Goal: Transaction & Acquisition: Purchase product/service

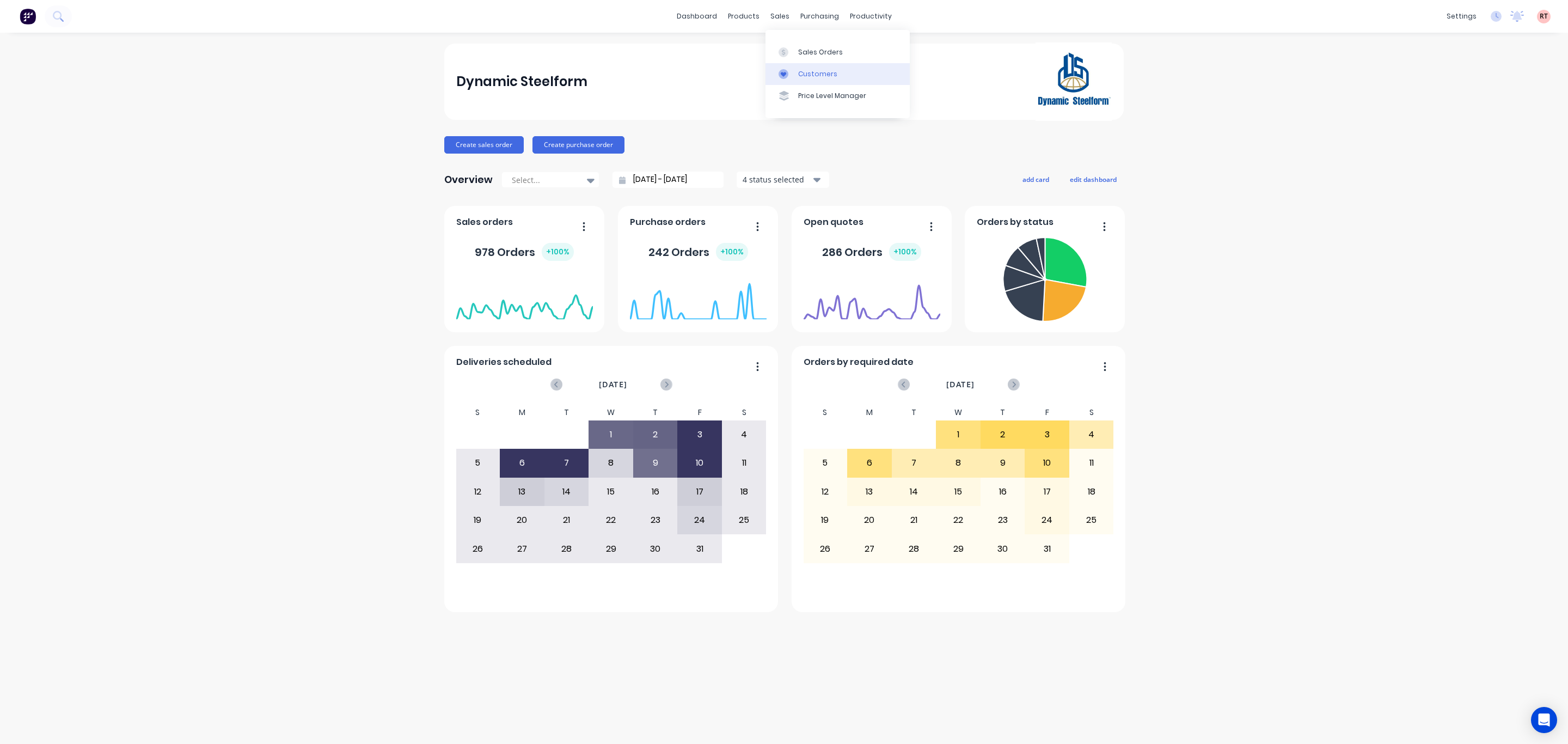
click at [802, 77] on div "Customers" at bounding box center [817, 74] width 39 height 10
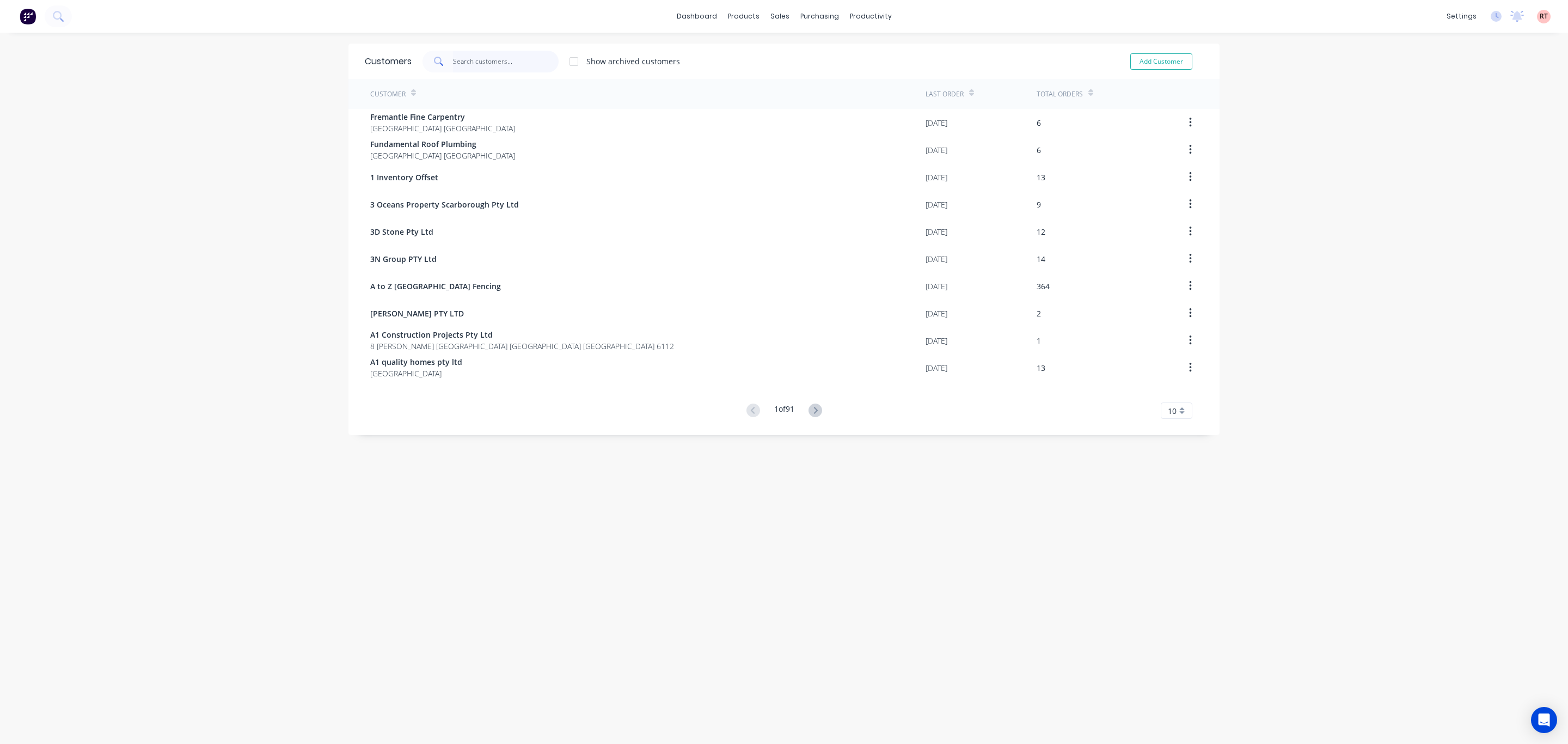
click at [466, 61] on input "text" at bounding box center [506, 61] width 106 height 21
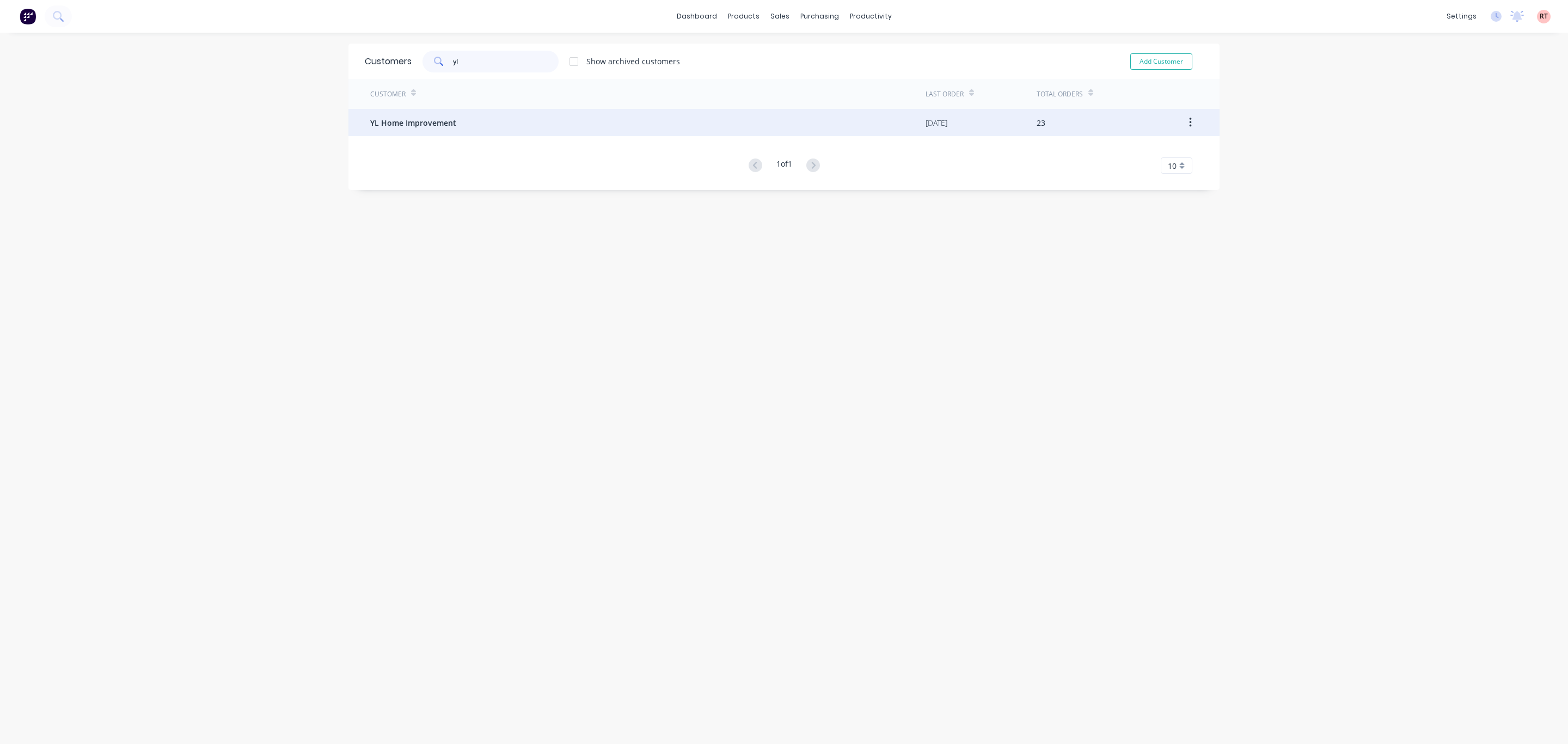
type input "yl"
click at [422, 129] on div "YL Home Improvement" at bounding box center [647, 122] width 555 height 27
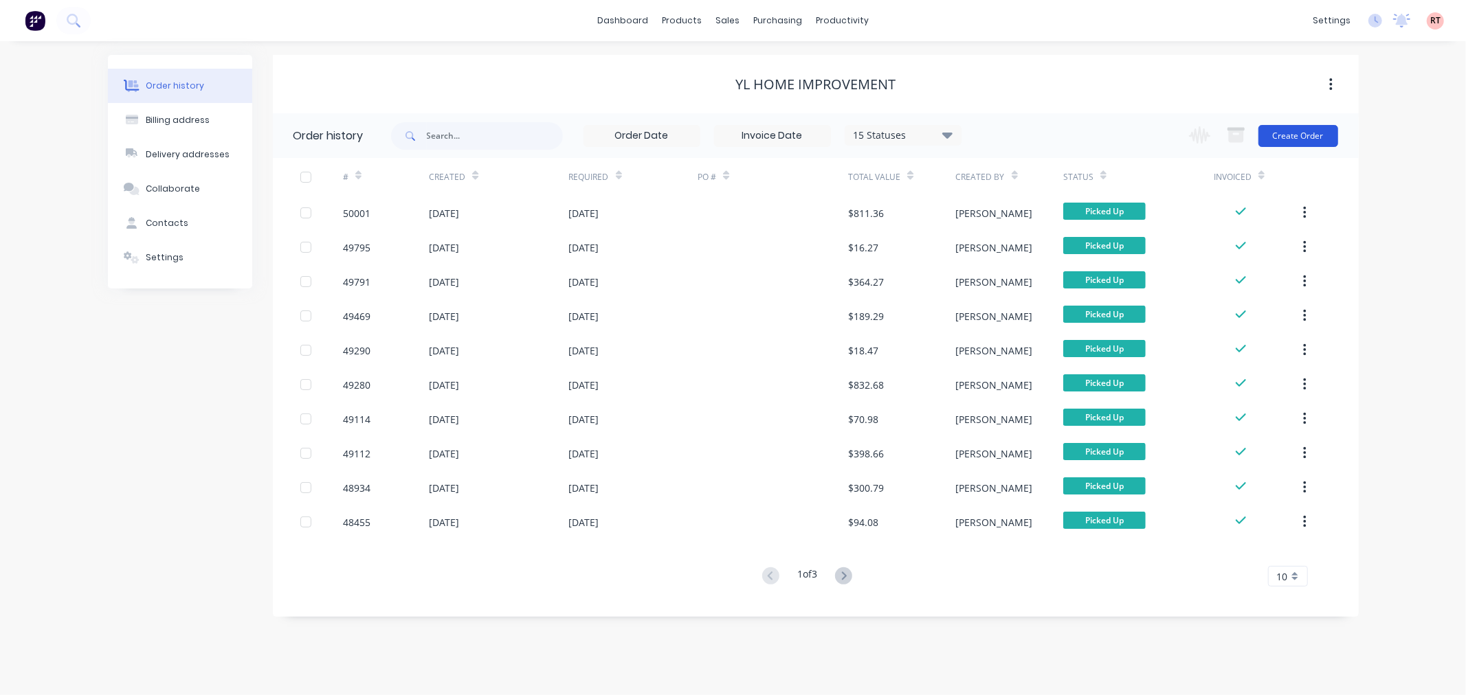
click at [1327, 129] on button "Create Order" at bounding box center [1298, 136] width 80 height 22
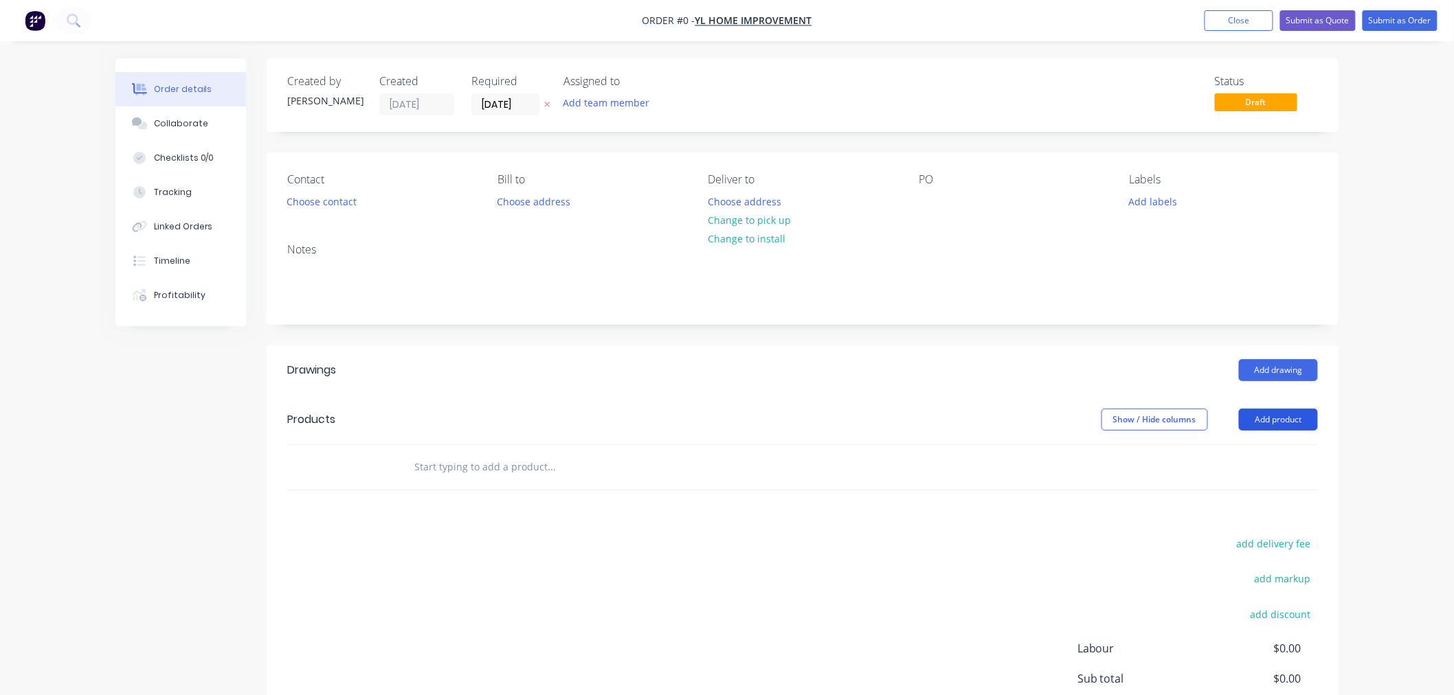
click at [1283, 417] on button "Add product" at bounding box center [1278, 420] width 79 height 22
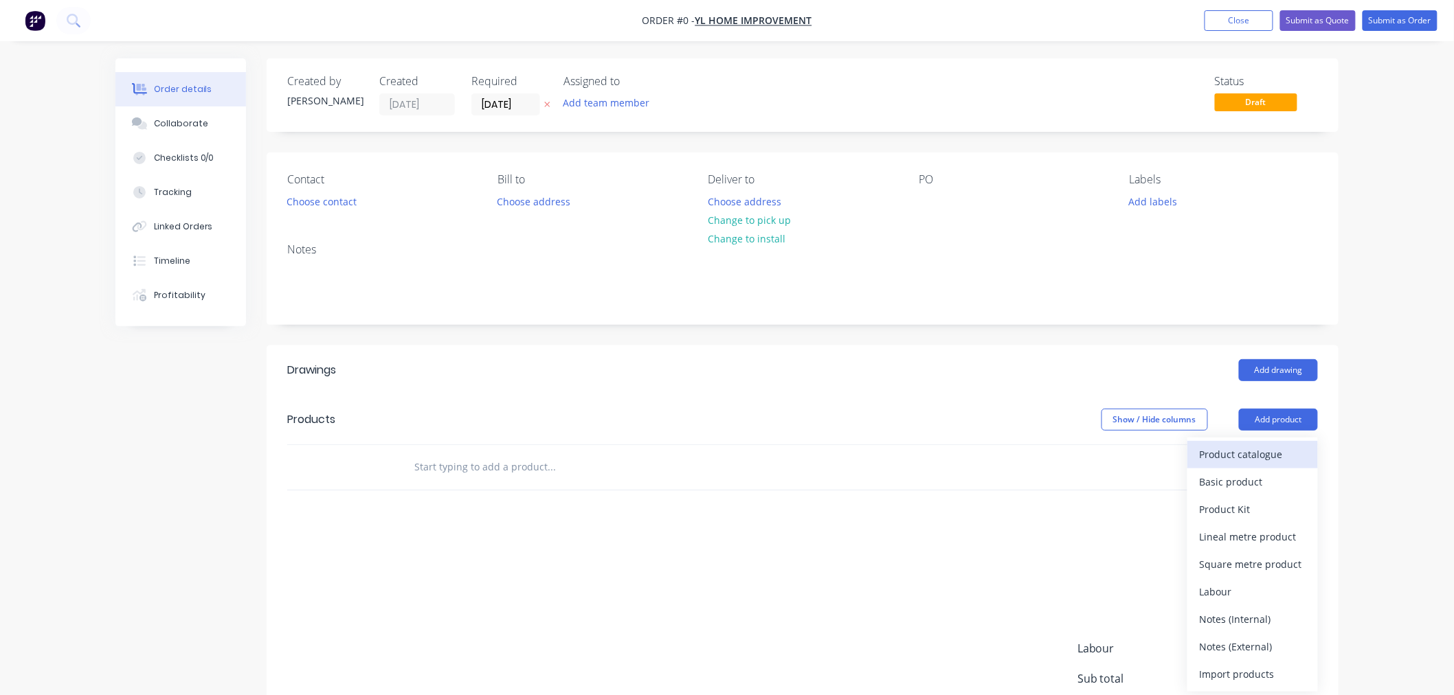
click at [1290, 449] on div "Product catalogue" at bounding box center [1253, 455] width 106 height 20
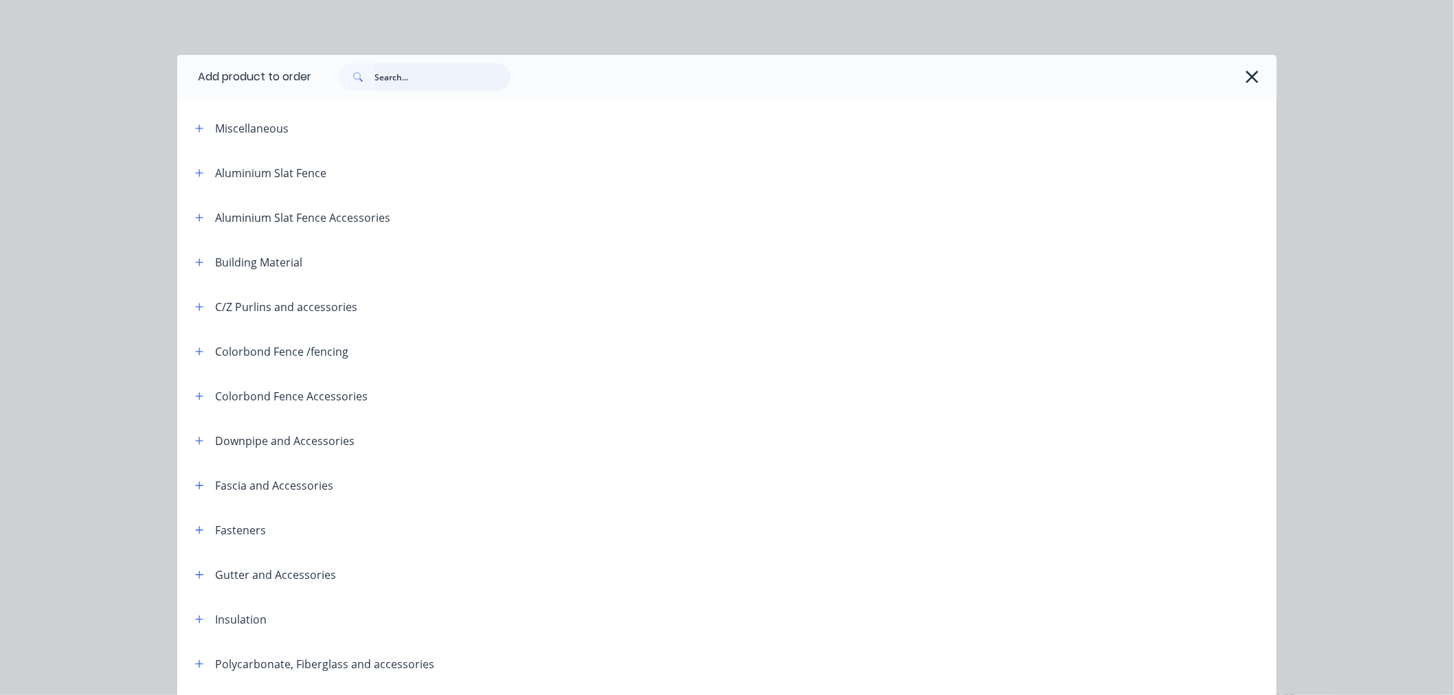
click at [410, 74] on input "text" at bounding box center [443, 76] width 136 height 27
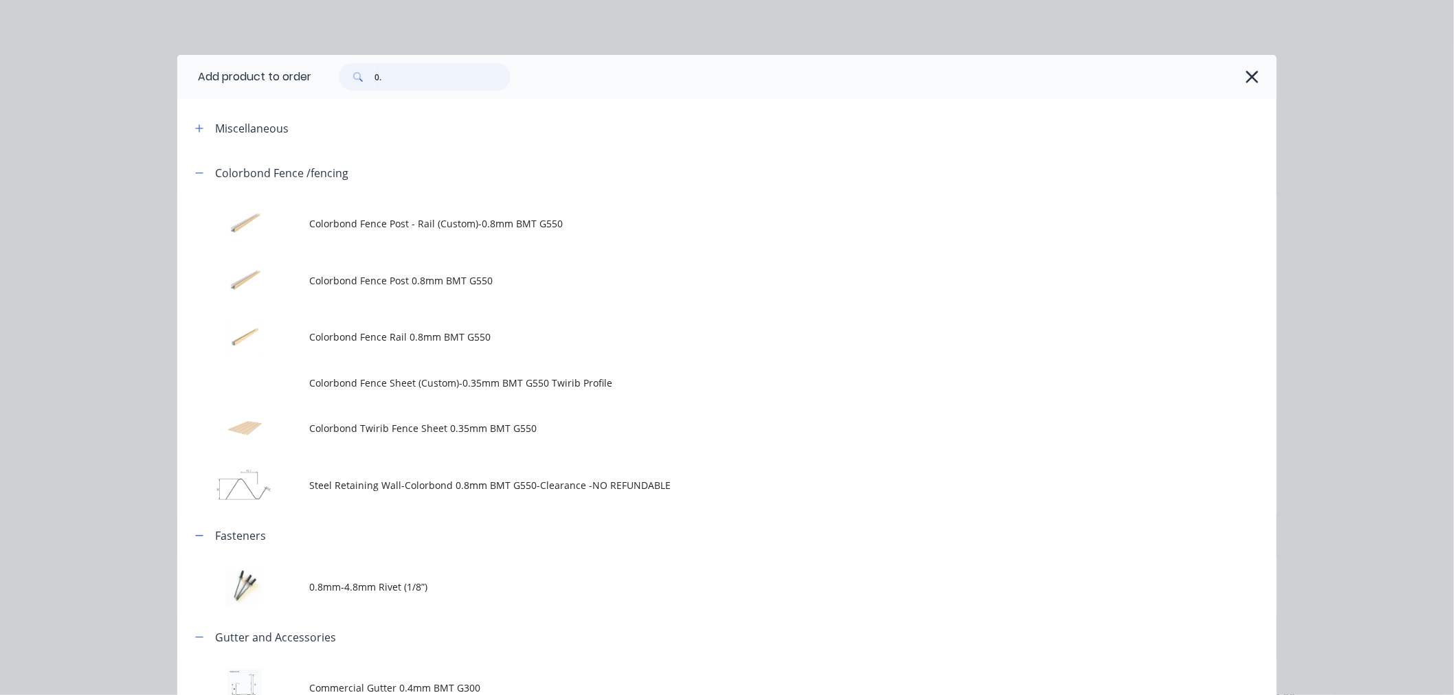
type input "0"
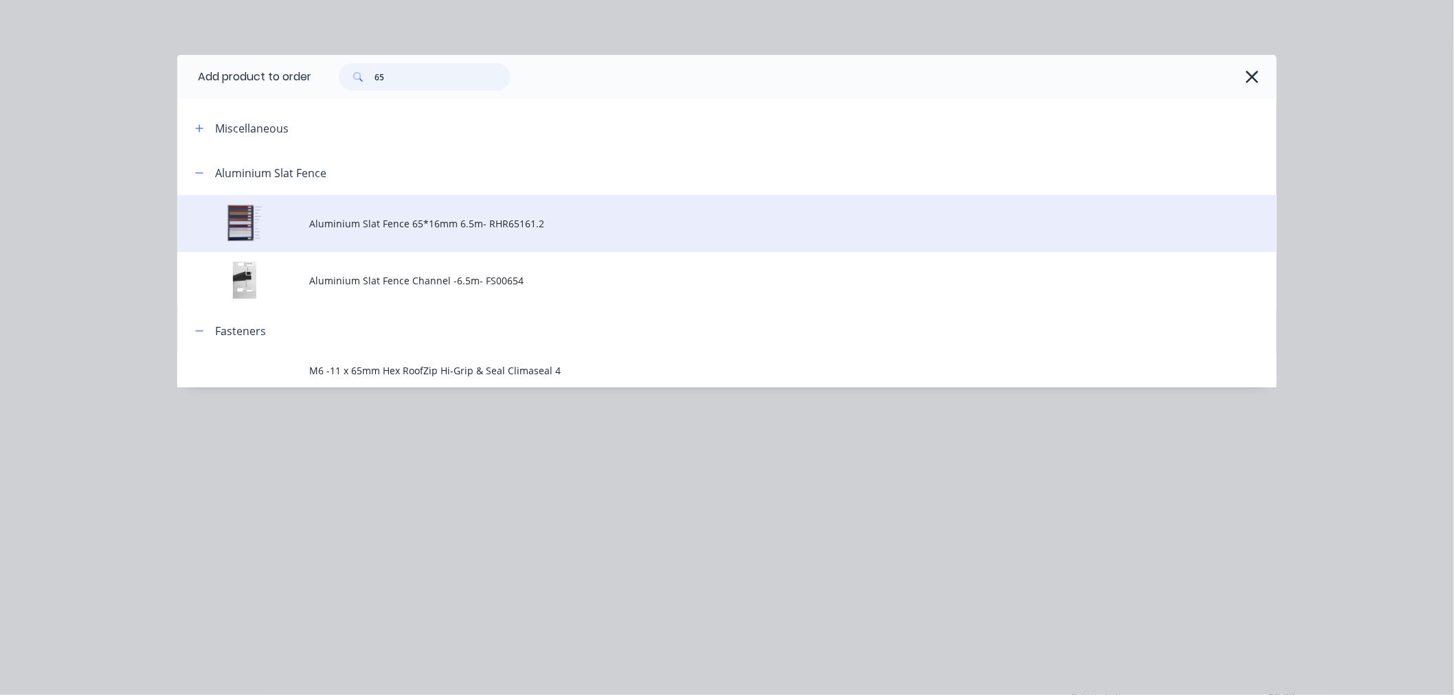
type input "65"
click at [433, 225] on span "Aluminium Slat Fence 65*16mm 6.5m- RHR65161.2" at bounding box center [696, 223] width 774 height 14
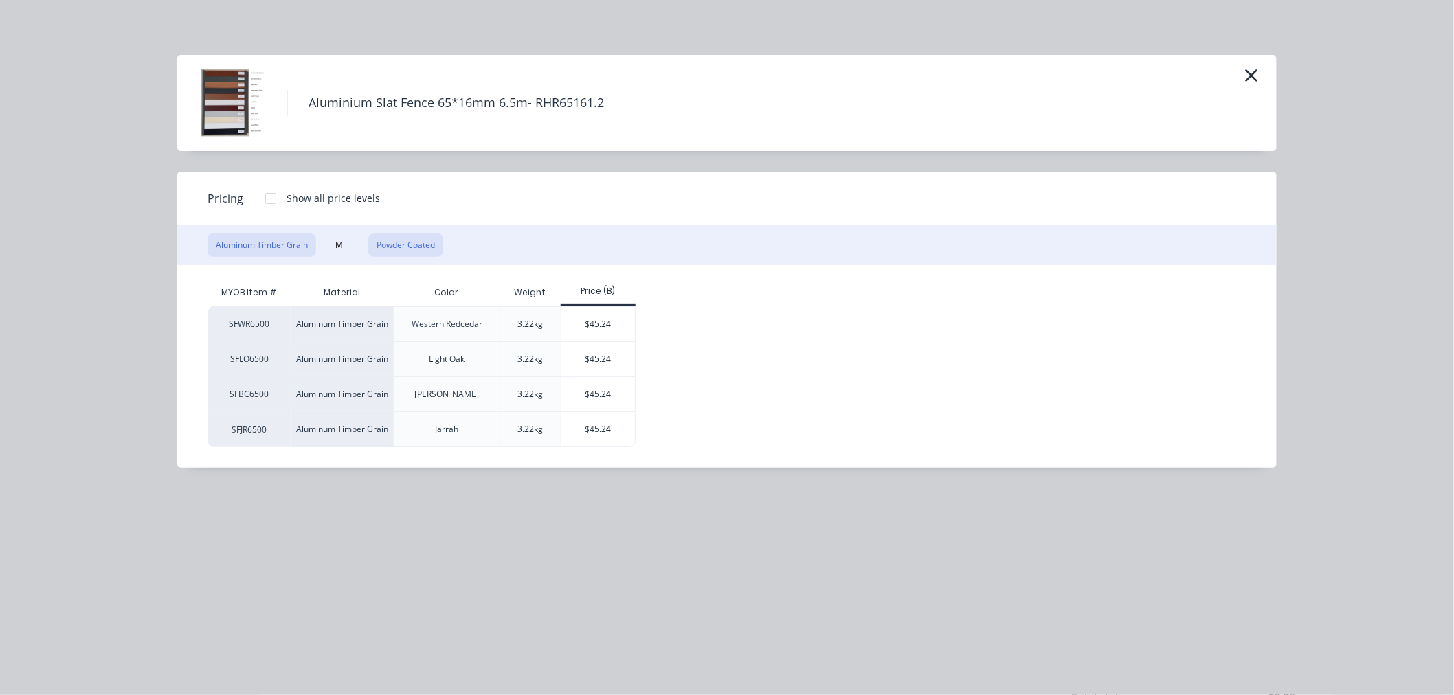
click at [400, 235] on button "Powder Coated" at bounding box center [405, 245] width 75 height 23
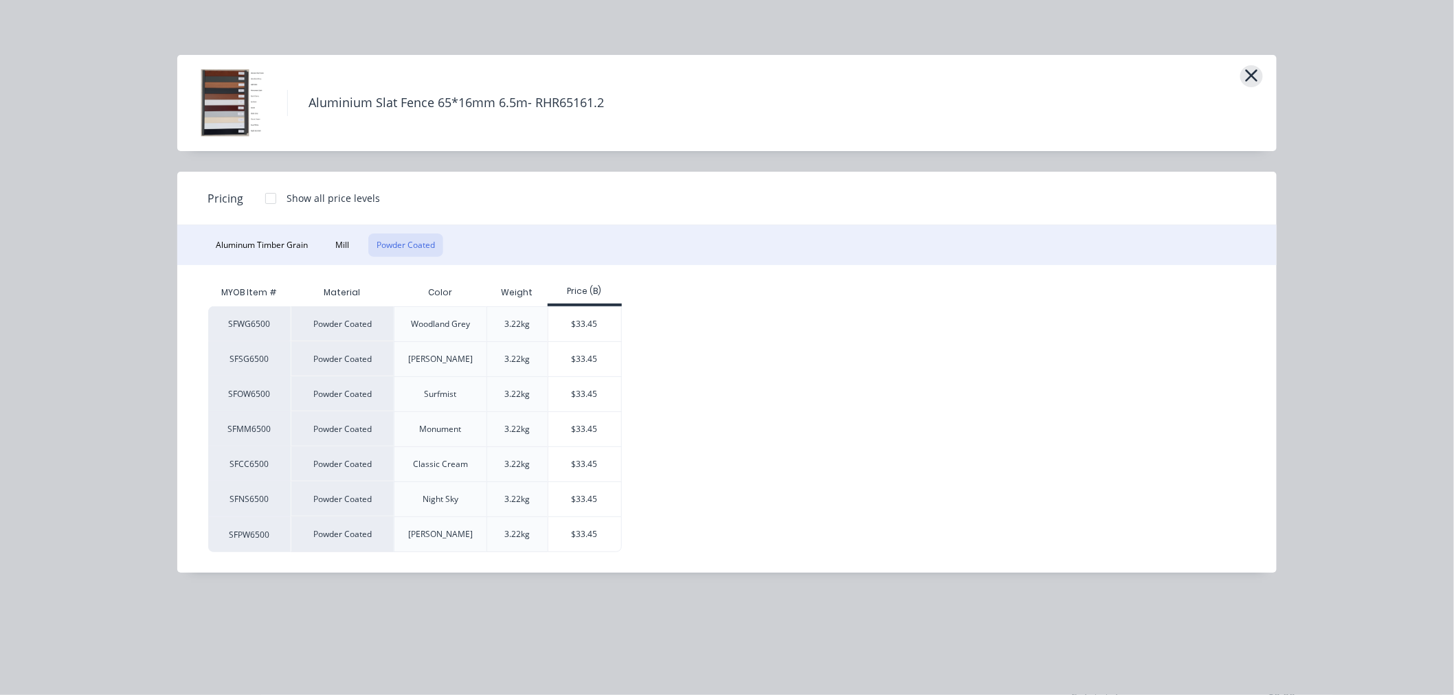
click at [1251, 76] on icon "button" at bounding box center [1252, 75] width 12 height 12
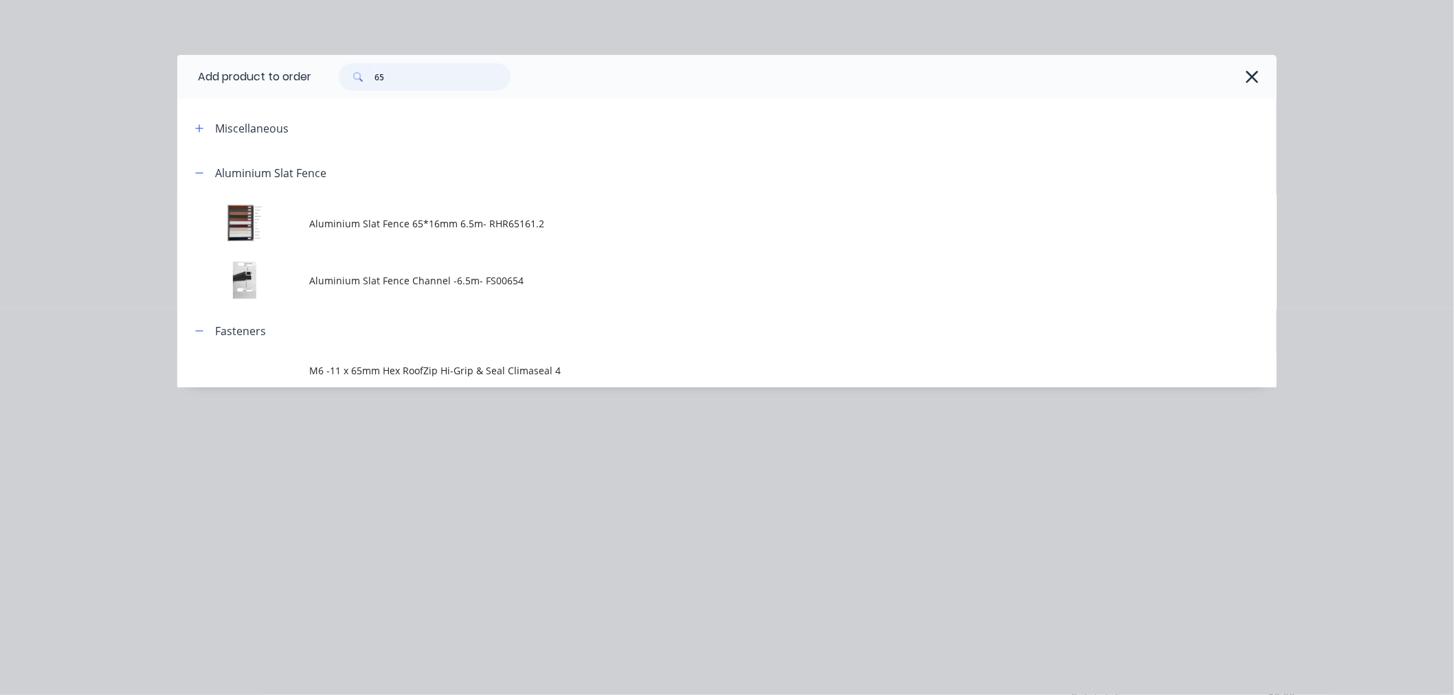
click at [461, 82] on input "65" at bounding box center [443, 76] width 136 height 27
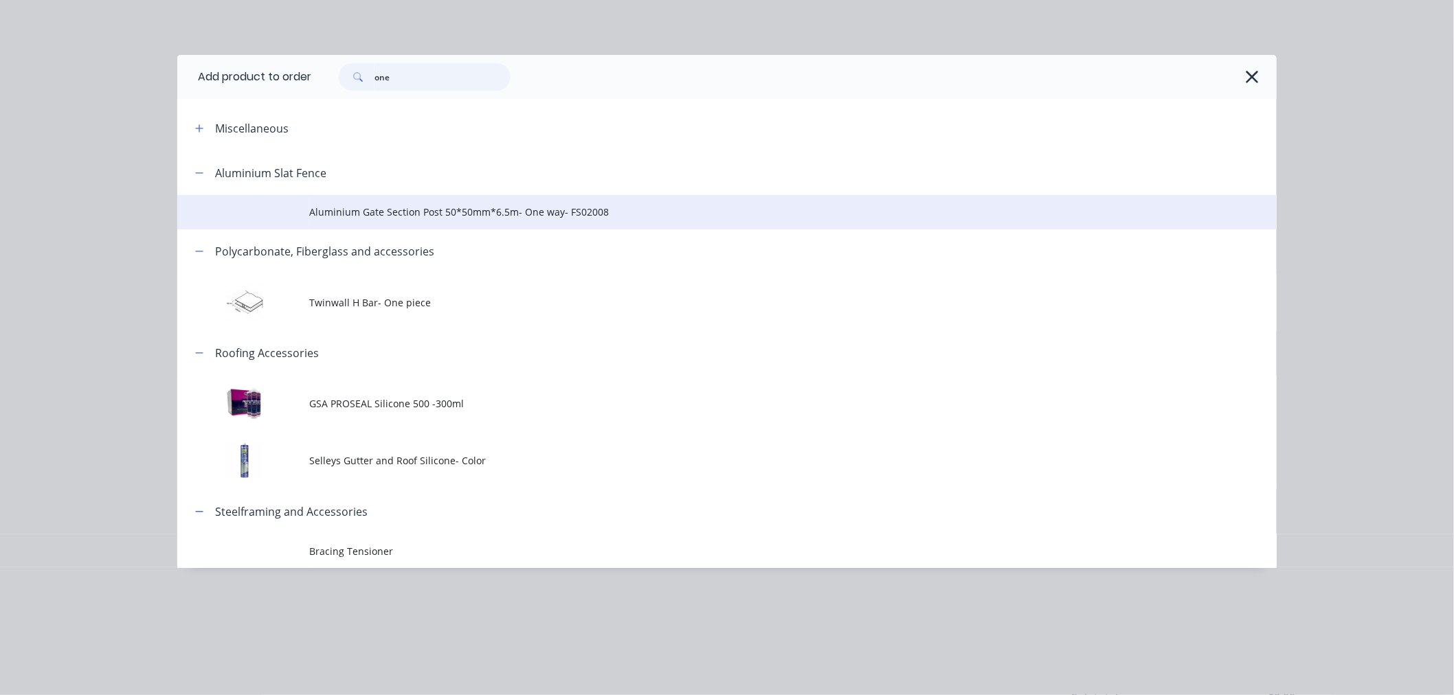
type input "one"
click at [478, 218] on span "Aluminium Gate Section Post 50*50mm*6.5m- One way- FS02008" at bounding box center [696, 212] width 774 height 14
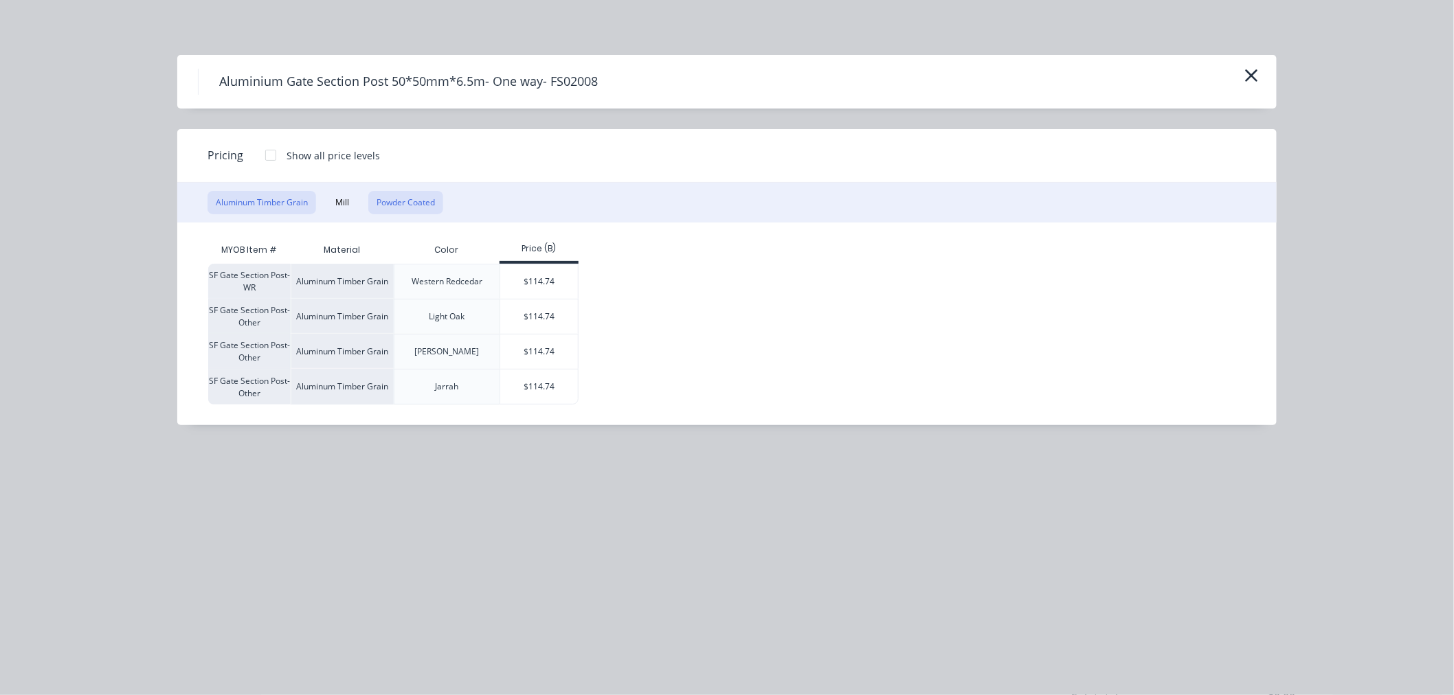
click at [416, 194] on button "Powder Coated" at bounding box center [405, 202] width 75 height 23
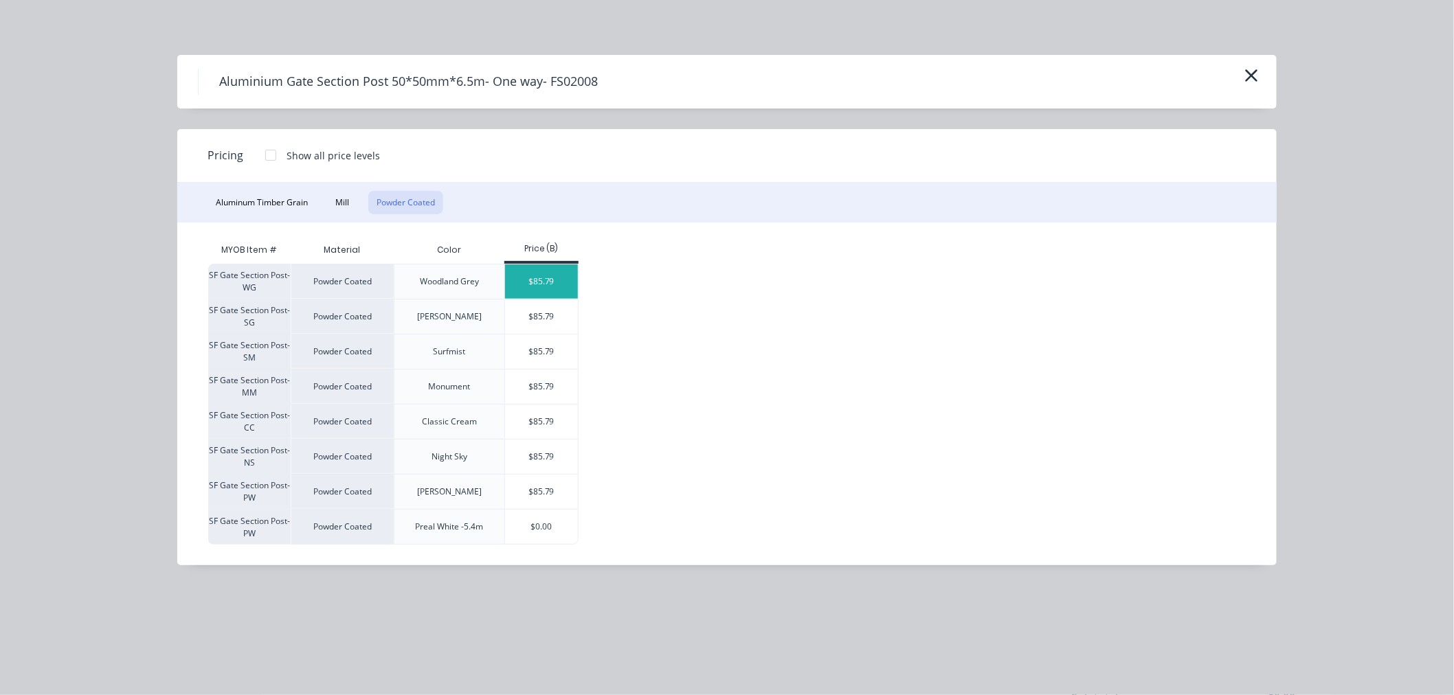
click at [553, 280] on div "$85.79" at bounding box center [542, 282] width 74 height 34
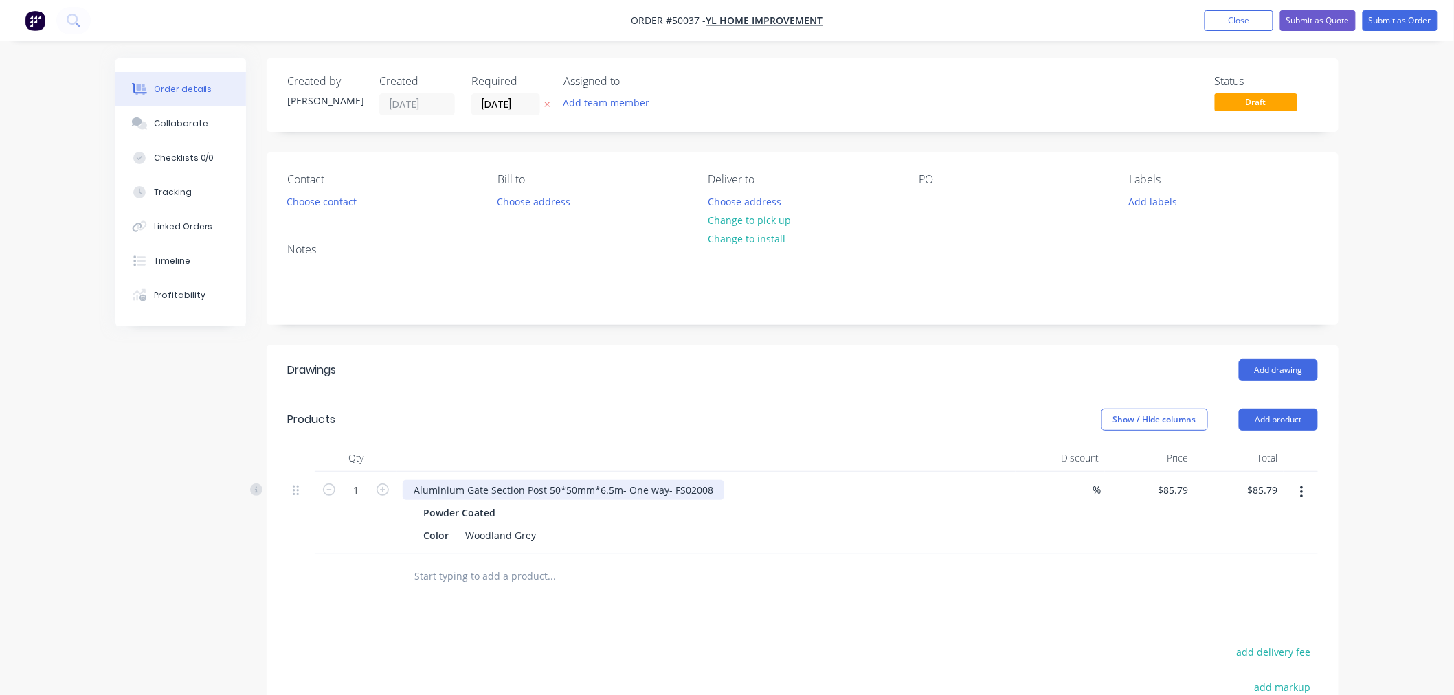
click at [706, 487] on div "Aluminium Gate Section Post 50*50mm*6.5m- One way- FS02008" at bounding box center [564, 490] width 322 height 20
click at [1251, 410] on button "Add product" at bounding box center [1278, 420] width 79 height 22
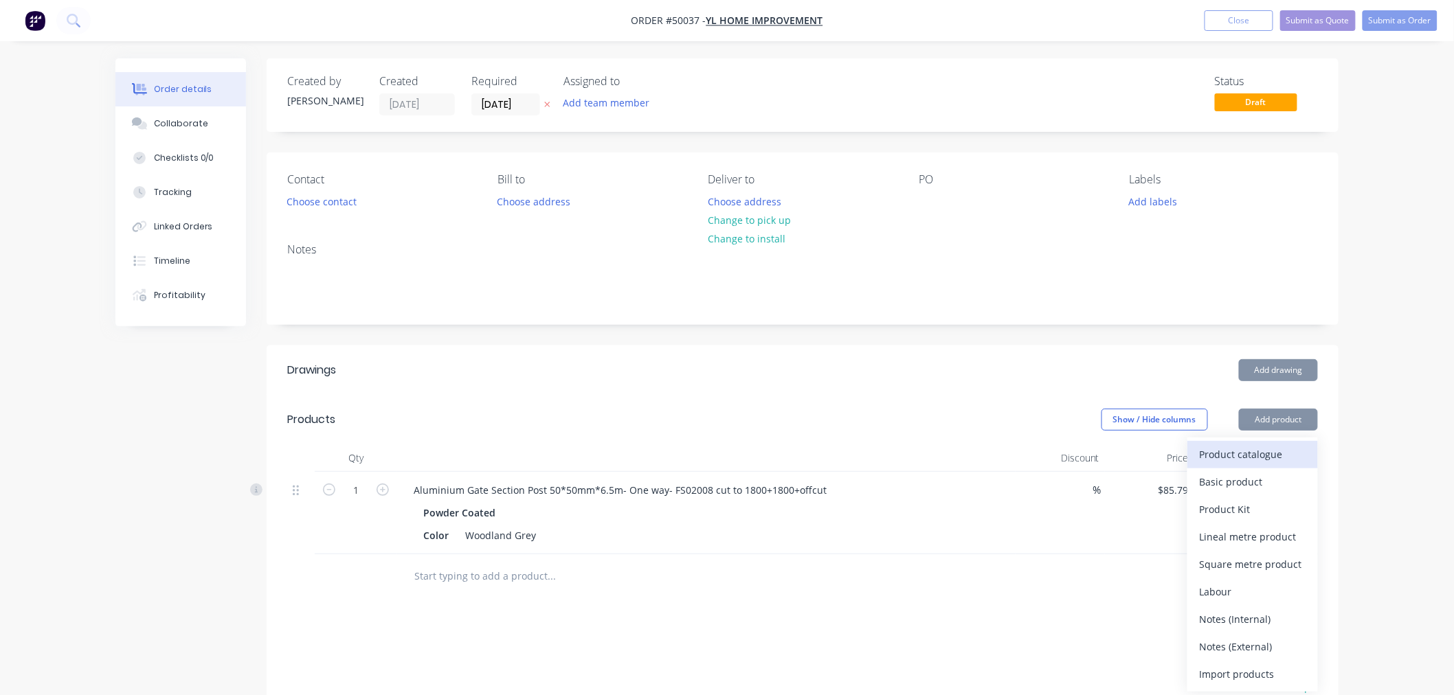
click at [1256, 458] on div "Product catalogue" at bounding box center [1253, 455] width 106 height 20
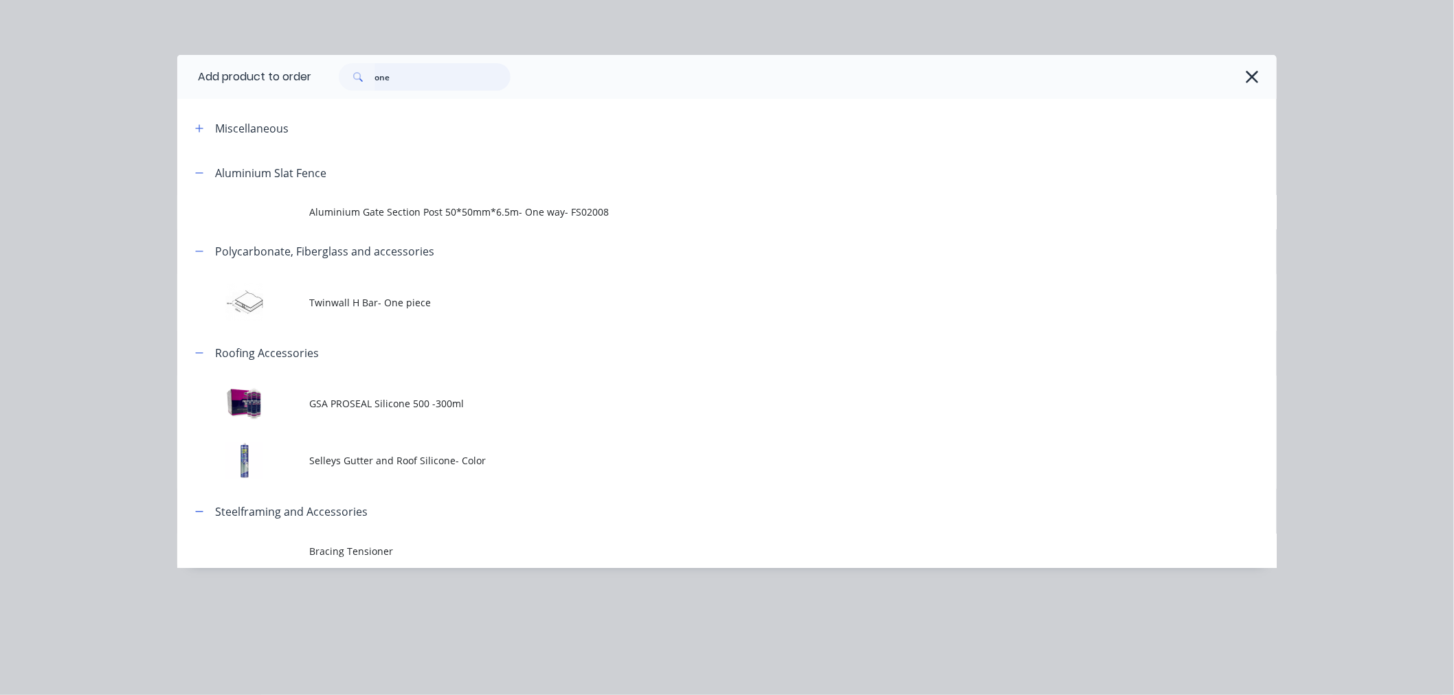
click at [438, 73] on input "one" at bounding box center [443, 76] width 136 height 27
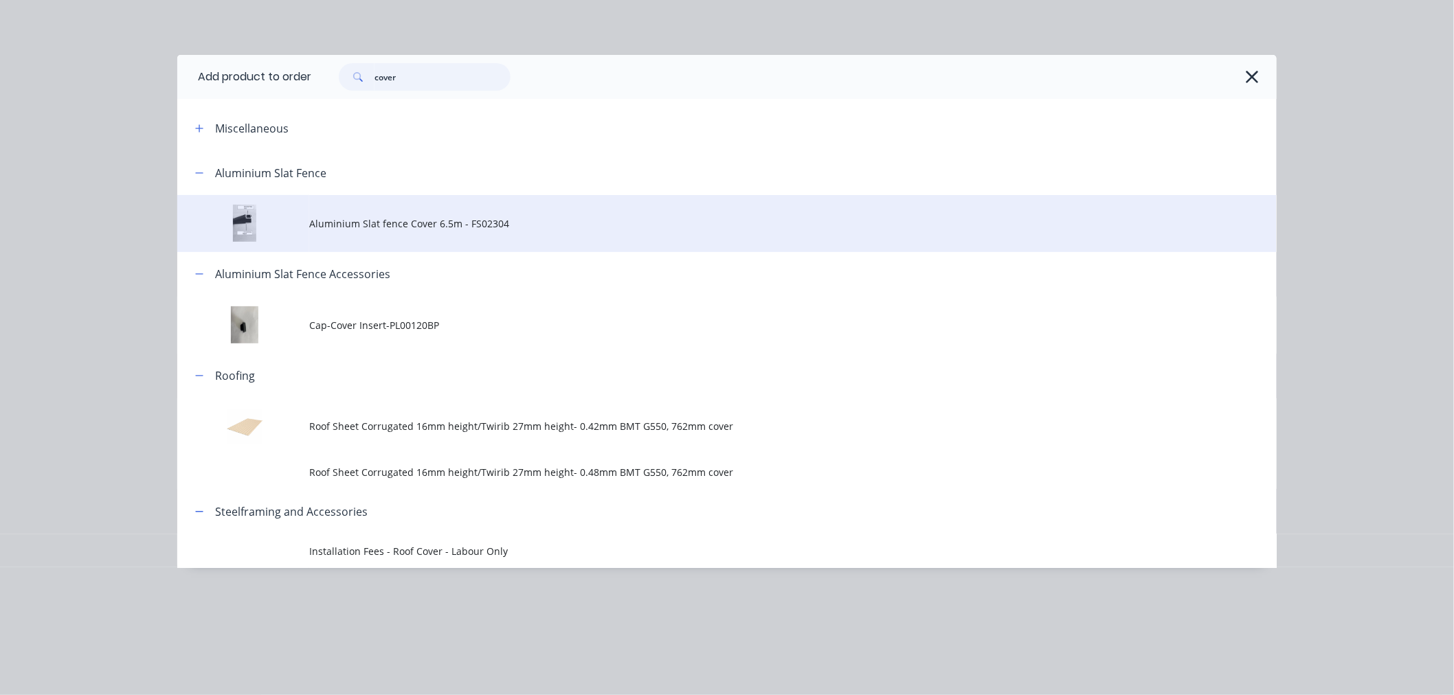
type input "cover"
click at [408, 215] on td "Aluminium Slat fence Cover 6.5m - FS02304" at bounding box center [793, 223] width 968 height 57
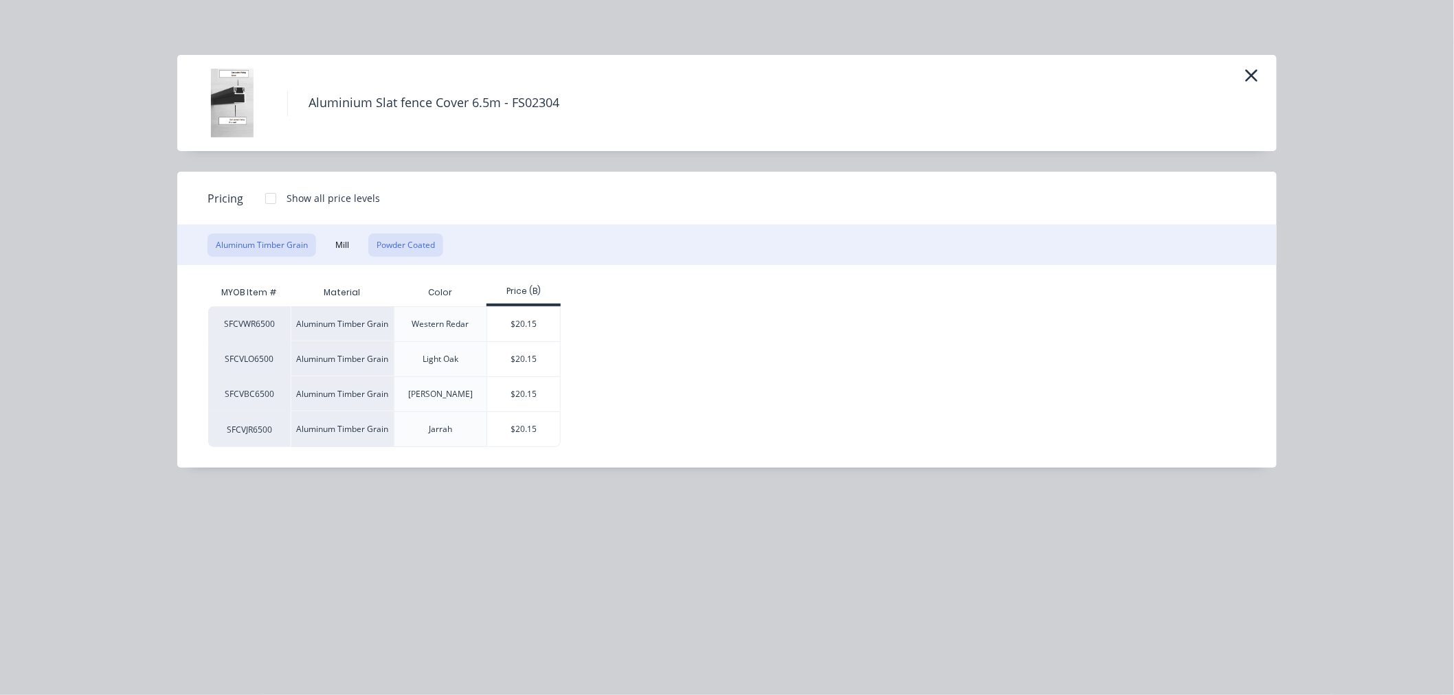
click at [396, 241] on button "Powder Coated" at bounding box center [405, 245] width 75 height 23
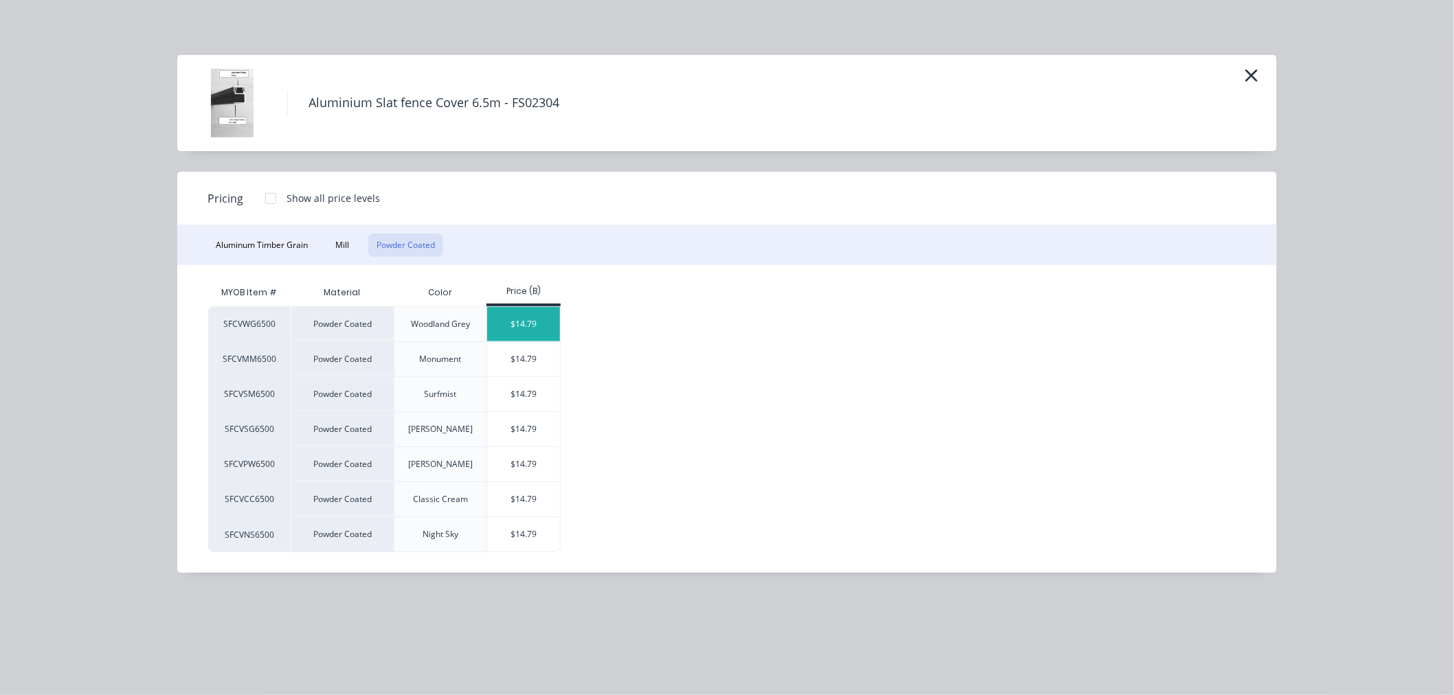
click at [544, 326] on div "$14.79" at bounding box center [524, 324] width 74 height 34
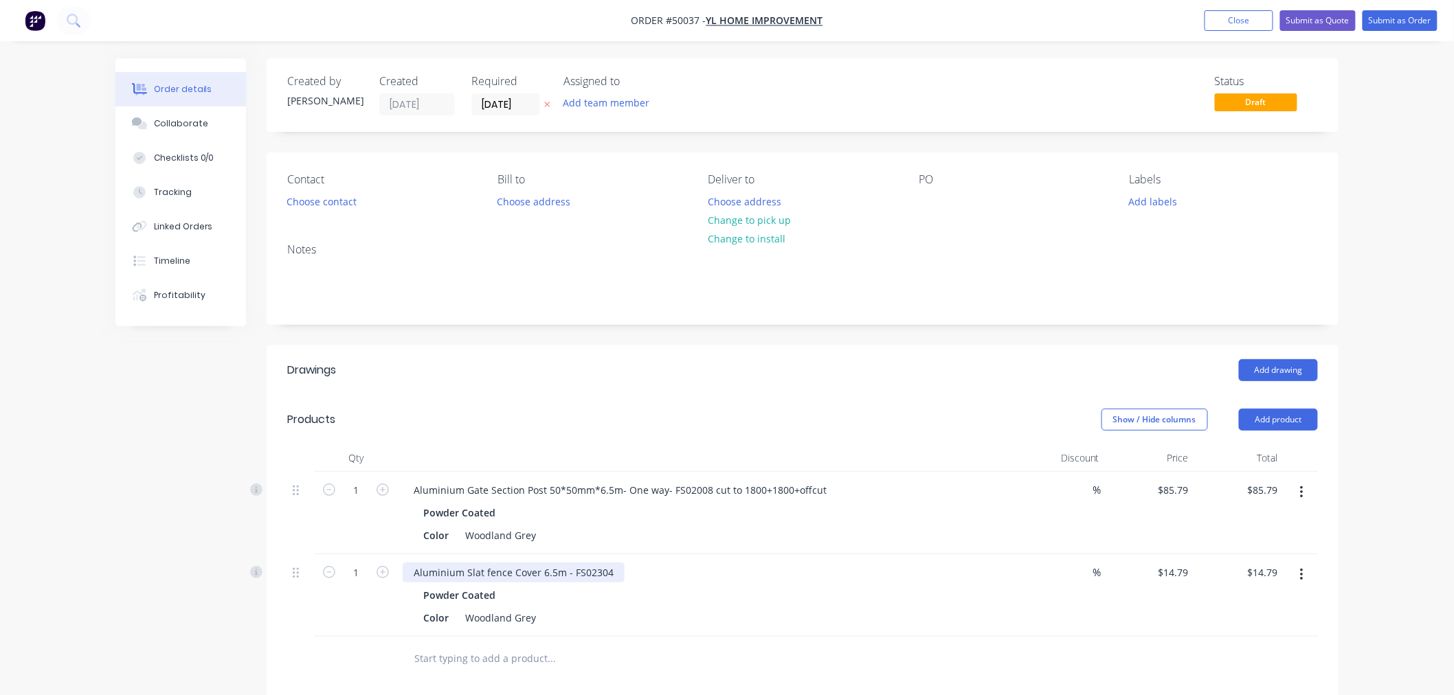
click at [614, 572] on div "Aluminium Slat fence Cover 6.5m - FS02304" at bounding box center [514, 573] width 222 height 20
click at [949, 416] on div "Show / Hide columns Add product" at bounding box center [912, 420] width 812 height 22
click at [1273, 412] on button "Add product" at bounding box center [1278, 420] width 79 height 22
click button "Product catalogue"
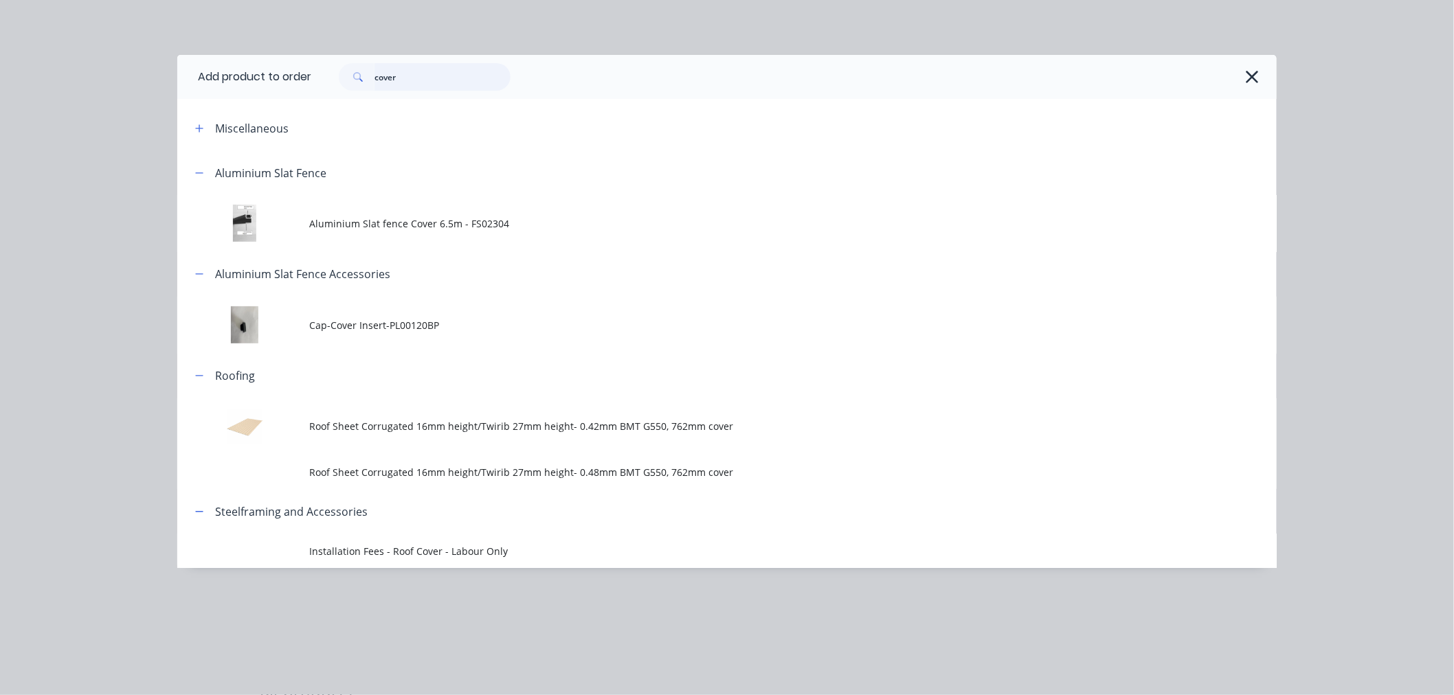
click at [414, 74] on input "cover" at bounding box center [443, 76] width 136 height 27
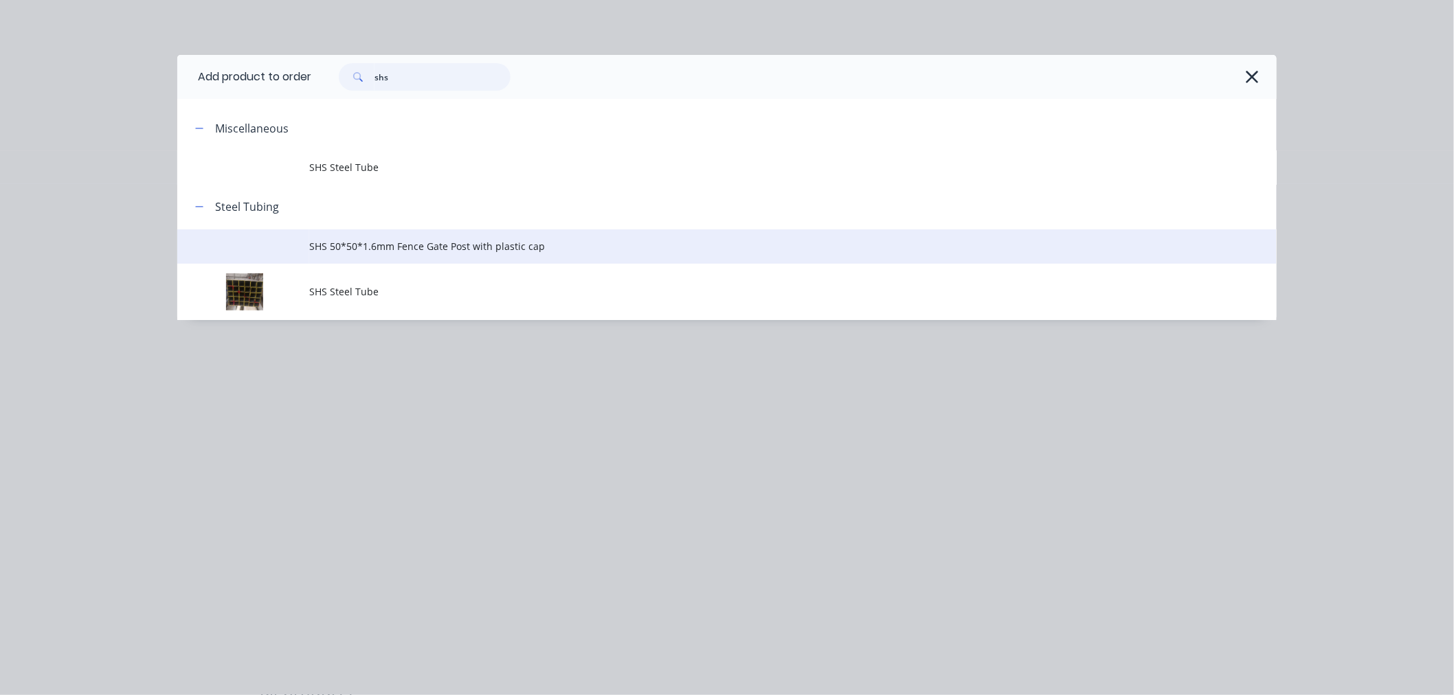
type input "shs"
click at [383, 239] on span "SHS 50*50*1.6mm Fence Gate Post with plastic cap" at bounding box center [696, 246] width 774 height 14
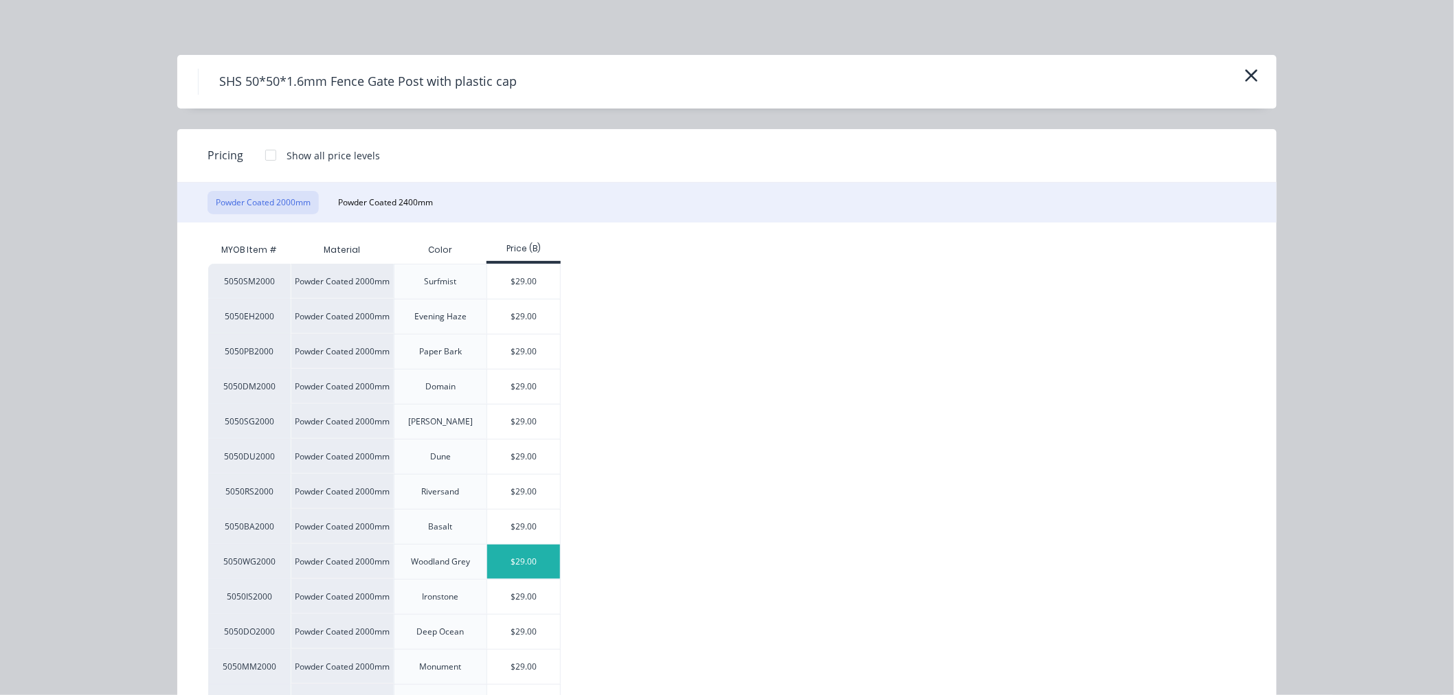
click at [540, 568] on div "$29.00" at bounding box center [524, 562] width 74 height 34
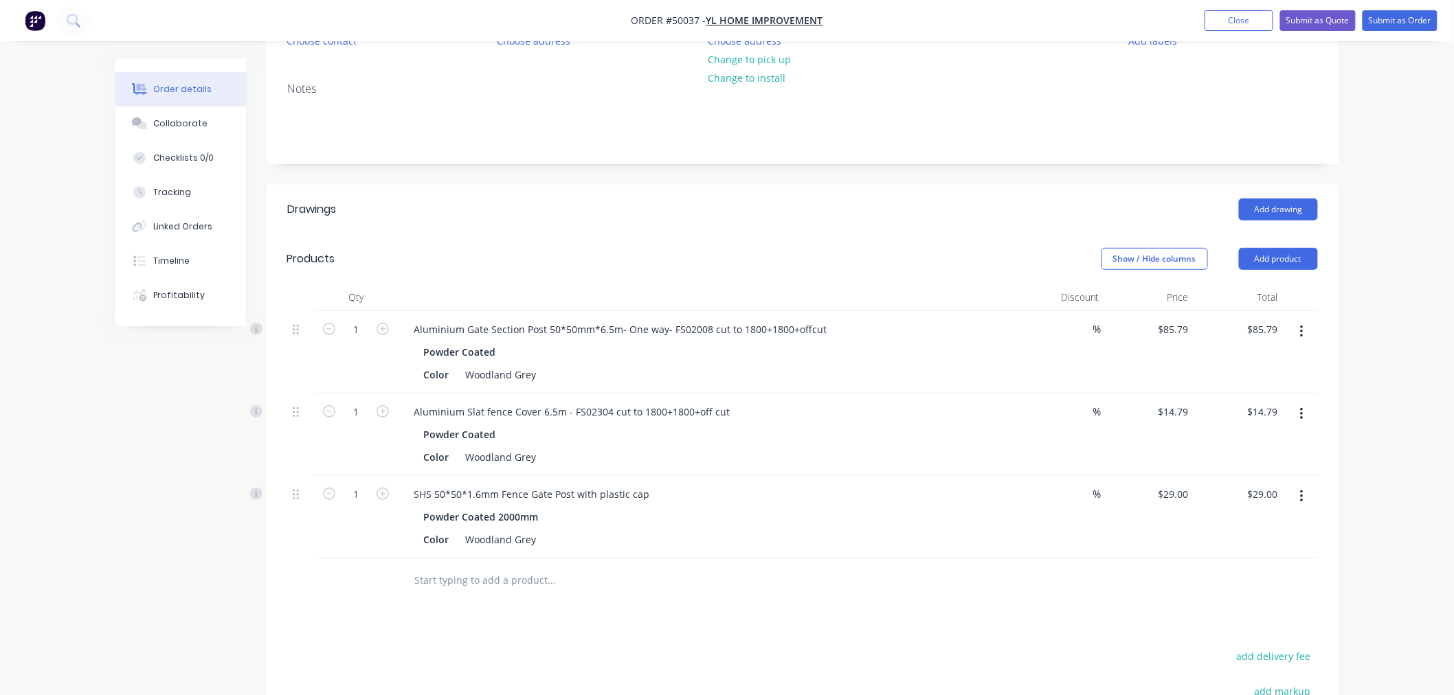
scroll to position [229, 0]
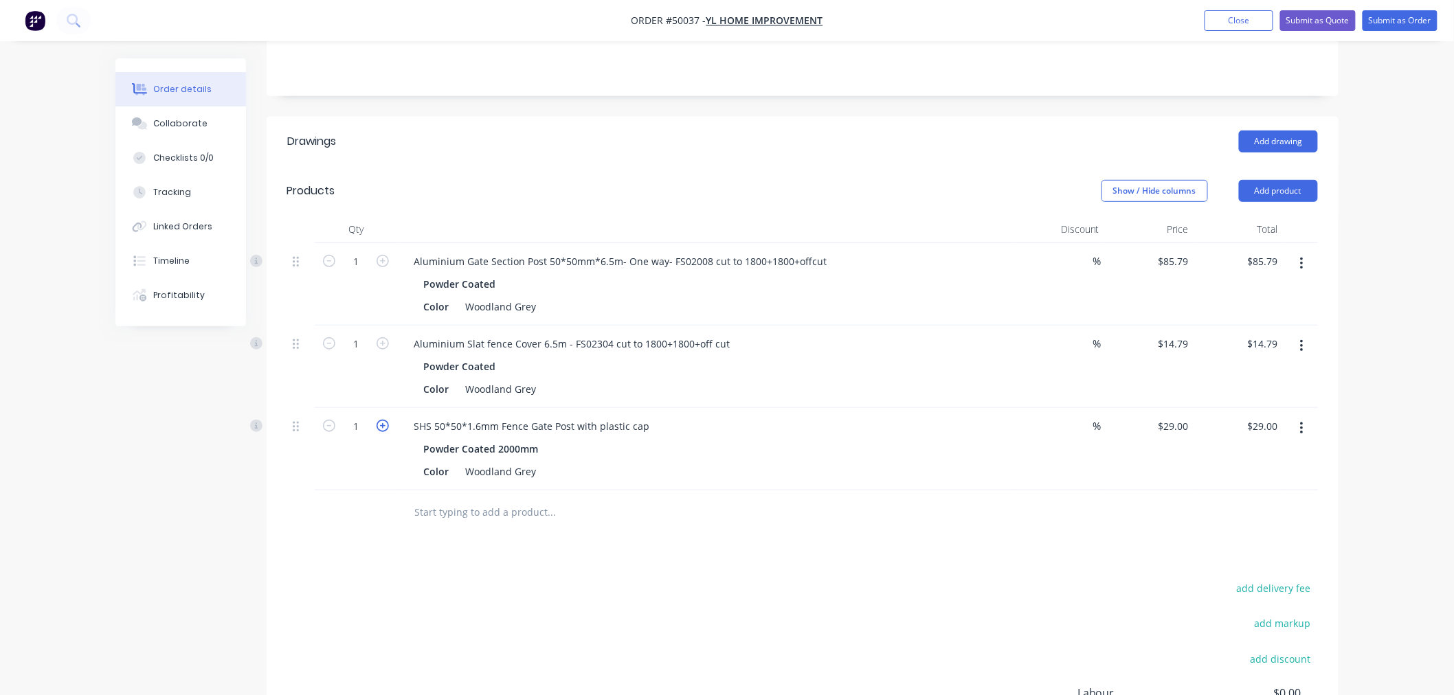
click at [380, 427] on icon "button" at bounding box center [383, 426] width 12 height 12
type input "2"
type input "$58.00"
click at [781, 498] on div at bounding box center [644, 513] width 495 height 45
click at [1278, 196] on button "Add product" at bounding box center [1278, 191] width 79 height 22
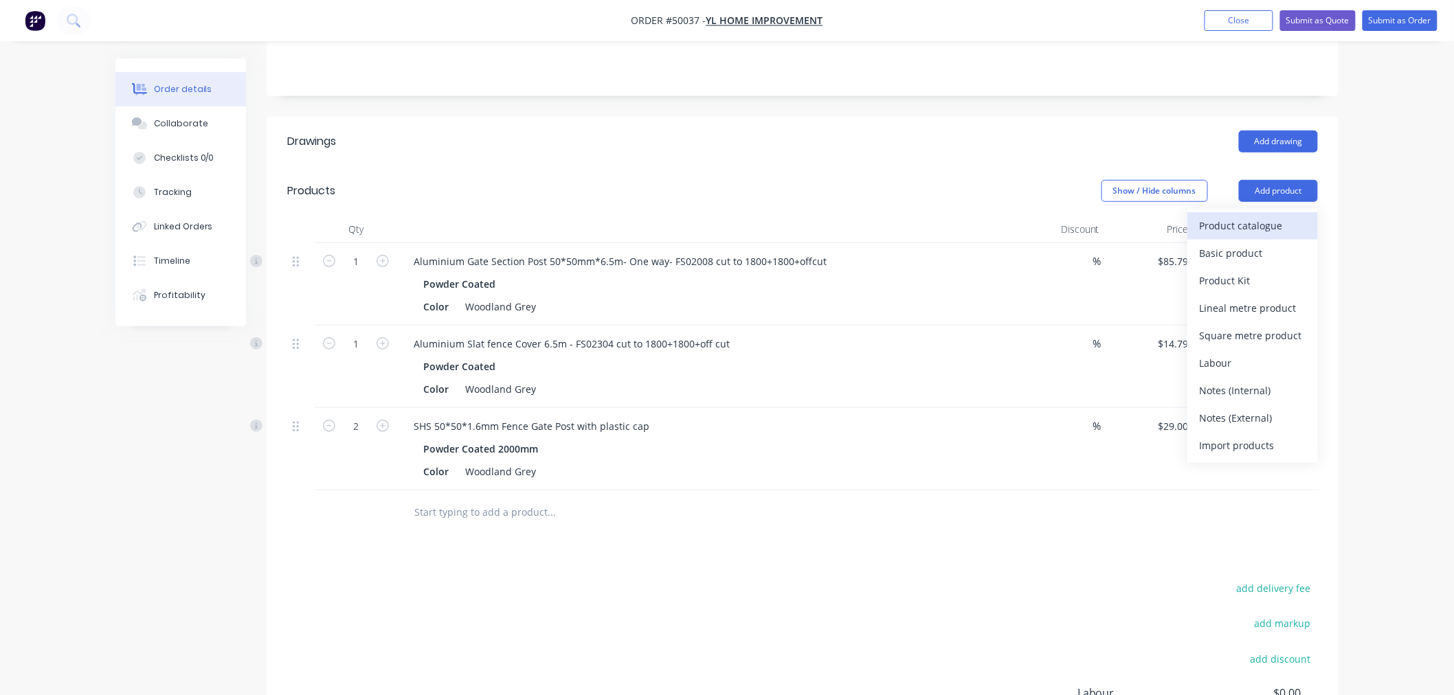
click at [1278, 224] on div "Product catalogue" at bounding box center [1253, 226] width 106 height 20
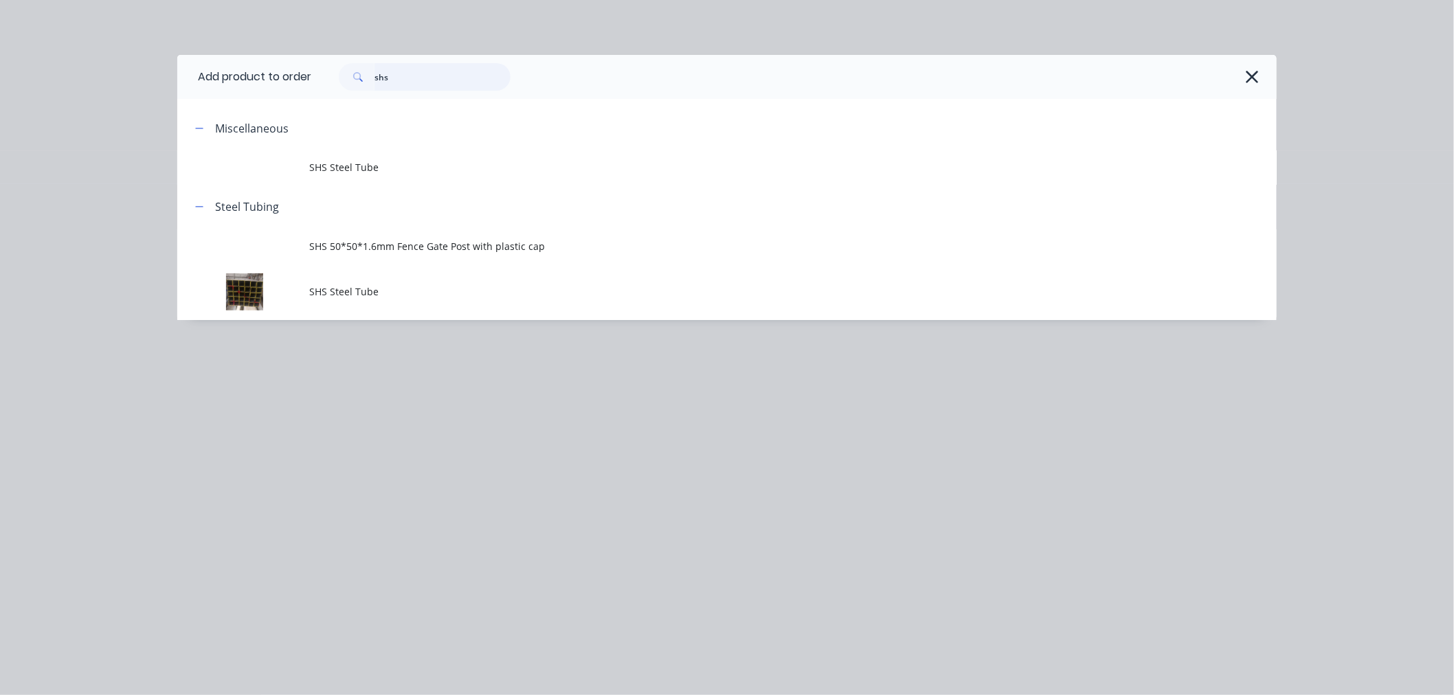
click at [433, 67] on input "shs" at bounding box center [443, 76] width 136 height 27
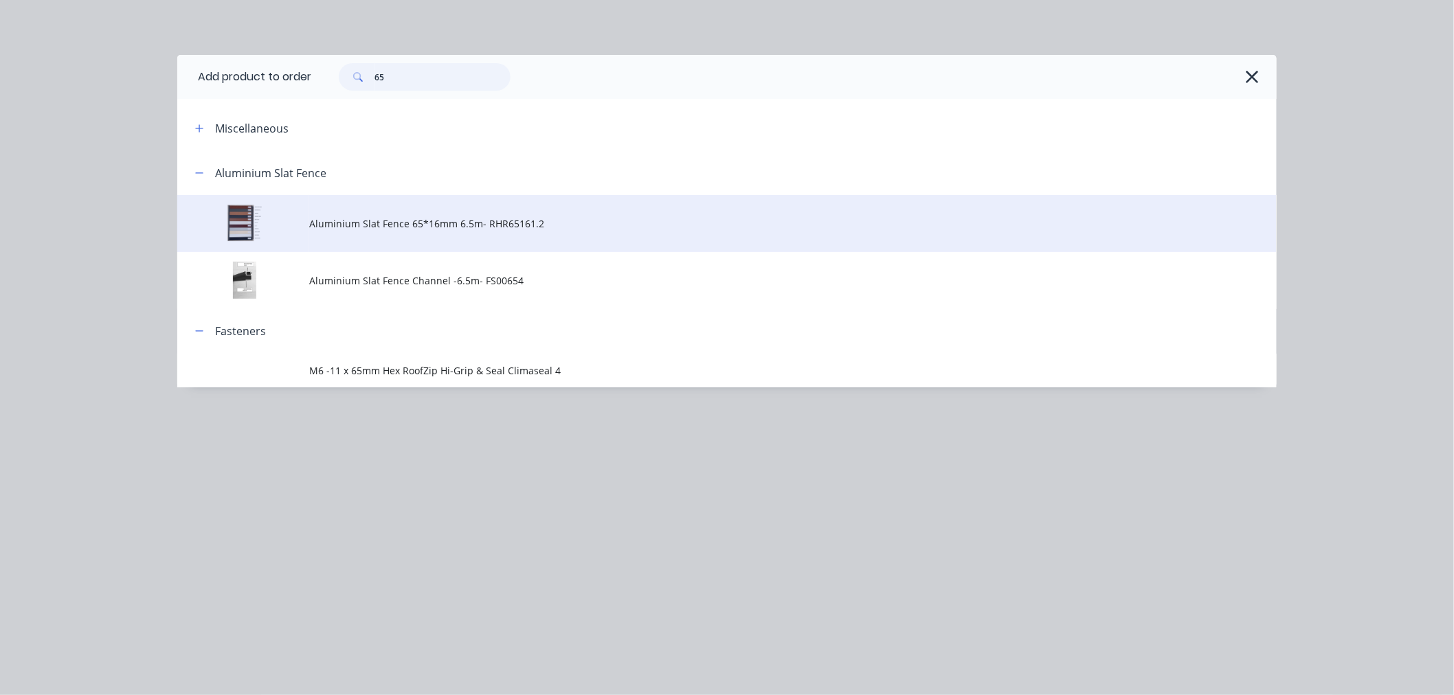
type input "65"
click at [445, 228] on span "Aluminium Slat Fence 65*16mm 6.5m- RHR65161.2" at bounding box center [696, 223] width 774 height 14
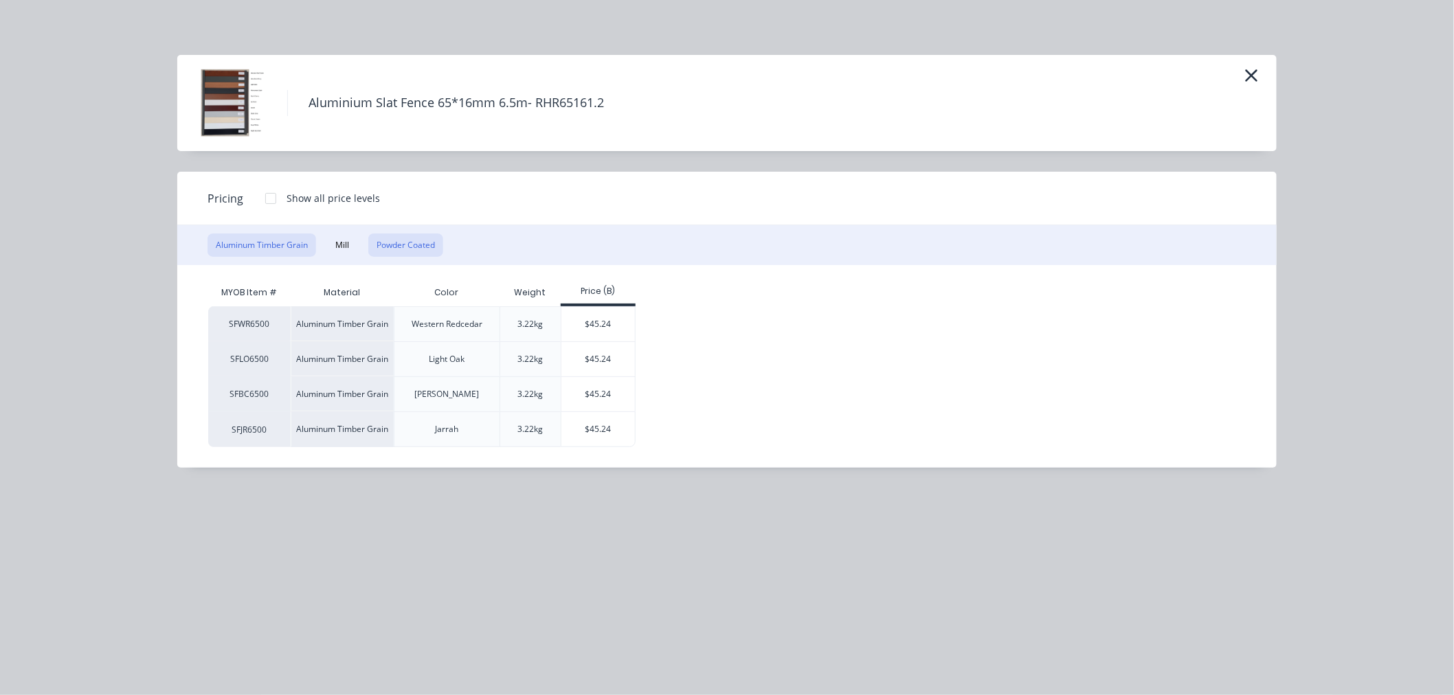
click at [411, 249] on button "Powder Coated" at bounding box center [405, 245] width 75 height 23
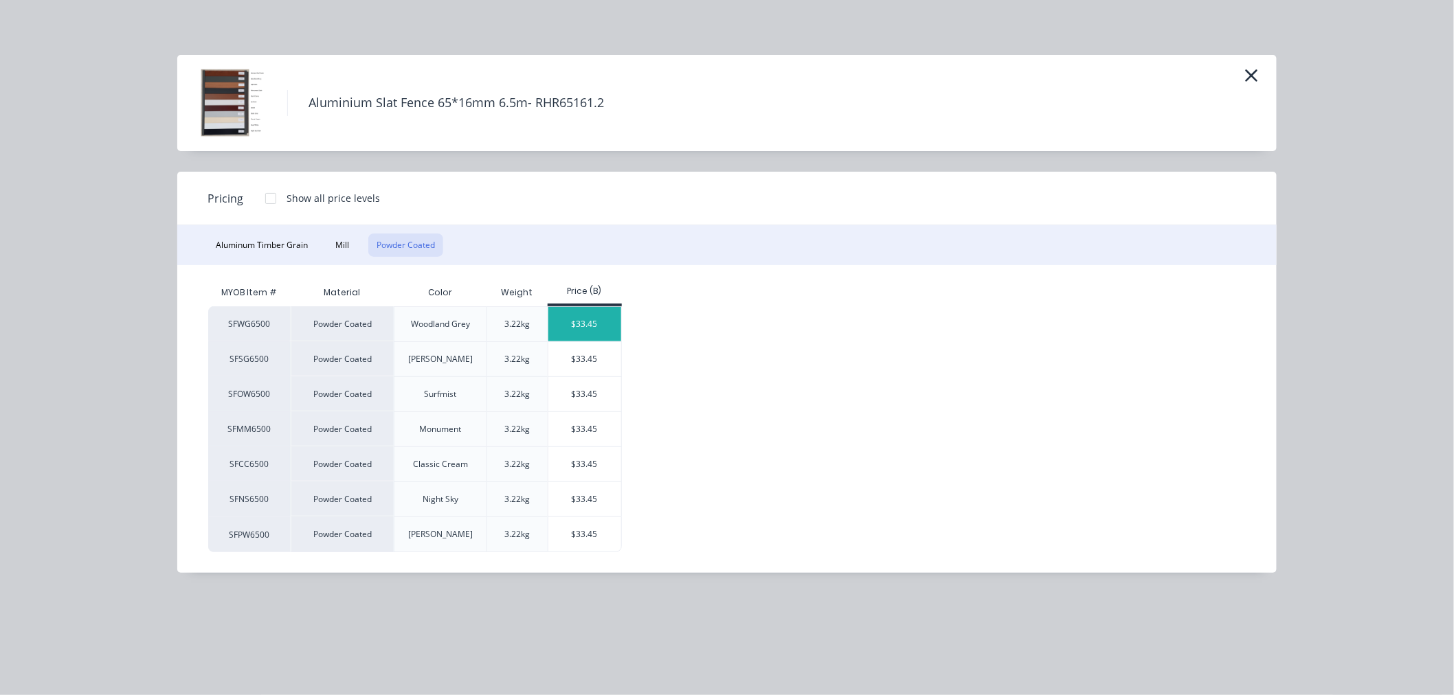
click at [601, 317] on div "$33.45" at bounding box center [585, 324] width 74 height 34
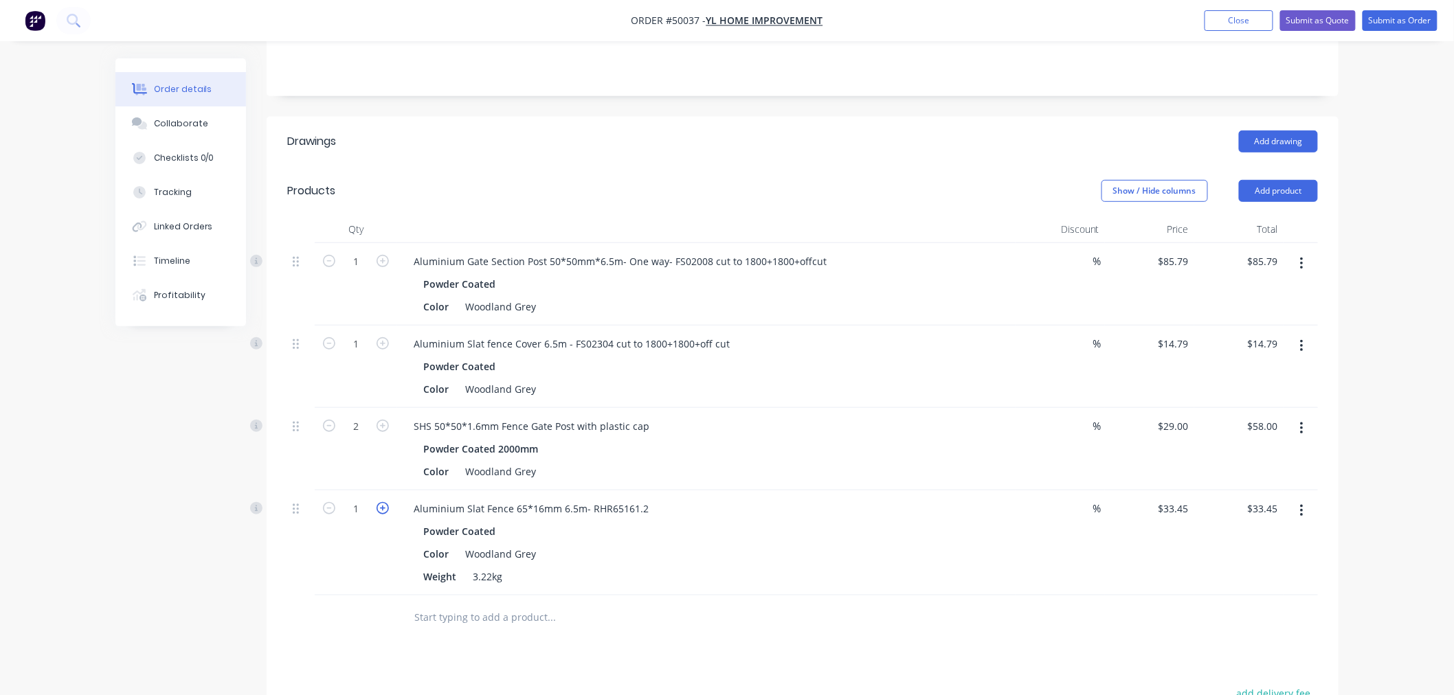
click at [386, 506] on icon "button" at bounding box center [383, 508] width 12 height 12
type input "2"
type input "$66.90"
click at [386, 506] on icon "button" at bounding box center [383, 508] width 12 height 12
type input "3"
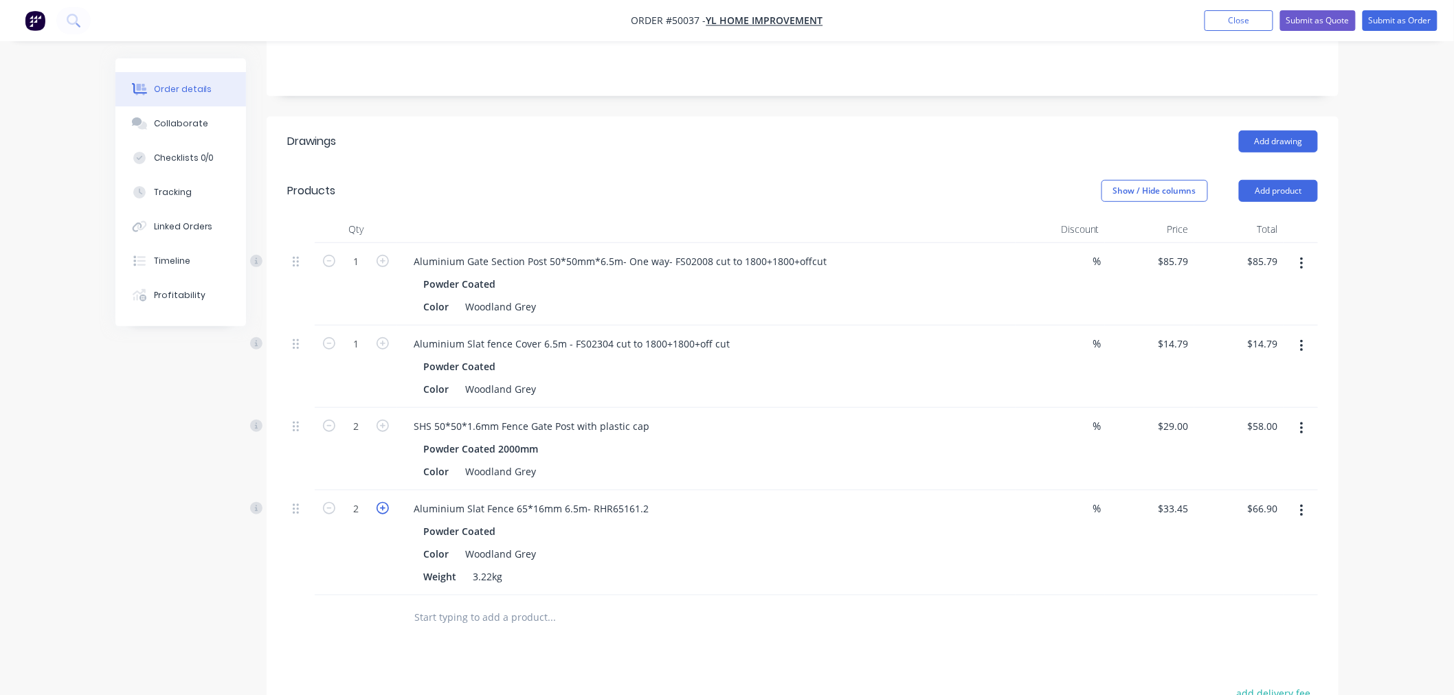
type input "$100.35"
click at [386, 506] on icon "button" at bounding box center [383, 508] width 12 height 12
type input "4"
type input "$133.80"
click at [645, 511] on div "Aluminium Slat Fence 65*16mm 6.5m- RHR65161.2" at bounding box center [531, 509] width 257 height 20
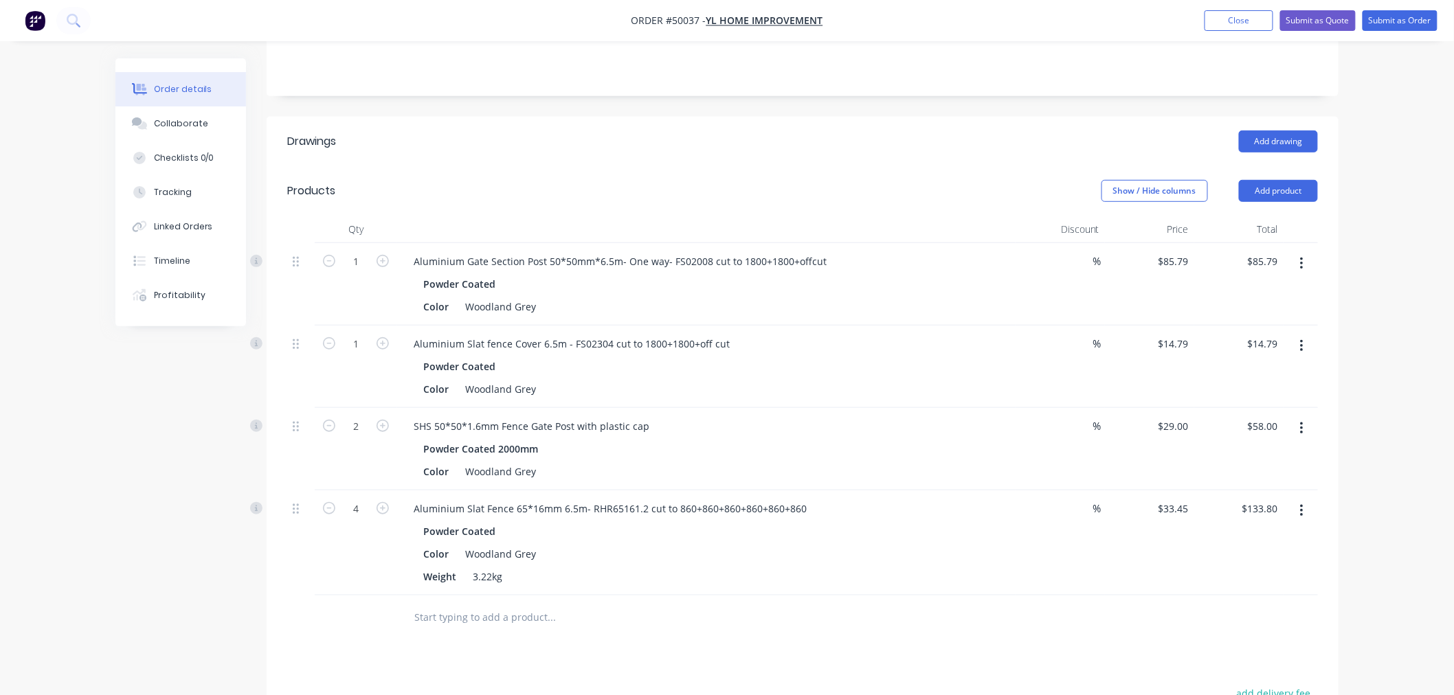
click at [825, 610] on div at bounding box center [645, 617] width 484 height 27
click at [840, 582] on div "Weight 3.22kg" at bounding box center [704, 577] width 572 height 20
click at [802, 502] on div "Aluminium Slat Fence 65*16mm 6.5m- RHR65161.2 cut to 860+860+860+860+860+860" at bounding box center [610, 509] width 415 height 20
click at [1280, 190] on button "Add product" at bounding box center [1278, 191] width 79 height 22
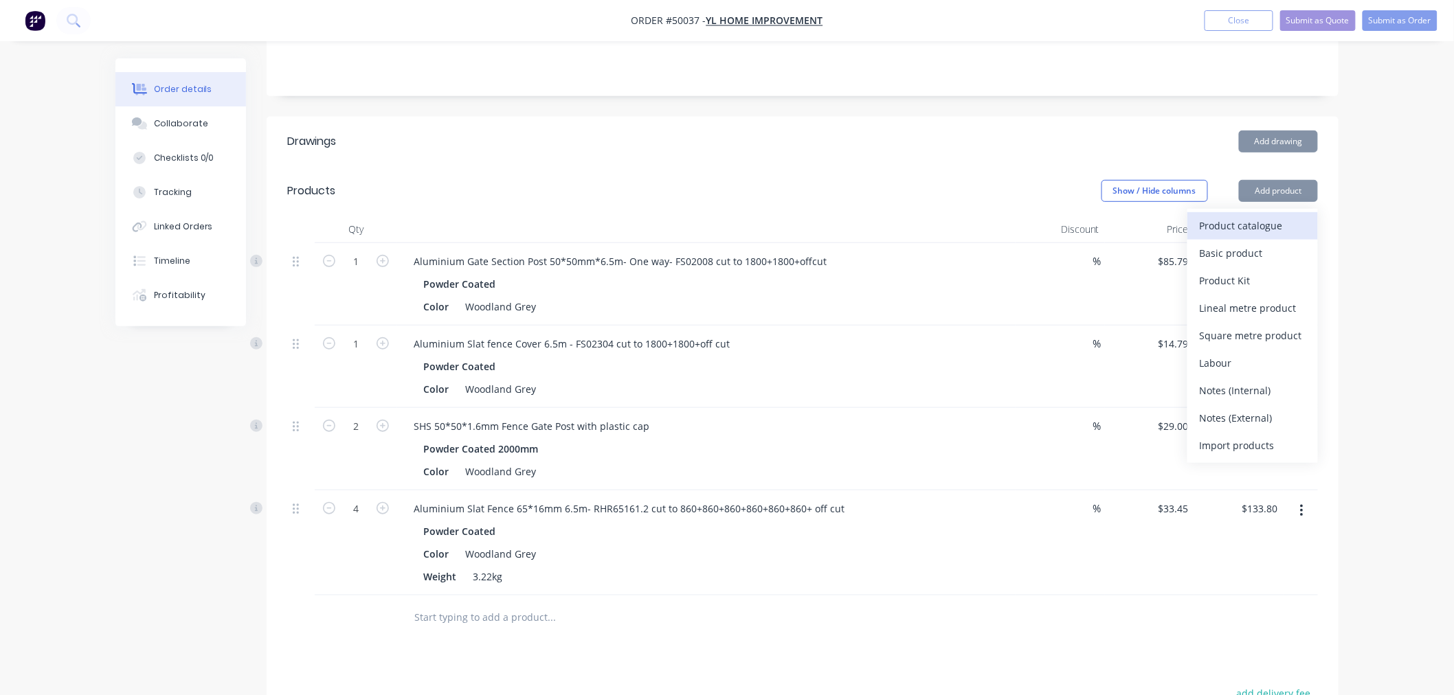
click at [1278, 221] on div "Product catalogue" at bounding box center [1253, 226] width 106 height 20
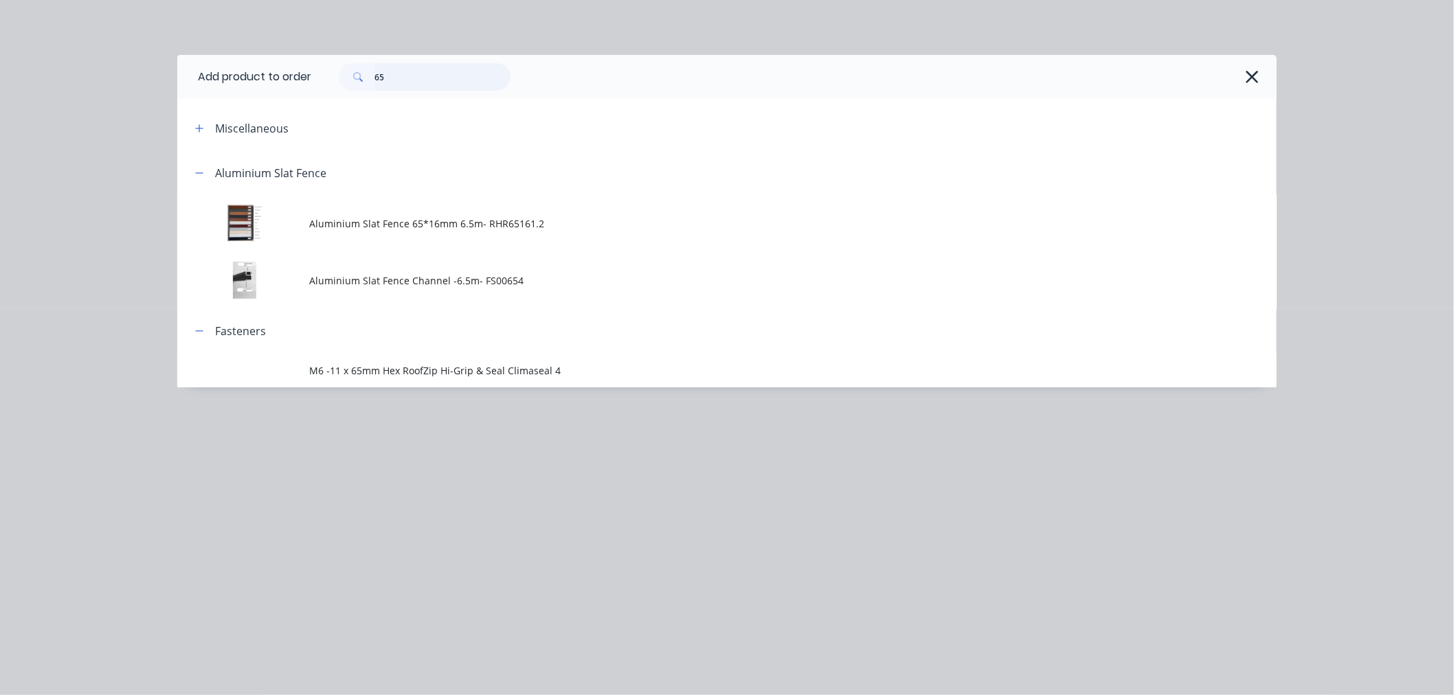
click at [405, 73] on input "65" at bounding box center [443, 76] width 136 height 27
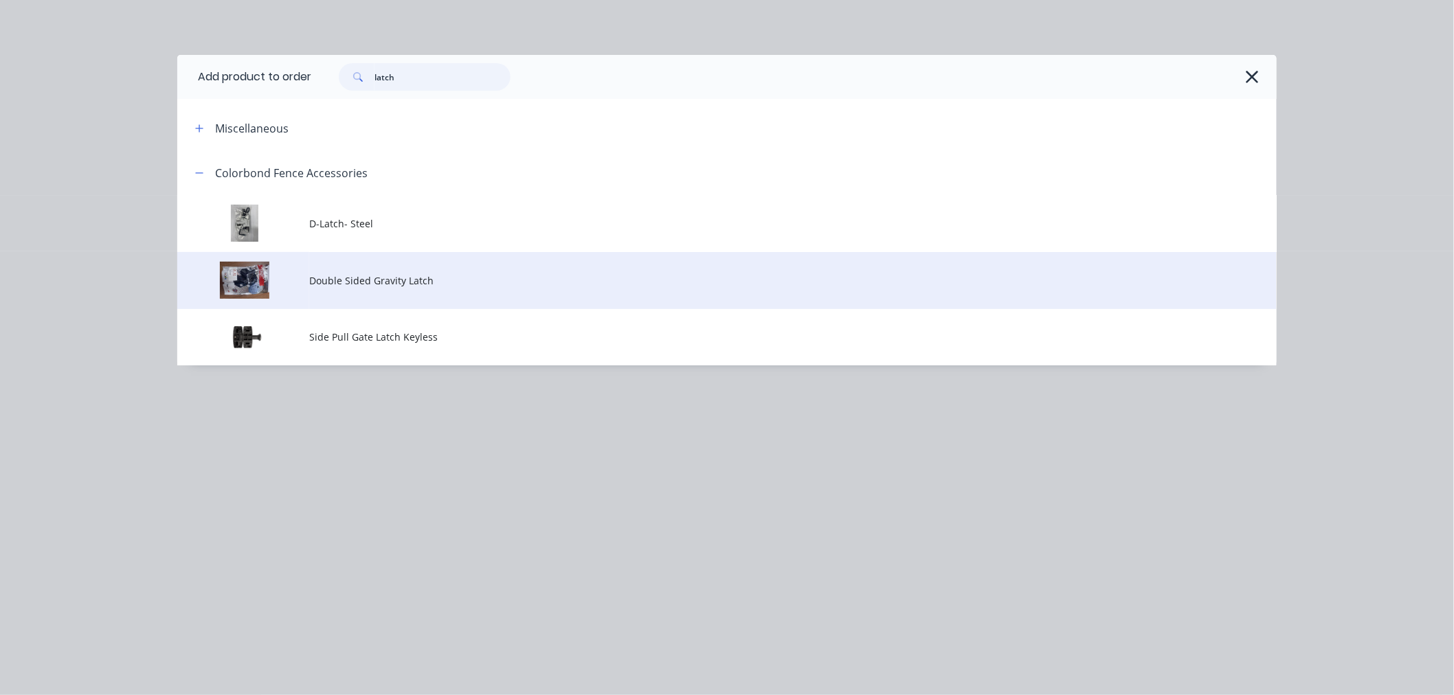
type input "latch"
click at [358, 287] on span "Double Sided Gravity Latch" at bounding box center [696, 281] width 774 height 14
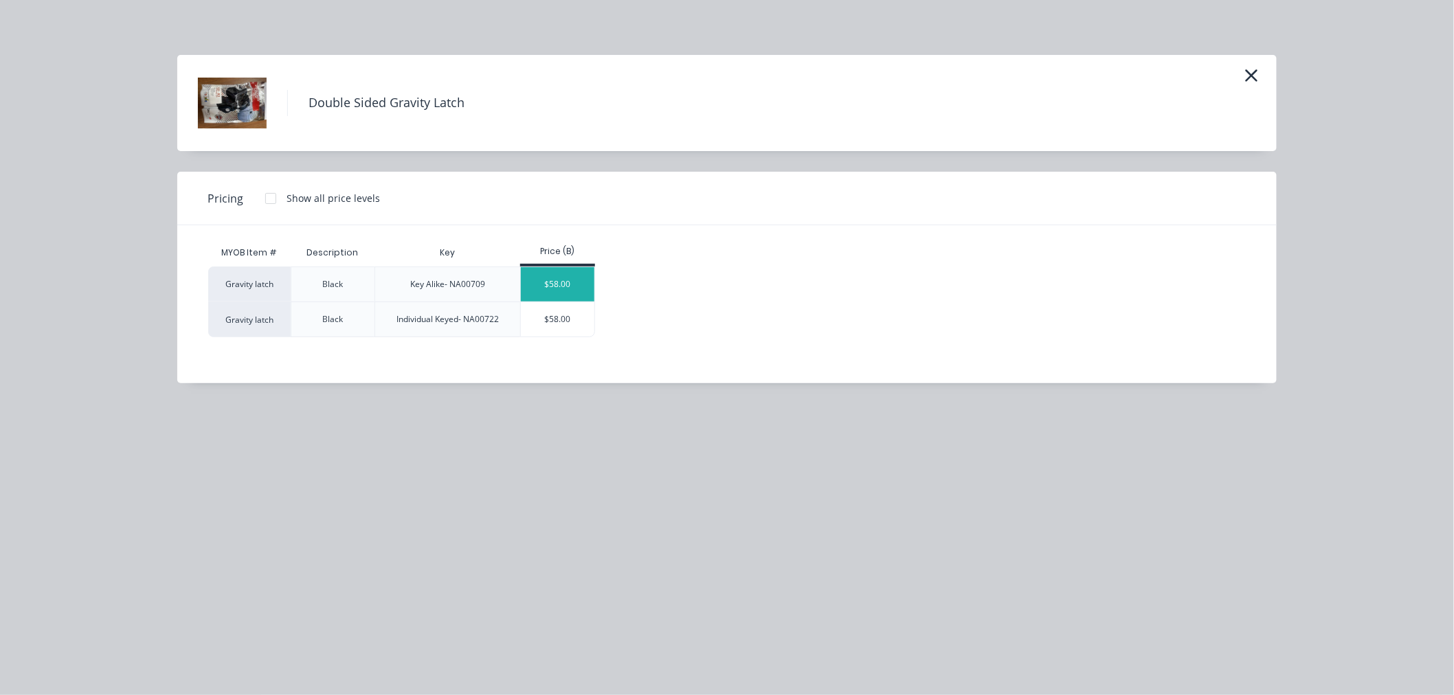
click at [567, 277] on div "$58.00" at bounding box center [558, 284] width 74 height 34
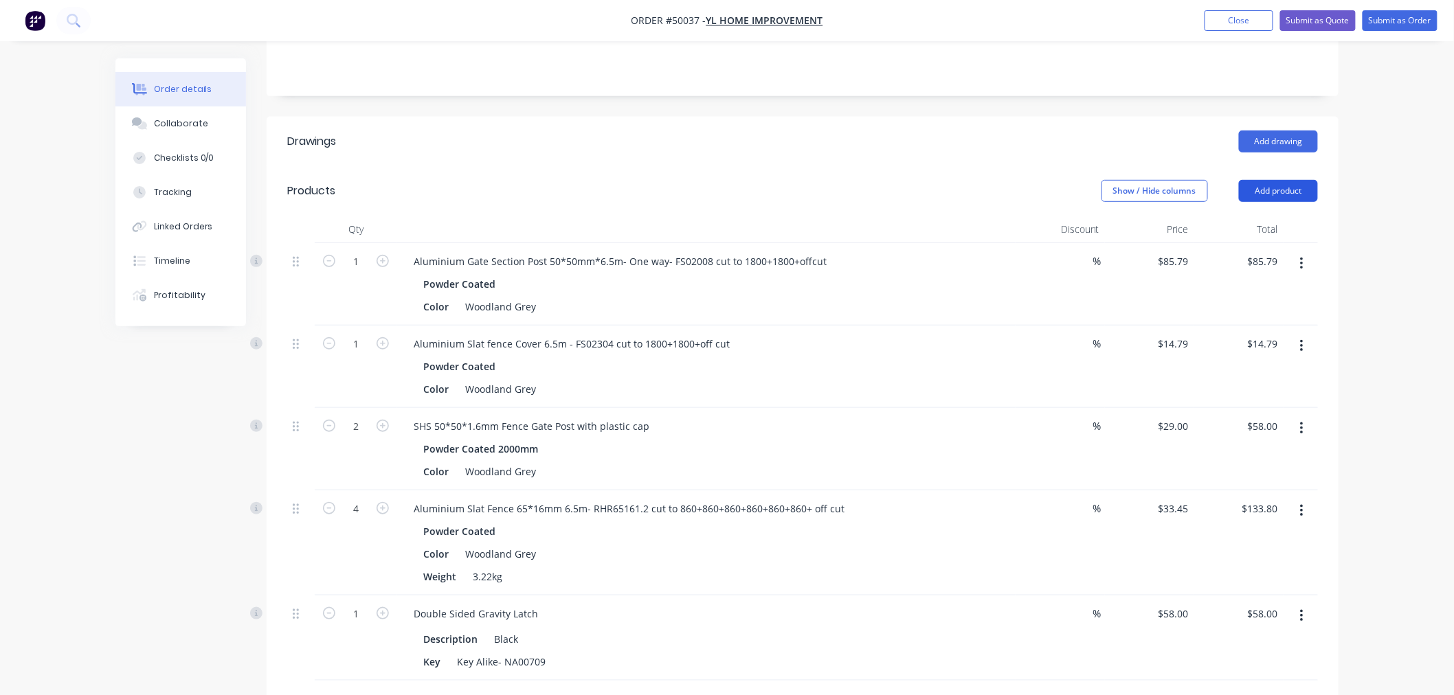
click at [1308, 194] on button "Add product" at bounding box center [1278, 191] width 79 height 22
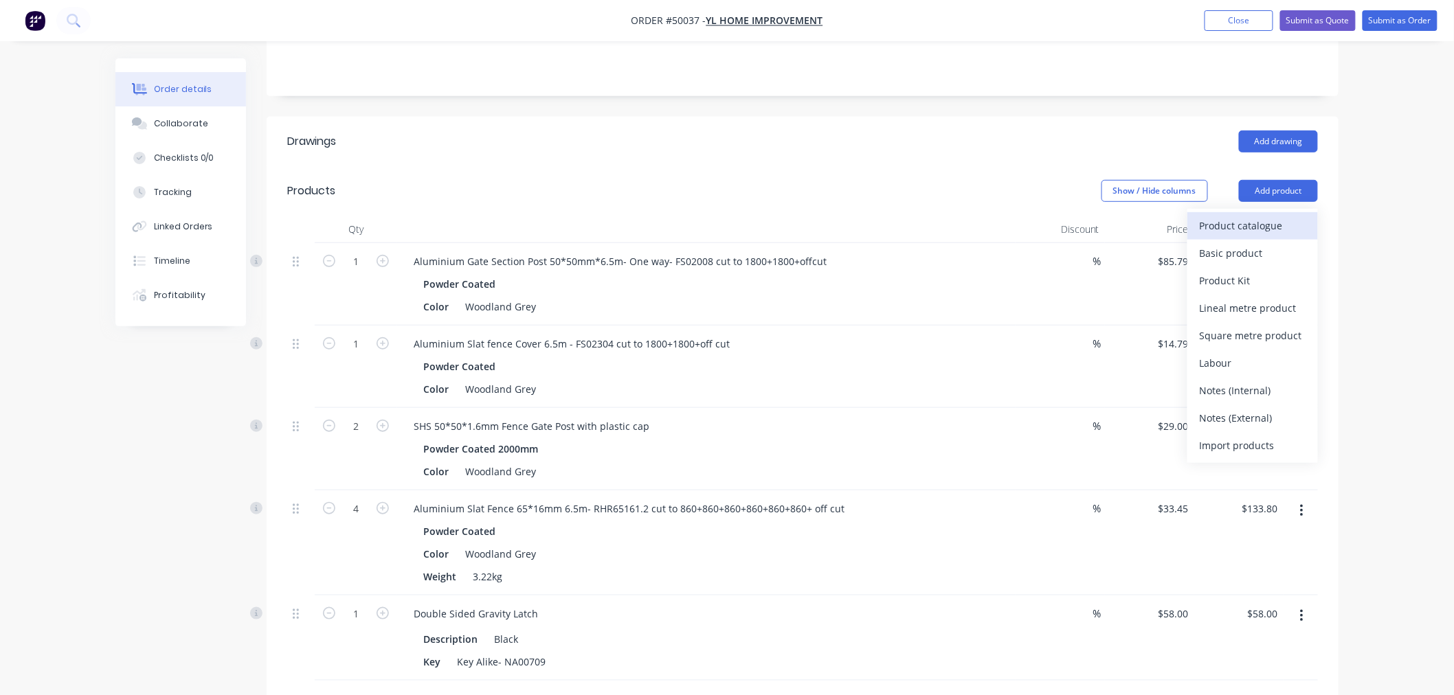
click at [1295, 219] on div "Product catalogue" at bounding box center [1253, 226] width 106 height 20
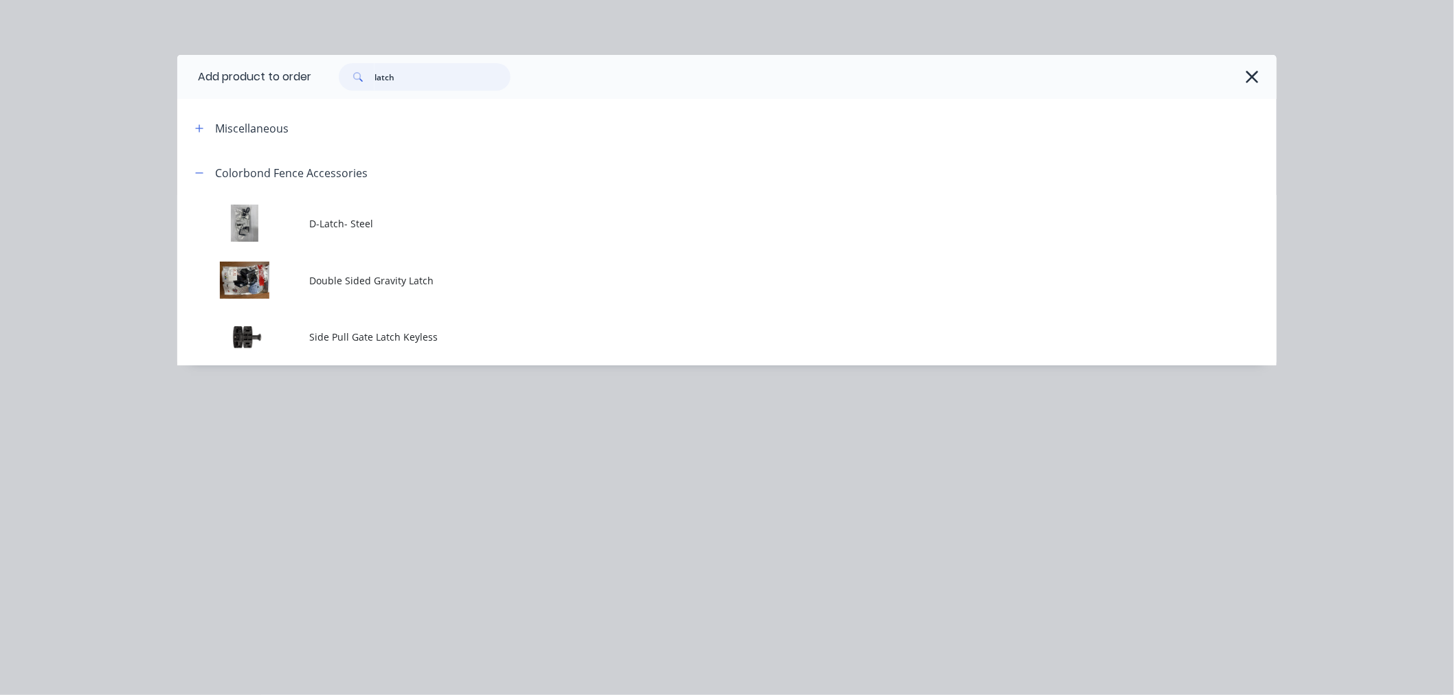
click at [463, 77] on input "latch" at bounding box center [443, 76] width 136 height 27
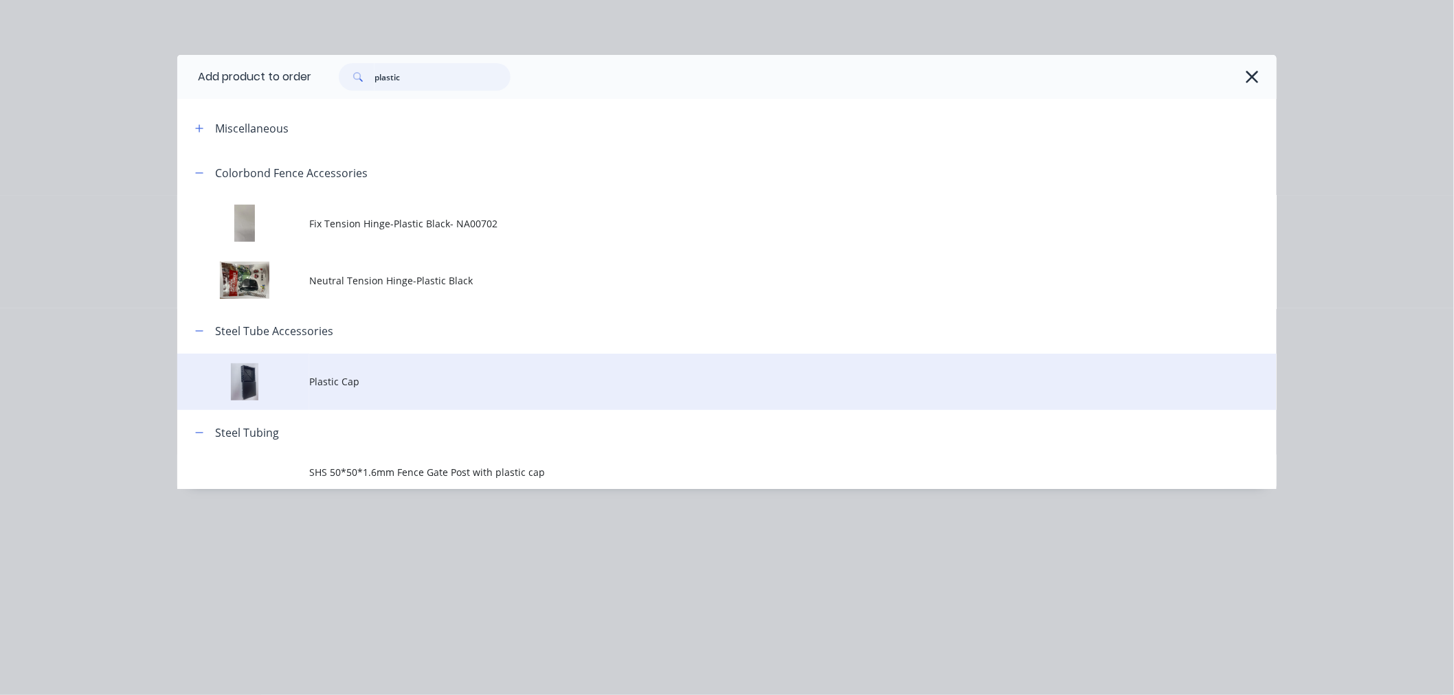
type input "plastic"
click at [353, 386] on span "Plastic Cap" at bounding box center [696, 382] width 774 height 14
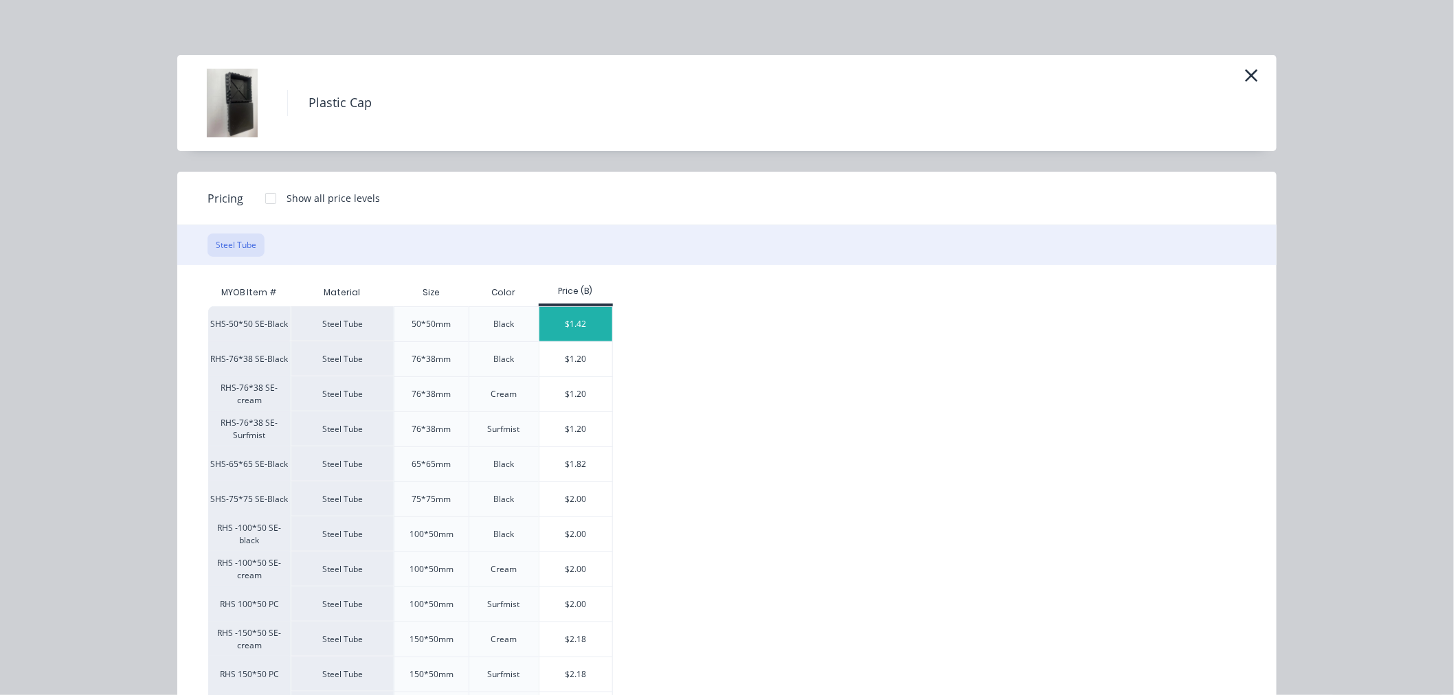
click at [557, 328] on div "$1.42" at bounding box center [576, 324] width 74 height 34
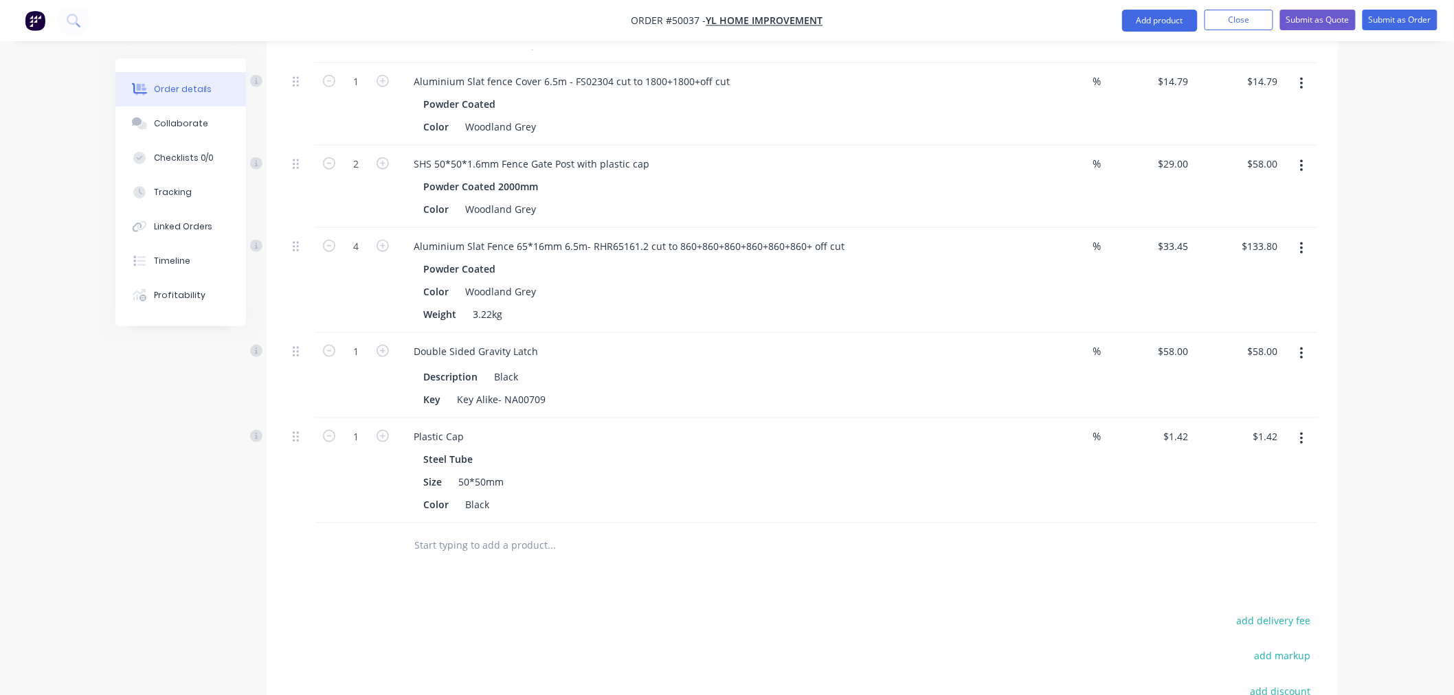
scroll to position [534, 0]
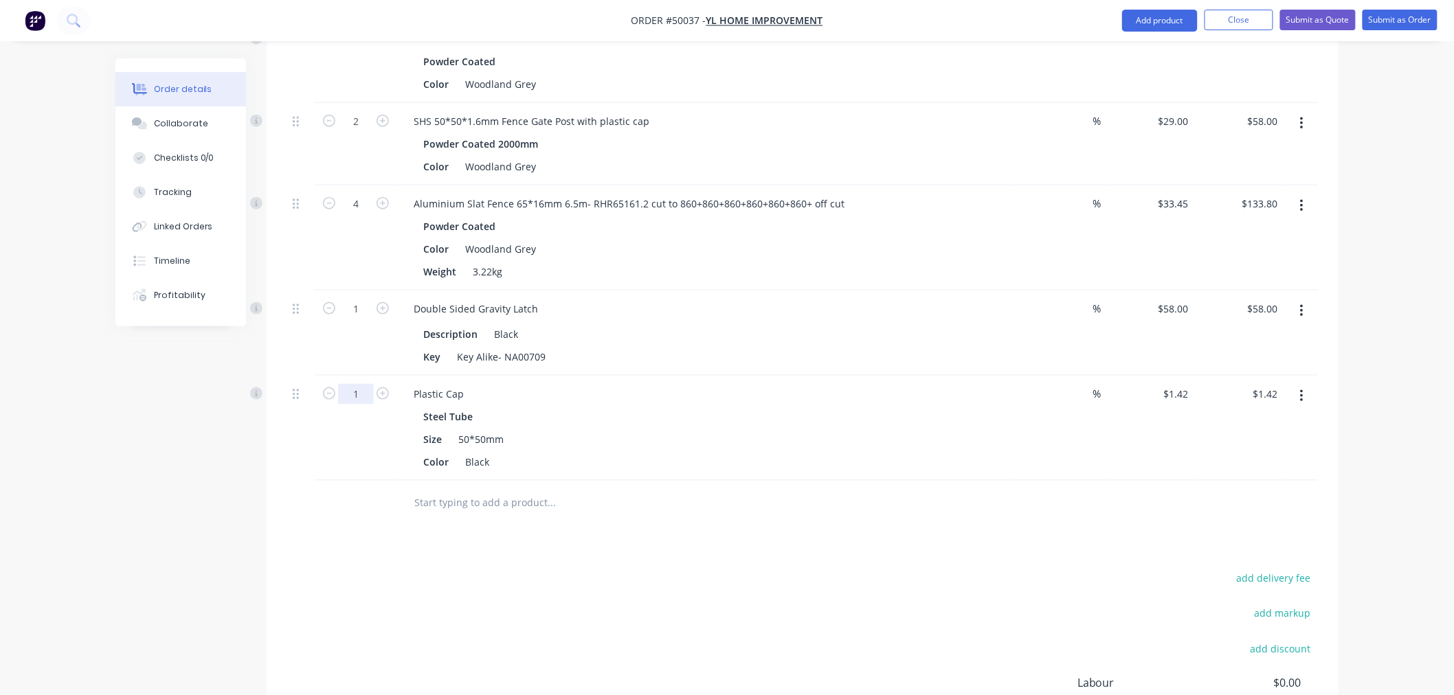
click at [368, 396] on input "1" at bounding box center [356, 394] width 36 height 21
type input "12"
type input "$17.04"
click at [842, 579] on div "add delivery fee add markup add discount Labour $0.00 Sub total $367.42 Tax $36…" at bounding box center [802, 687] width 1031 height 235
click at [801, 536] on div "Drawings Add drawing Products Show / Hide columns Add product Qty Discount Pric…" at bounding box center [803, 319] width 1072 height 1014
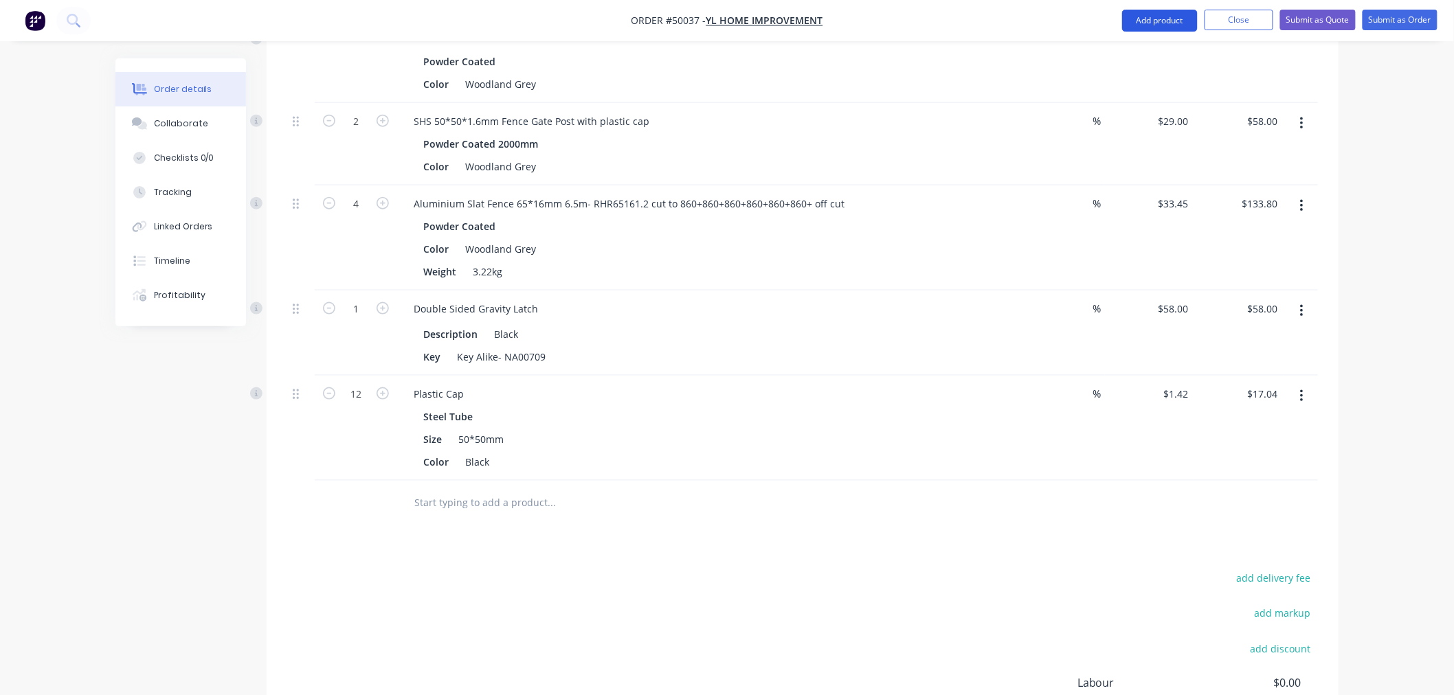
click at [1165, 25] on button "Add product" at bounding box center [1160, 21] width 76 height 22
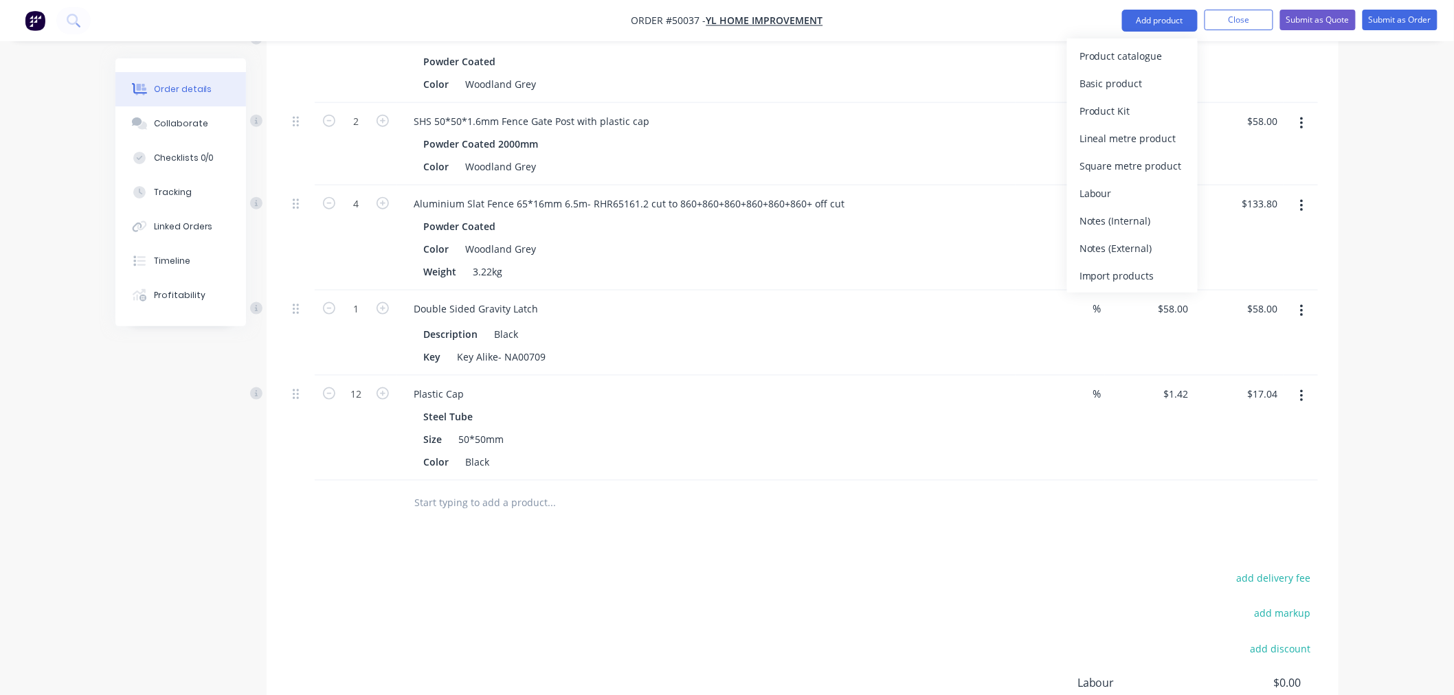
click at [1166, 50] on div "Product catalogue" at bounding box center [1133, 56] width 106 height 20
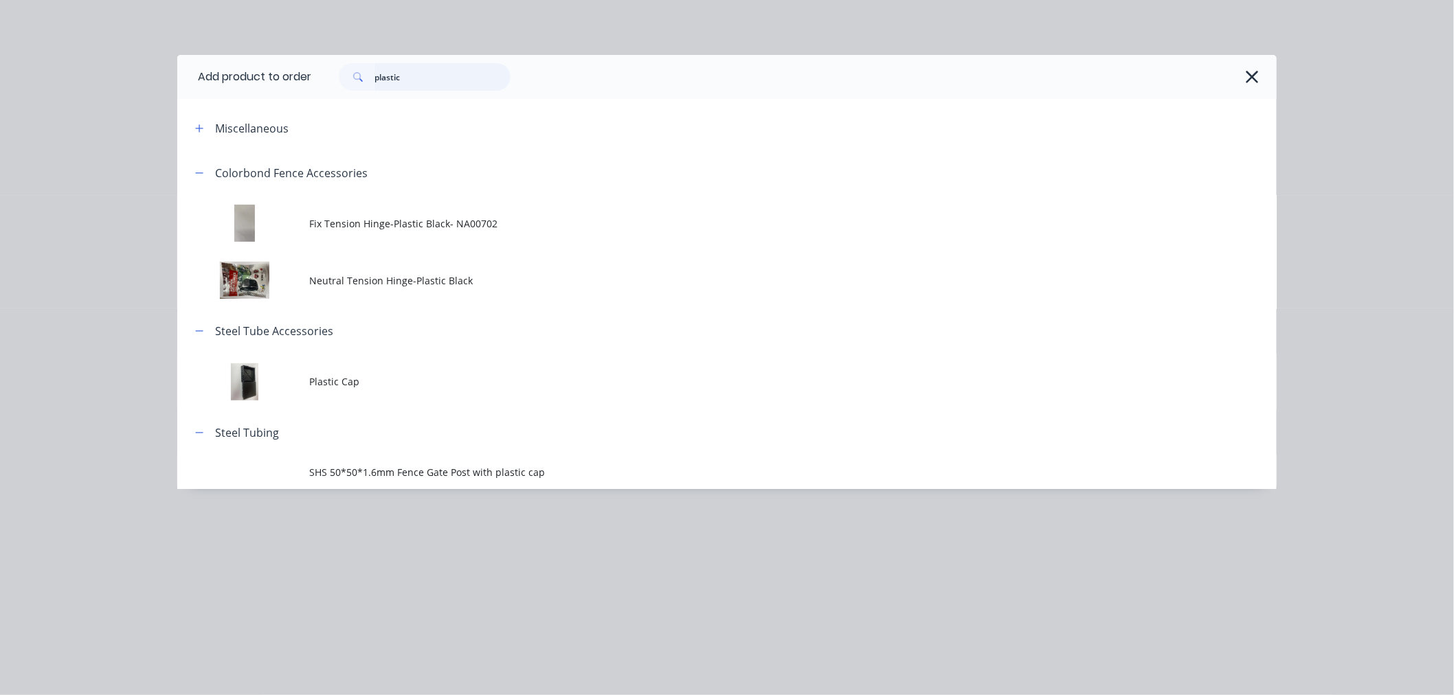
click at [471, 72] on input "plastic" at bounding box center [443, 76] width 136 height 27
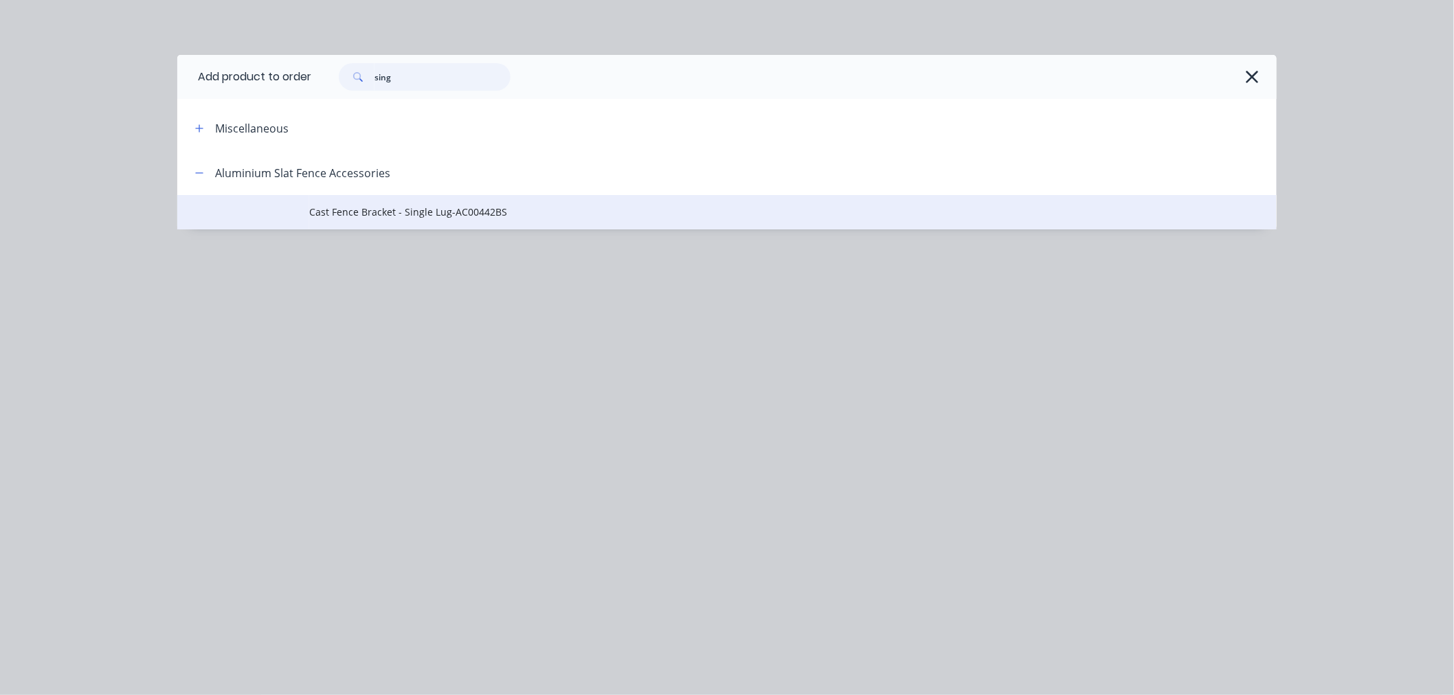
type input "sing"
click at [458, 214] on span "Cast Fence Bracket - Single Lug-AC00442BS" at bounding box center [696, 212] width 774 height 14
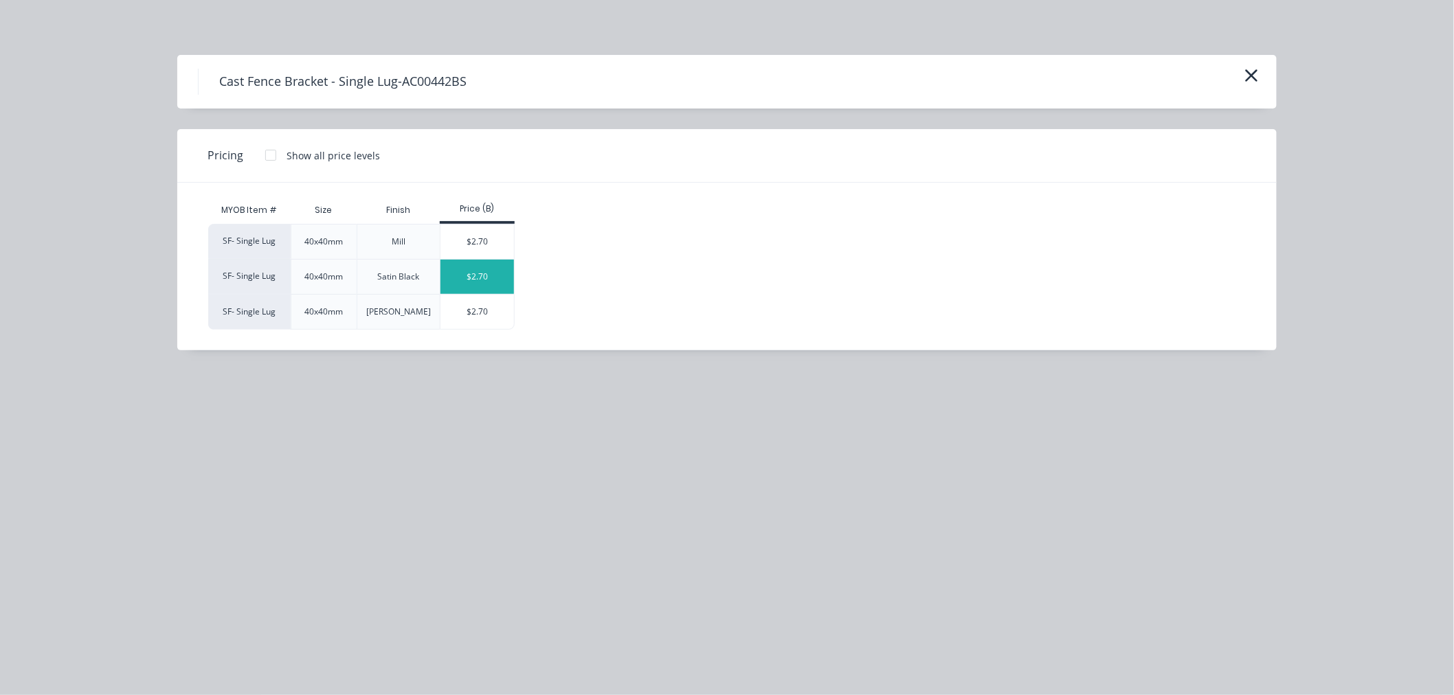
click at [491, 274] on div "$2.70" at bounding box center [477, 277] width 74 height 34
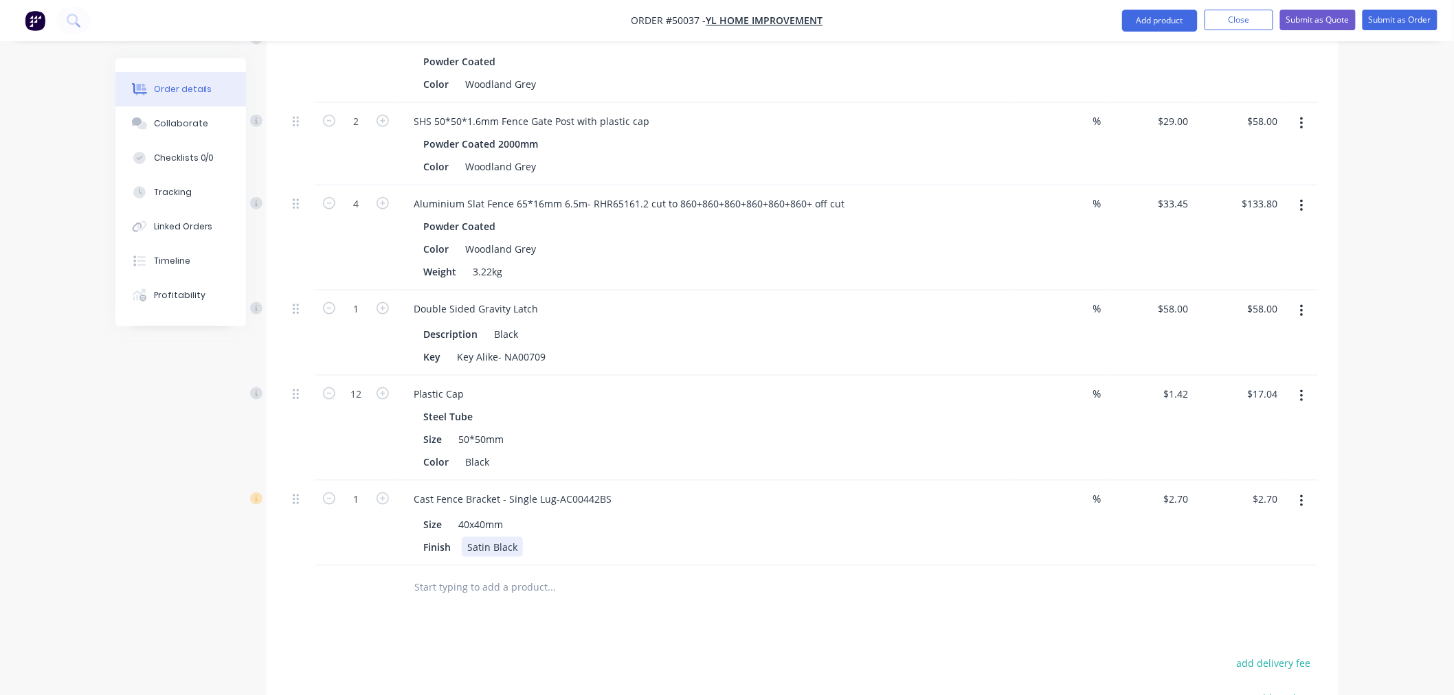
click at [743, 539] on div "Finish Satin Black" at bounding box center [704, 547] width 572 height 20
click at [866, 544] on div "Finish Satin Black" at bounding box center [704, 547] width 572 height 20
click at [1150, 19] on button "Add product" at bounding box center [1160, 21] width 76 height 22
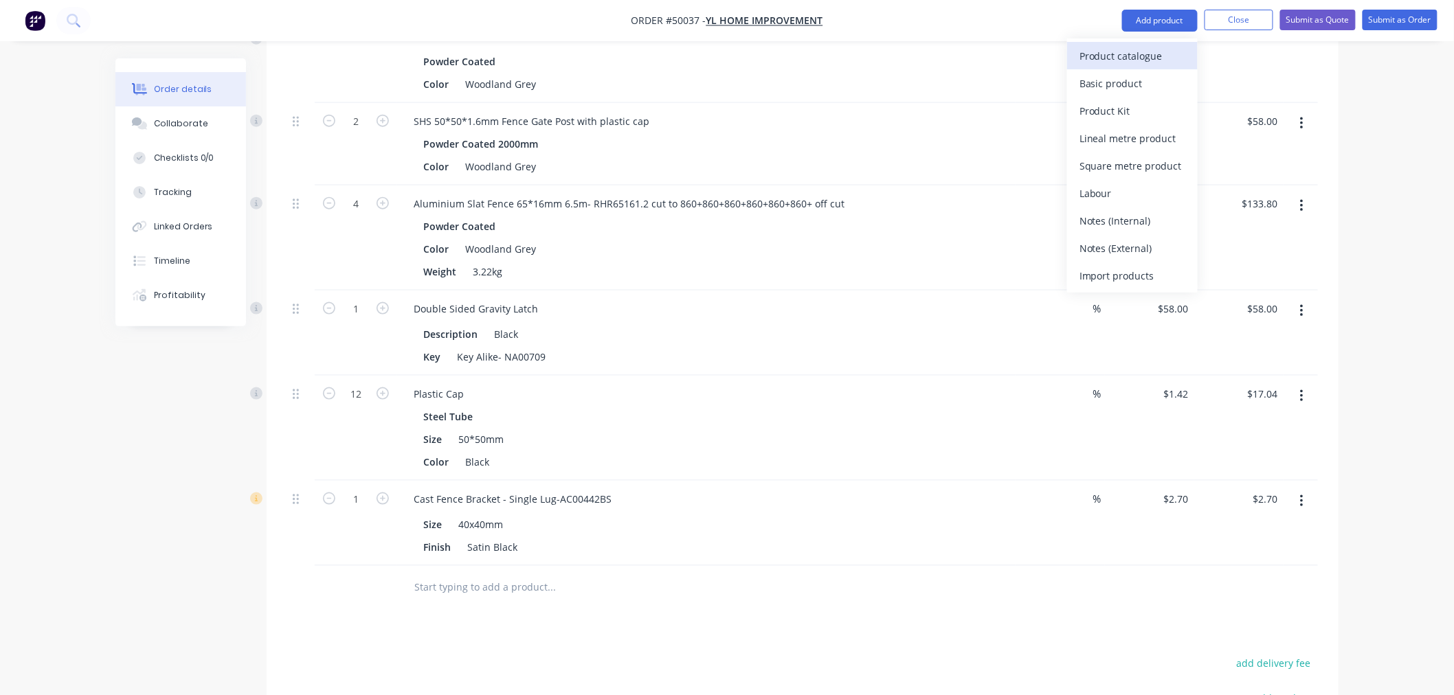
click at [1152, 47] on div "Product catalogue" at bounding box center [1133, 56] width 106 height 20
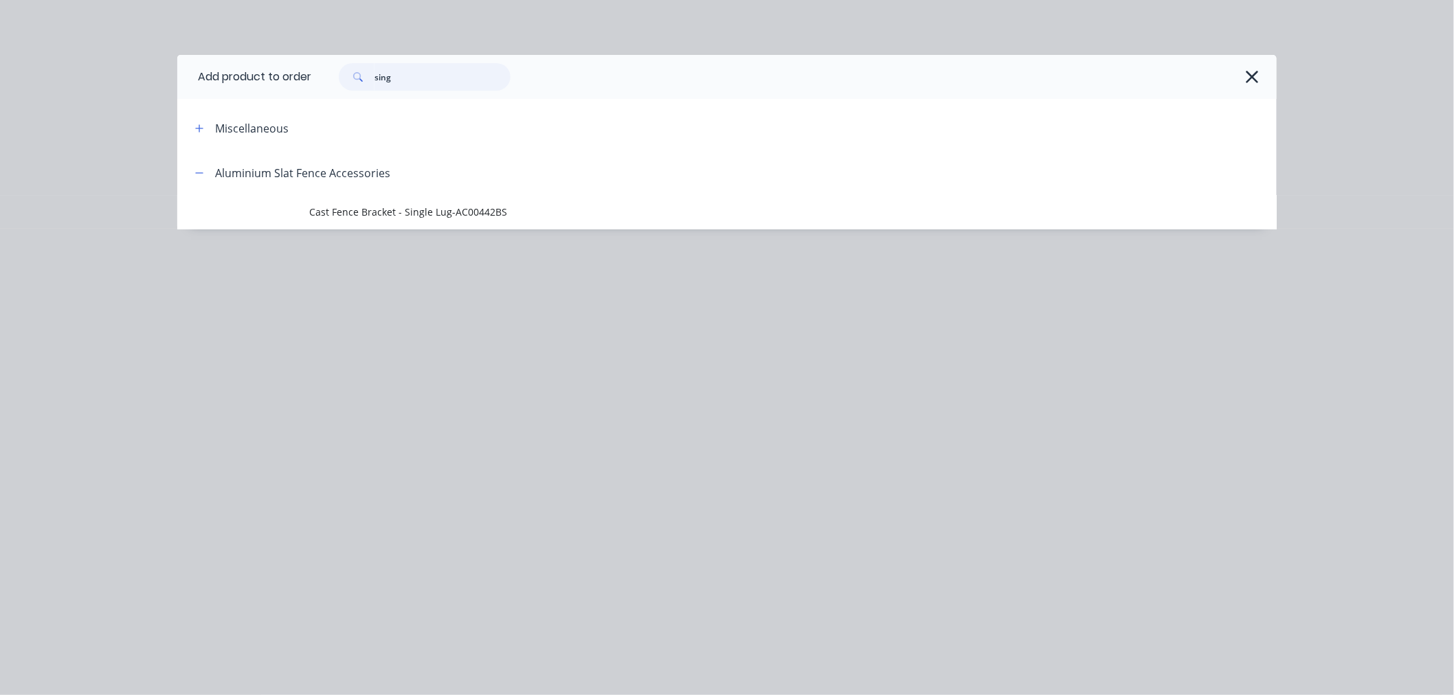
click at [491, 85] on input "sing" at bounding box center [443, 76] width 136 height 27
click at [490, 83] on input "sing" at bounding box center [443, 76] width 136 height 27
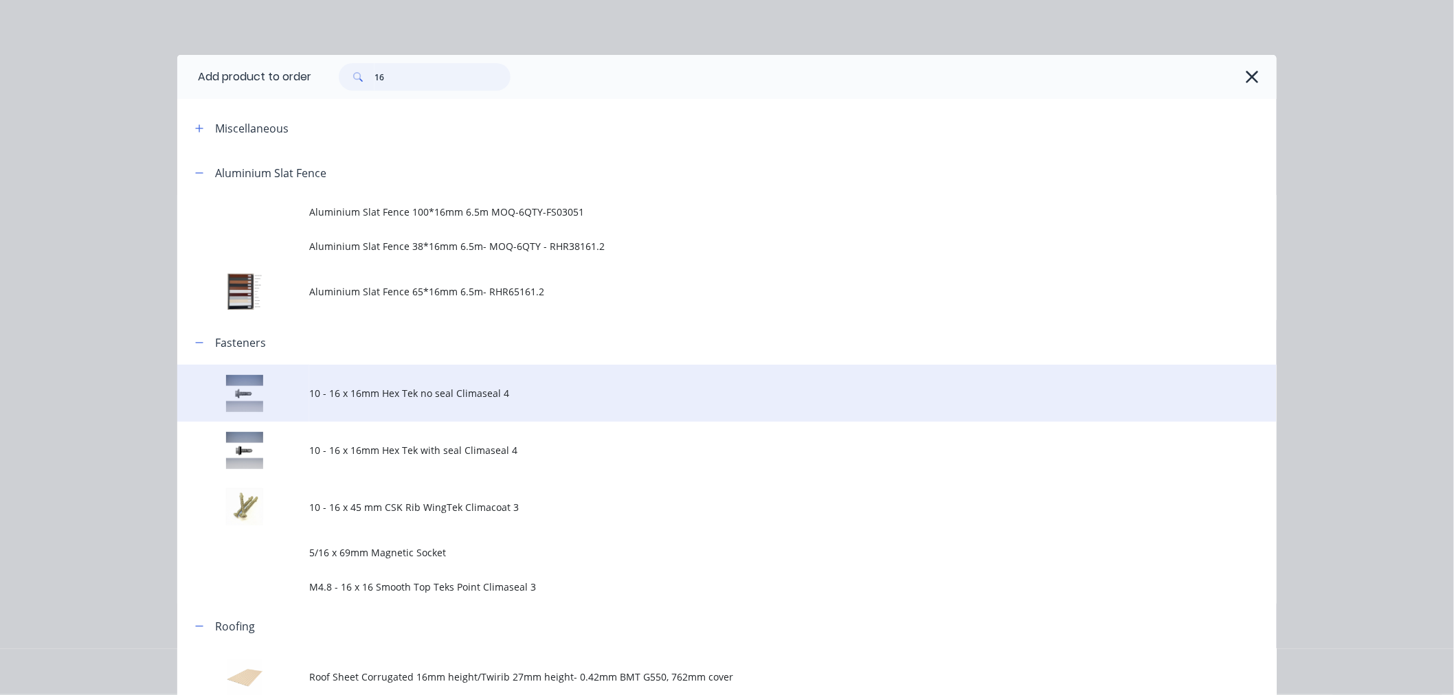
type input "16"
click at [441, 382] on td "10 - 16 x 16mm Hex Tek no seal Climaseal 4" at bounding box center [793, 393] width 968 height 57
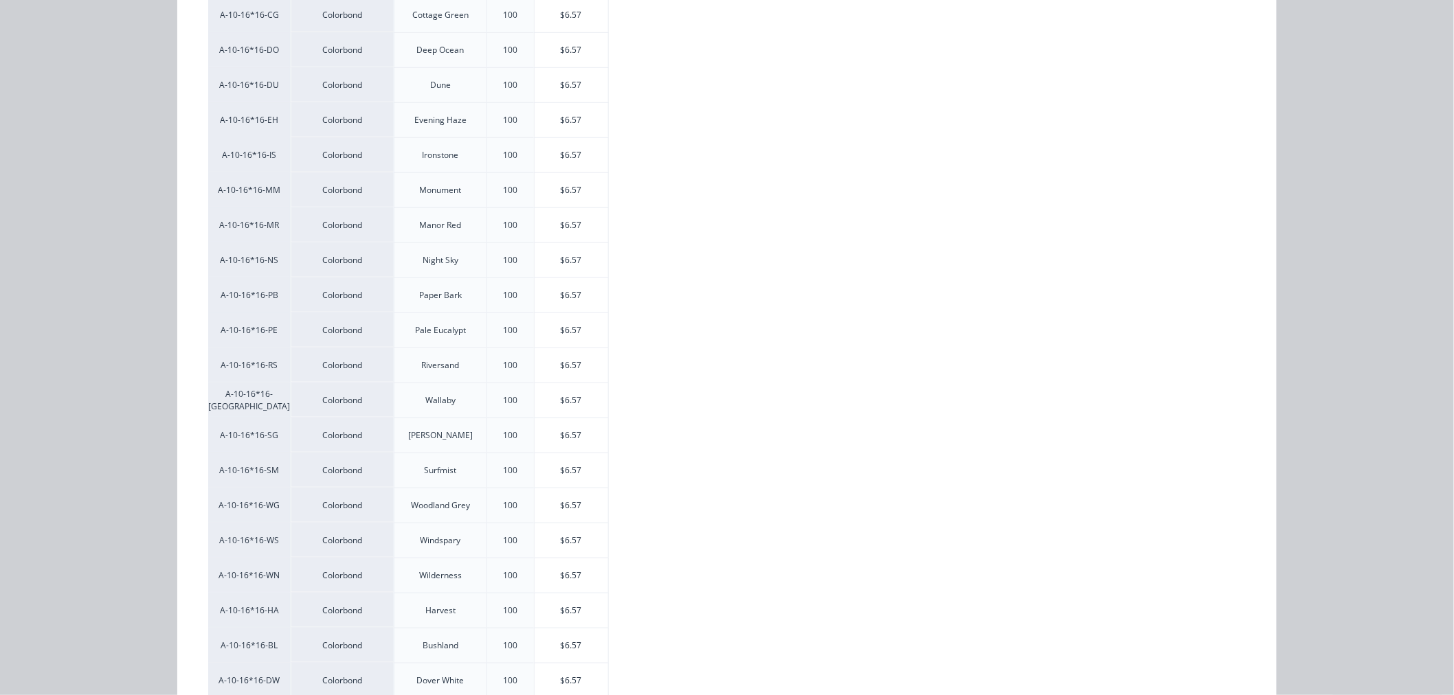
scroll to position [381, 0]
click at [569, 509] on div "$6.57" at bounding box center [572, 504] width 74 height 34
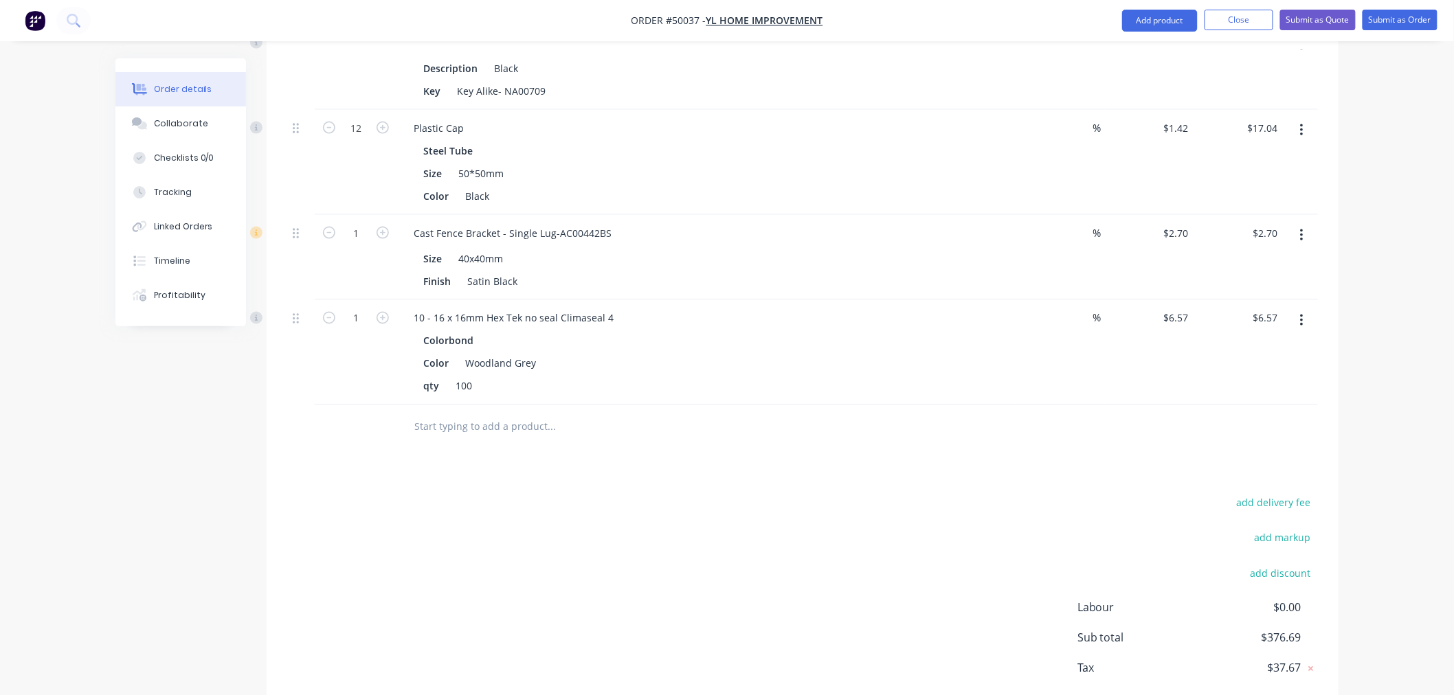
scroll to position [875, 0]
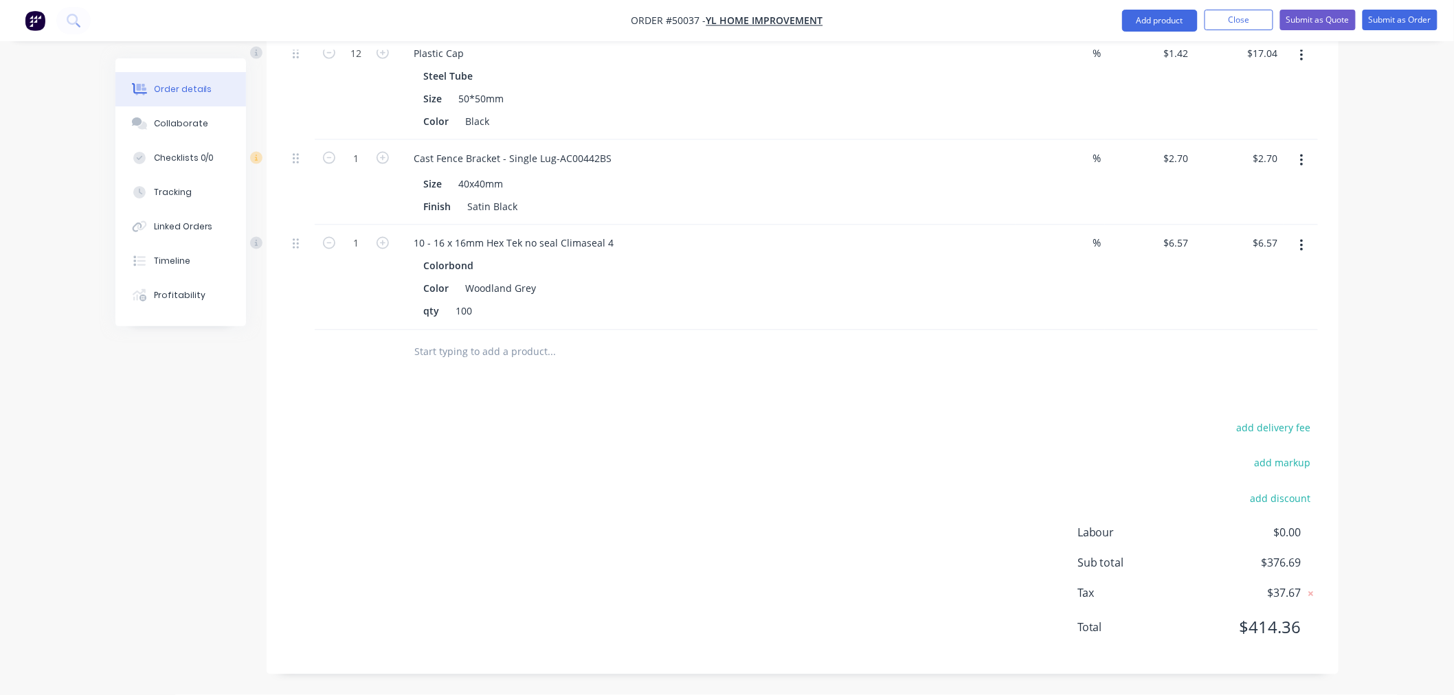
click at [858, 433] on div "add delivery fee add markup add discount Labour $0.00 Sub total $376.69 Tax $37…" at bounding box center [802, 536] width 1031 height 235
click at [854, 416] on div "Drawings Add drawing Products Show / Hide columns Add product Qty Discount Pric…" at bounding box center [803, 73] width 1072 height 1204
click at [1160, 19] on button "Add product" at bounding box center [1160, 21] width 76 height 22
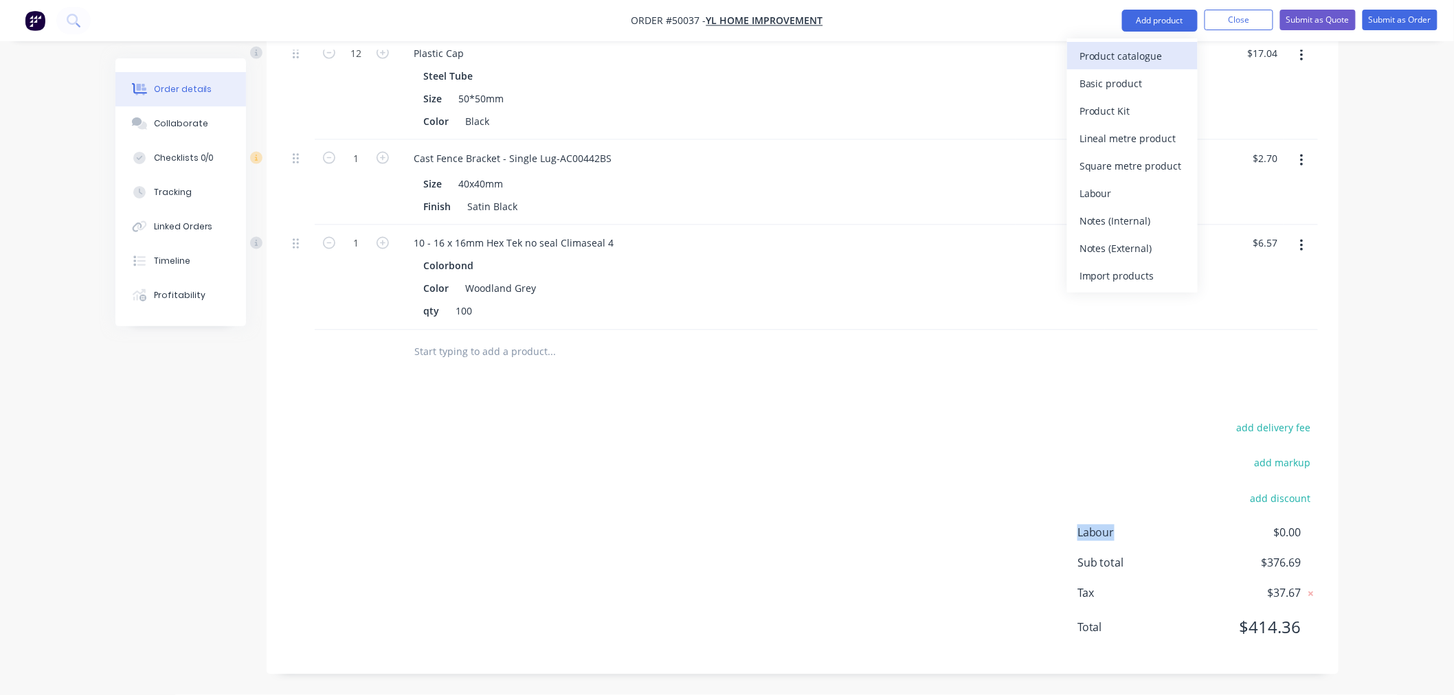
click at [1166, 56] on div "Product catalogue" at bounding box center [1133, 56] width 106 height 20
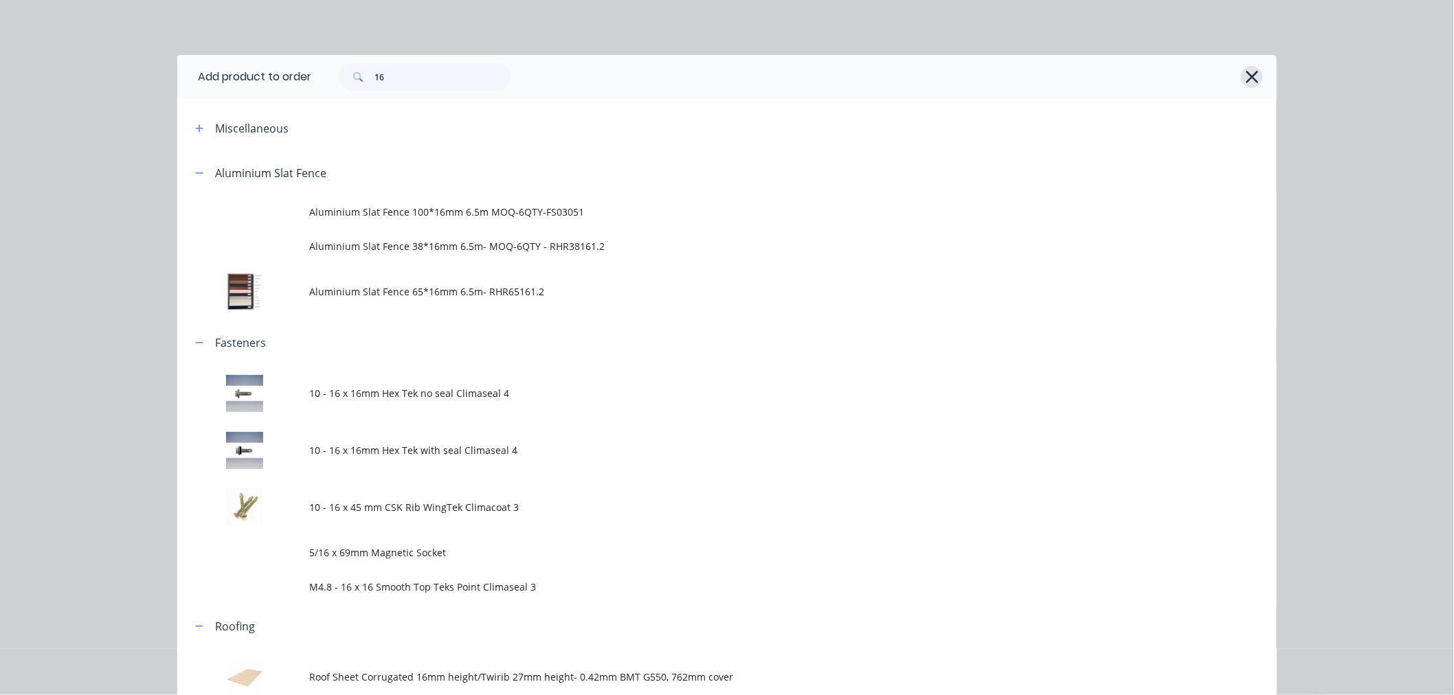
click at [1246, 71] on icon "button" at bounding box center [1252, 76] width 14 height 19
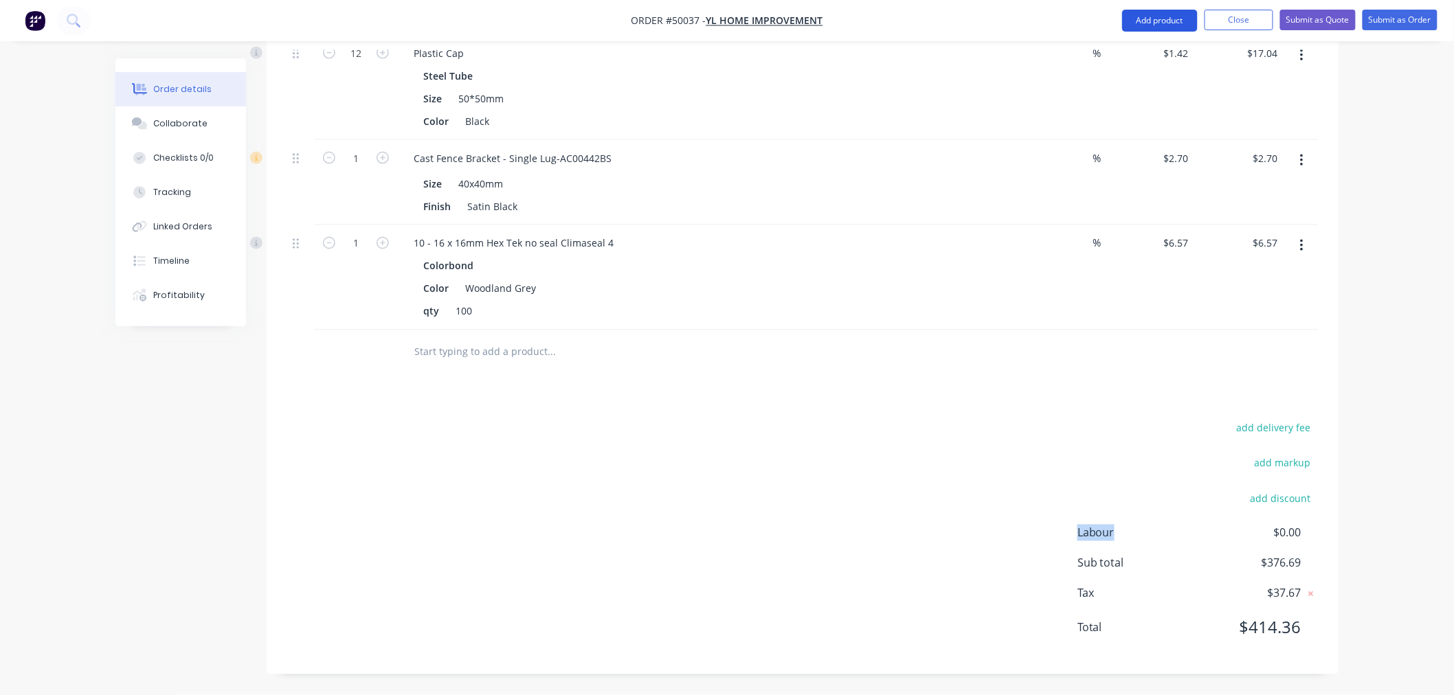
click at [1134, 21] on button "Add product" at bounding box center [1160, 21] width 76 height 22
click at [1151, 56] on div "Product catalogue" at bounding box center [1133, 56] width 106 height 20
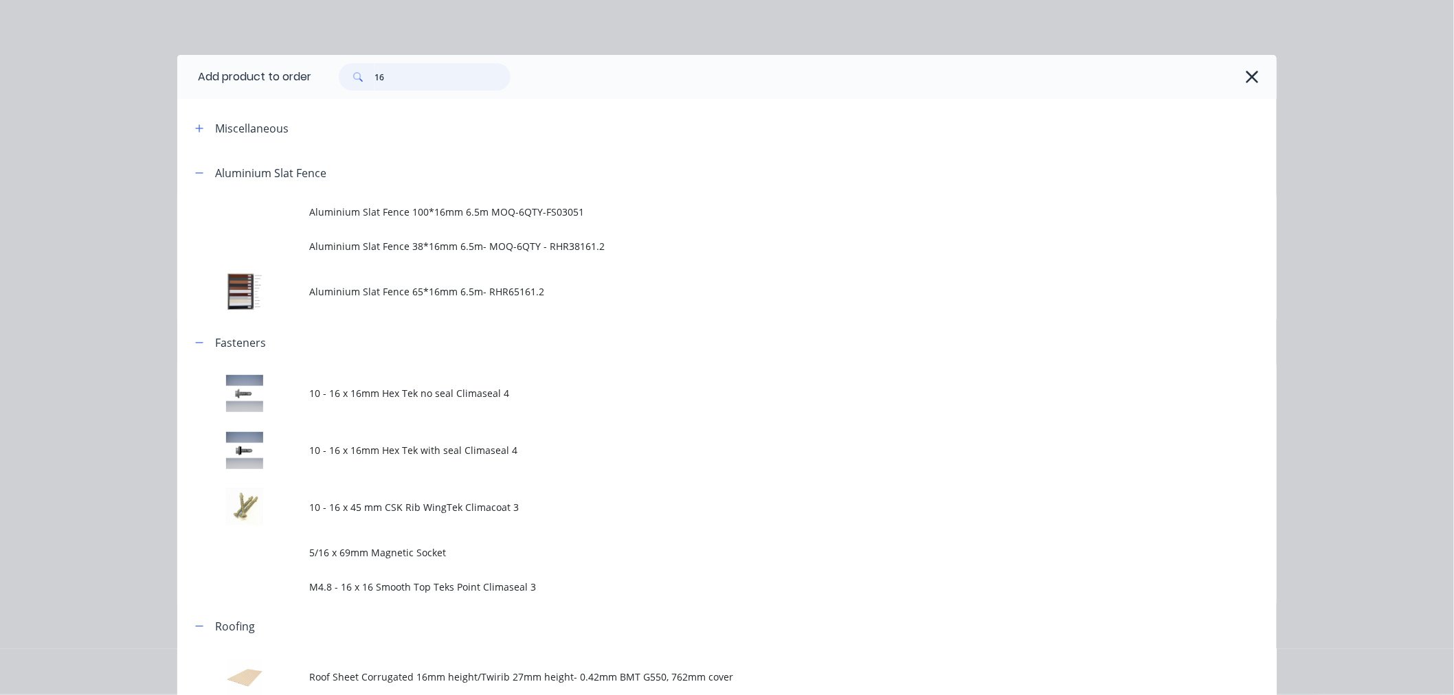
click at [401, 86] on input "16" at bounding box center [443, 76] width 136 height 27
click at [401, 85] on input "16" at bounding box center [443, 76] width 136 height 27
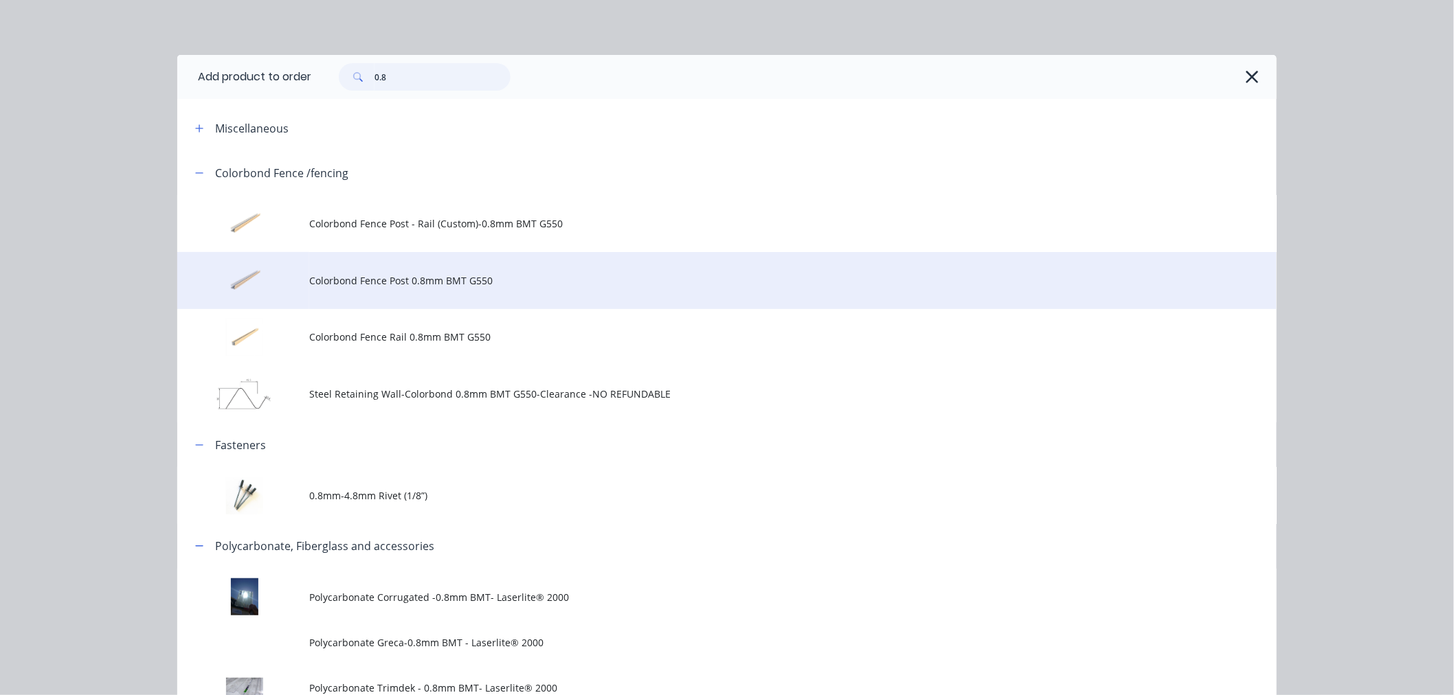
type input "0.8"
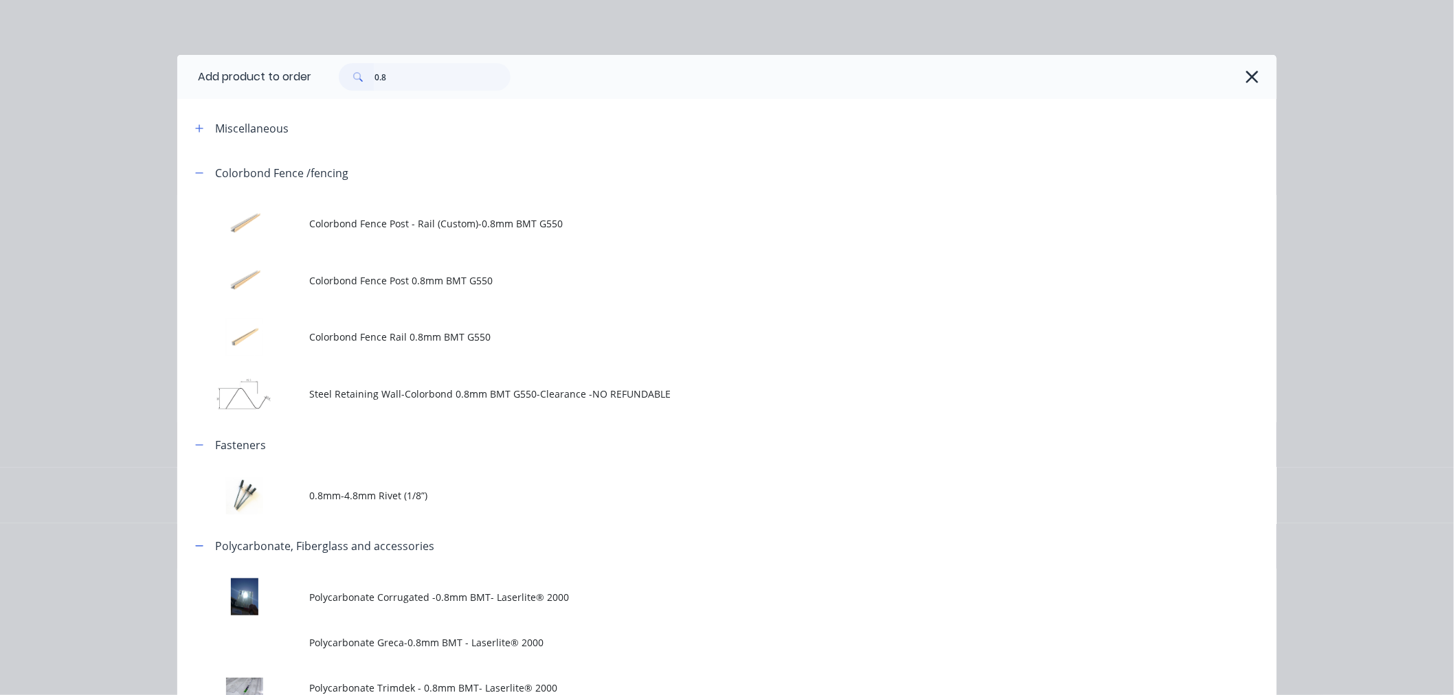
click at [402, 267] on td "Colorbond Fence Post 0.8mm BMT G550" at bounding box center [793, 280] width 968 height 57
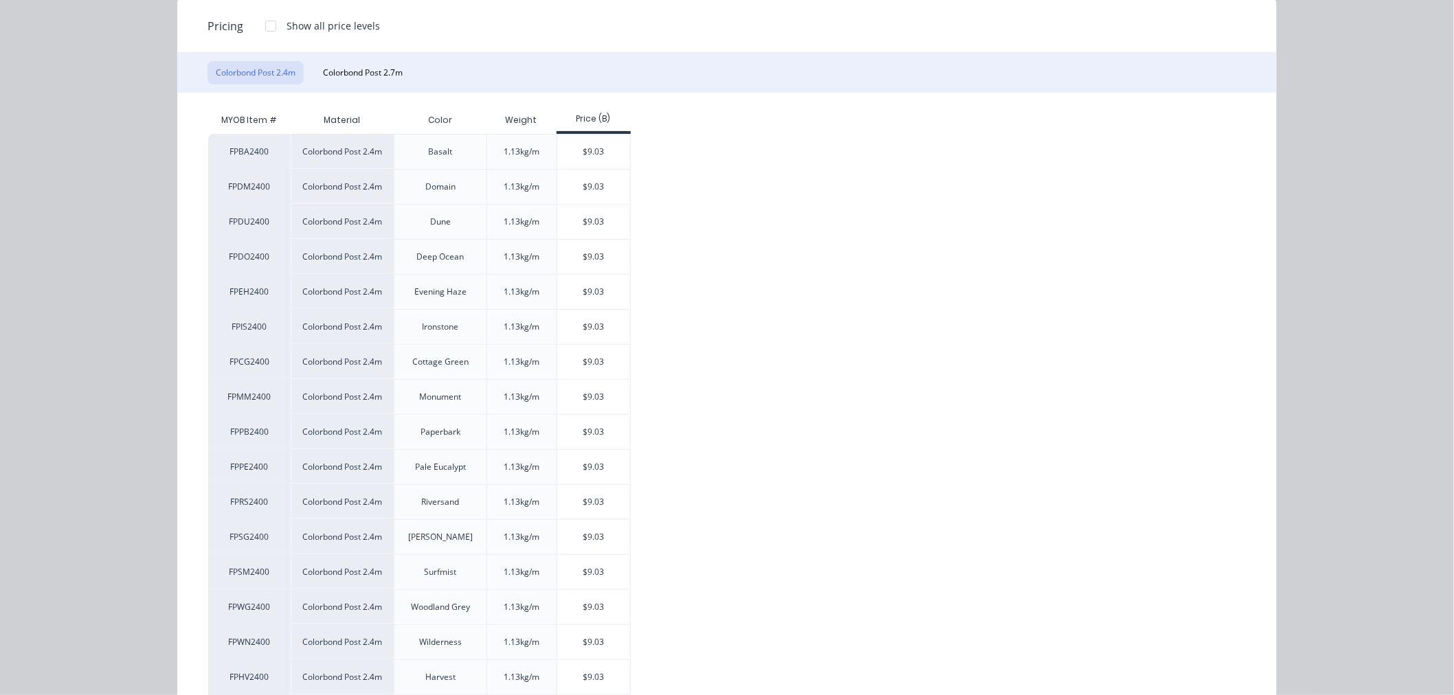
scroll to position [305, 0]
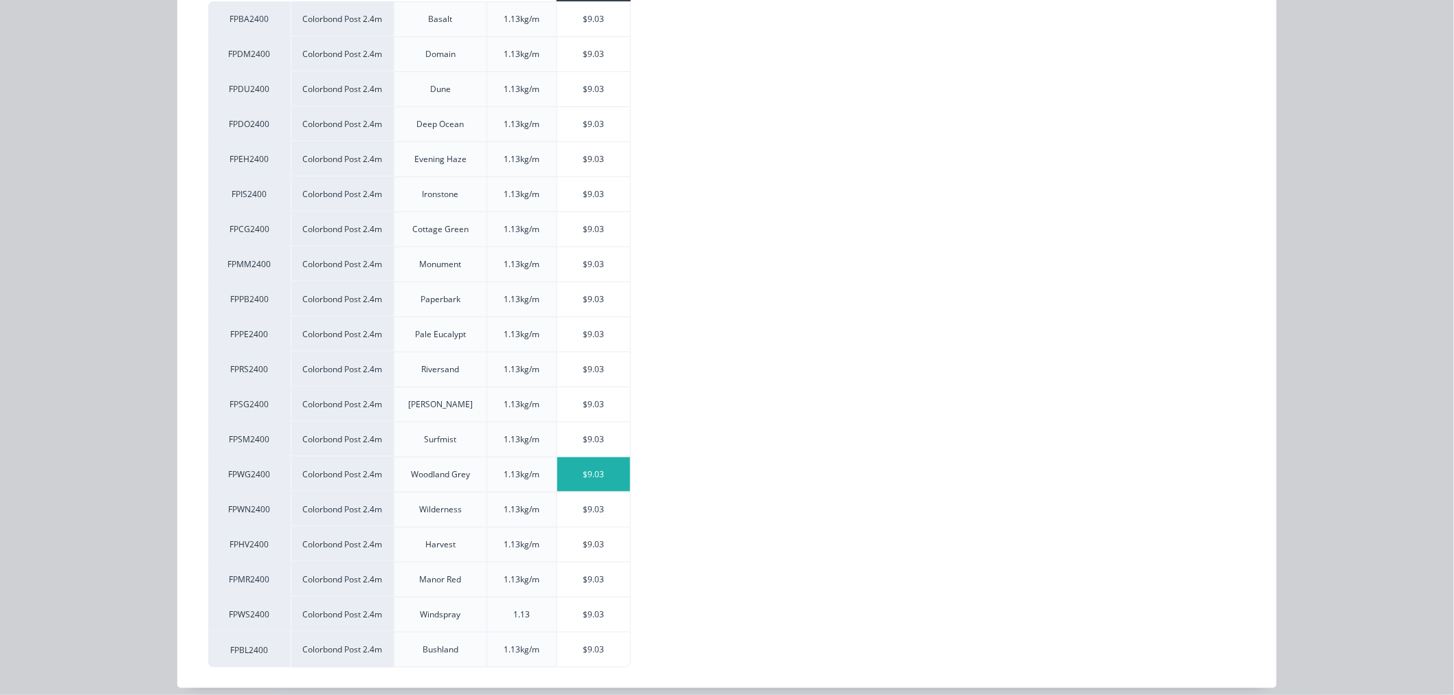
click at [619, 471] on div "$9.03" at bounding box center [594, 475] width 74 height 34
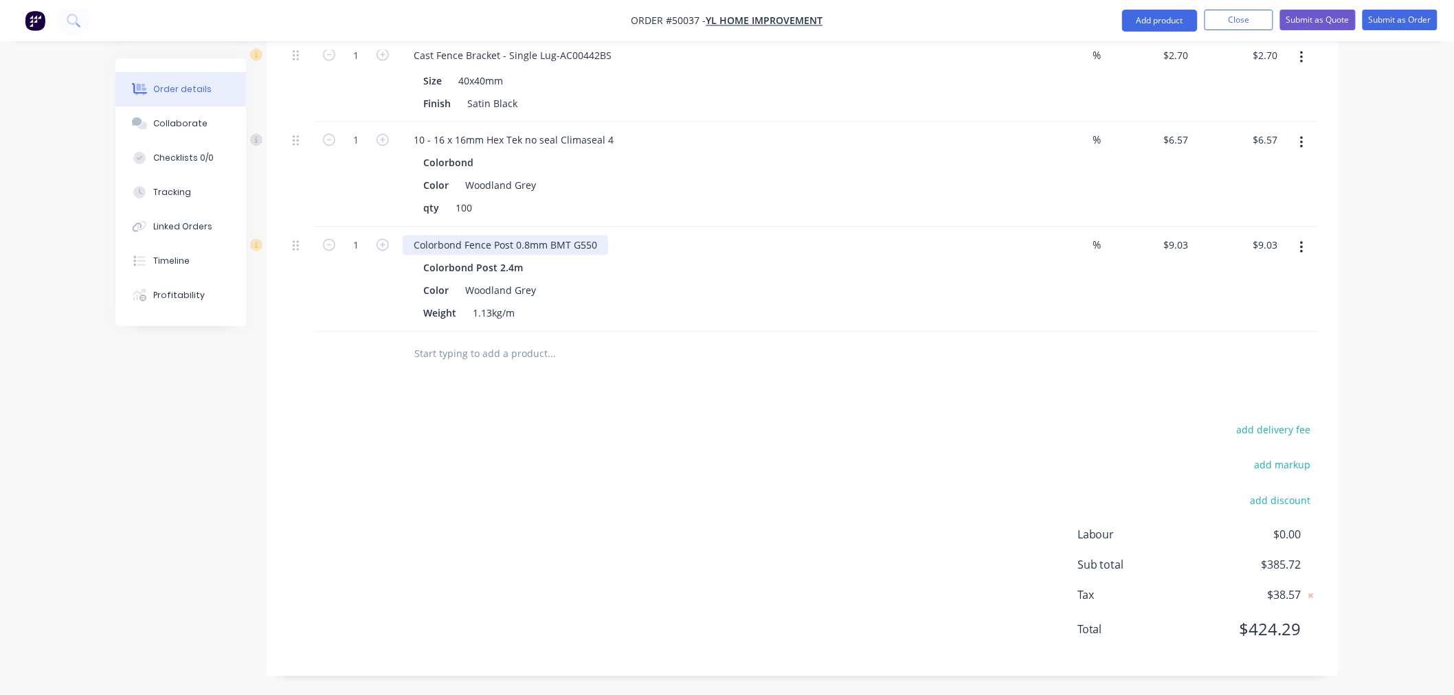
scroll to position [980, 0]
click at [381, 242] on icon "button" at bounding box center [383, 243] width 12 height 12
type input "2"
type input "$18.06"
click at [963, 421] on div "add delivery fee add markup add discount Labour $0.00 Sub total $394.75 Tax $39…" at bounding box center [802, 536] width 1031 height 235
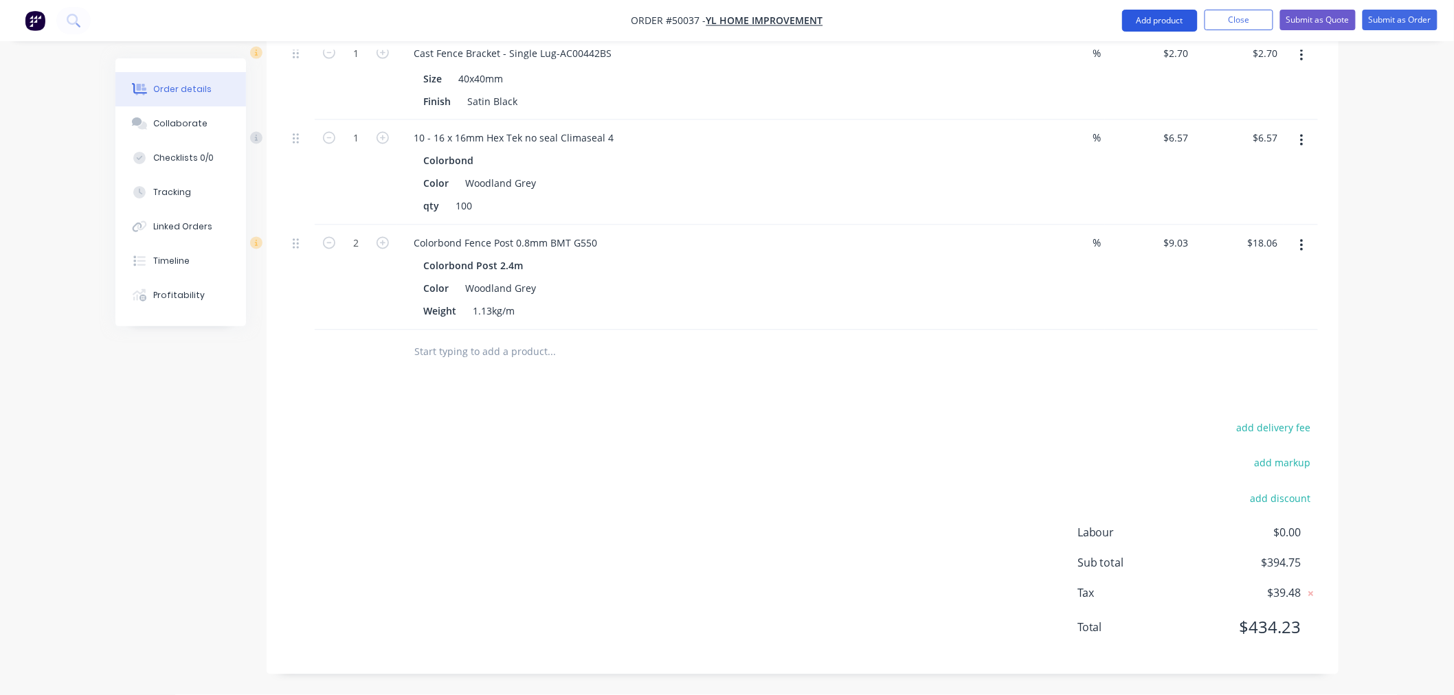
click at [1149, 21] on button "Add product" at bounding box center [1160, 21] width 76 height 22
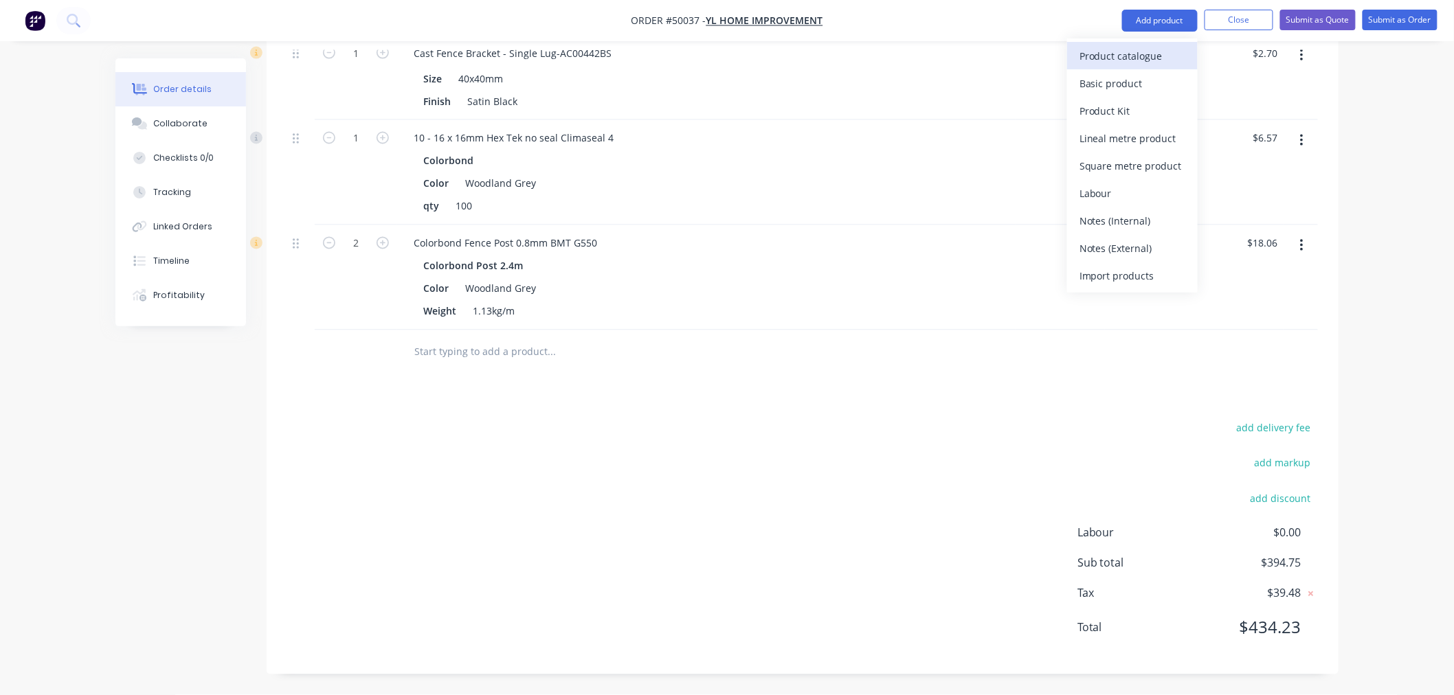
click at [1152, 46] on div "Product catalogue" at bounding box center [1133, 56] width 106 height 20
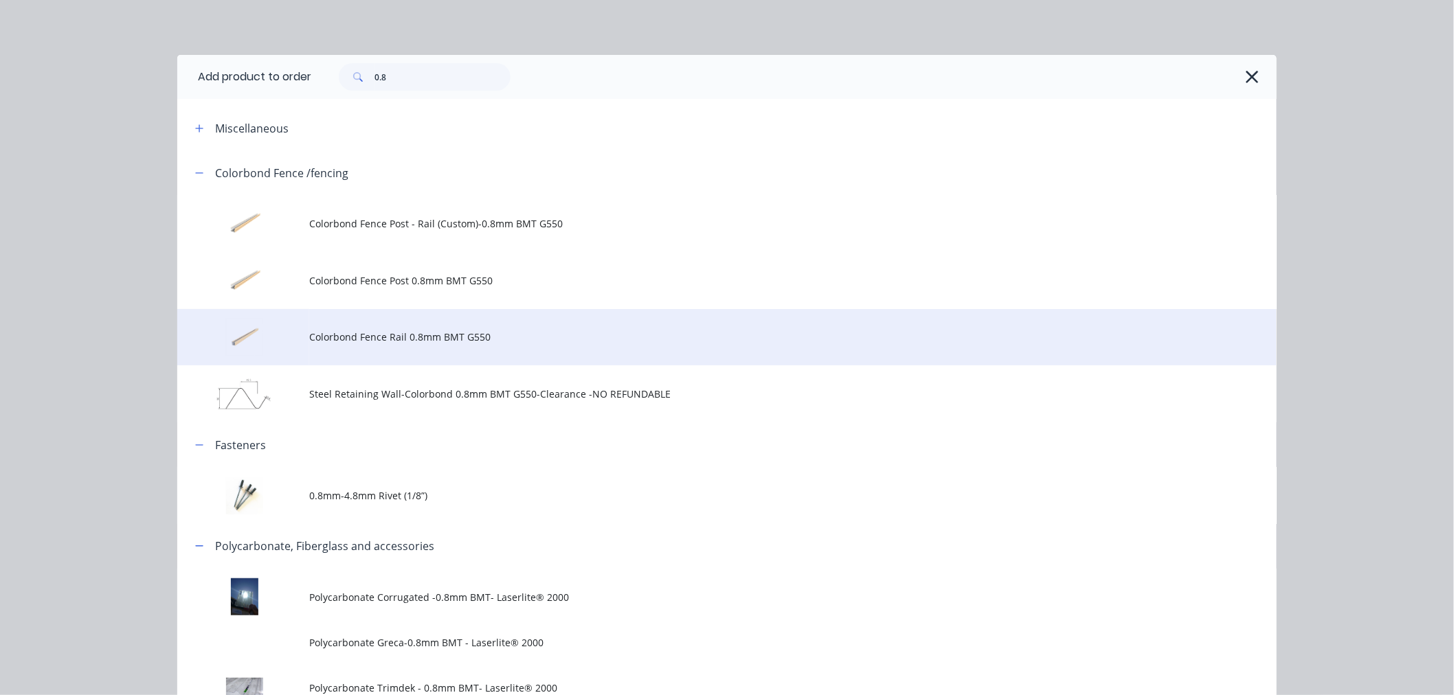
click at [430, 331] on span "Colorbond Fence Rail 0.8mm BMT G550" at bounding box center [696, 337] width 774 height 14
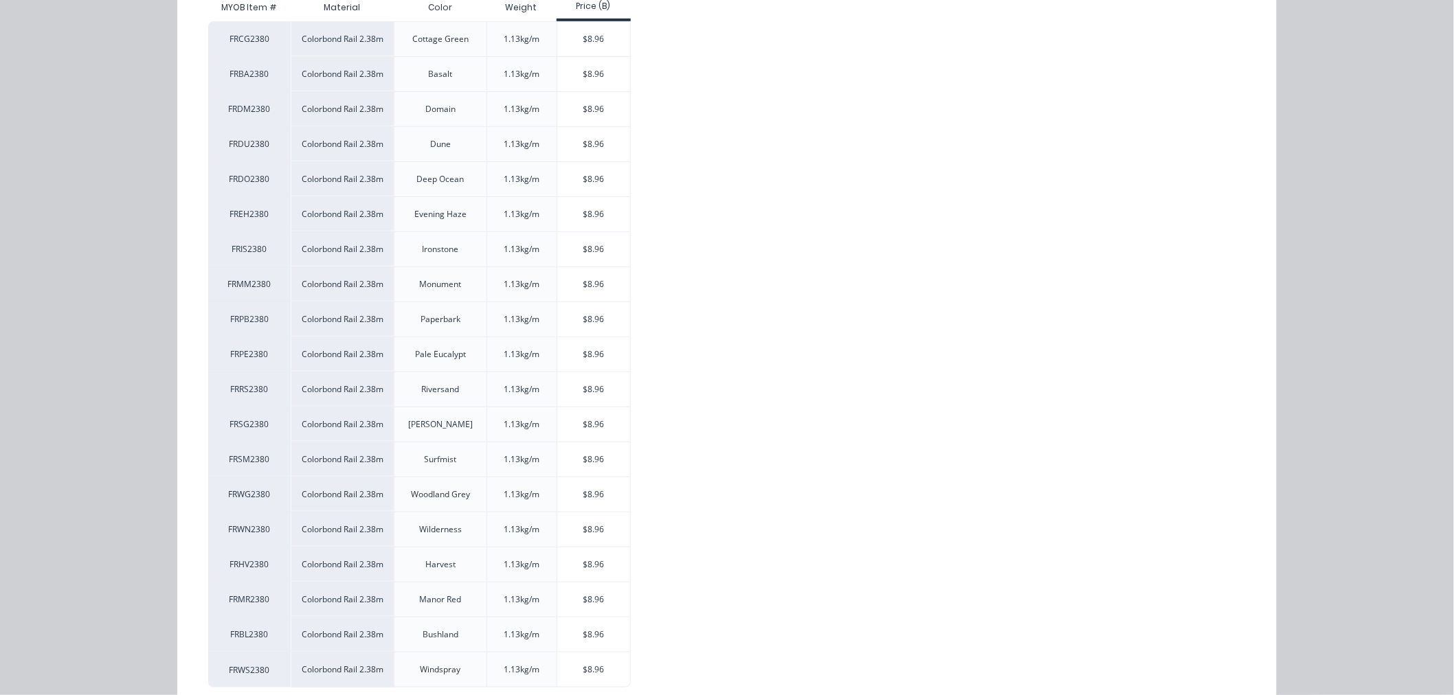
scroll to position [317, 0]
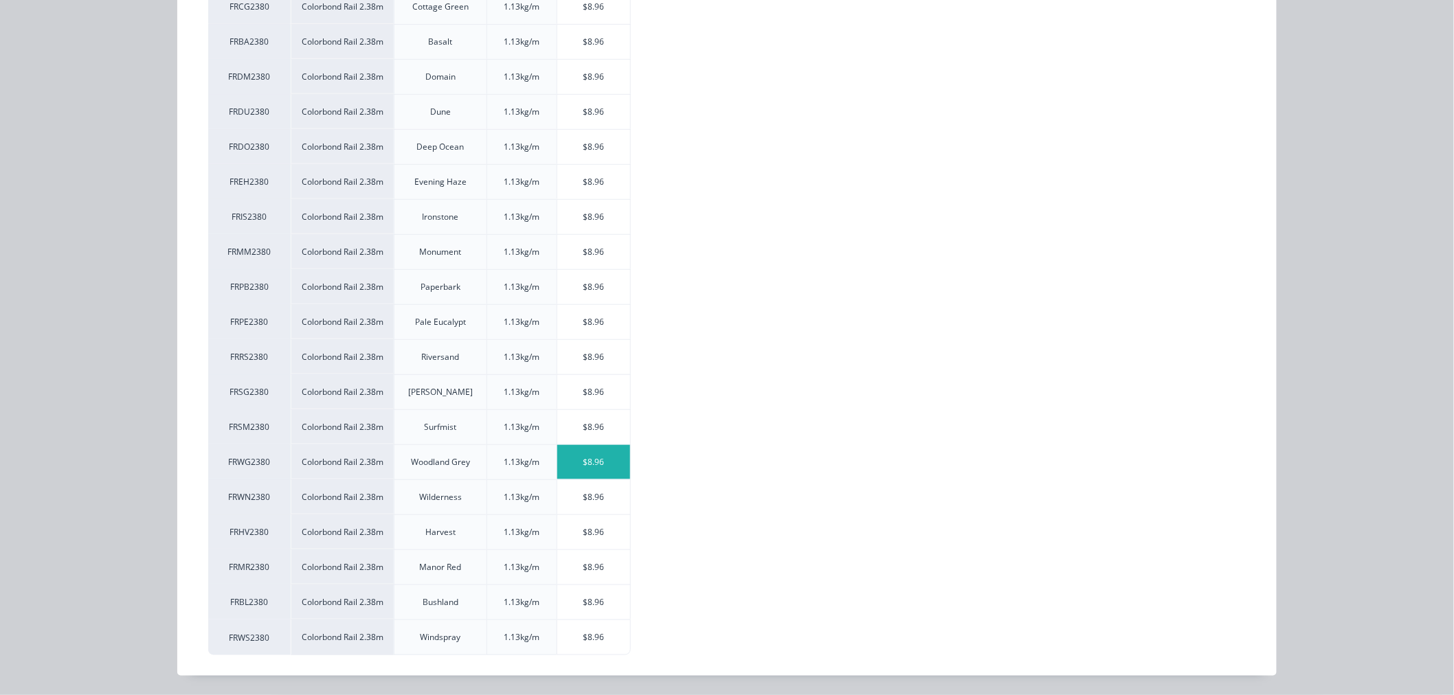
click at [592, 455] on div "$8.96" at bounding box center [594, 462] width 74 height 34
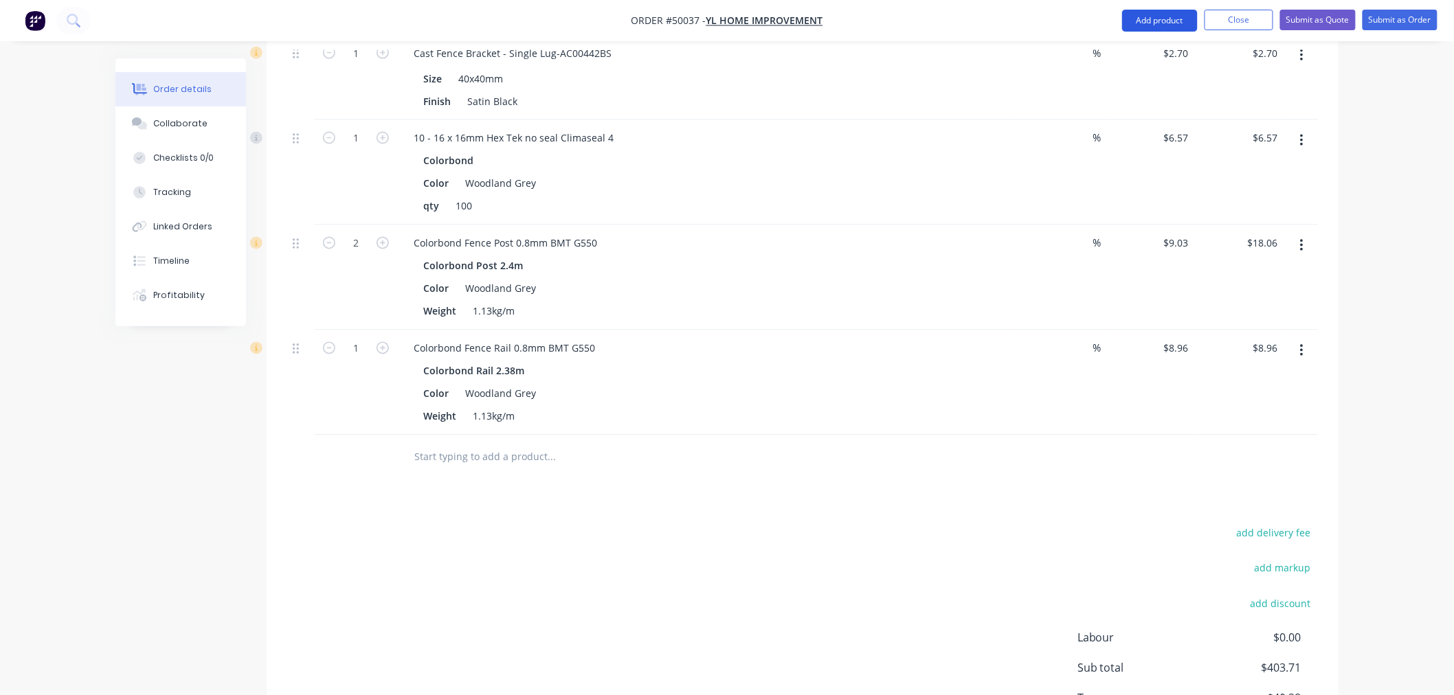
click at [1150, 17] on button "Add product" at bounding box center [1160, 21] width 76 height 22
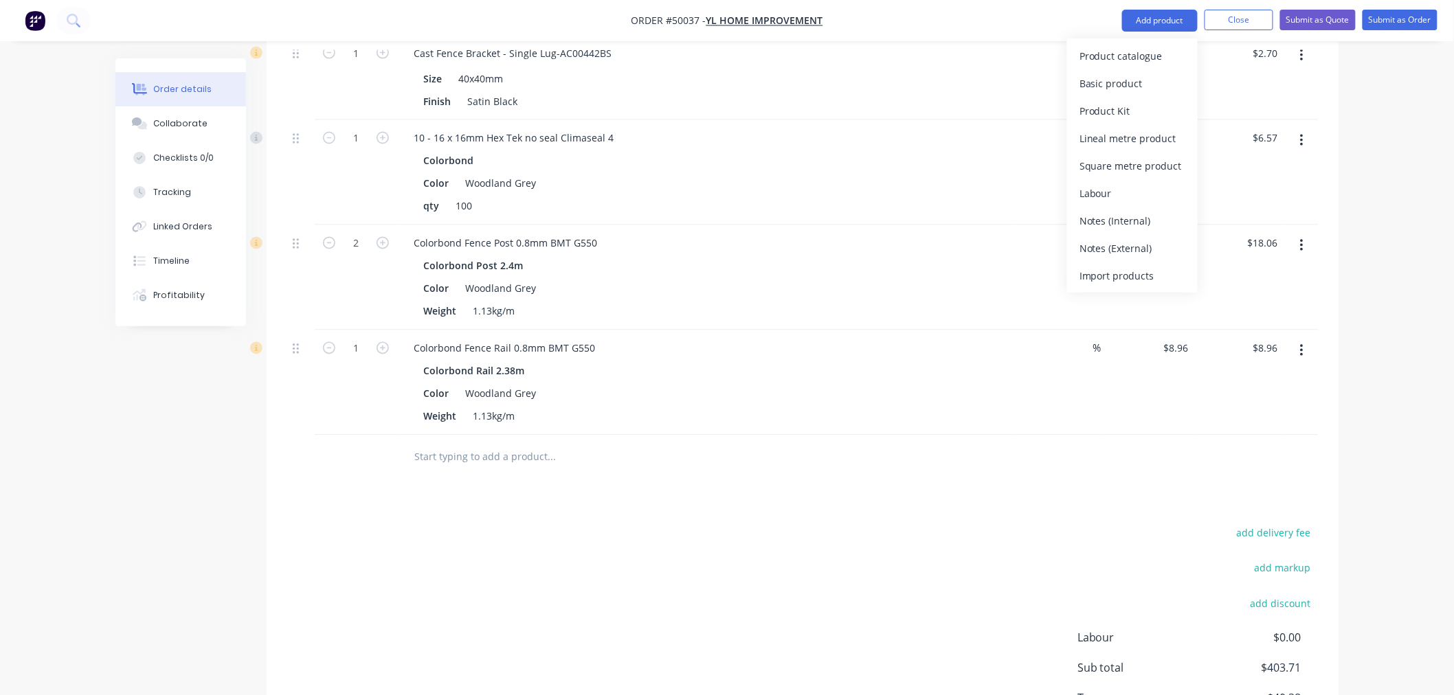
click at [1151, 39] on div "Product catalogue Basic product Product Kit Lineal metre product Square metre p…" at bounding box center [1132, 165] width 131 height 254
click at [1151, 49] on div "Product catalogue" at bounding box center [1133, 56] width 106 height 20
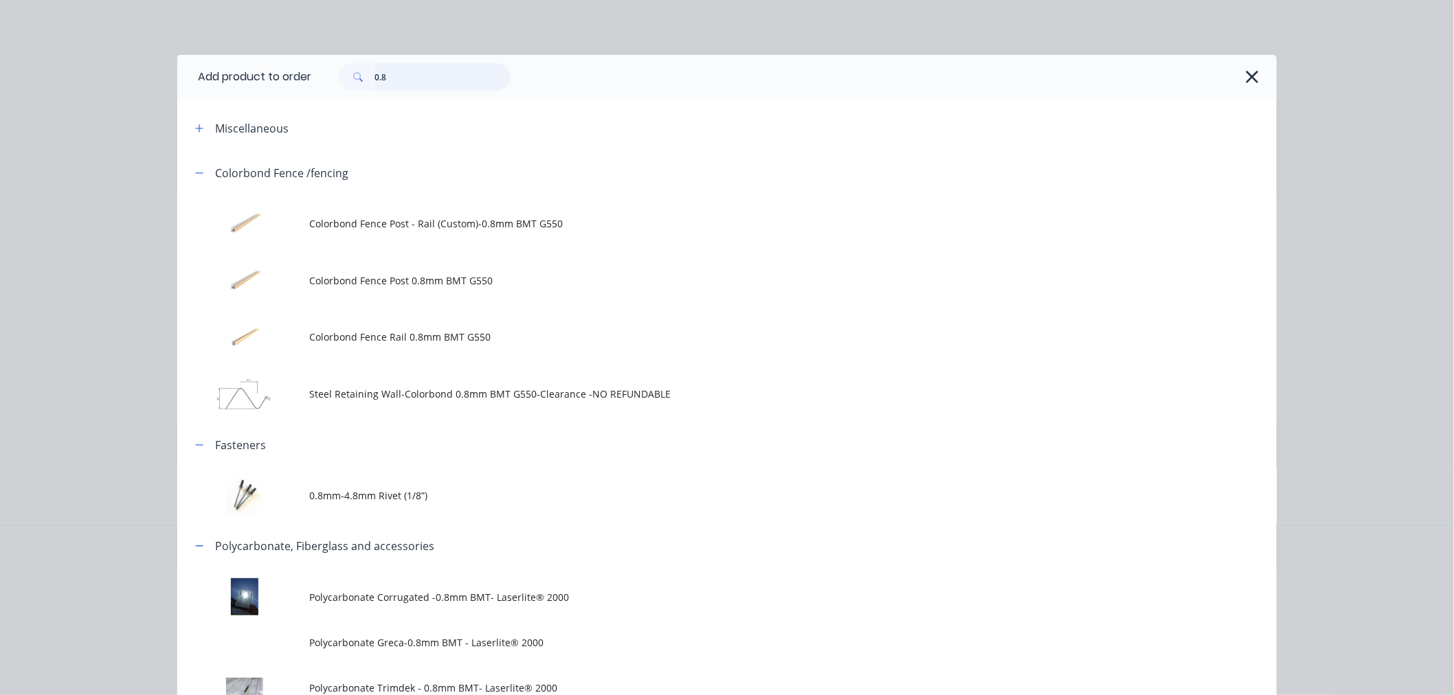
click at [414, 73] on input "0.8" at bounding box center [443, 76] width 136 height 27
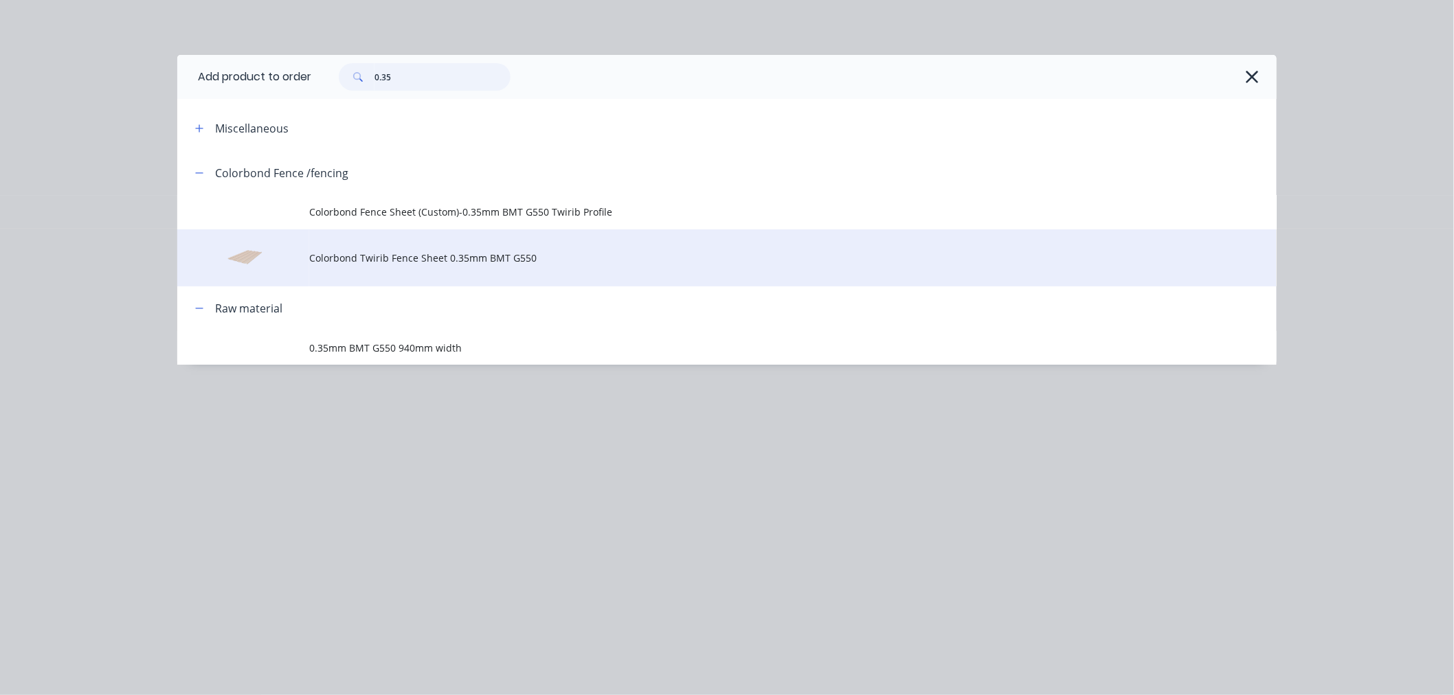
type input "0.35"
click at [467, 256] on span "Colorbond Twirib Fence Sheet 0.35mm BMT G550" at bounding box center [696, 258] width 774 height 14
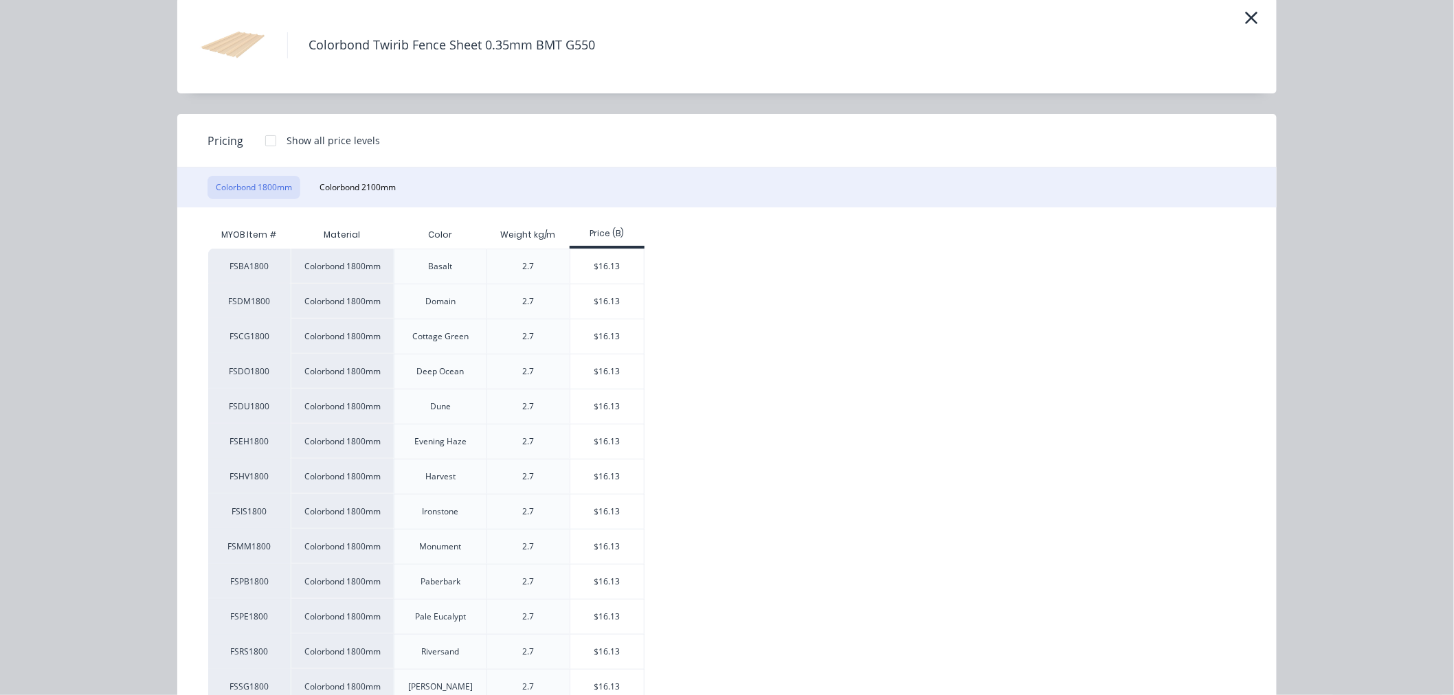
scroll to position [305, 0]
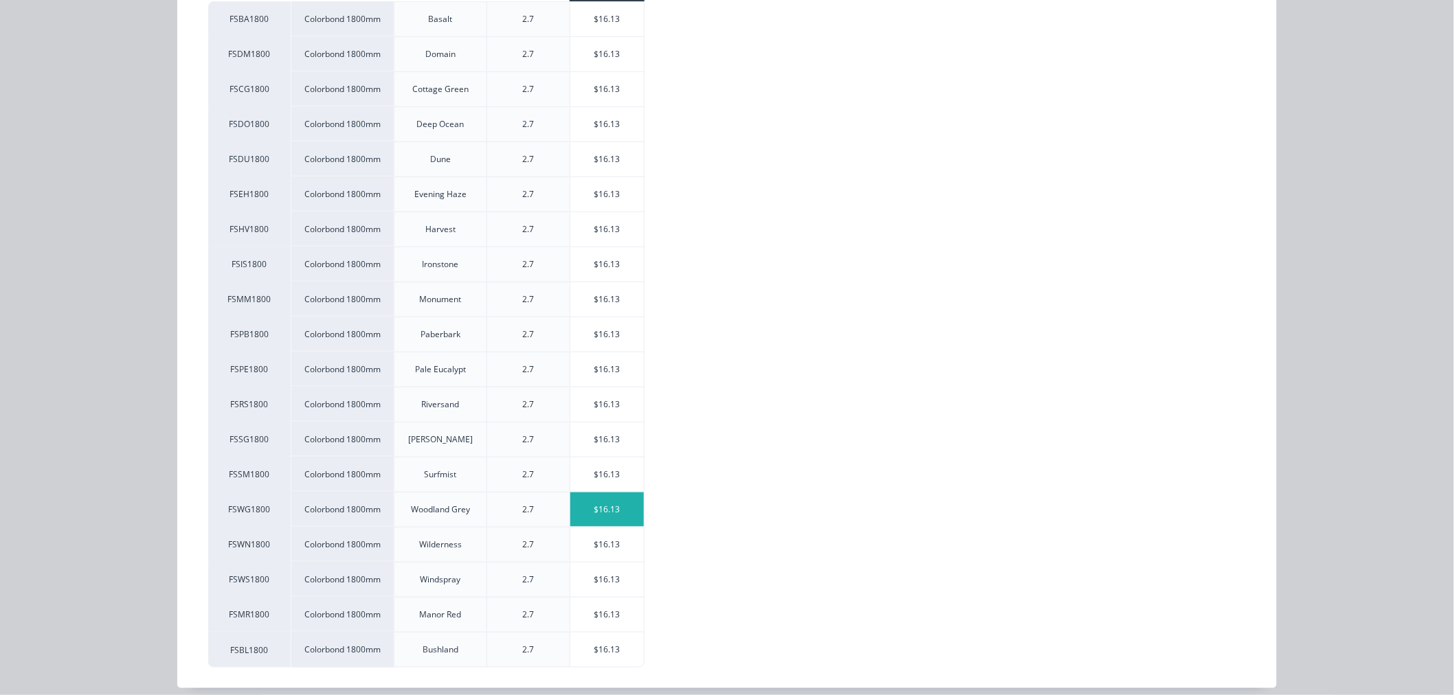
click at [627, 504] on div "$16.13" at bounding box center [607, 510] width 74 height 34
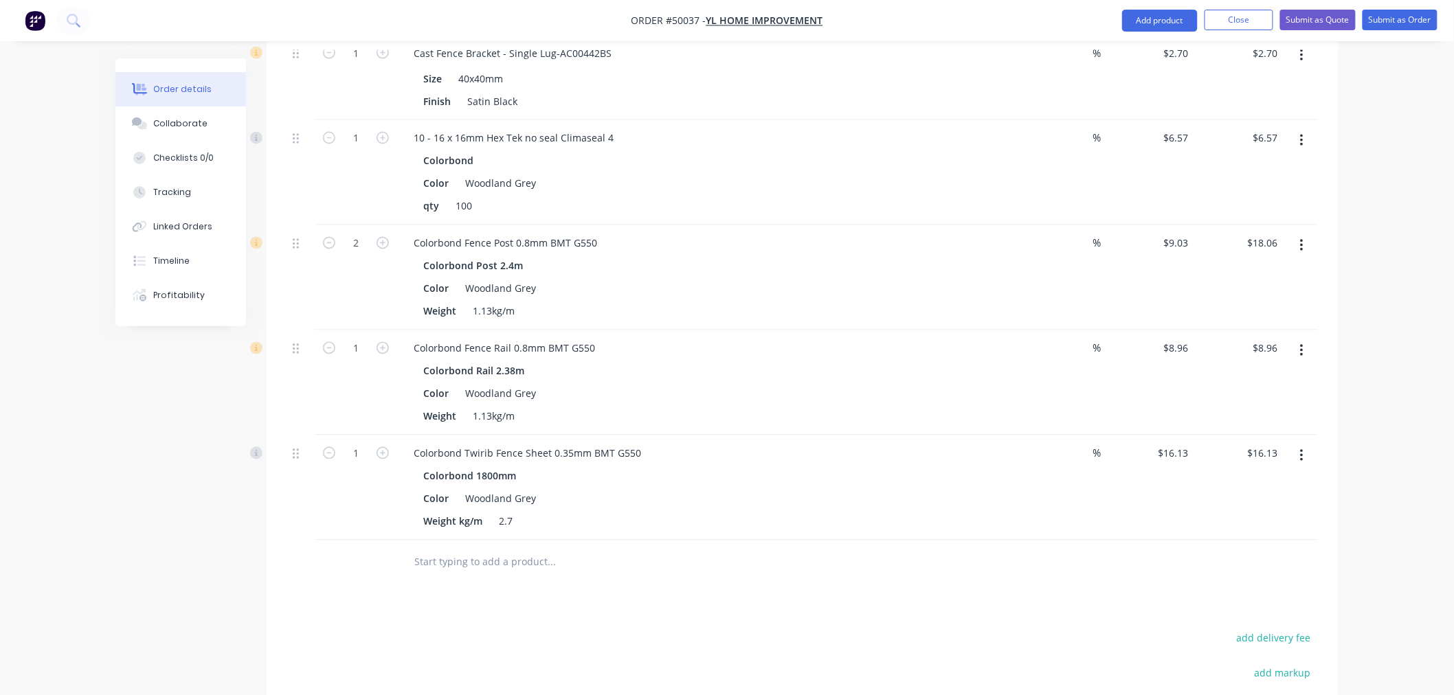
click at [871, 566] on div at bounding box center [645, 562] width 484 height 27
click at [1181, 14] on button "Add product" at bounding box center [1160, 21] width 76 height 22
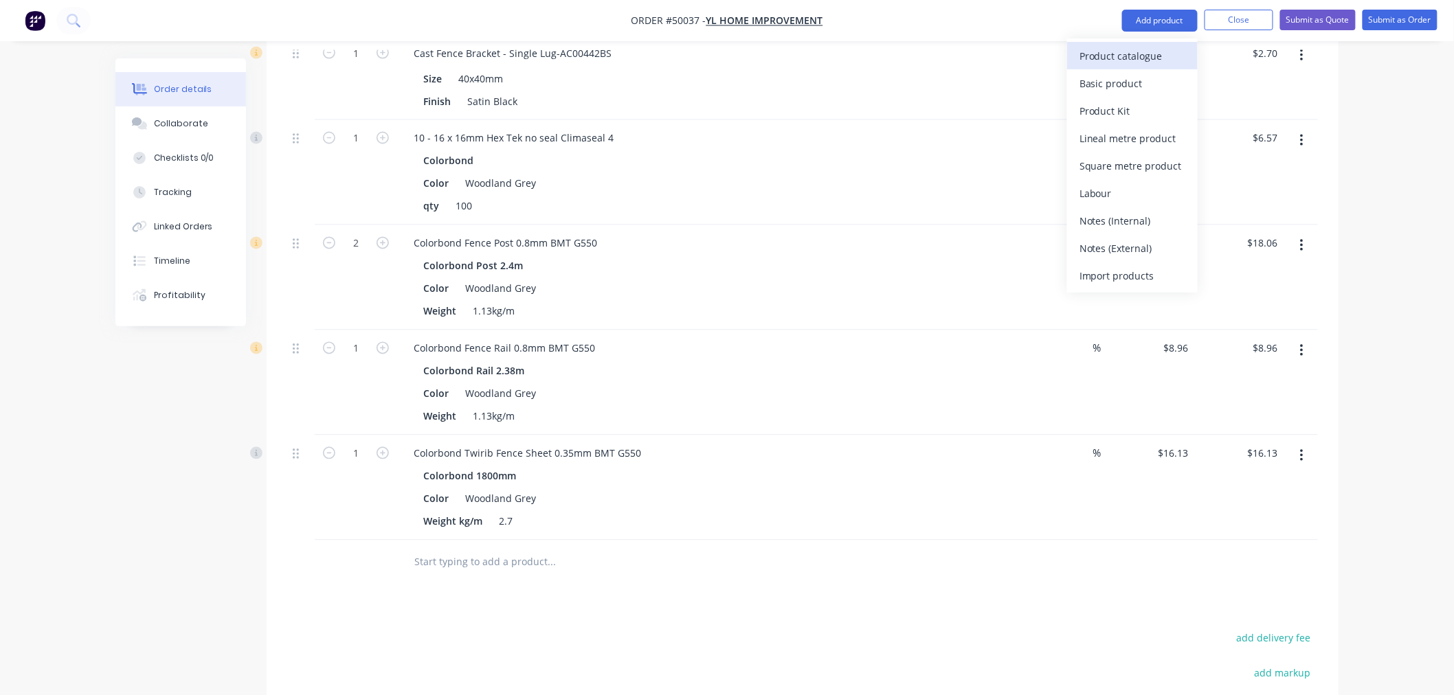
click at [1157, 53] on div "Product catalogue" at bounding box center [1133, 56] width 106 height 20
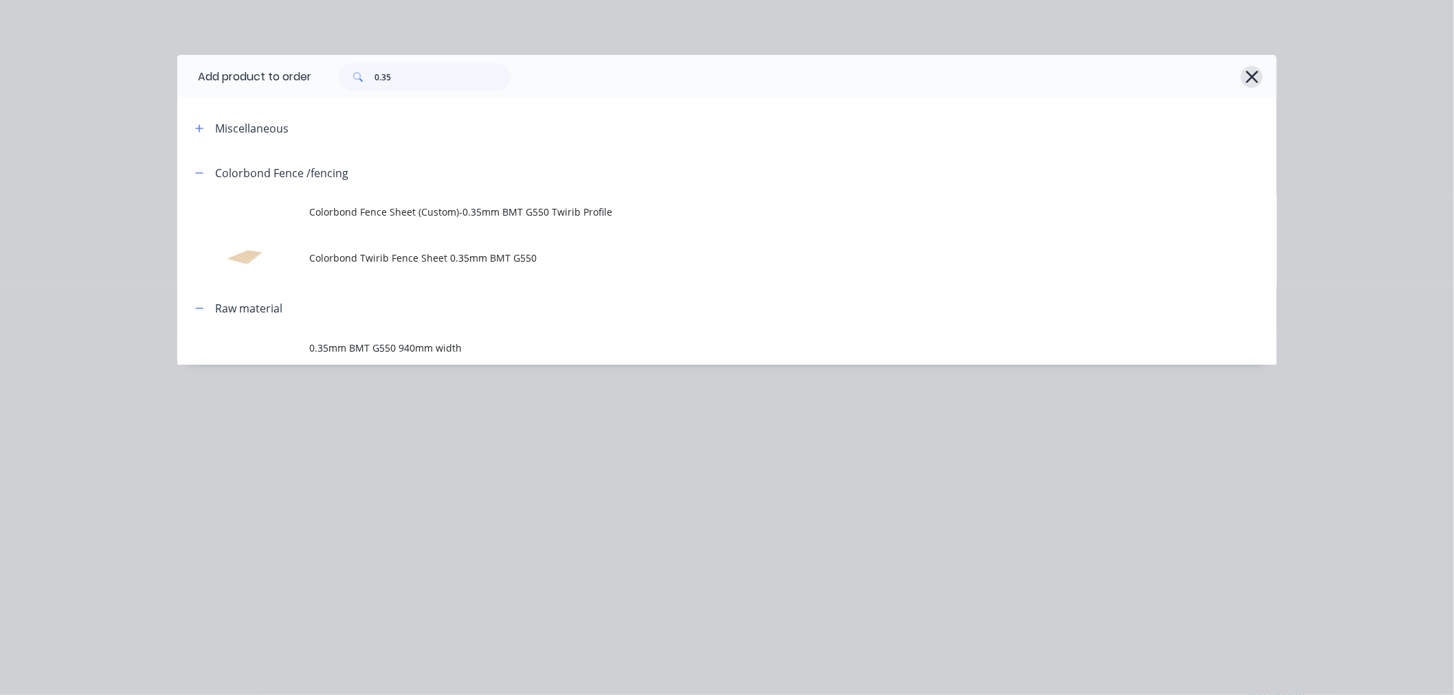
click at [1252, 70] on icon "button" at bounding box center [1252, 76] width 14 height 19
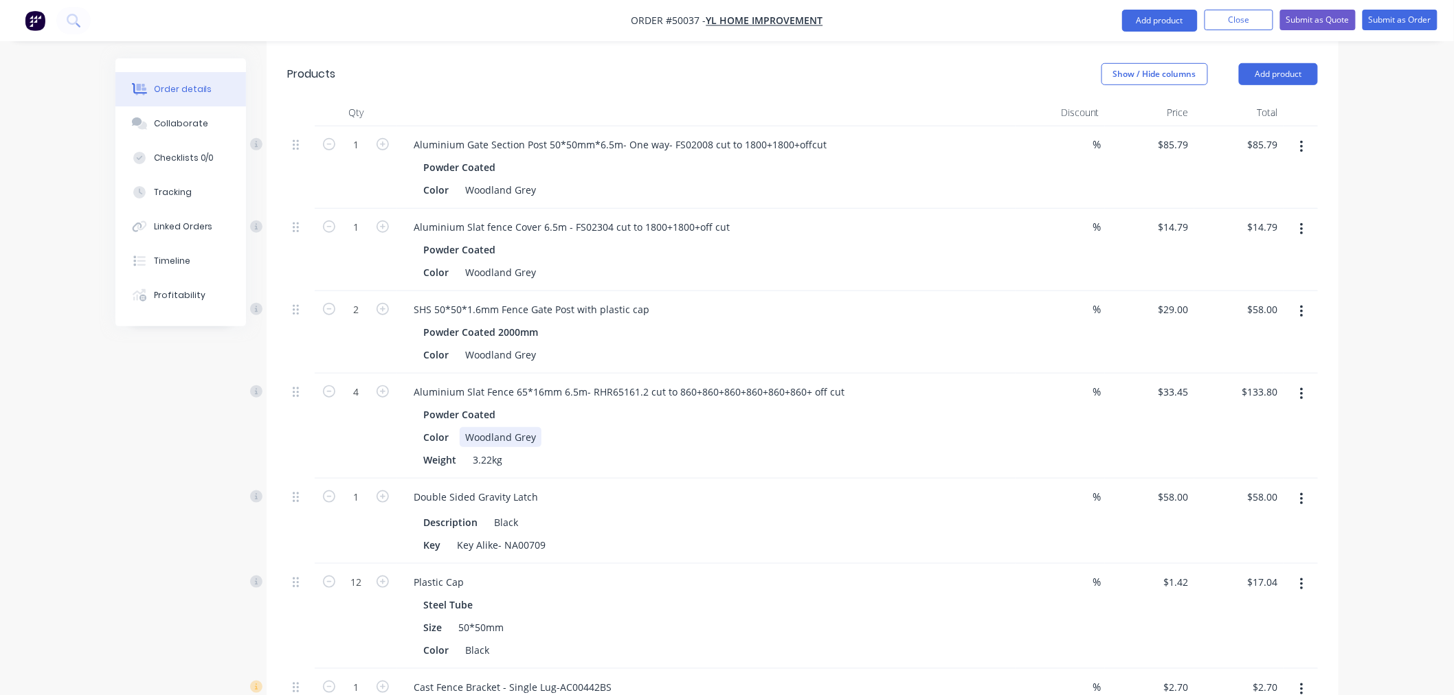
scroll to position [293, 0]
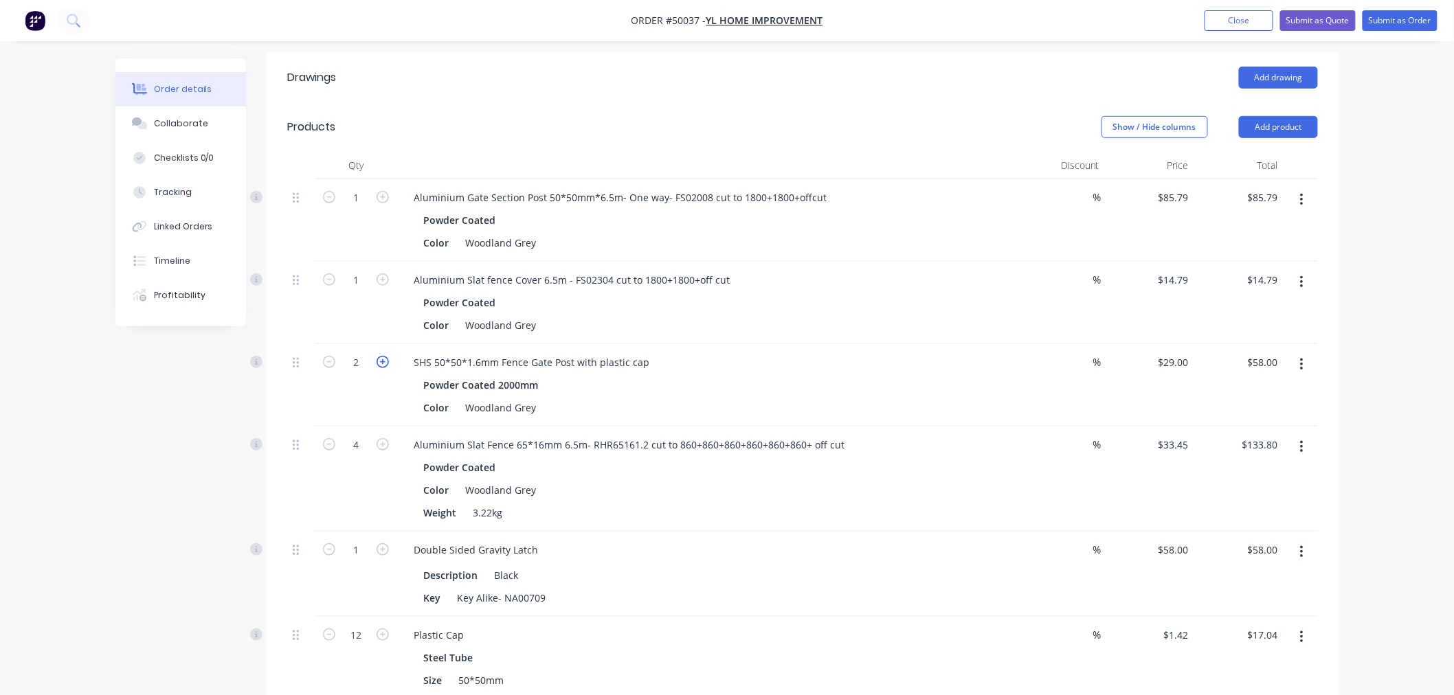
click at [386, 361] on icon "button" at bounding box center [383, 362] width 12 height 12
type input "3"
type input "$87.00"
click at [386, 360] on icon "button" at bounding box center [383, 362] width 12 height 12
type input "4"
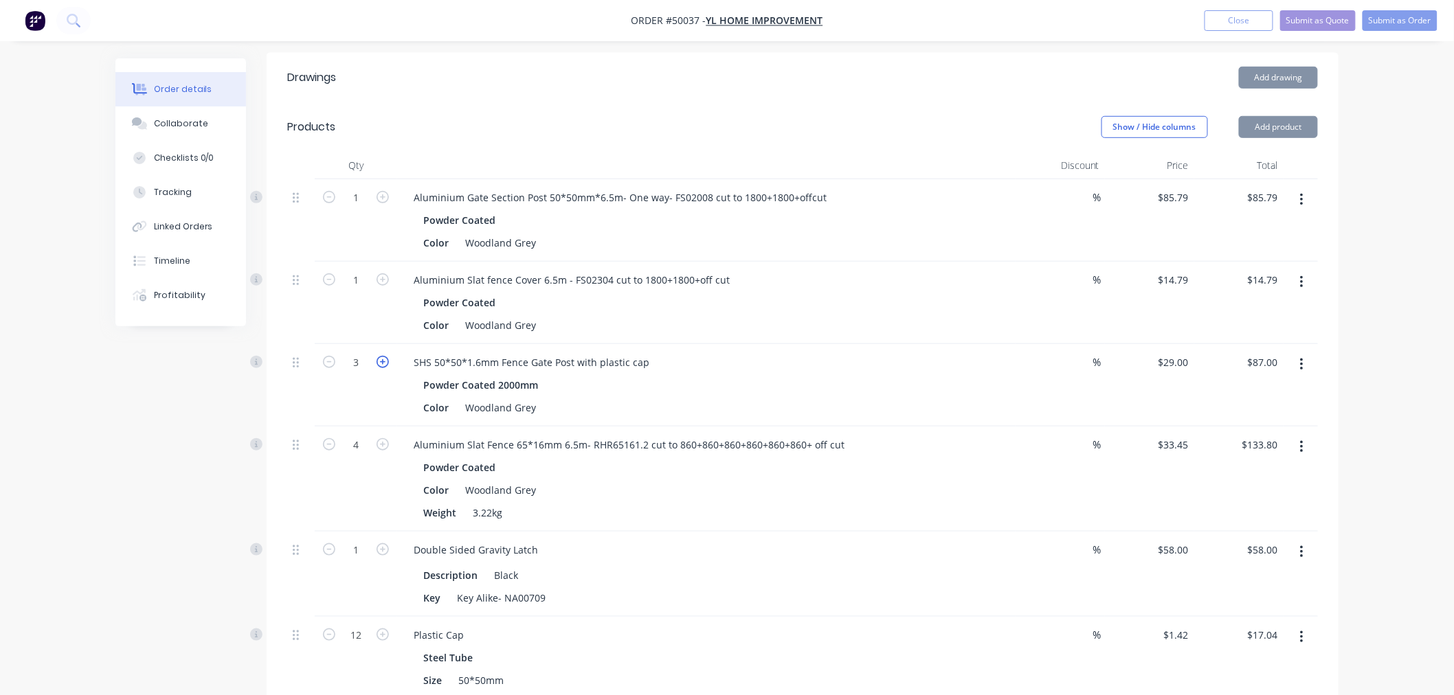
type input "$116.00"
click at [386, 360] on icon "button" at bounding box center [383, 362] width 12 height 12
type input "5"
type input "$145.00"
click at [327, 361] on icon "button" at bounding box center [329, 362] width 12 height 12
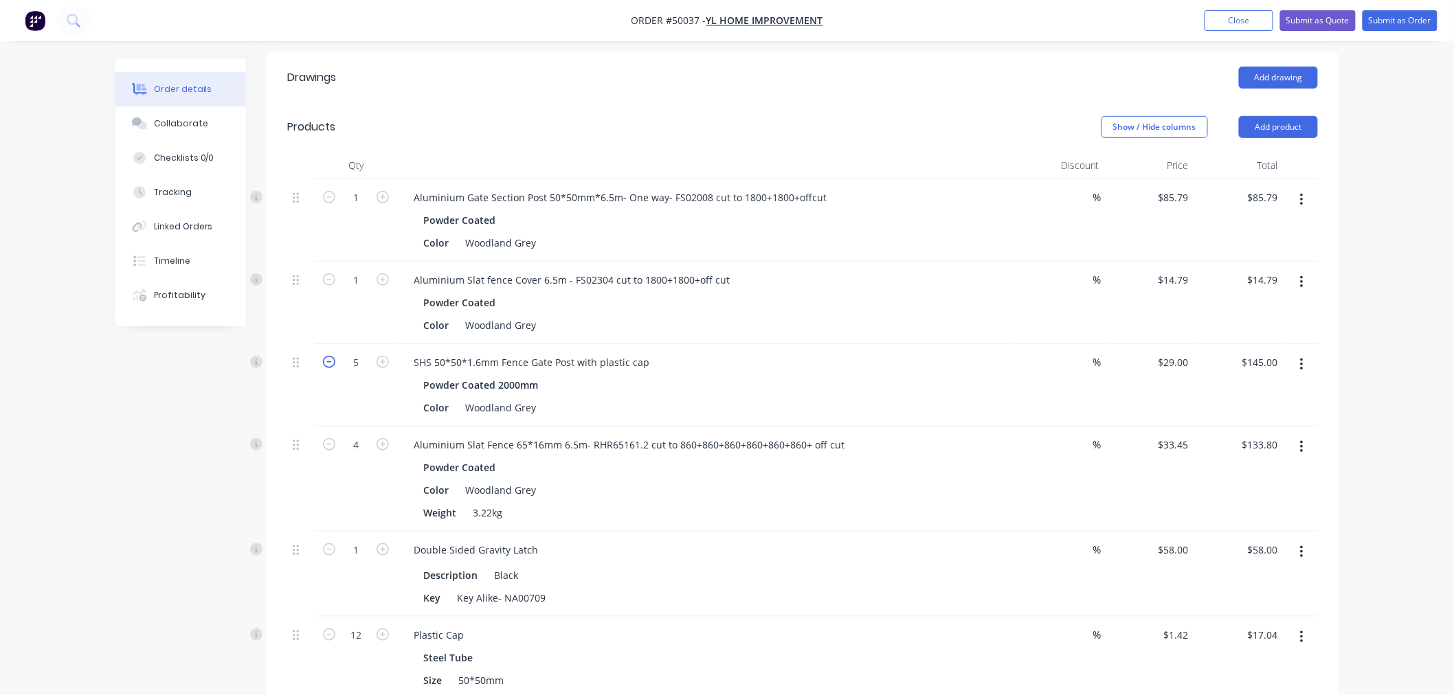
type input "4"
type input "$116.00"
click at [122, 396] on div "Created by [PERSON_NAME] Created [DATE] Required [DATE] Assigned to Add team me…" at bounding box center [726, 679] width 1223 height 1827
click at [121, 396] on div "Created by [PERSON_NAME] Created [DATE] Required [DATE] Assigned to Add team me…" at bounding box center [726, 679] width 1223 height 1827
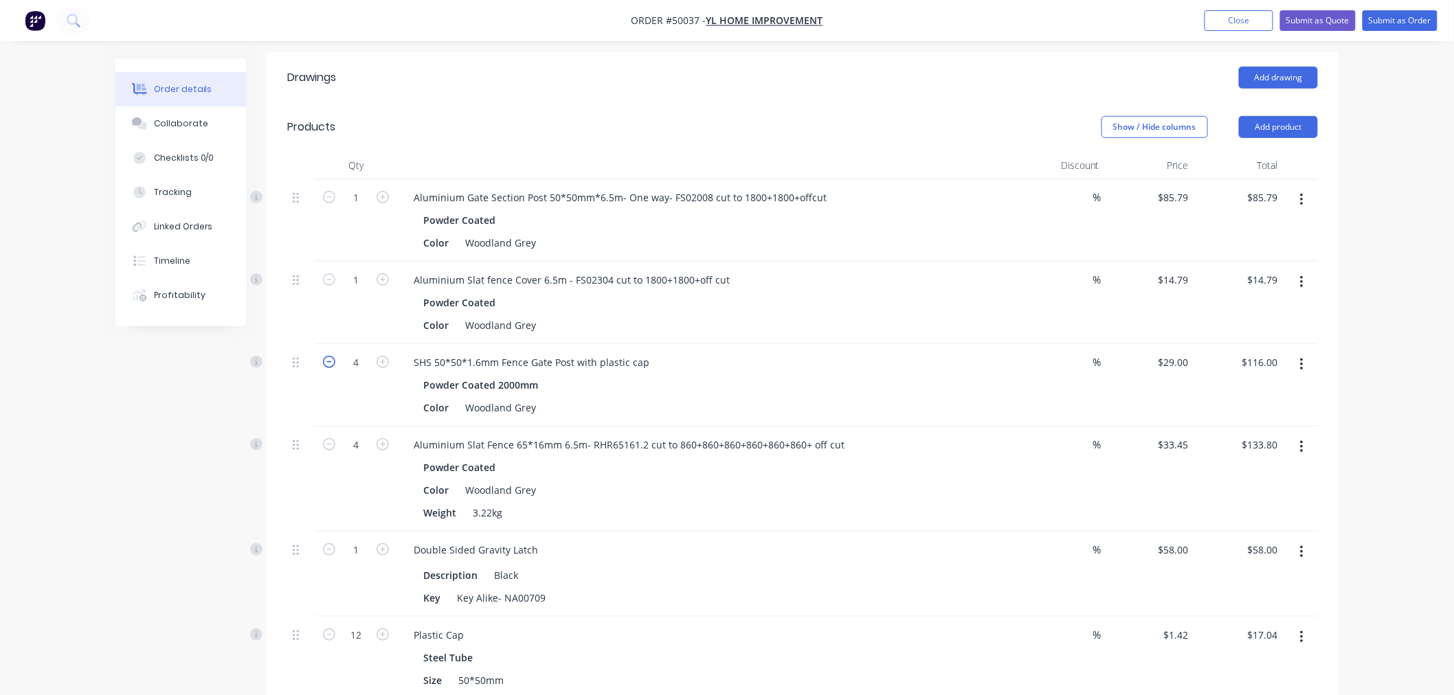
click at [333, 365] on icon "button" at bounding box center [329, 362] width 12 height 12
type input "3"
type input "$87.00"
click at [333, 365] on icon "button" at bounding box center [329, 362] width 12 height 12
type input "2"
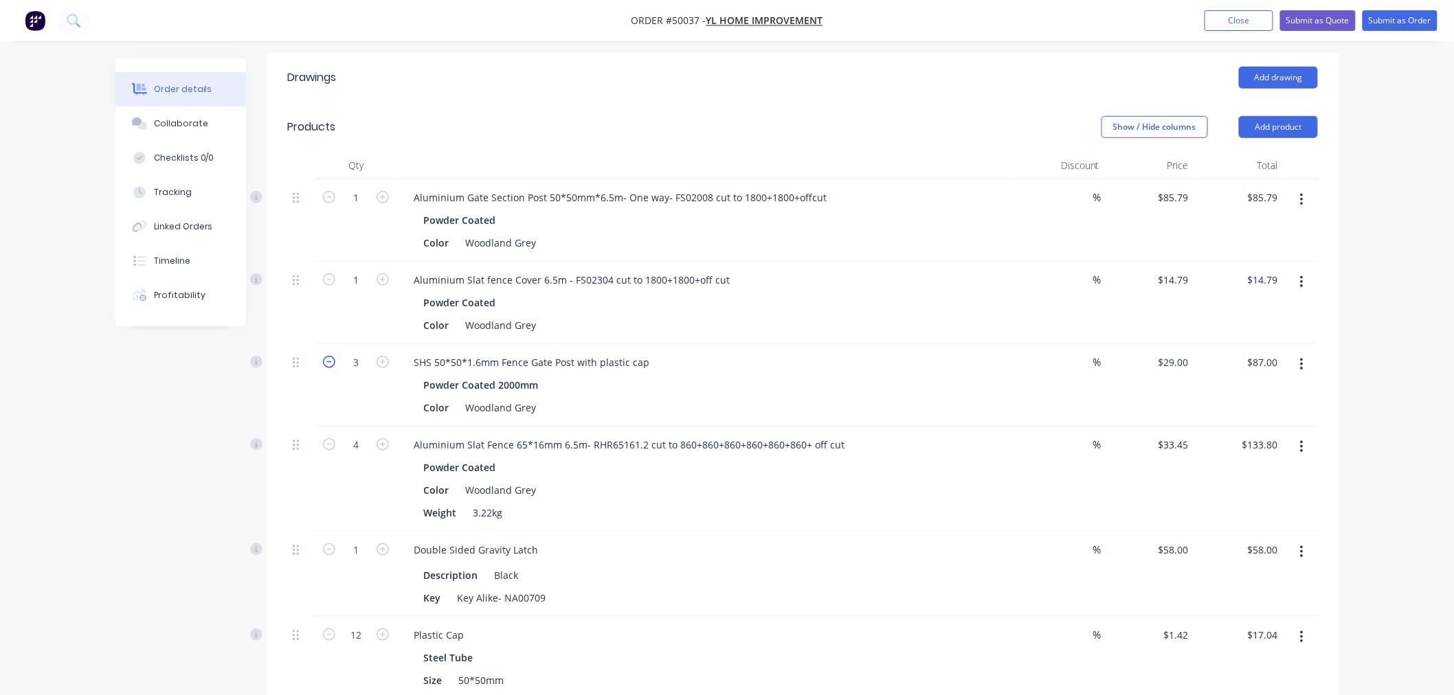
type input "$58.00"
drag, startPoint x: 1280, startPoint y: 131, endPoint x: 1281, endPoint y: 137, distance: 6.9
click at [1280, 129] on button "Add product" at bounding box center [1278, 127] width 79 height 22
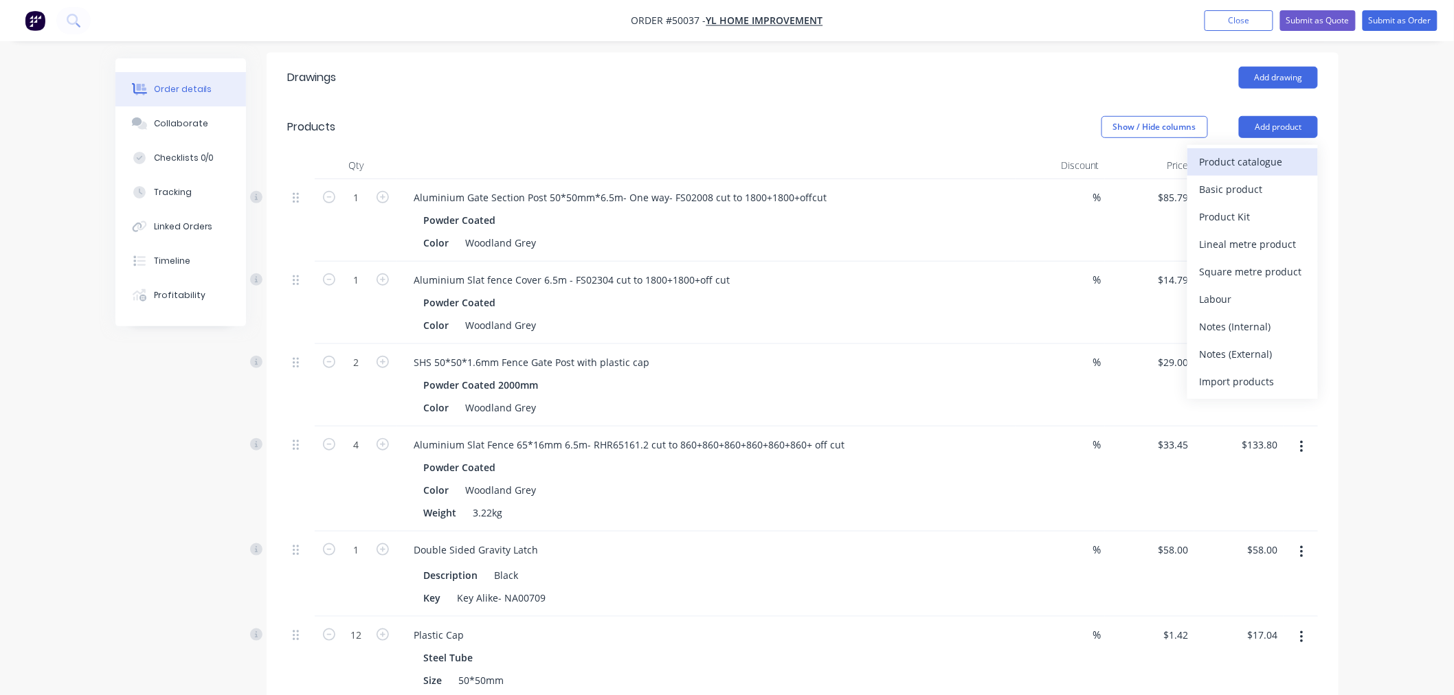
click at [1281, 152] on div "Product catalogue" at bounding box center [1253, 162] width 106 height 20
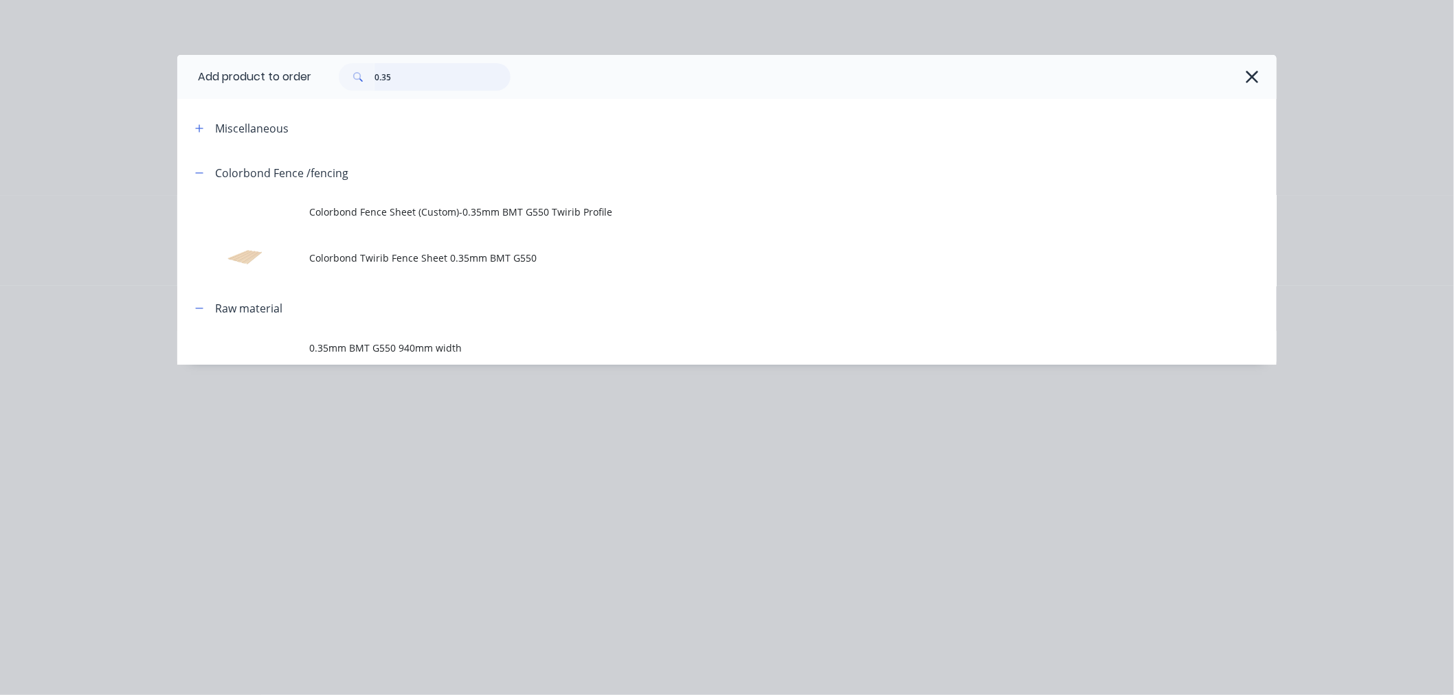
click at [432, 74] on input "0.35" at bounding box center [443, 76] width 136 height 27
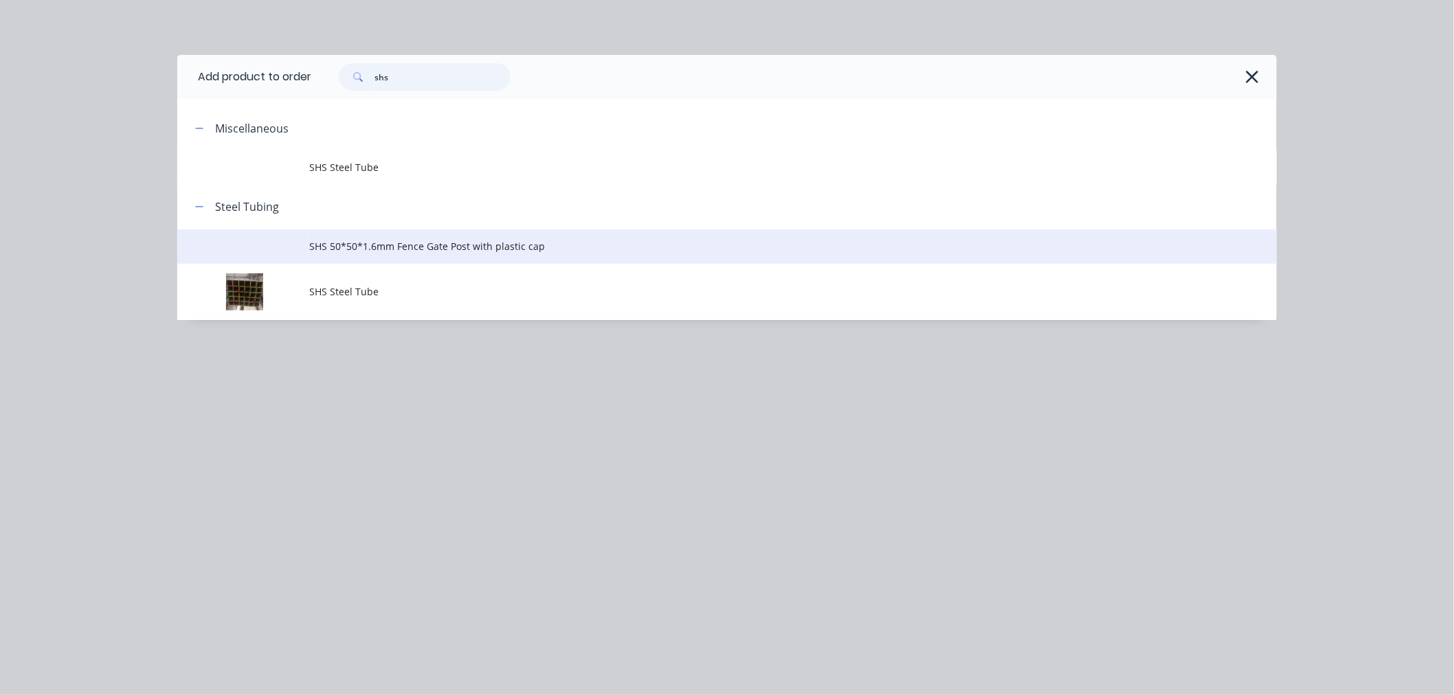
type input "shs"
click at [376, 258] on td "SHS 50*50*1.6mm Fence Gate Post with plastic cap" at bounding box center [793, 247] width 968 height 34
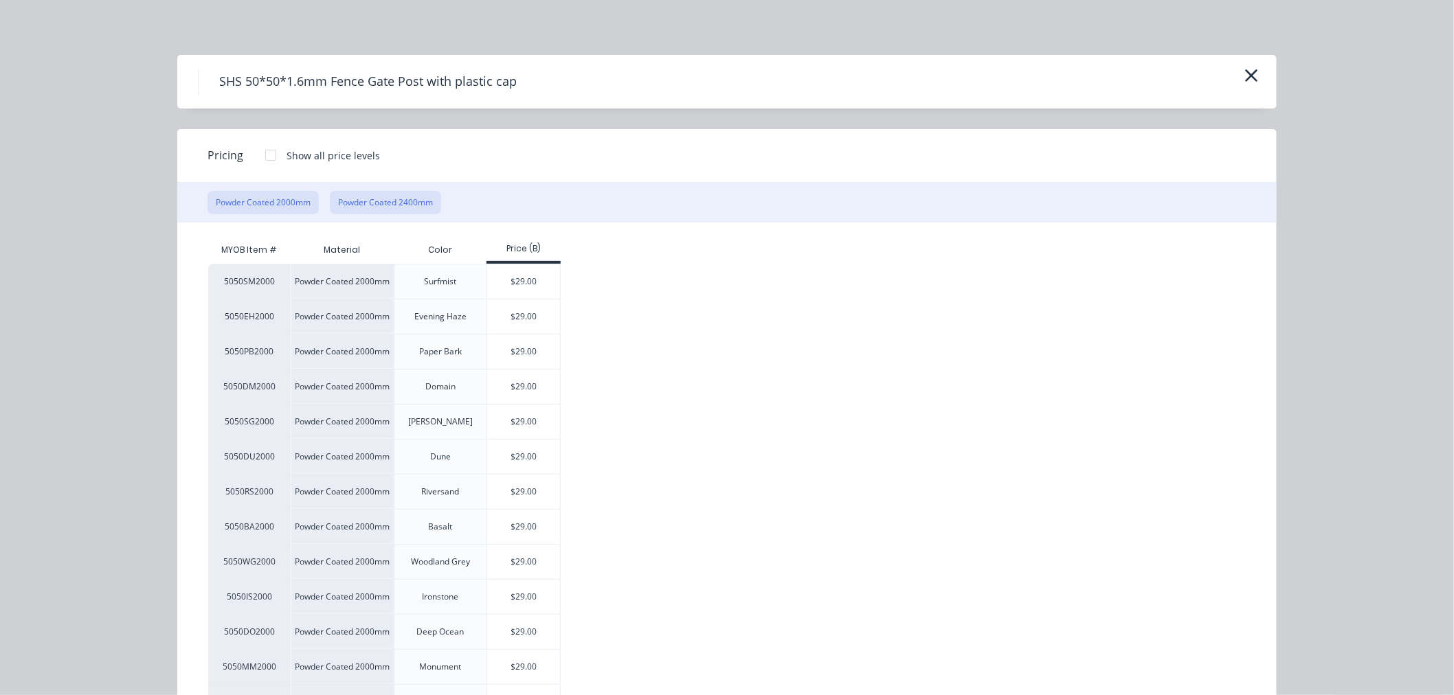
click at [390, 202] on button "Powder Coated 2400mm" at bounding box center [385, 202] width 111 height 23
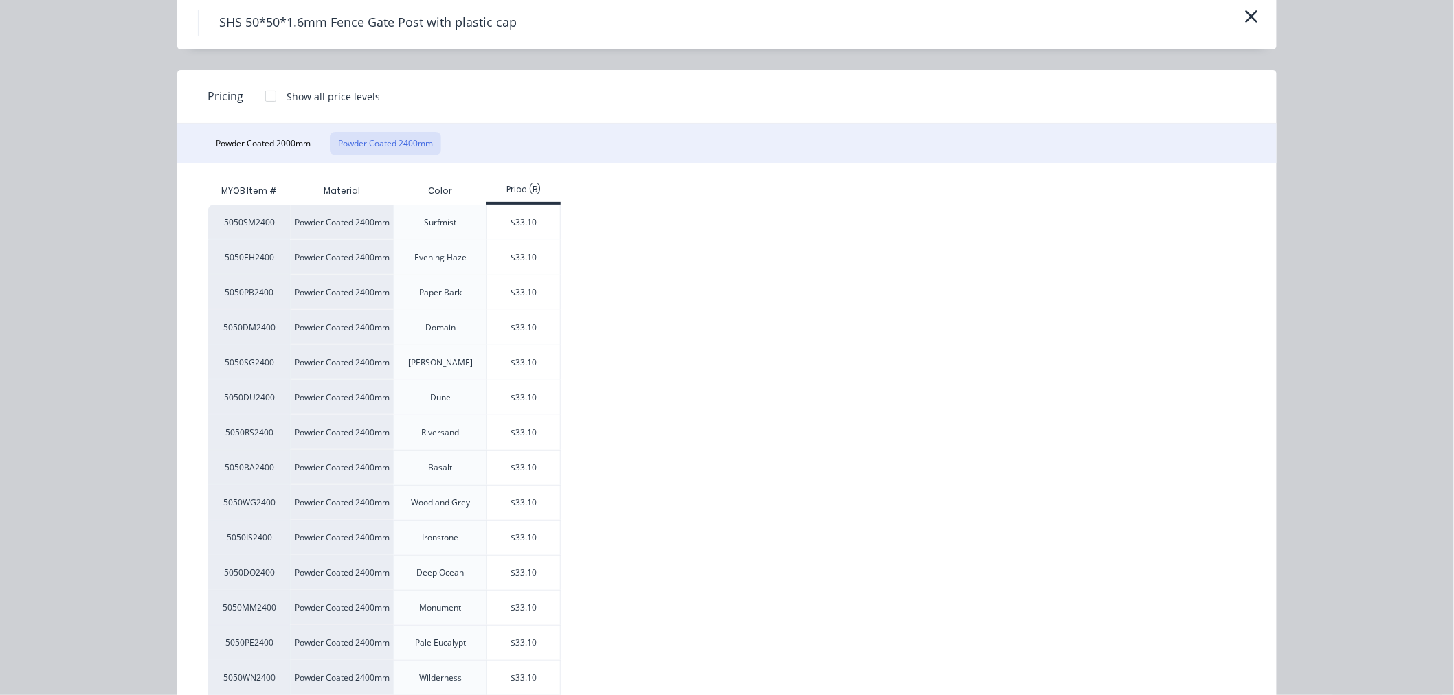
scroll to position [239, 0]
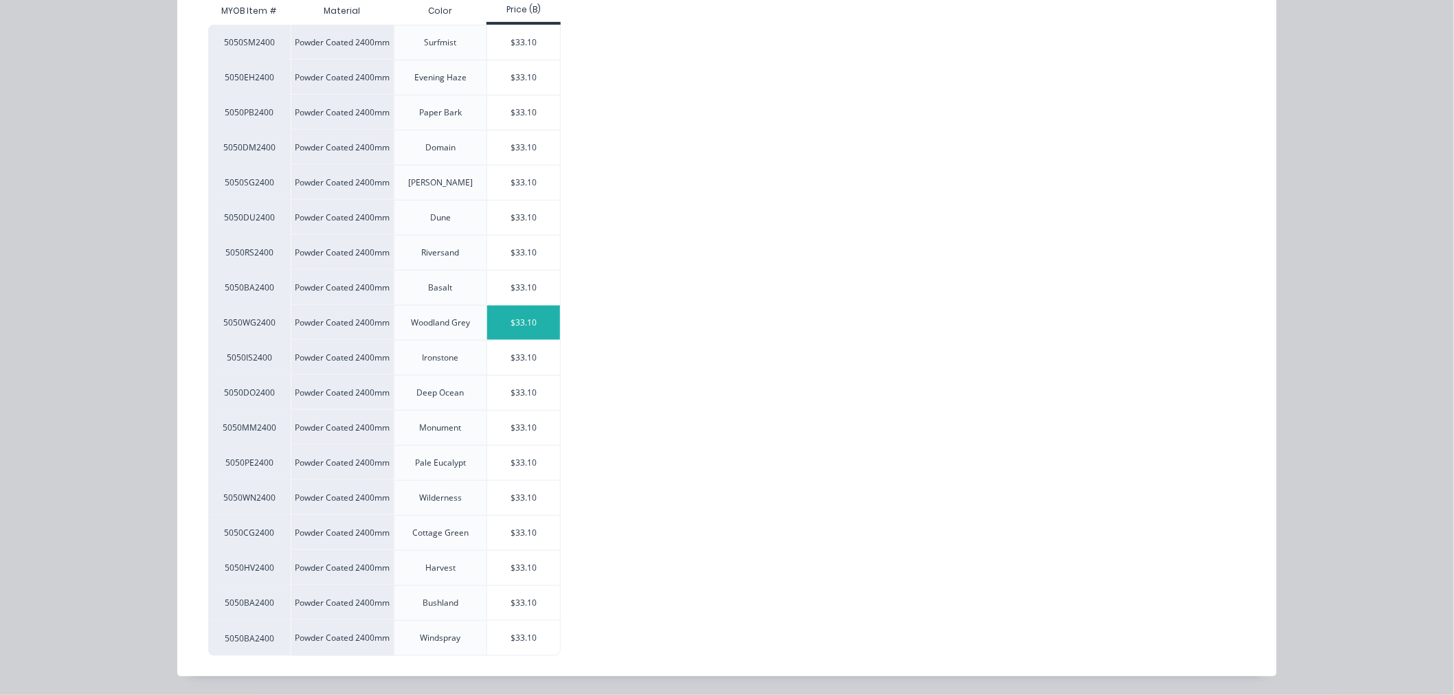
click at [531, 325] on div "$33.10" at bounding box center [524, 323] width 74 height 34
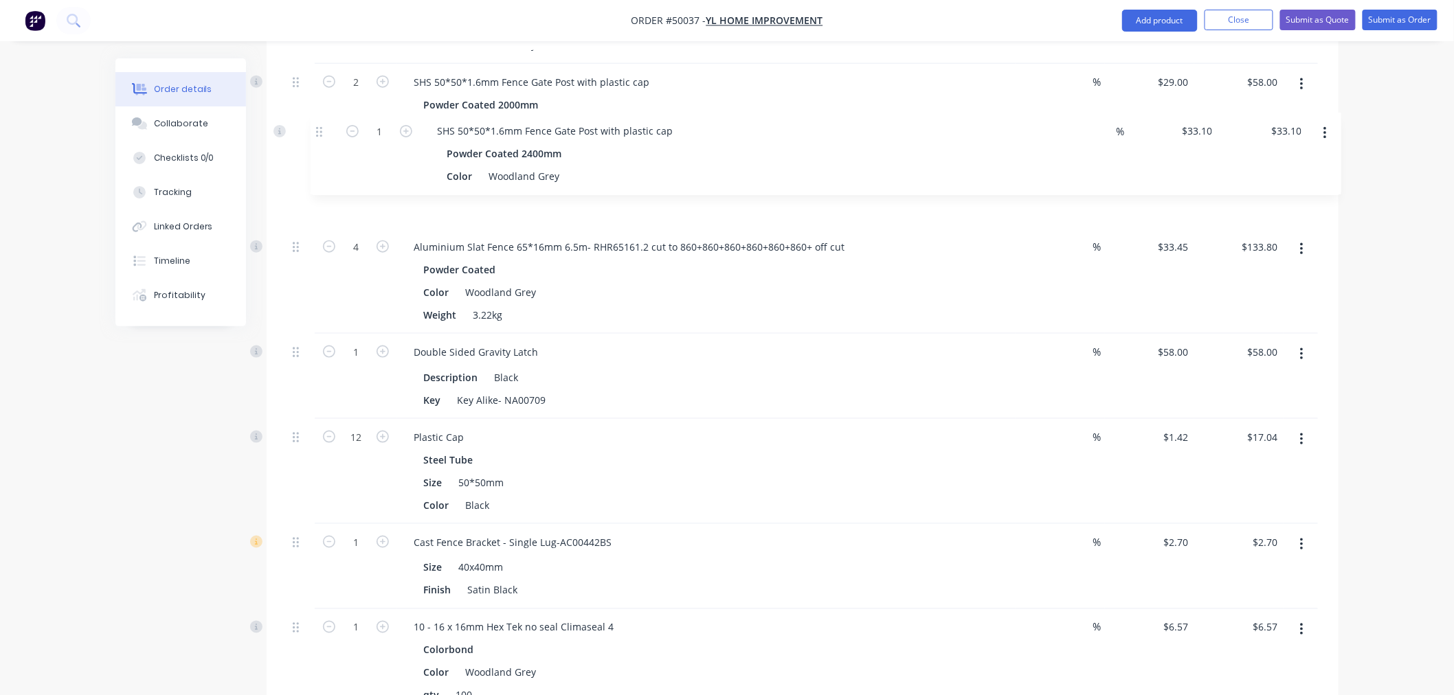
scroll to position [571, 0]
drag, startPoint x: 298, startPoint y: 408, endPoint x: 321, endPoint y: 155, distance: 254.0
click at [321, 155] on div "1 Aluminium Gate Section Post 50*50mm*6.5m- One way- FS02008 cut to 1800+1800+o…" at bounding box center [802, 466] width 1031 height 1131
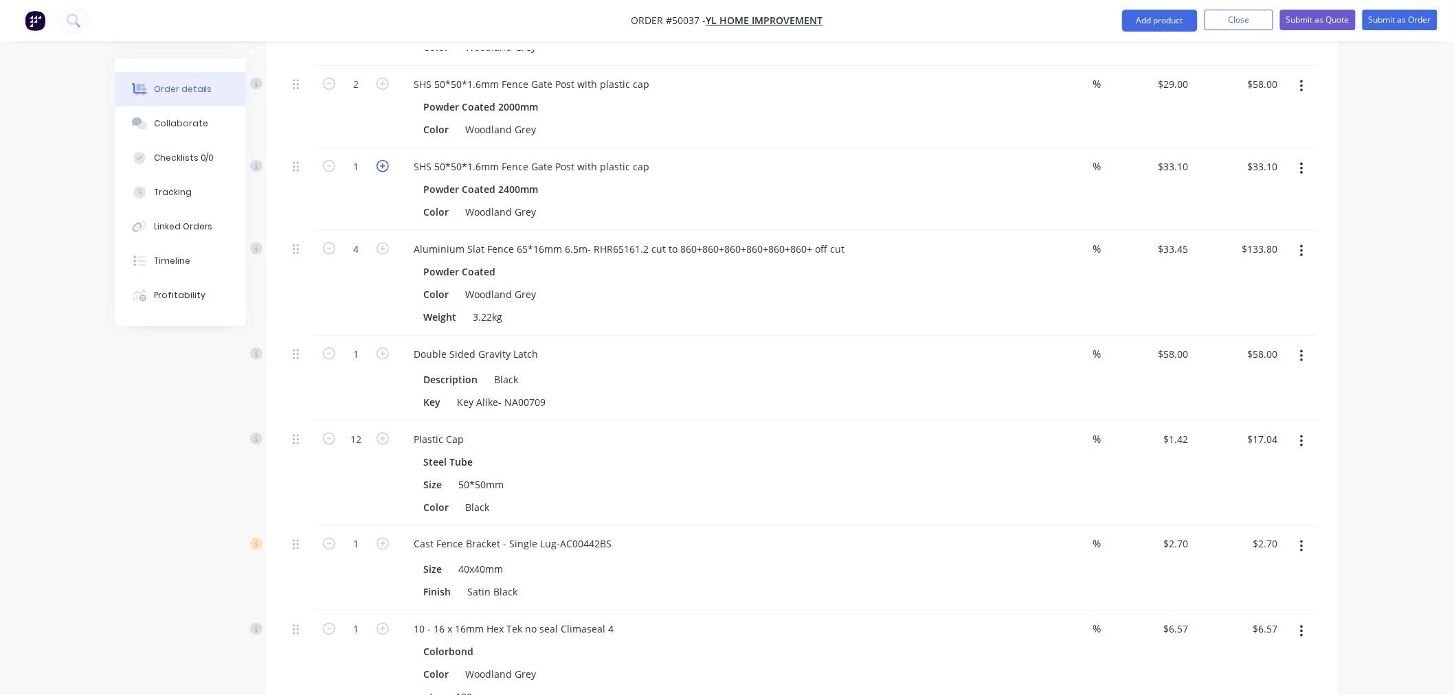
click at [381, 165] on icon "button" at bounding box center [383, 166] width 12 height 12
type input "2"
type input "$66.20"
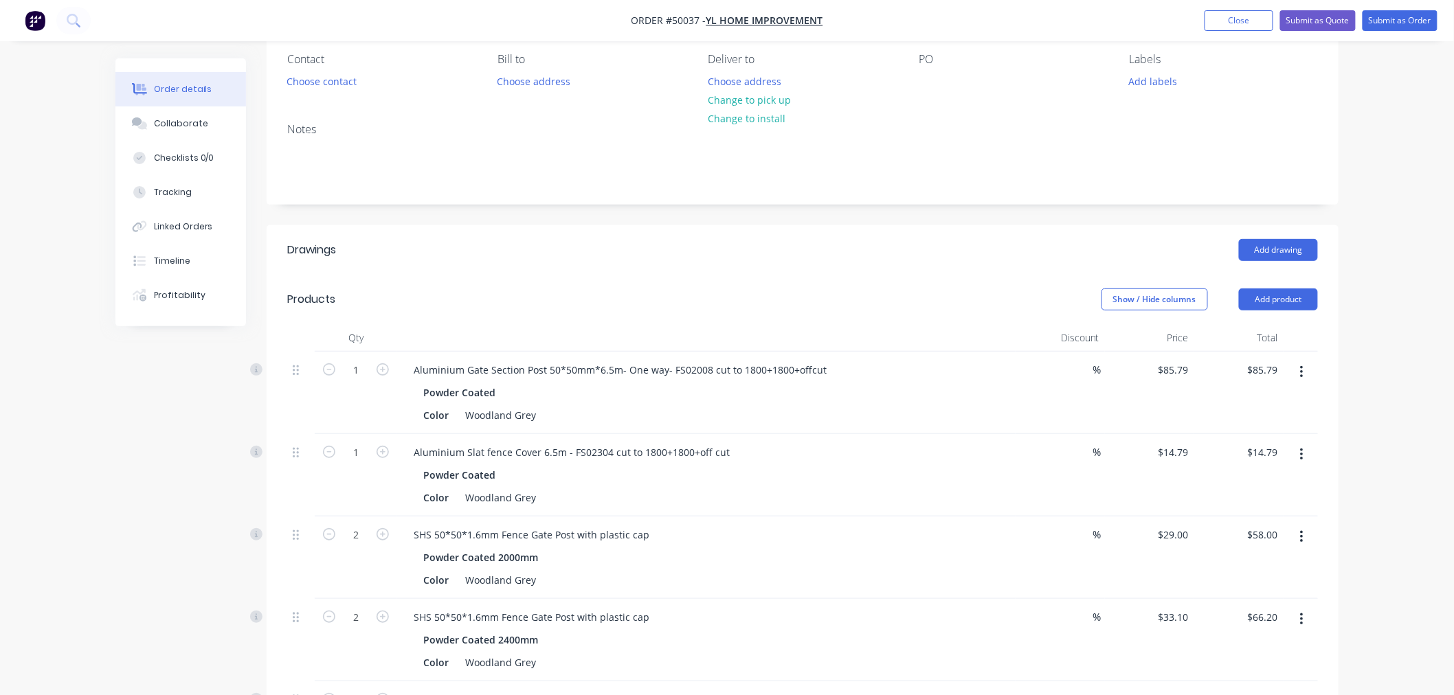
scroll to position [113, 0]
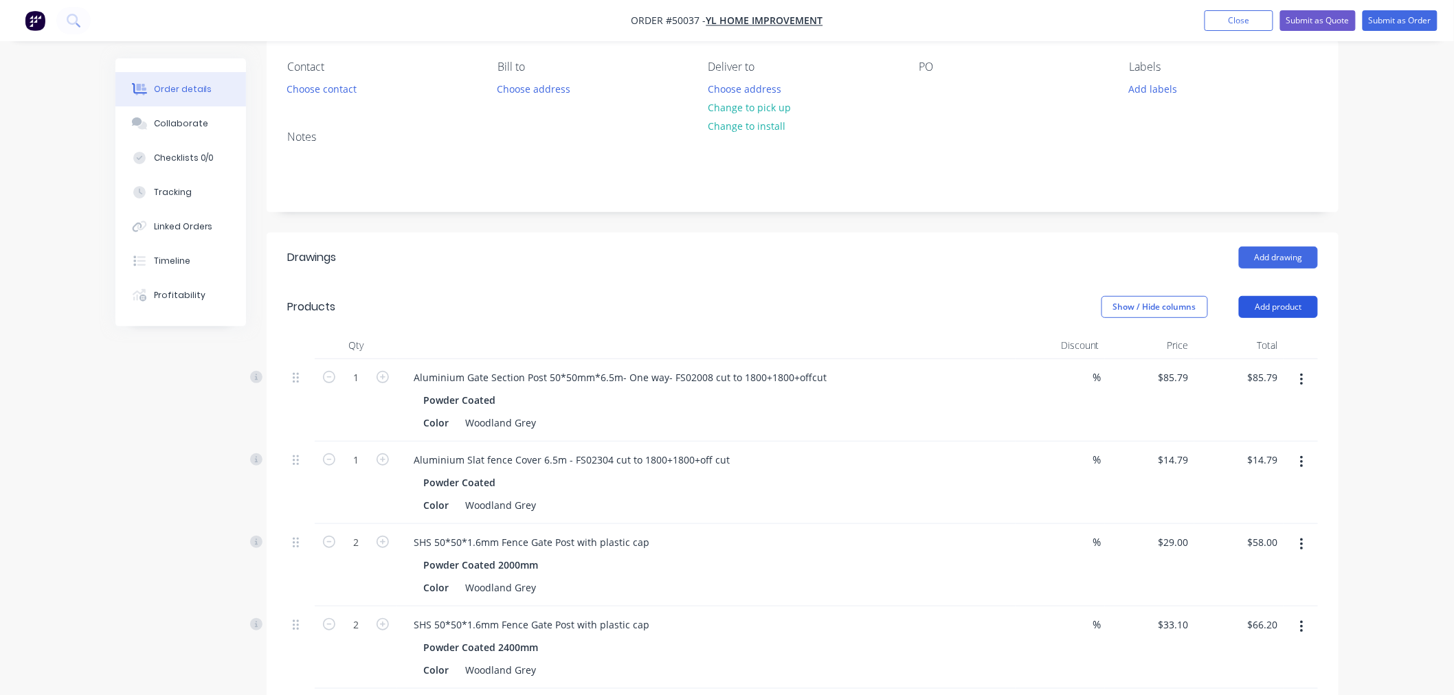
click at [1273, 307] on button "Add product" at bounding box center [1278, 307] width 79 height 22
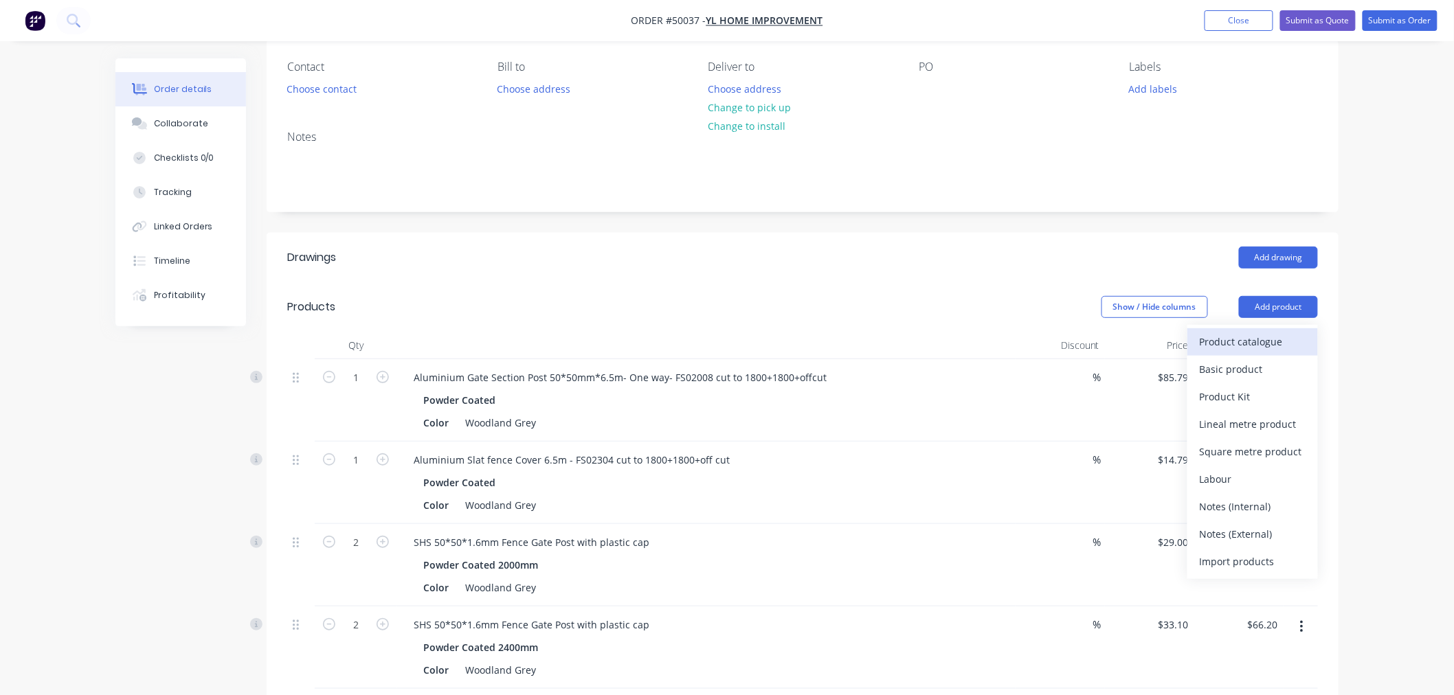
click at [1275, 344] on div "Product catalogue" at bounding box center [1253, 342] width 106 height 20
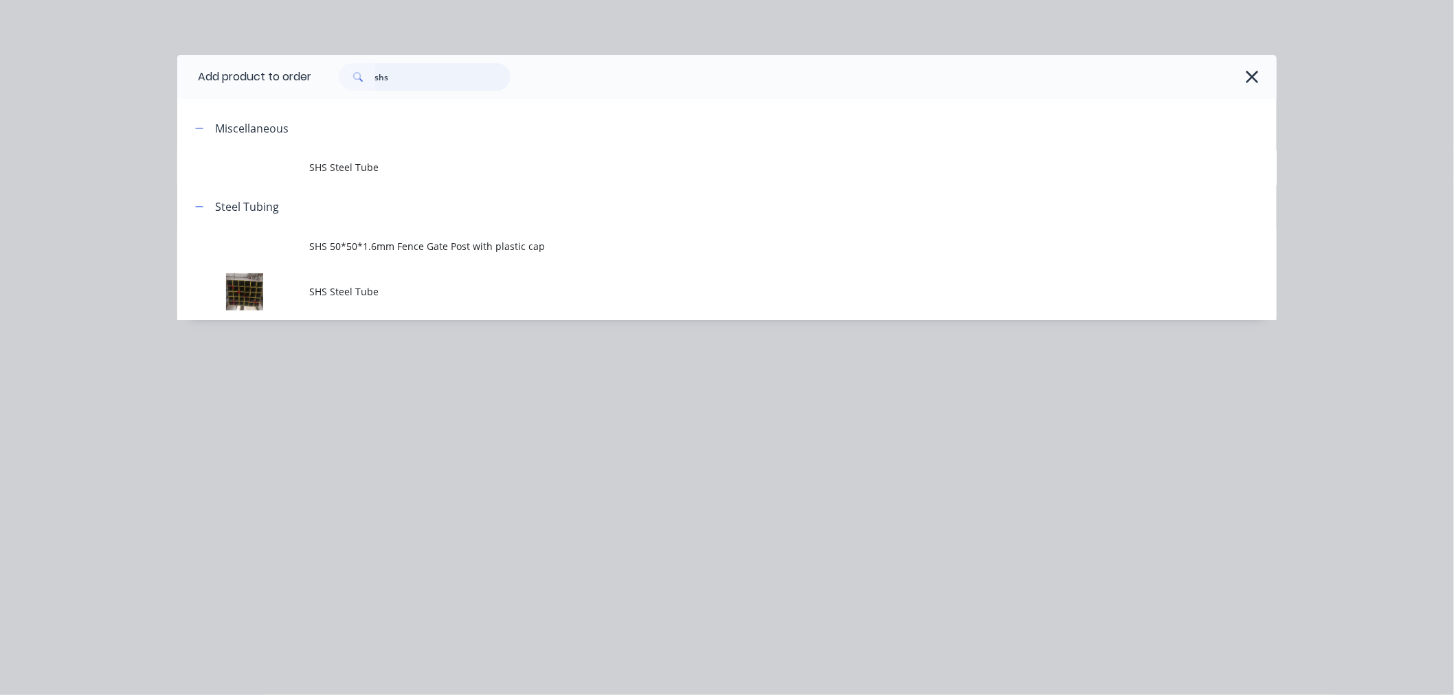
click at [436, 78] on input "shs" at bounding box center [443, 76] width 136 height 27
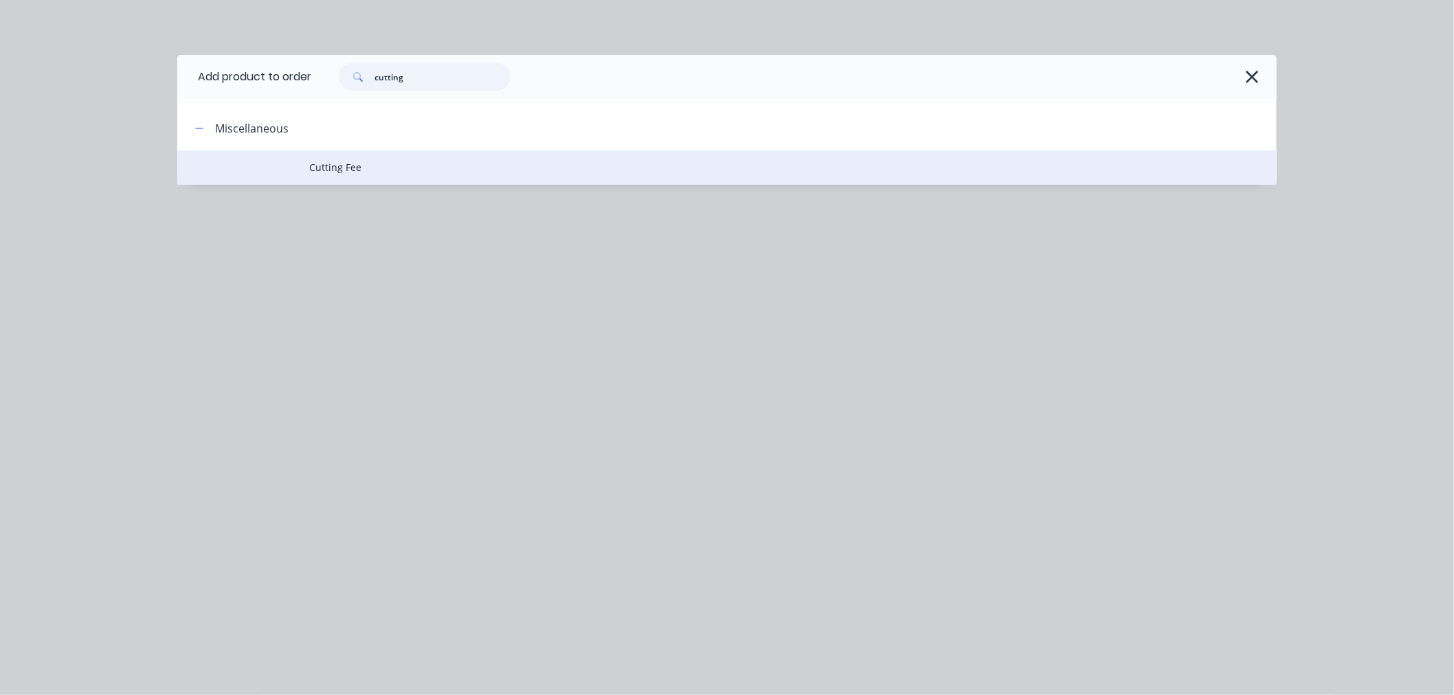
type input "cutting"
click at [368, 164] on span "Cutting Fee" at bounding box center [696, 167] width 774 height 14
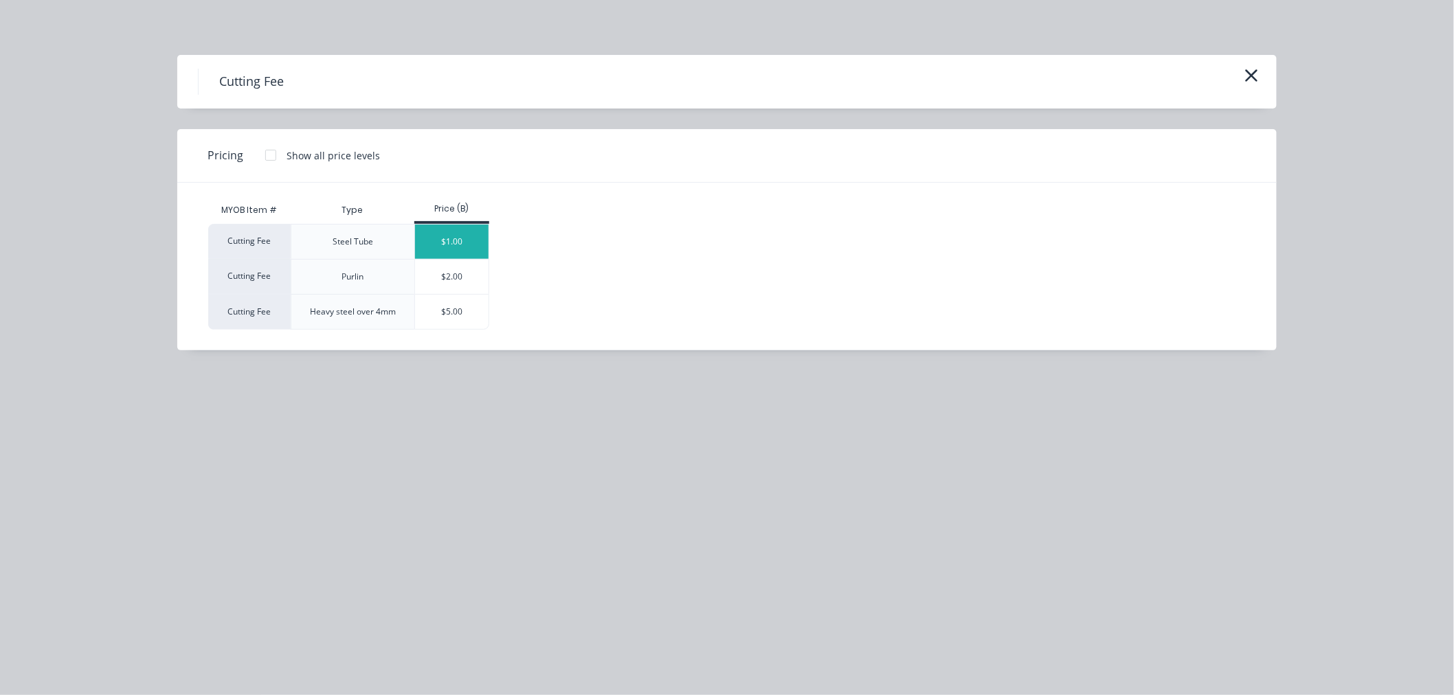
click at [457, 239] on div "$1.00" at bounding box center [452, 242] width 74 height 34
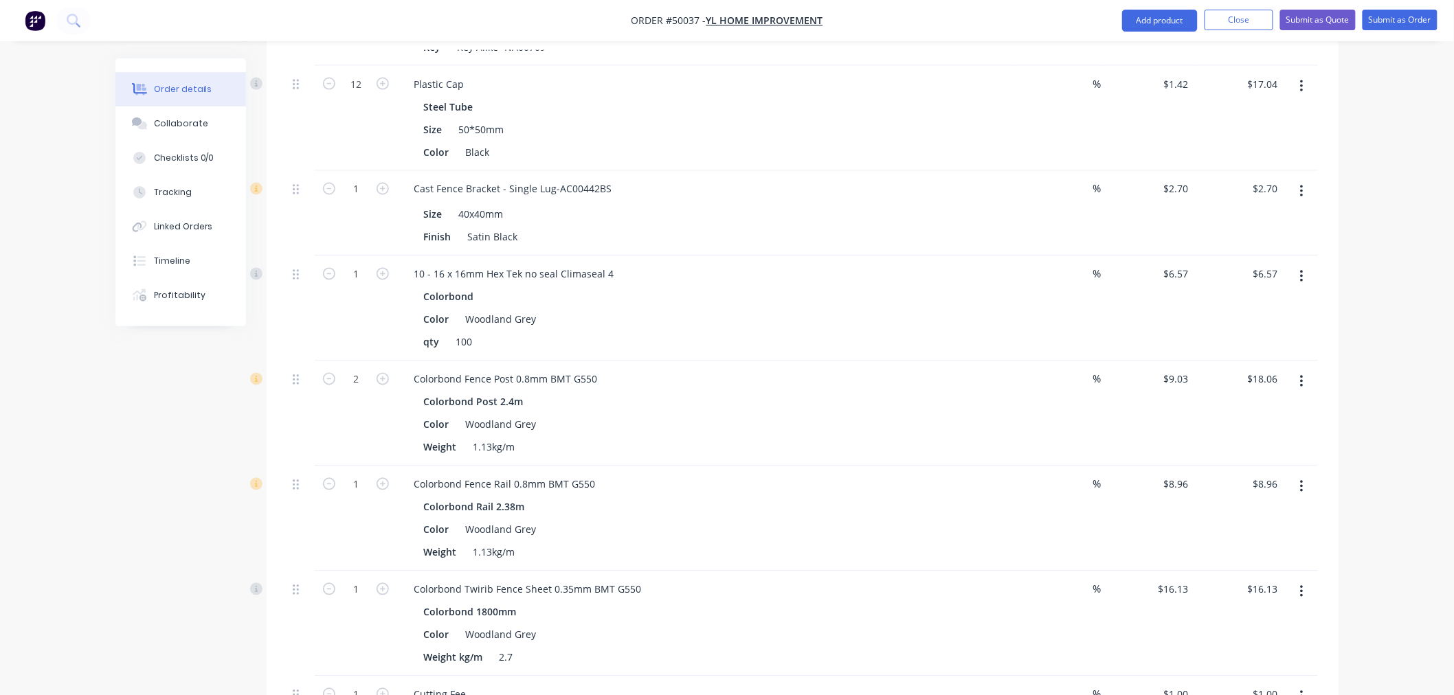
scroll to position [1105, 0]
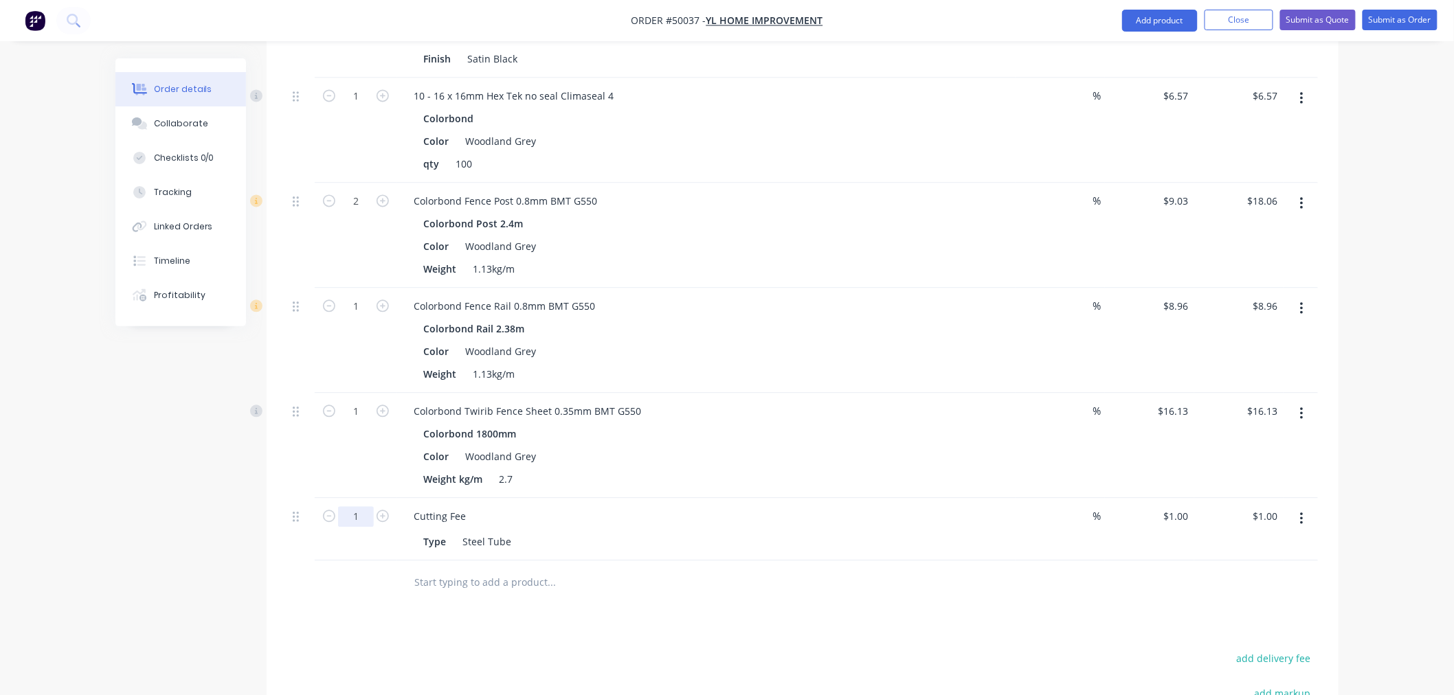
click at [372, 520] on input "1" at bounding box center [356, 516] width 36 height 21
type input "10"
type input "$10.00"
click at [635, 564] on div at bounding box center [644, 583] width 495 height 45
click at [711, 529] on div "Type Steel Tube" at bounding box center [706, 540] width 607 height 23
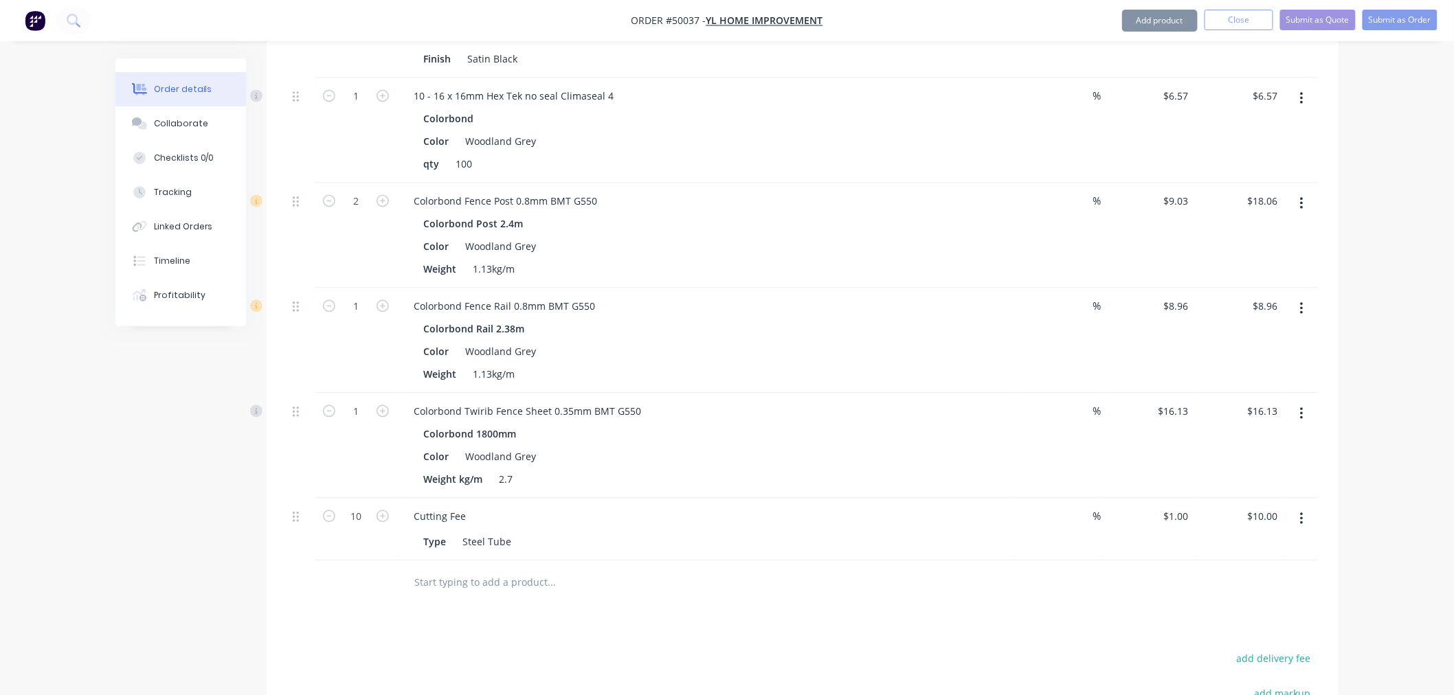
click at [711, 529] on div "Type Steel Tube" at bounding box center [706, 540] width 607 height 23
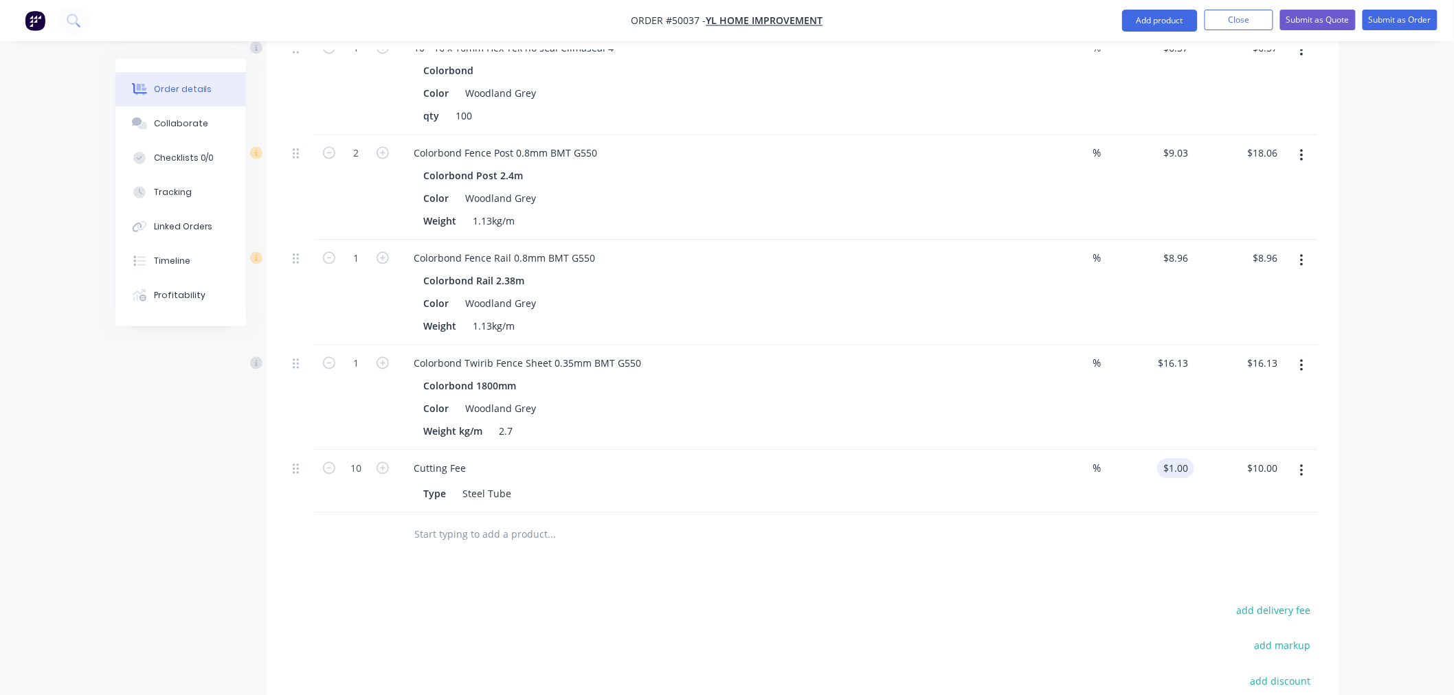
scroll to position [1335, 0]
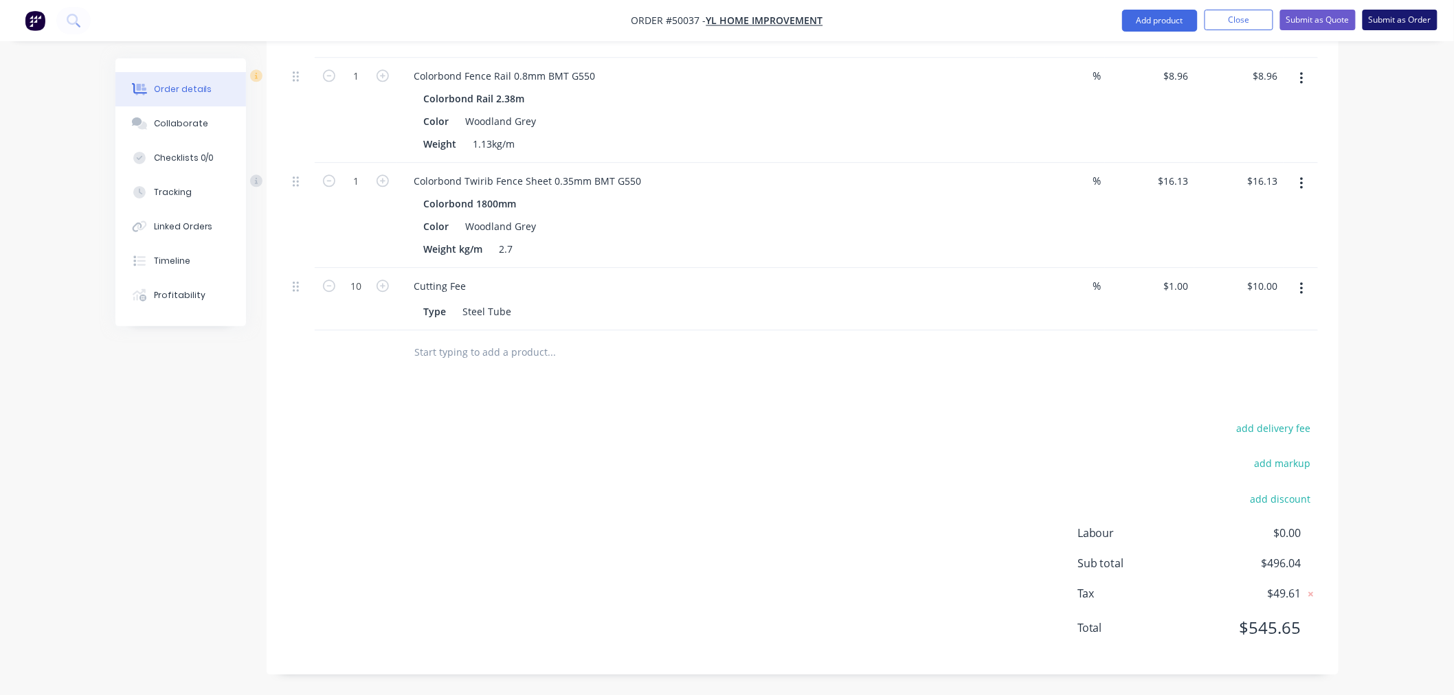
click at [1392, 21] on button "Submit as Order" at bounding box center [1400, 20] width 75 height 21
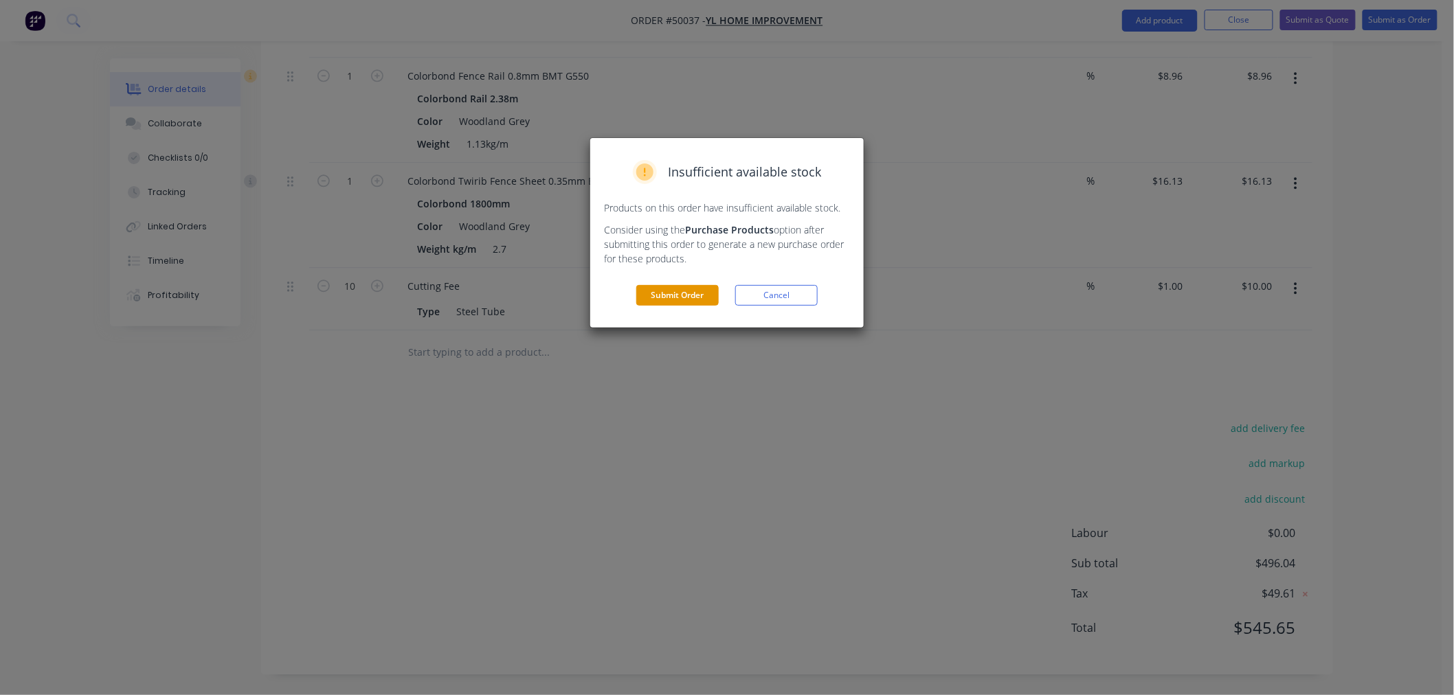
click at [698, 296] on button "Submit Order" at bounding box center [677, 295] width 82 height 21
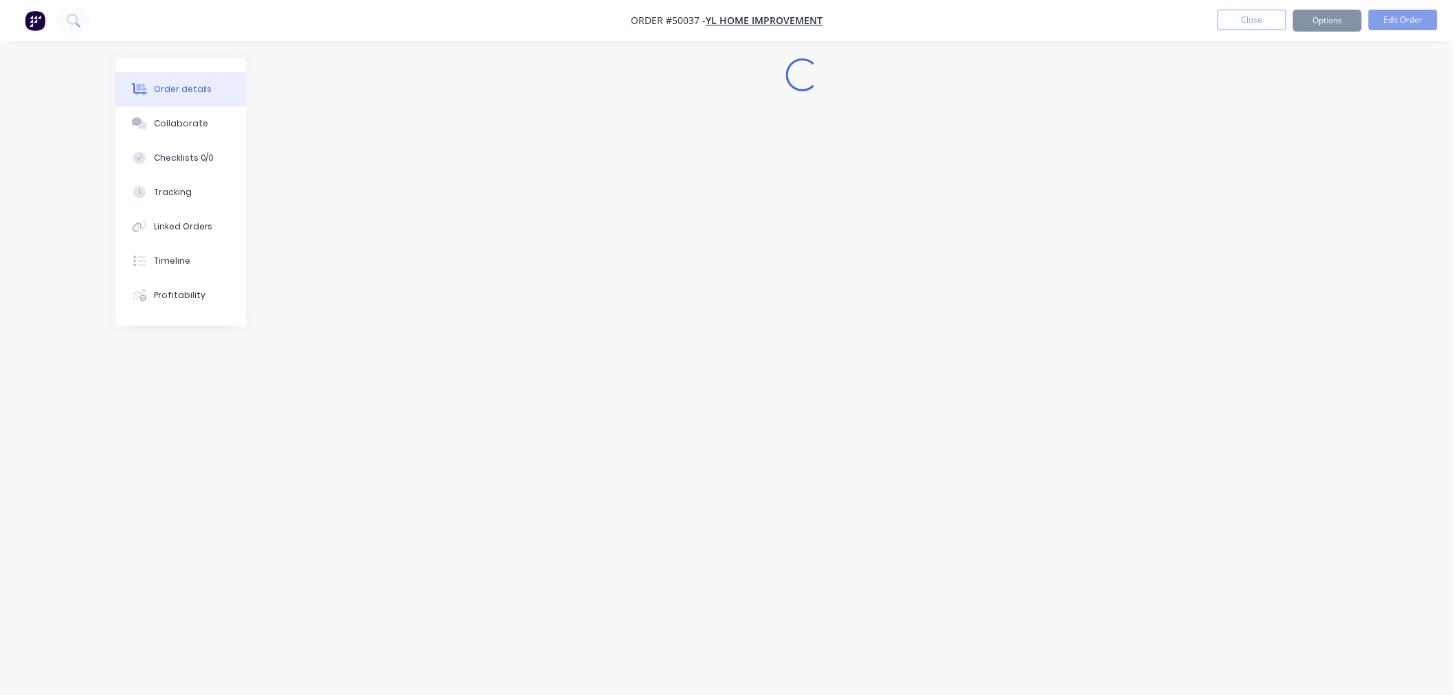
scroll to position [0, 0]
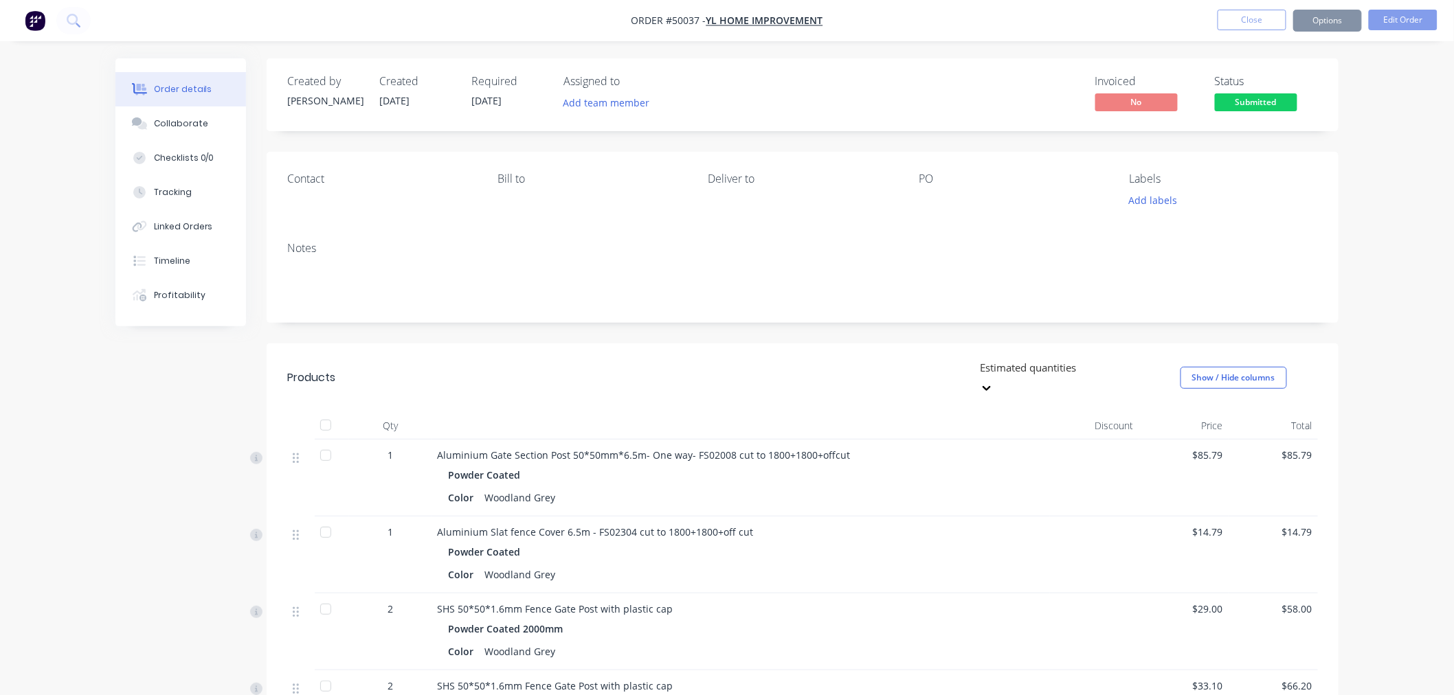
click at [1338, 19] on button "Options" at bounding box center [1327, 21] width 69 height 22
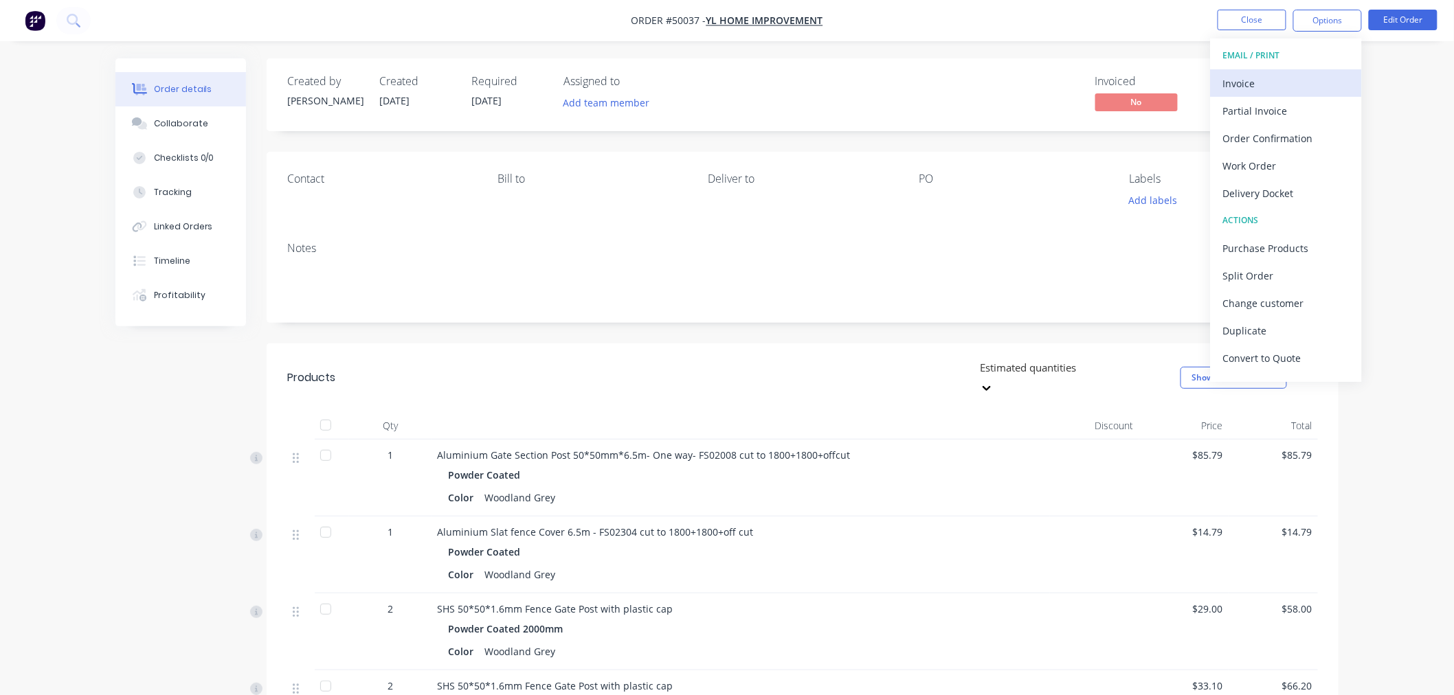
click at [1291, 76] on div "Invoice" at bounding box center [1286, 84] width 126 height 20
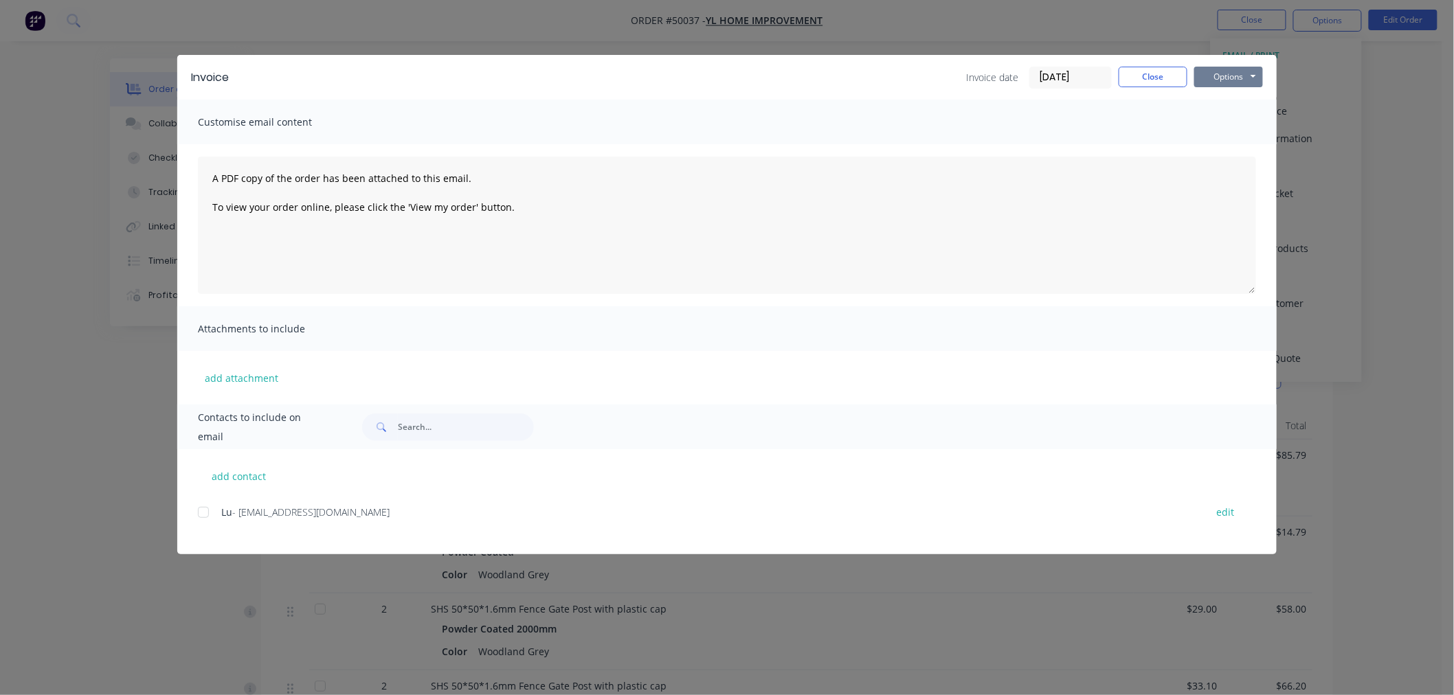
click at [1229, 76] on button "Options" at bounding box center [1228, 77] width 69 height 21
click at [1245, 124] on button "Print" at bounding box center [1238, 124] width 88 height 23
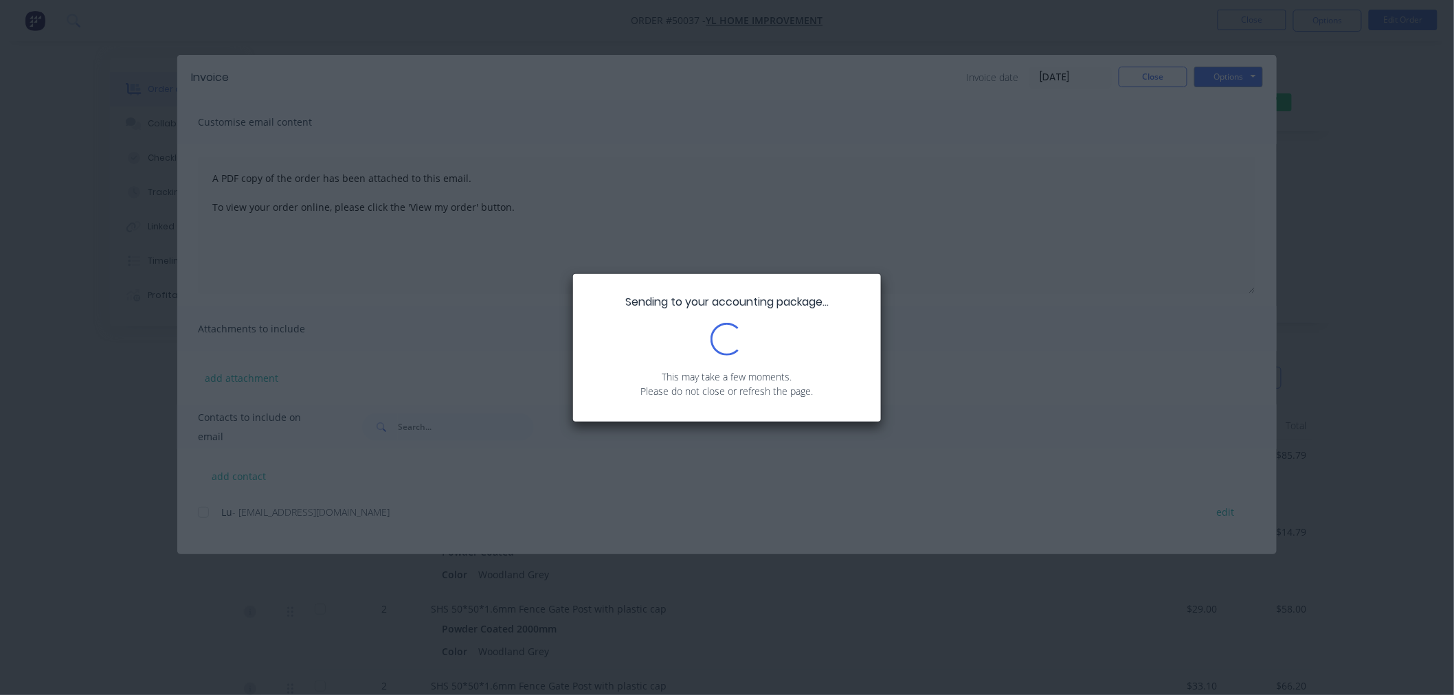
click at [955, 53] on div "Sending to your accounting package... Loading... This may take a few moments. P…" at bounding box center [727, 347] width 1454 height 695
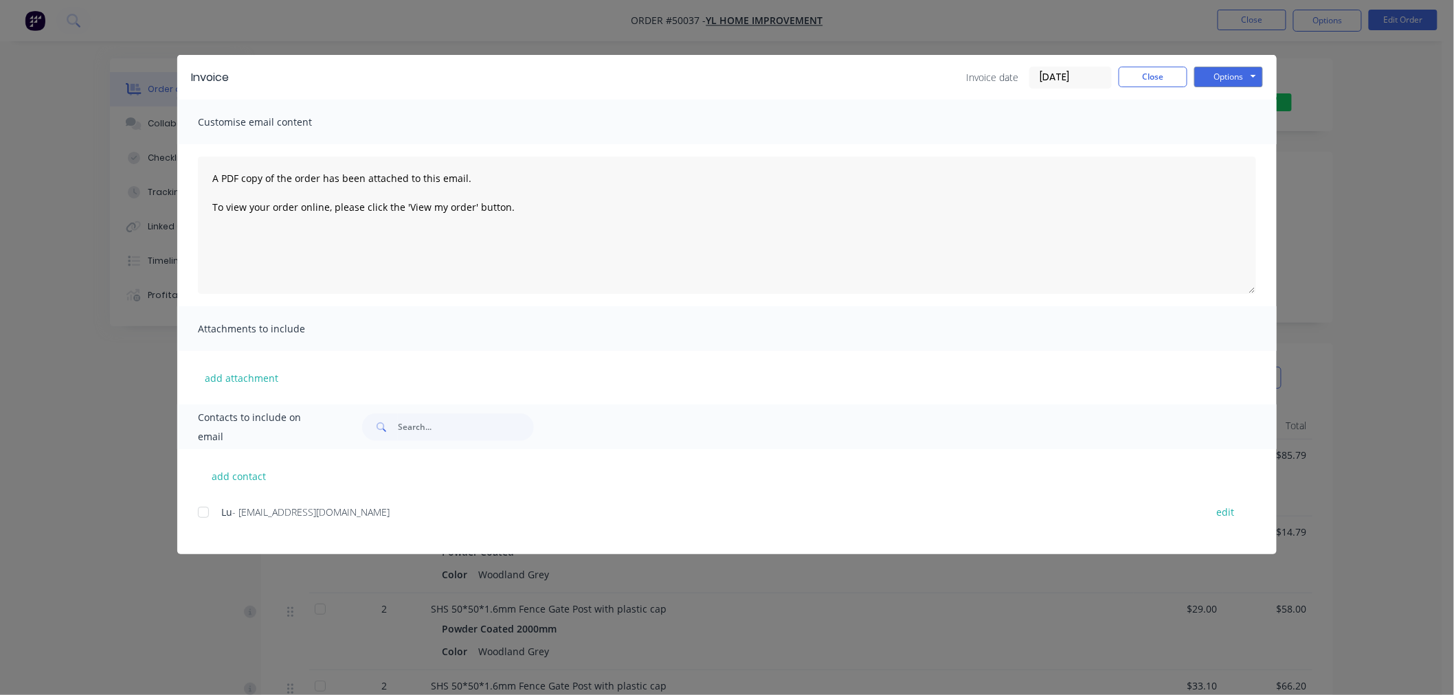
click at [1025, 38] on div "Invoice Invoice date [DATE] Close Options Preview Print Email Customise email c…" at bounding box center [727, 347] width 1454 height 695
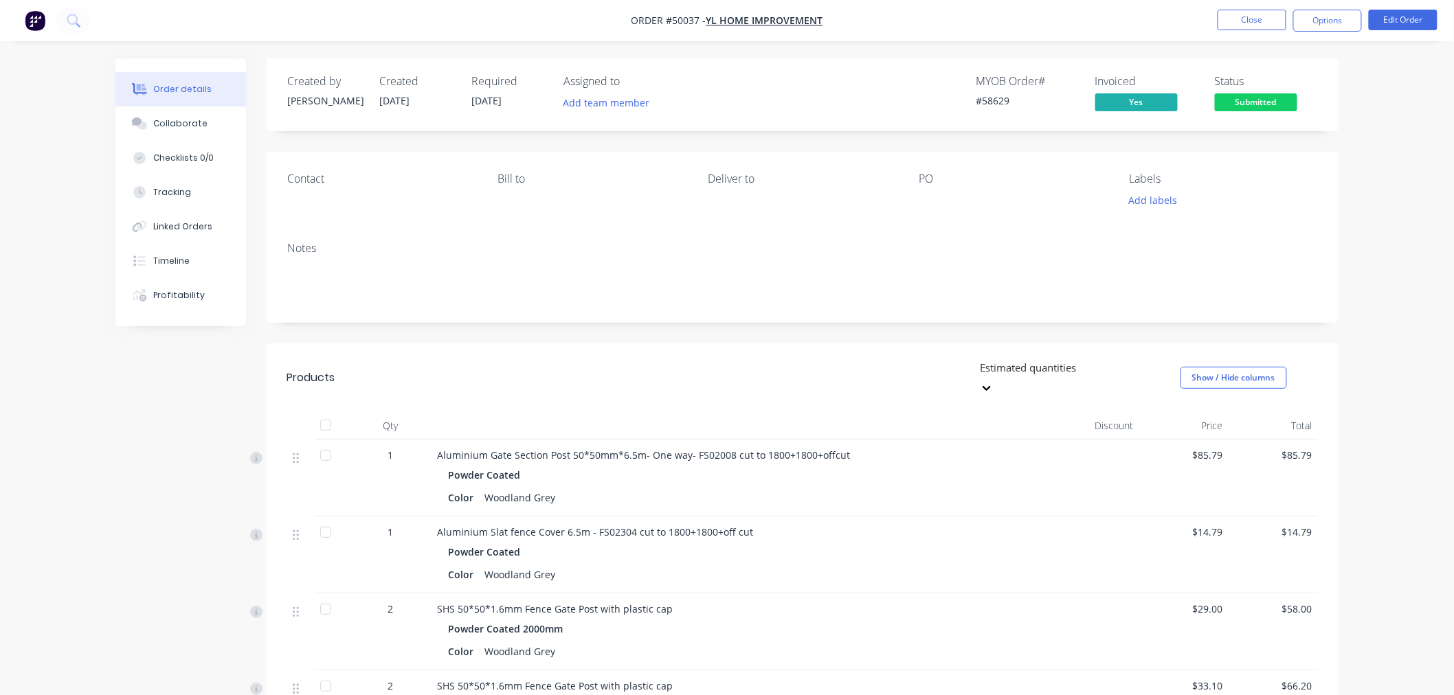
click at [1293, 25] on ul "Close Options Edit Order" at bounding box center [1327, 21] width 253 height 22
click at [1310, 22] on button "Options" at bounding box center [1327, 21] width 69 height 22
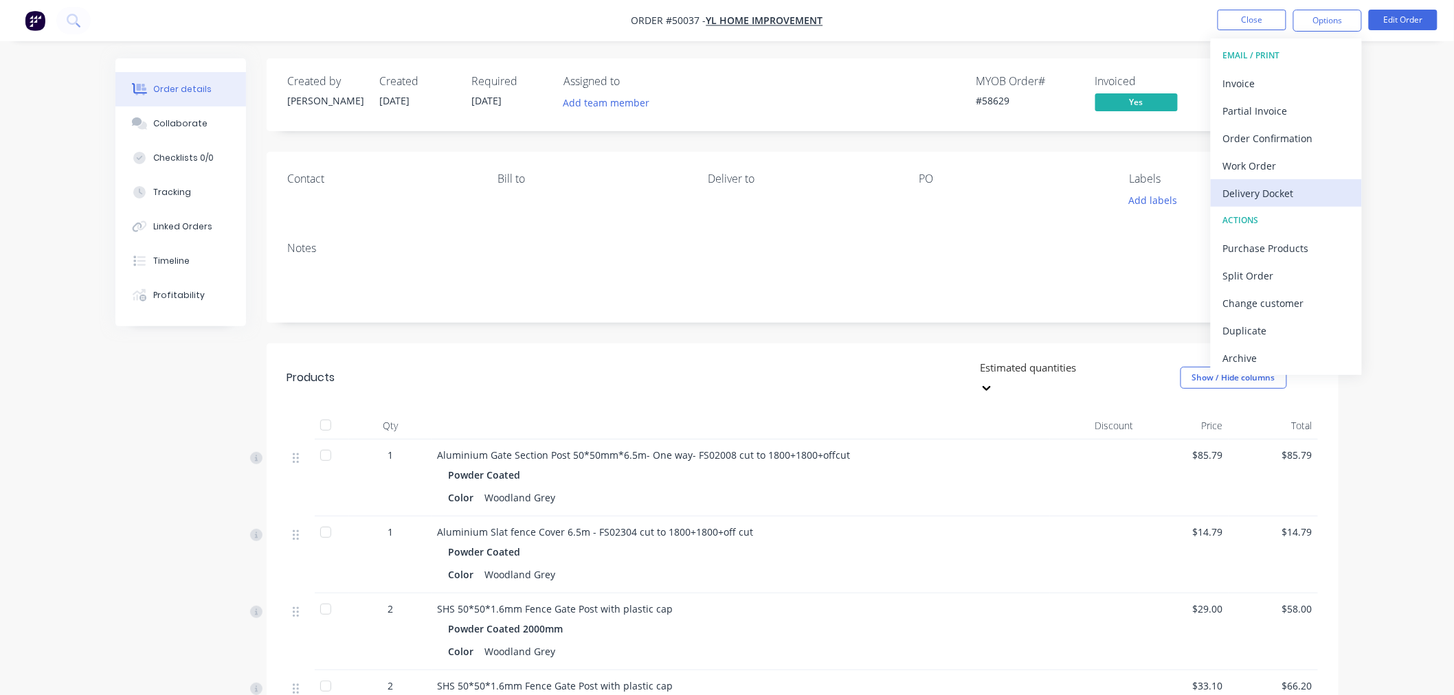
click at [1300, 186] on div "Delivery Docket" at bounding box center [1286, 193] width 126 height 20
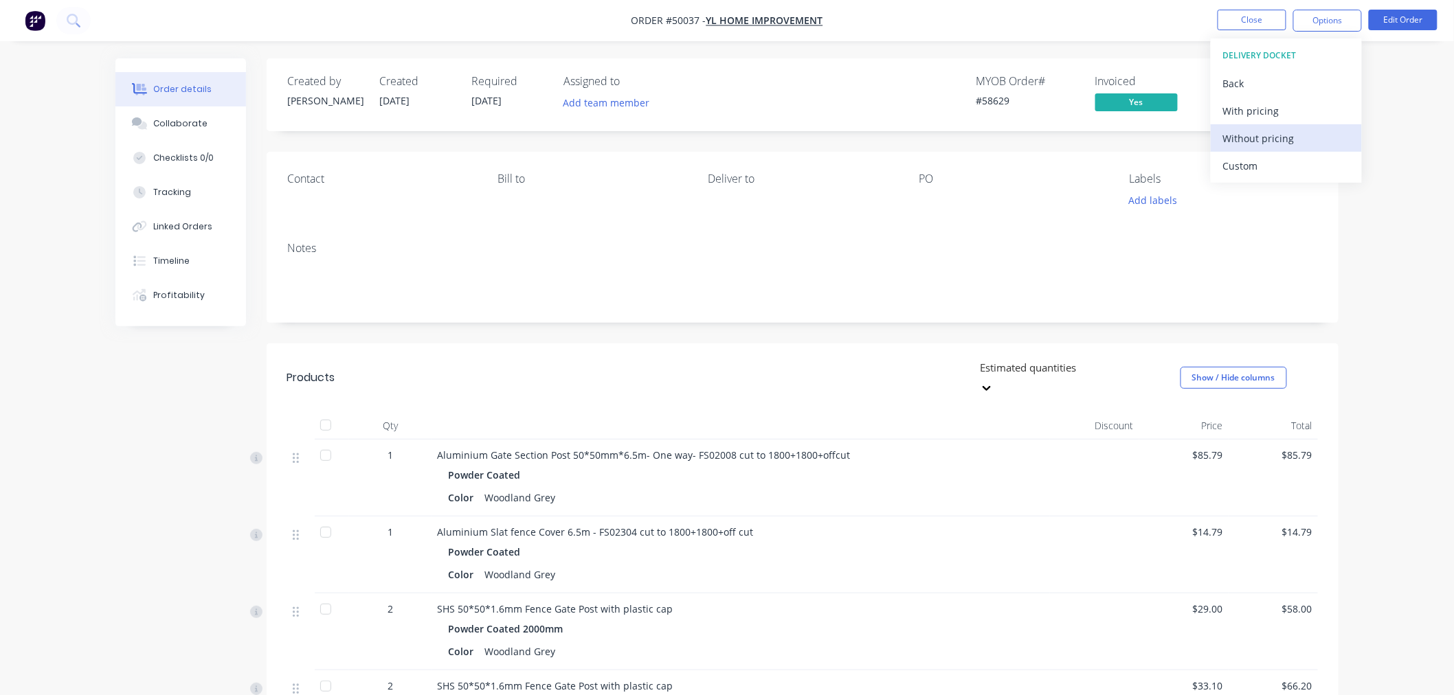
click at [1307, 135] on div "Without pricing" at bounding box center [1286, 139] width 126 height 20
drag, startPoint x: 959, startPoint y: 92, endPoint x: 1117, endPoint y: 91, distance: 157.4
click at [959, 91] on div "MYOB Order # #58629 Invoiced Yes Status Submitted" at bounding box center [1009, 95] width 617 height 40
click at [1253, 104] on span "Submitted" at bounding box center [1256, 101] width 82 height 17
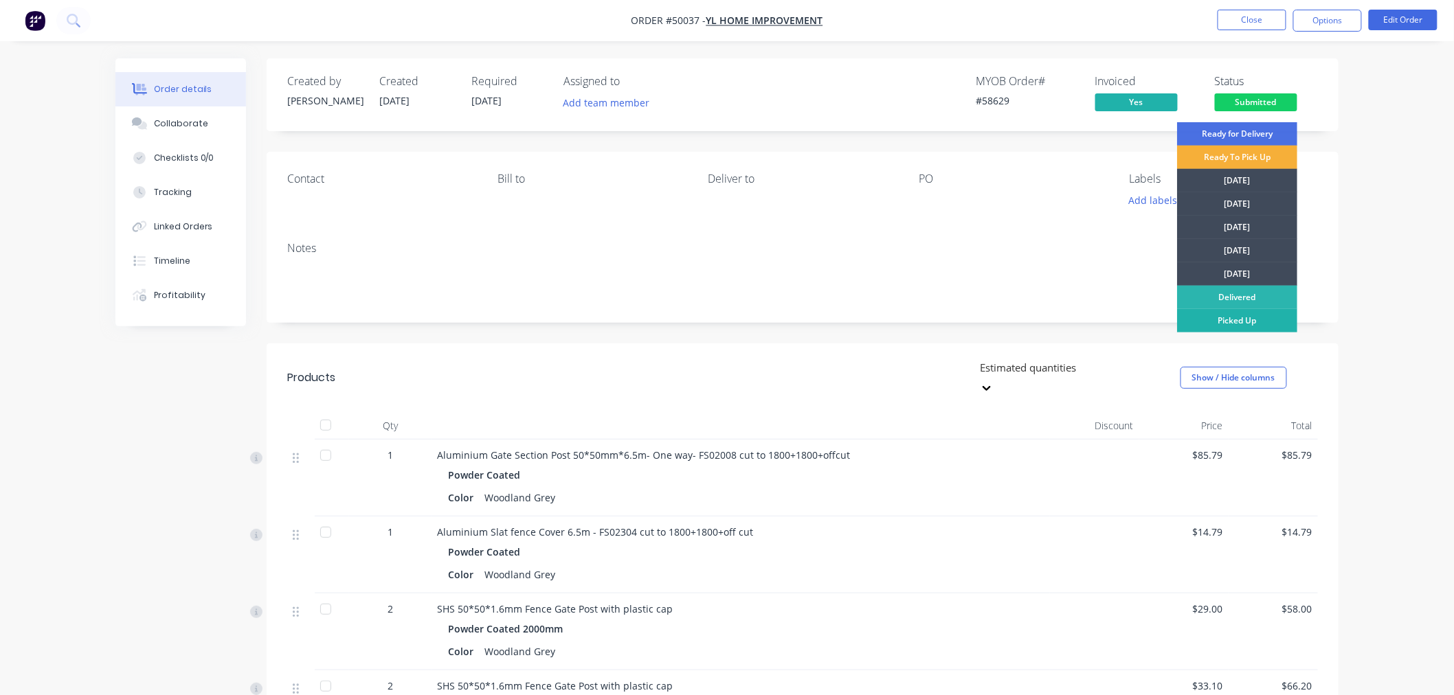
click at [1264, 319] on div "Picked Up" at bounding box center [1237, 320] width 120 height 23
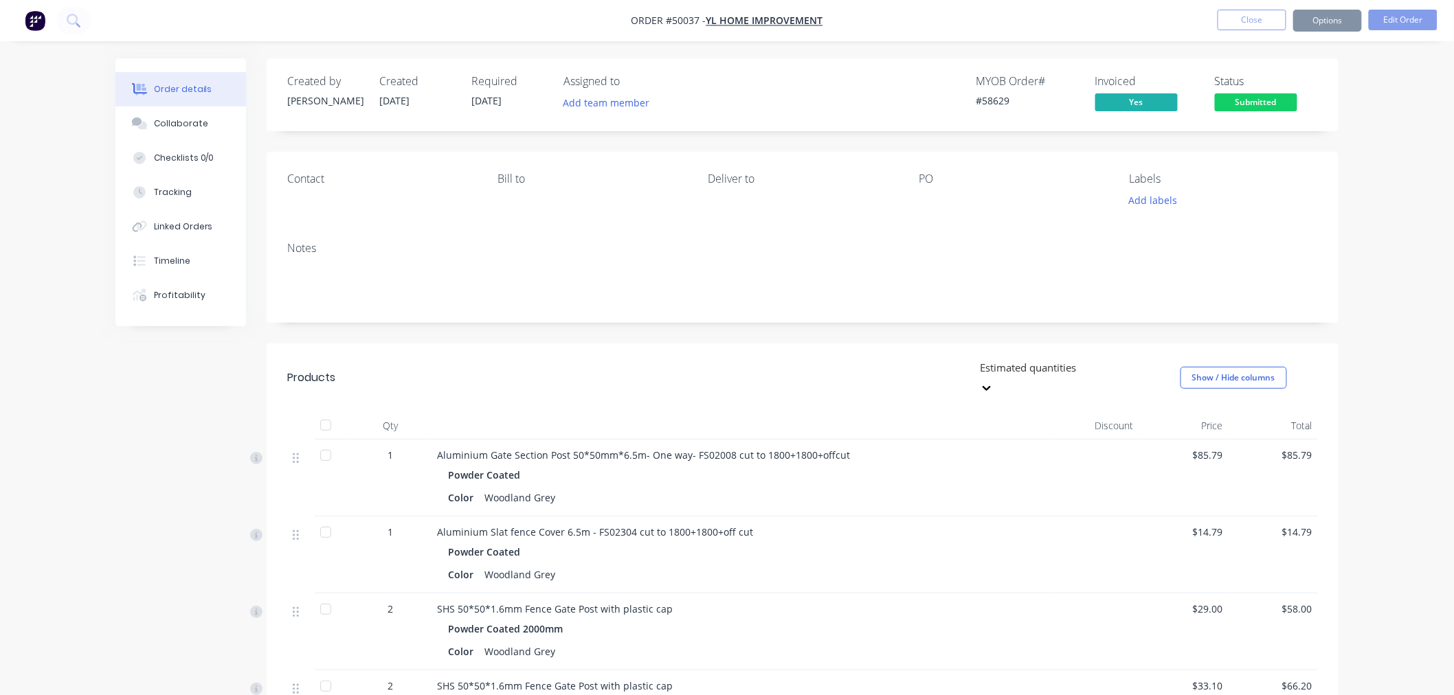
click at [1335, 274] on div "Notes" at bounding box center [803, 277] width 1072 height 92
click at [1255, 21] on button "Close" at bounding box center [1252, 20] width 69 height 21
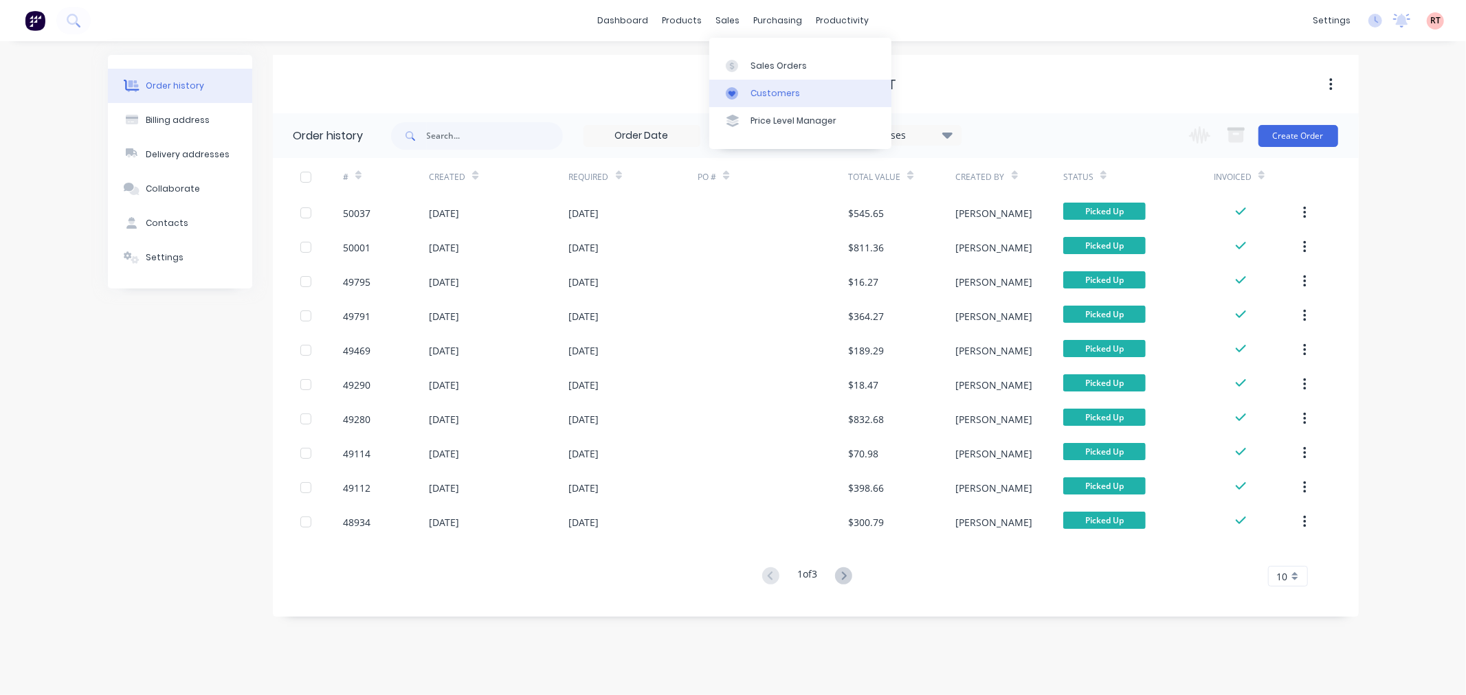
click at [756, 91] on div "Customers" at bounding box center [774, 93] width 49 height 12
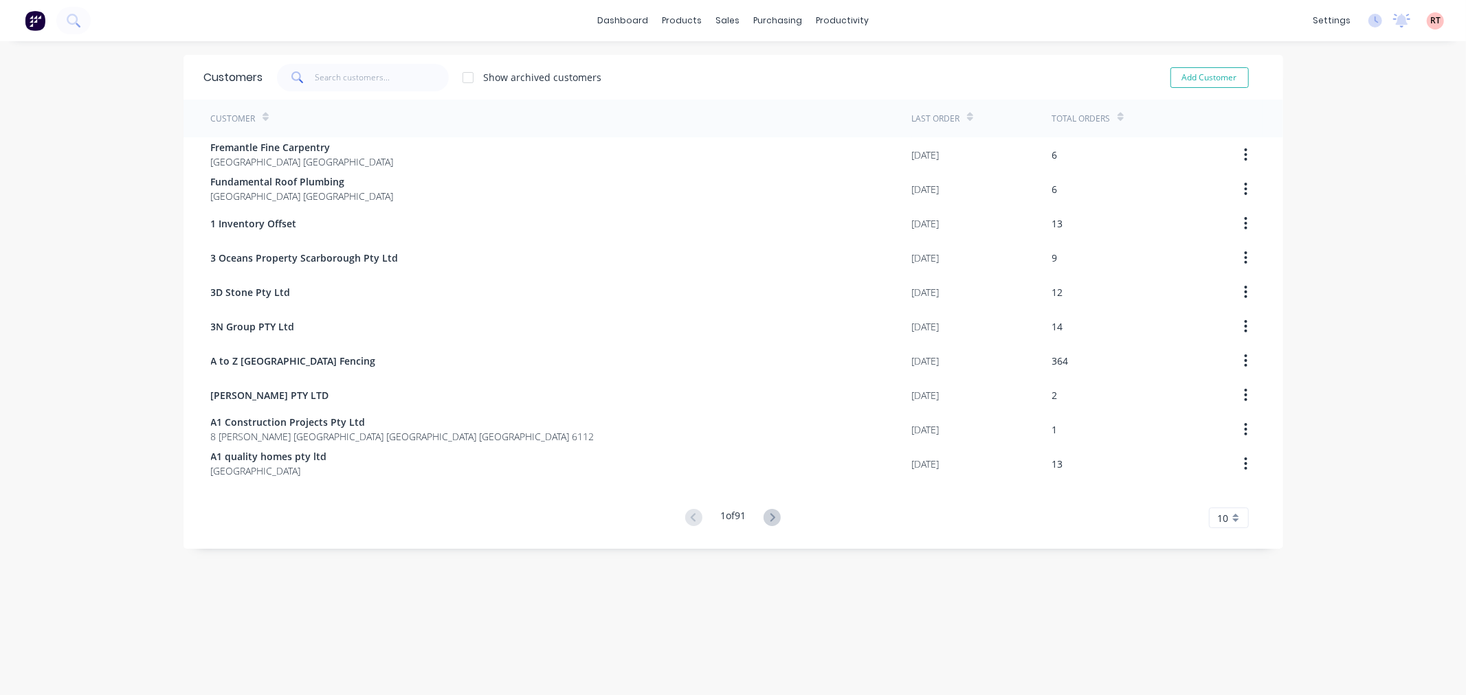
click at [303, 82] on span at bounding box center [296, 77] width 38 height 27
click at [348, 80] on input "text" at bounding box center [382, 77] width 134 height 27
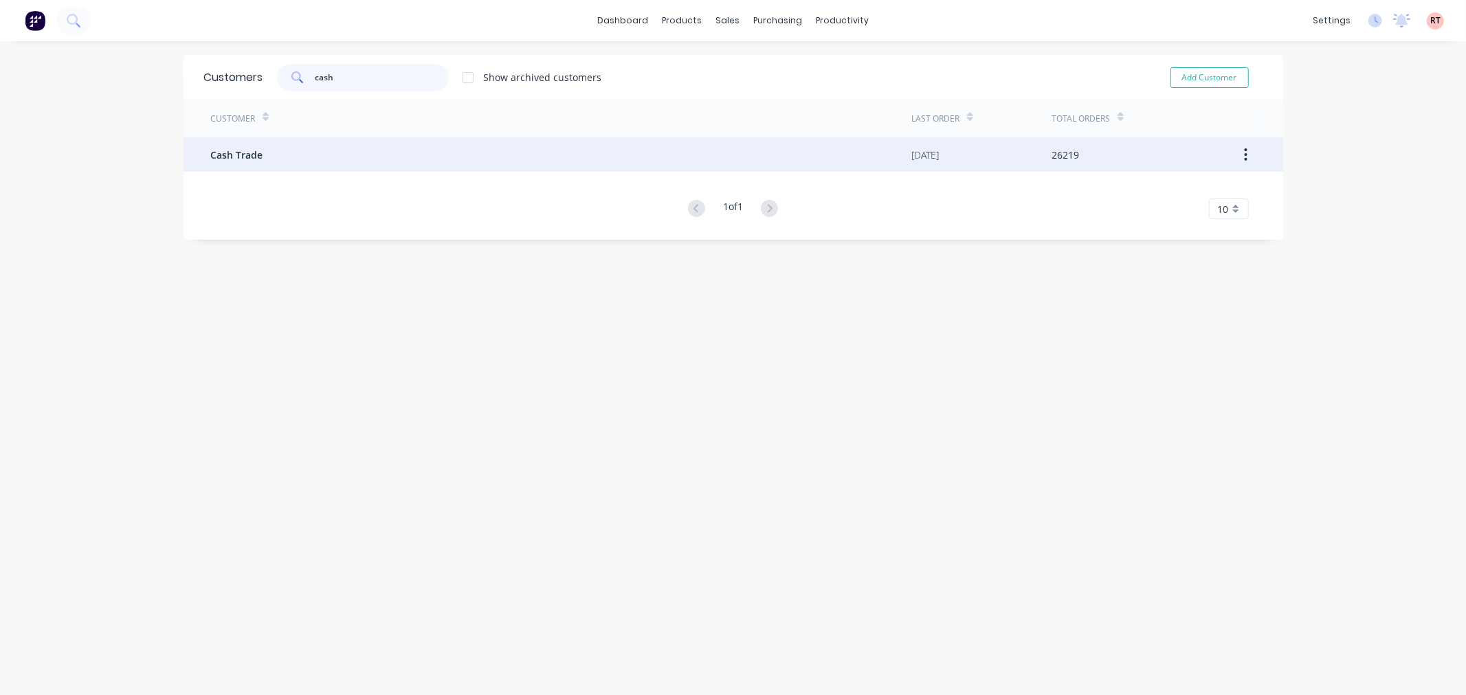
type input "cash"
click at [277, 160] on div "Cash Trade" at bounding box center [561, 154] width 701 height 34
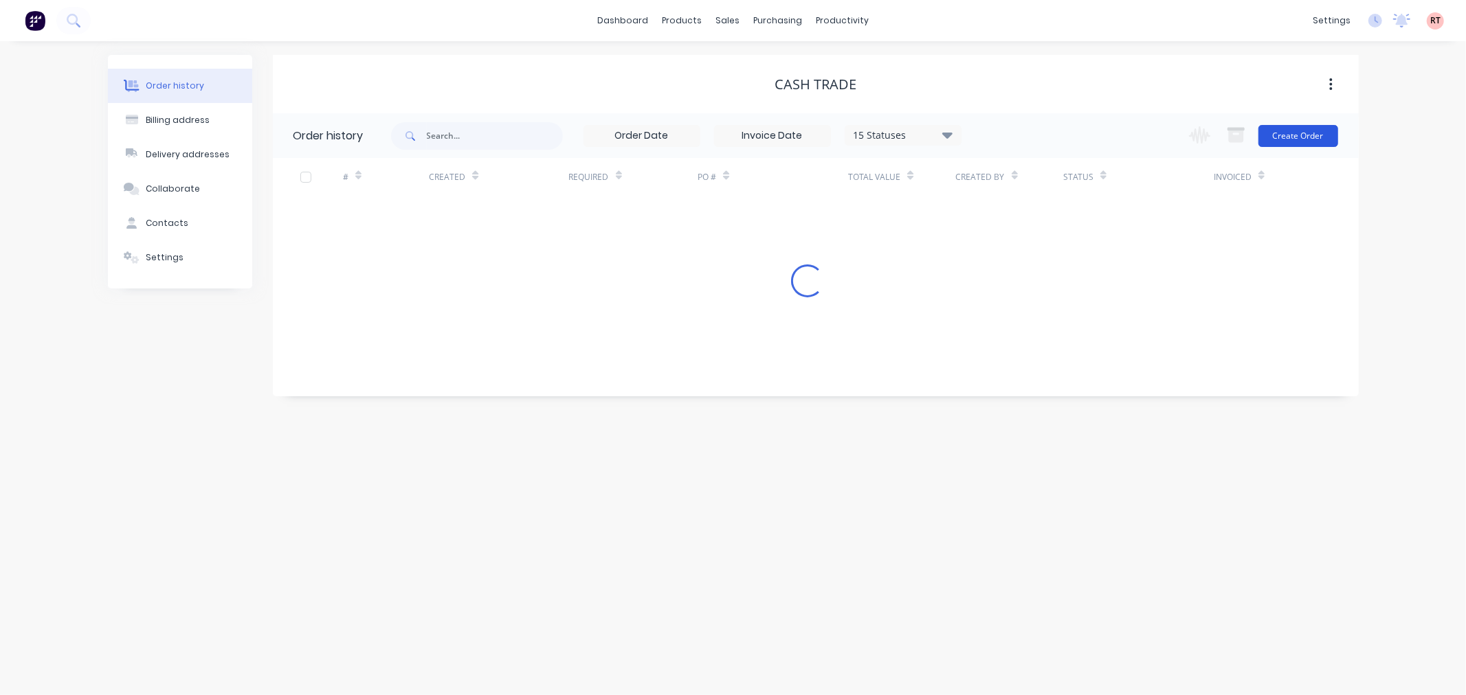
click at [1297, 144] on button "Create Order" at bounding box center [1298, 136] width 80 height 22
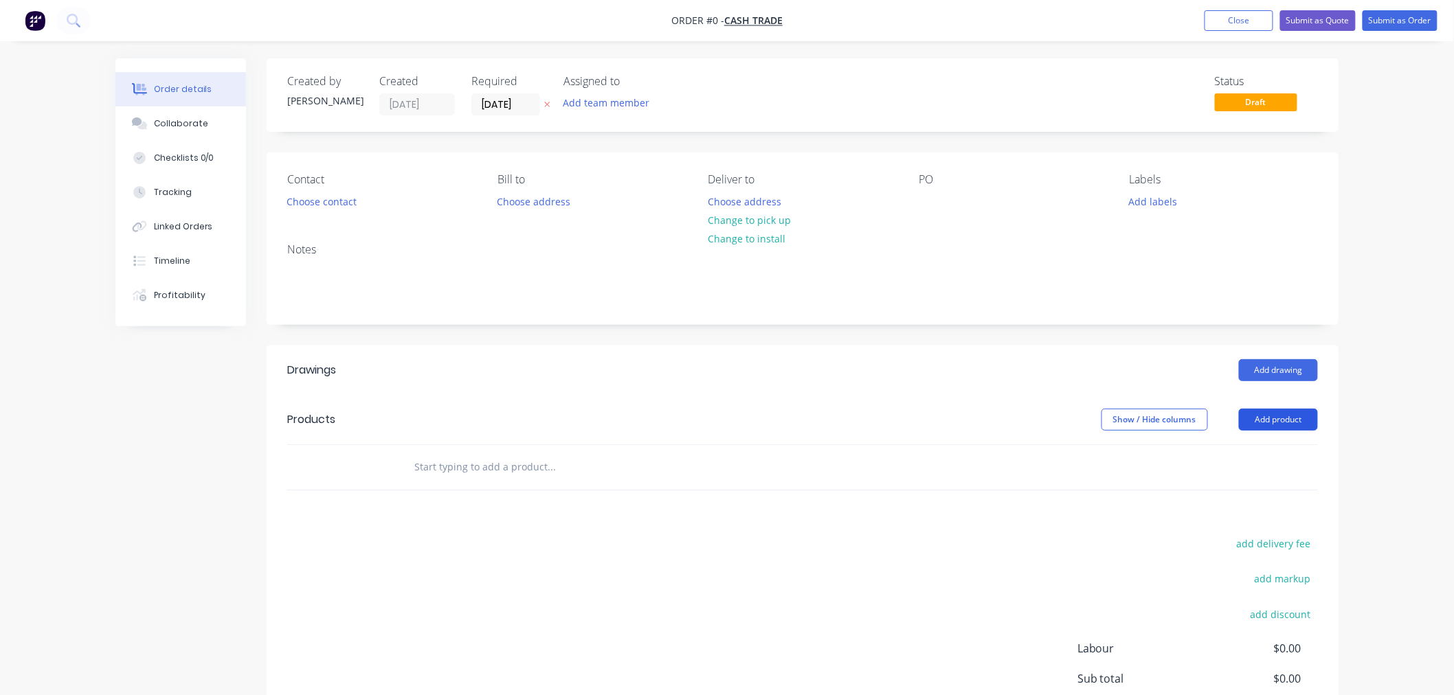
click at [1277, 411] on button "Add product" at bounding box center [1278, 420] width 79 height 22
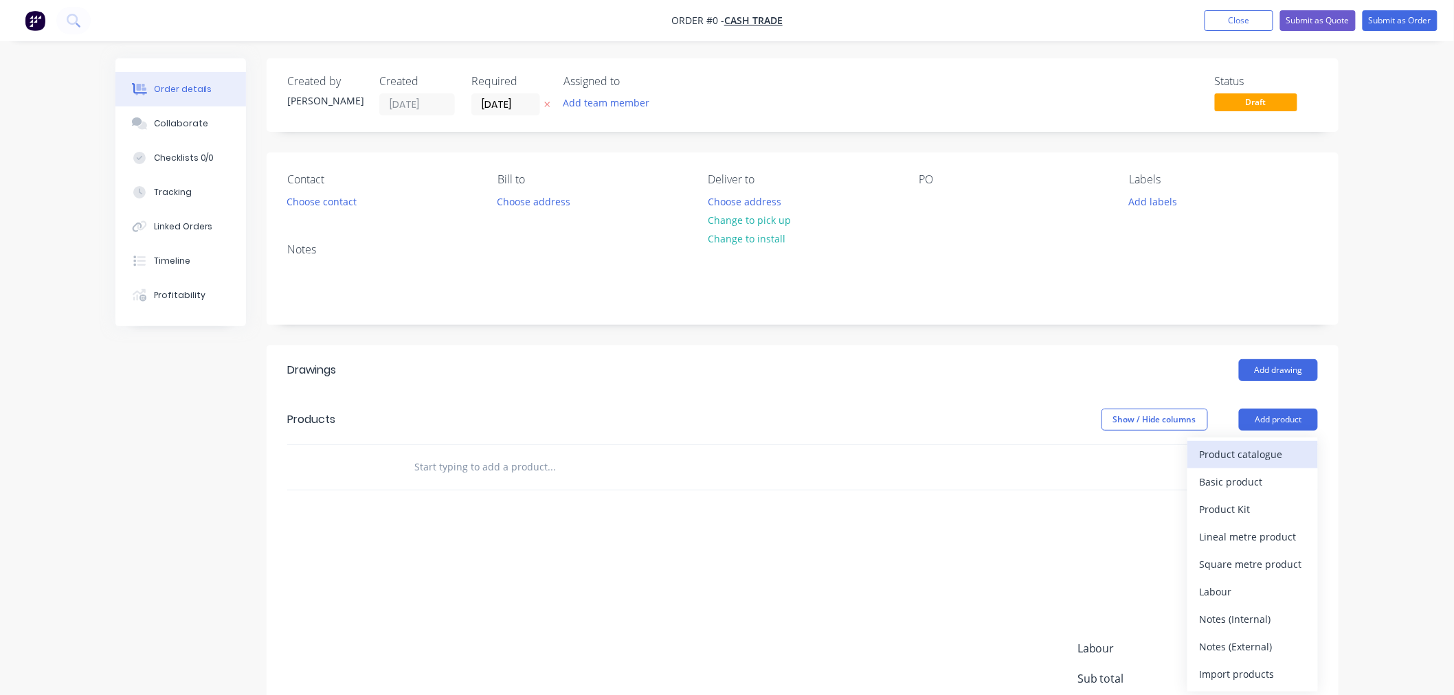
click at [1280, 449] on div "Product catalogue" at bounding box center [1253, 455] width 106 height 20
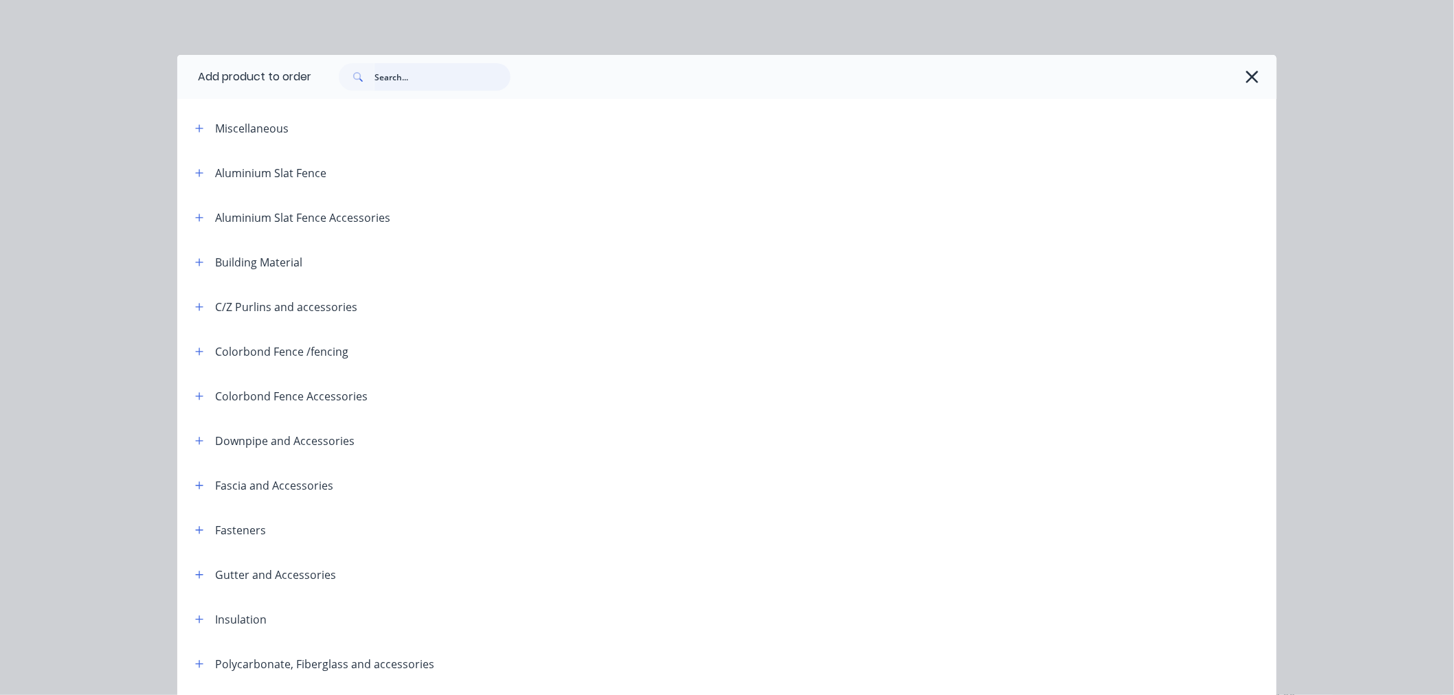
click at [423, 79] on input "text" at bounding box center [443, 76] width 136 height 27
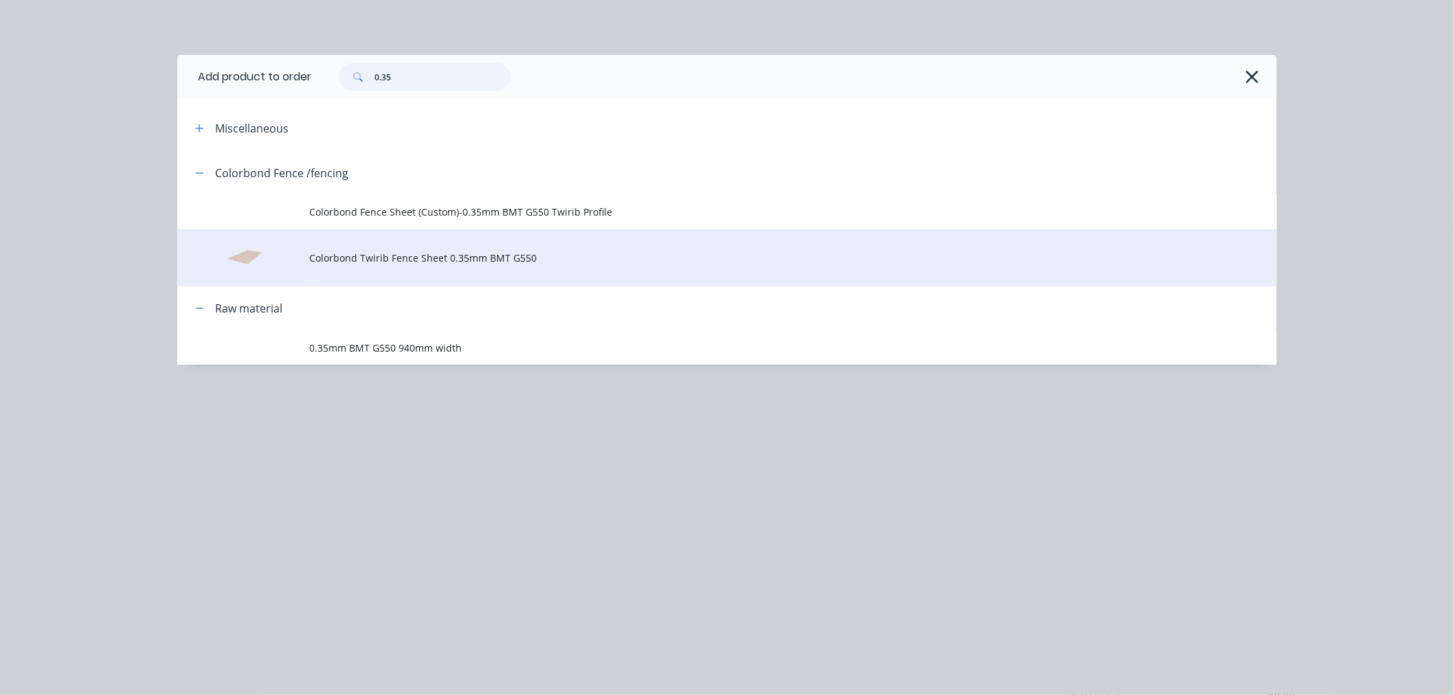
type input "0.35"
click at [455, 255] on span "Colorbond Twirib Fence Sheet 0.35mm BMT G550" at bounding box center [696, 258] width 774 height 14
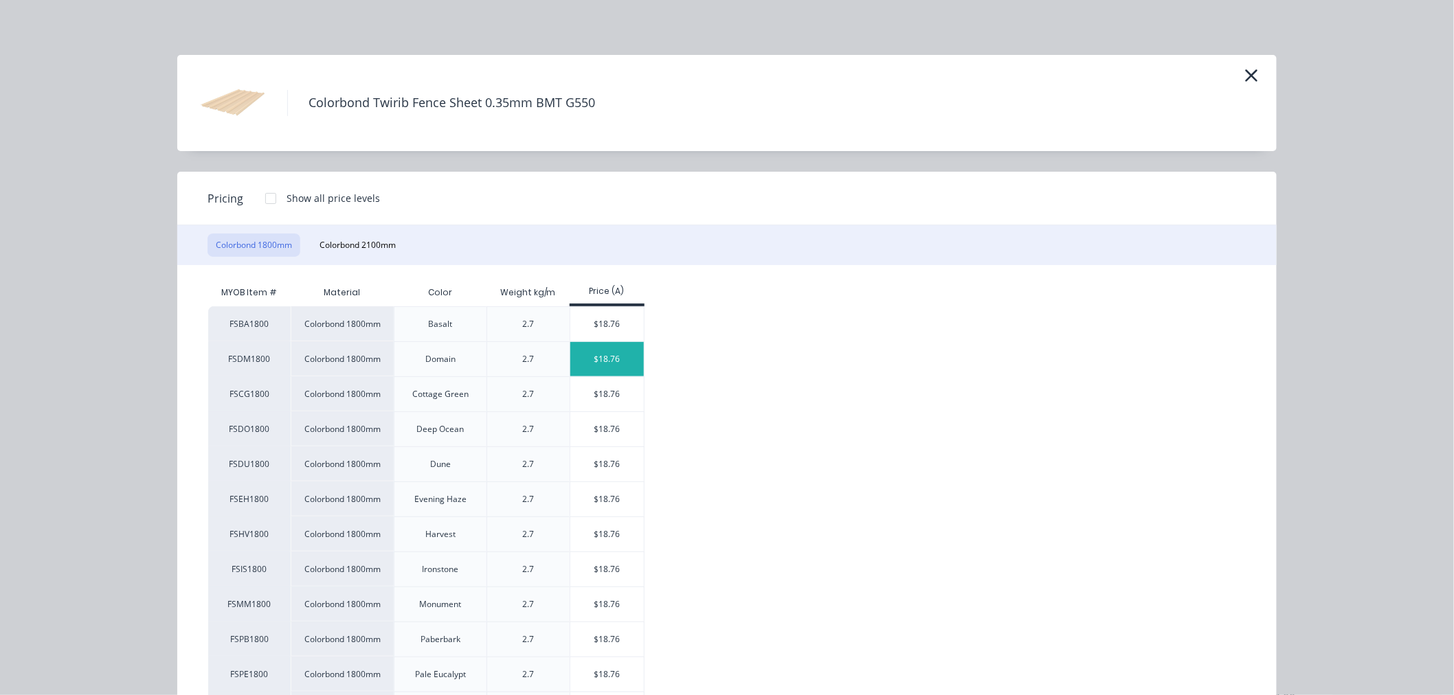
click at [603, 360] on div "$18.76" at bounding box center [607, 359] width 74 height 34
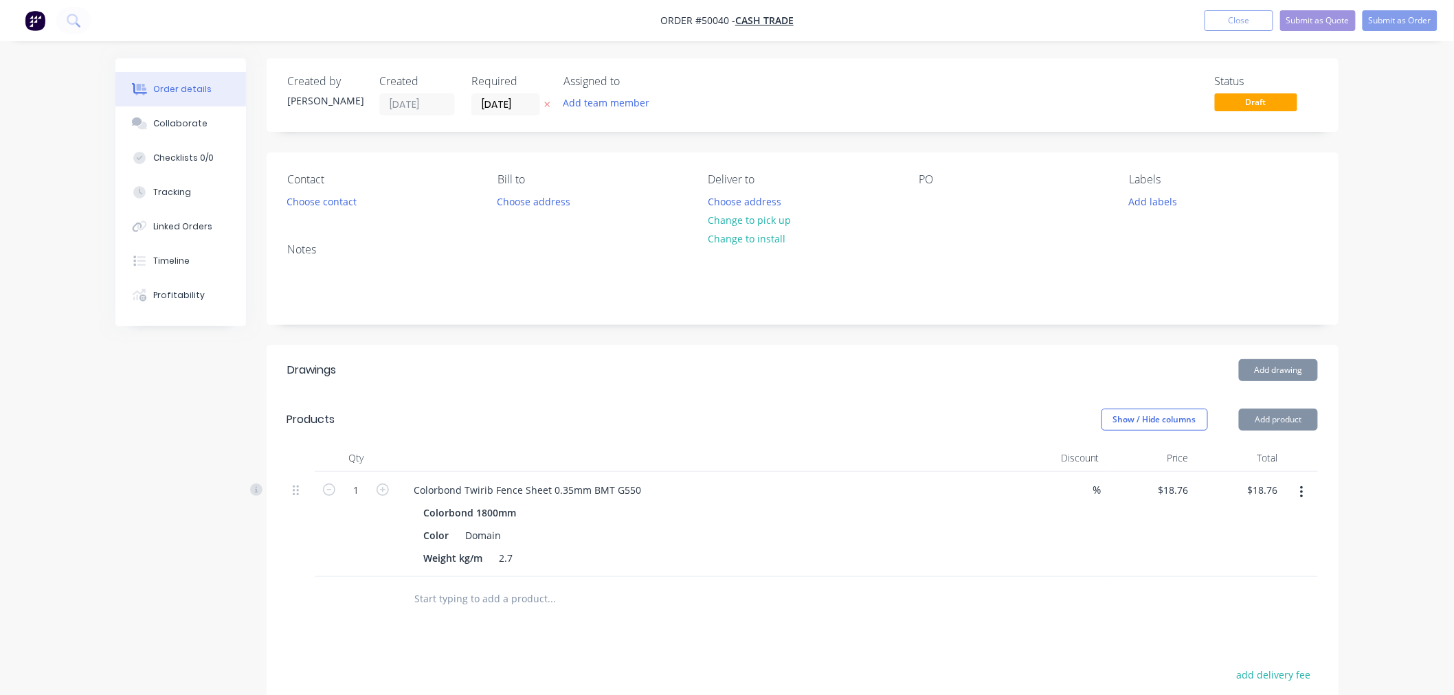
click at [1269, 425] on button "Add product" at bounding box center [1278, 420] width 79 height 22
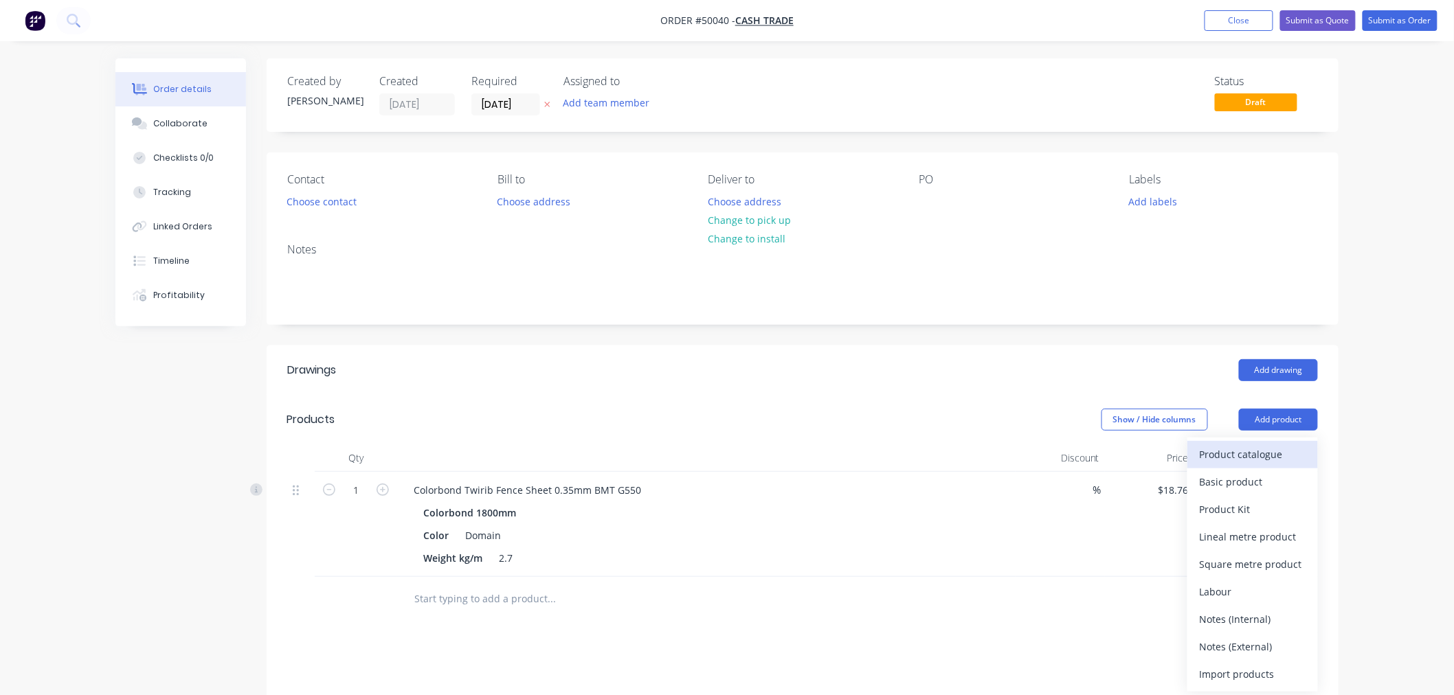
click at [1238, 452] on div "Product catalogue" at bounding box center [1253, 455] width 106 height 20
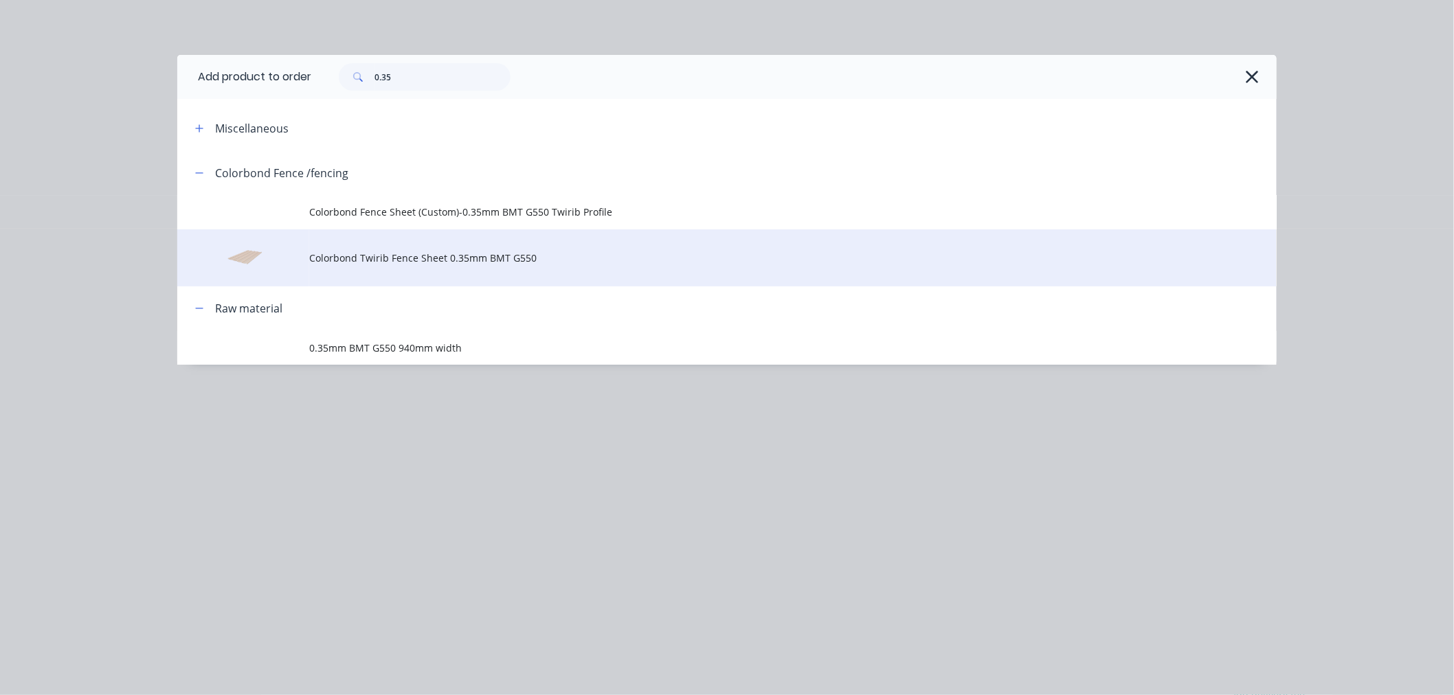
click at [424, 254] on span "Colorbond Twirib Fence Sheet 0.35mm BMT G550" at bounding box center [696, 258] width 774 height 14
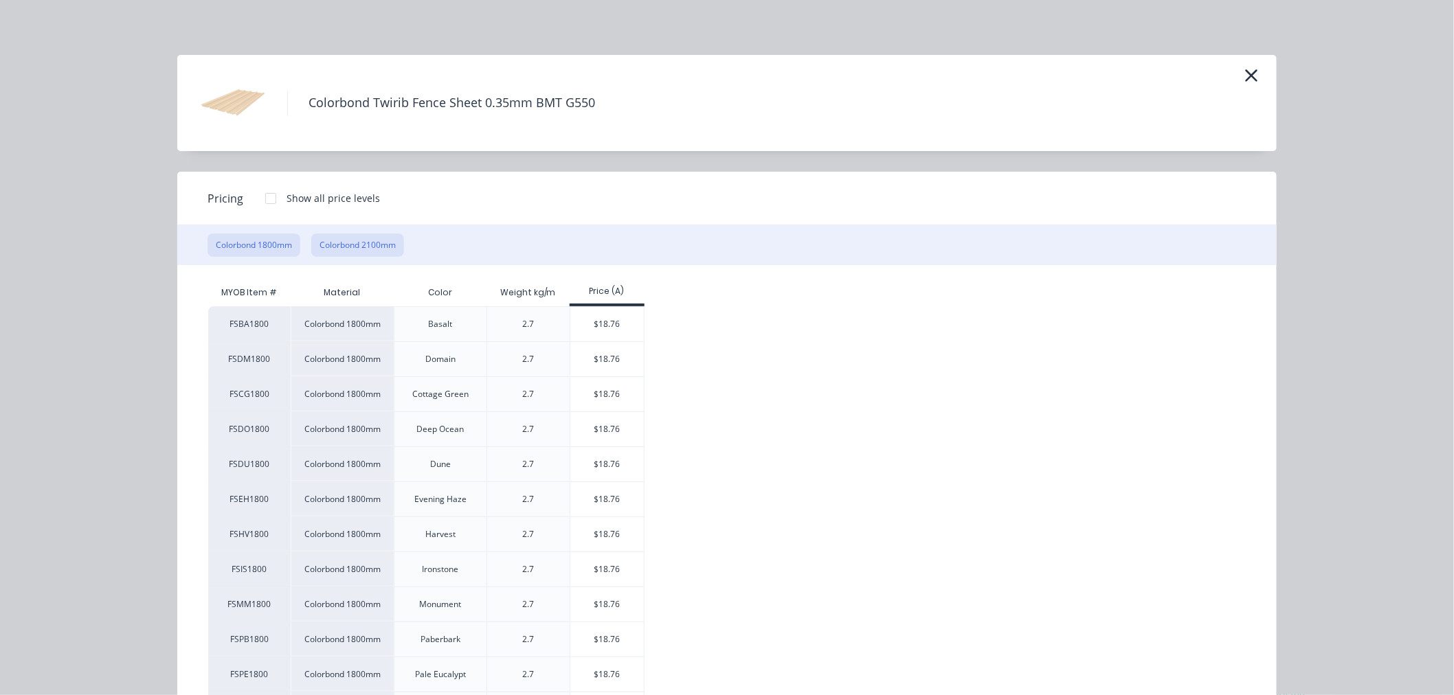
click at [342, 241] on button "Colorbond 2100mm" at bounding box center [357, 245] width 93 height 23
click at [614, 401] on div "$21.90" at bounding box center [607, 394] width 74 height 34
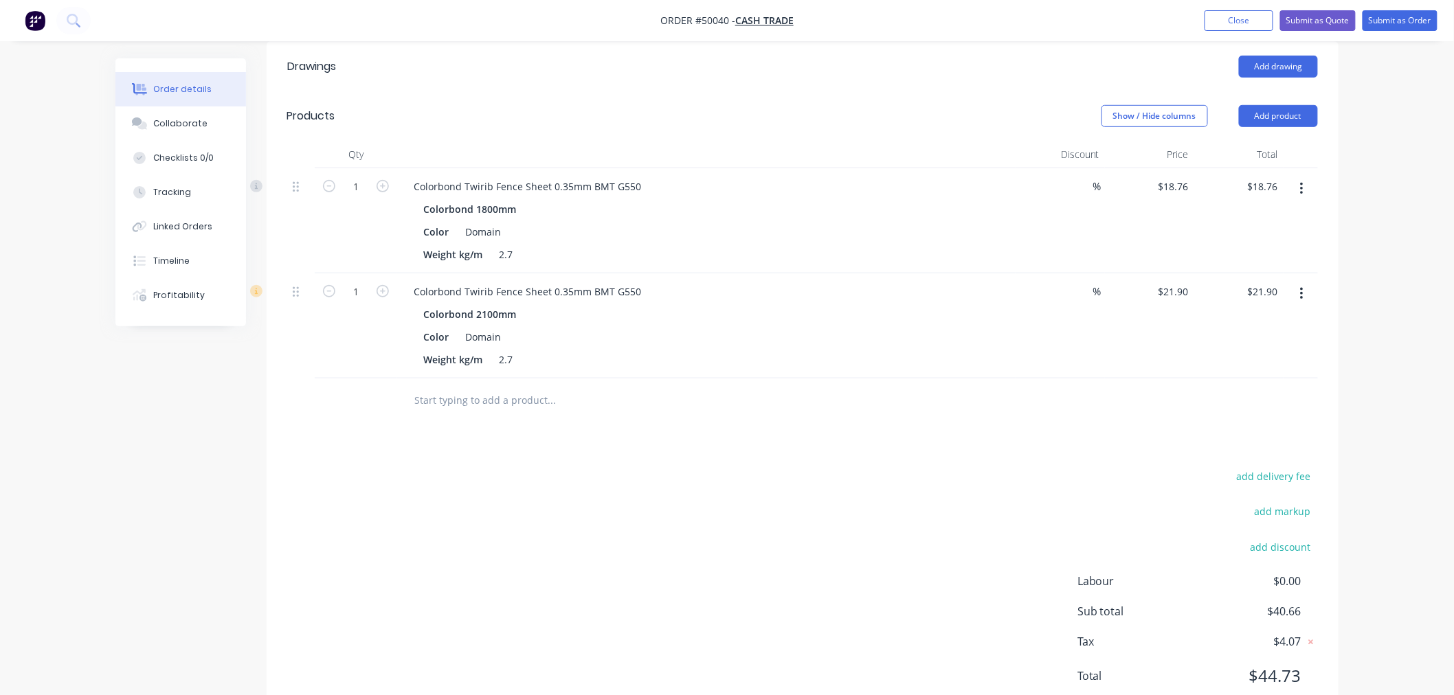
scroll to position [305, 0]
click at [368, 176] on input "1" at bounding box center [356, 185] width 36 height 21
type input "24"
type input "$450.24"
click at [579, 85] on header "Drawings Add drawing" at bounding box center [803, 65] width 1072 height 49
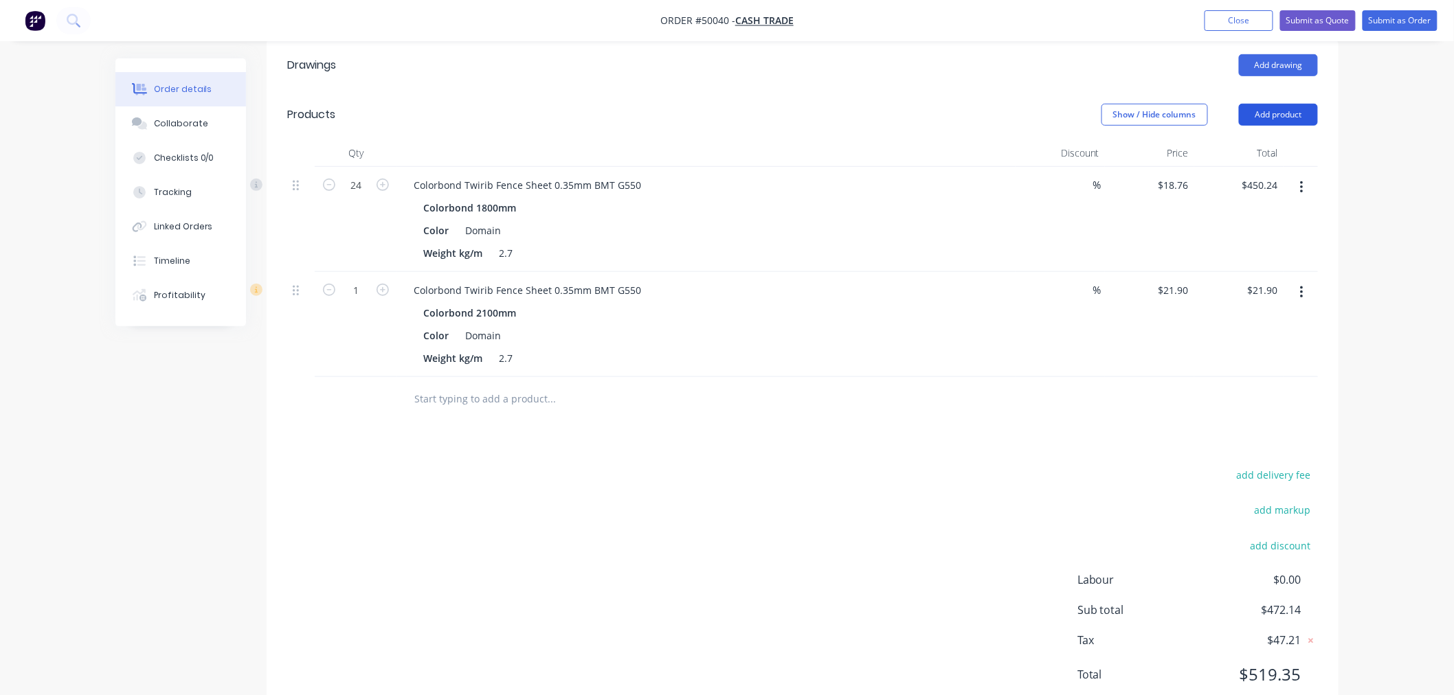
click at [1277, 115] on button "Add product" at bounding box center [1278, 115] width 79 height 22
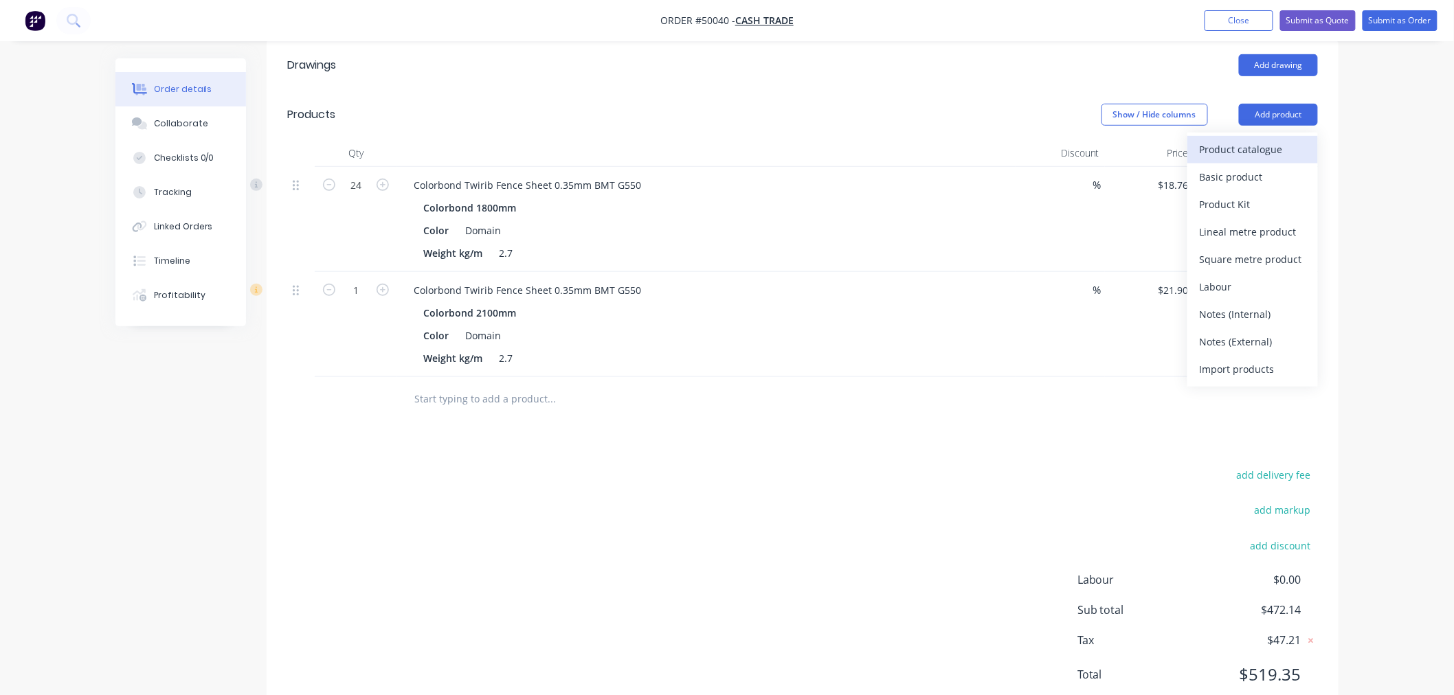
click at [1276, 147] on div "Product catalogue" at bounding box center [1253, 150] width 106 height 20
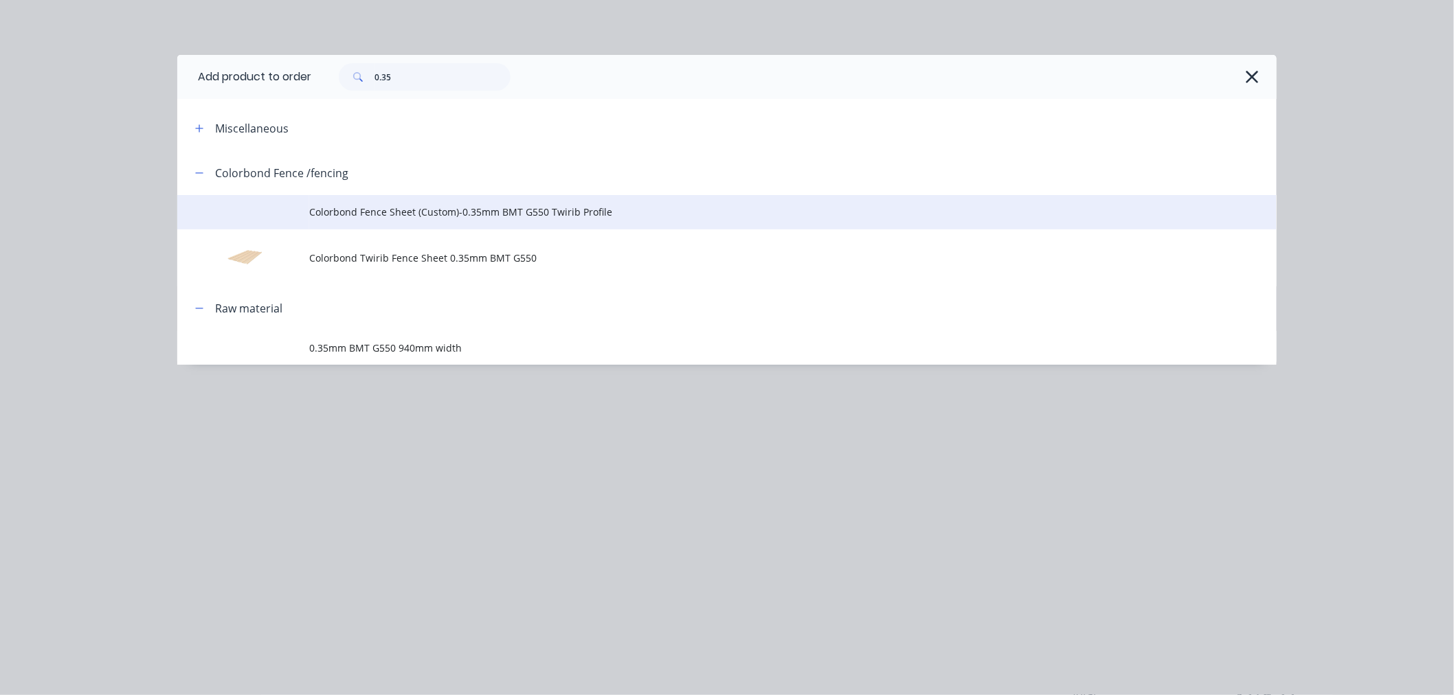
click at [463, 217] on span "Colorbond Fence Sheet (Custom)-0.35mm BMT G550 Twirib Profile" at bounding box center [696, 212] width 774 height 14
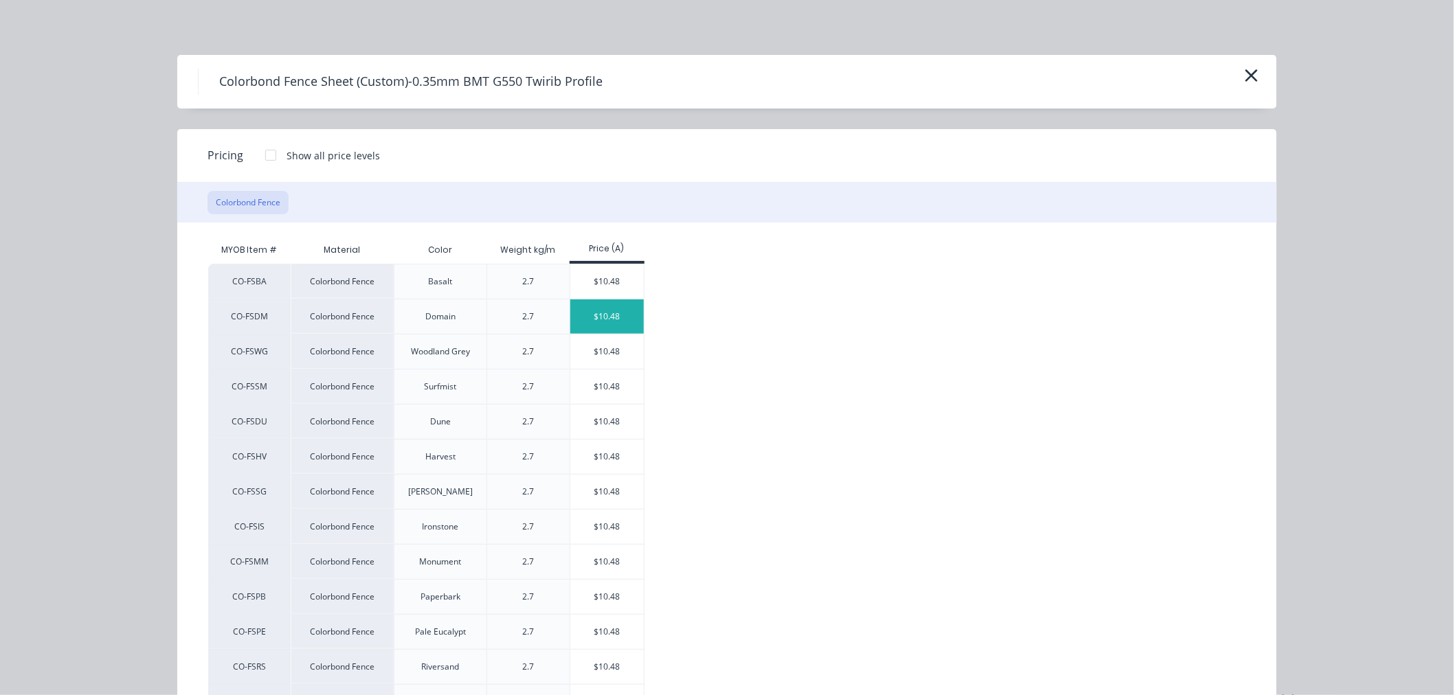
click at [617, 317] on div "$10.48" at bounding box center [607, 317] width 74 height 34
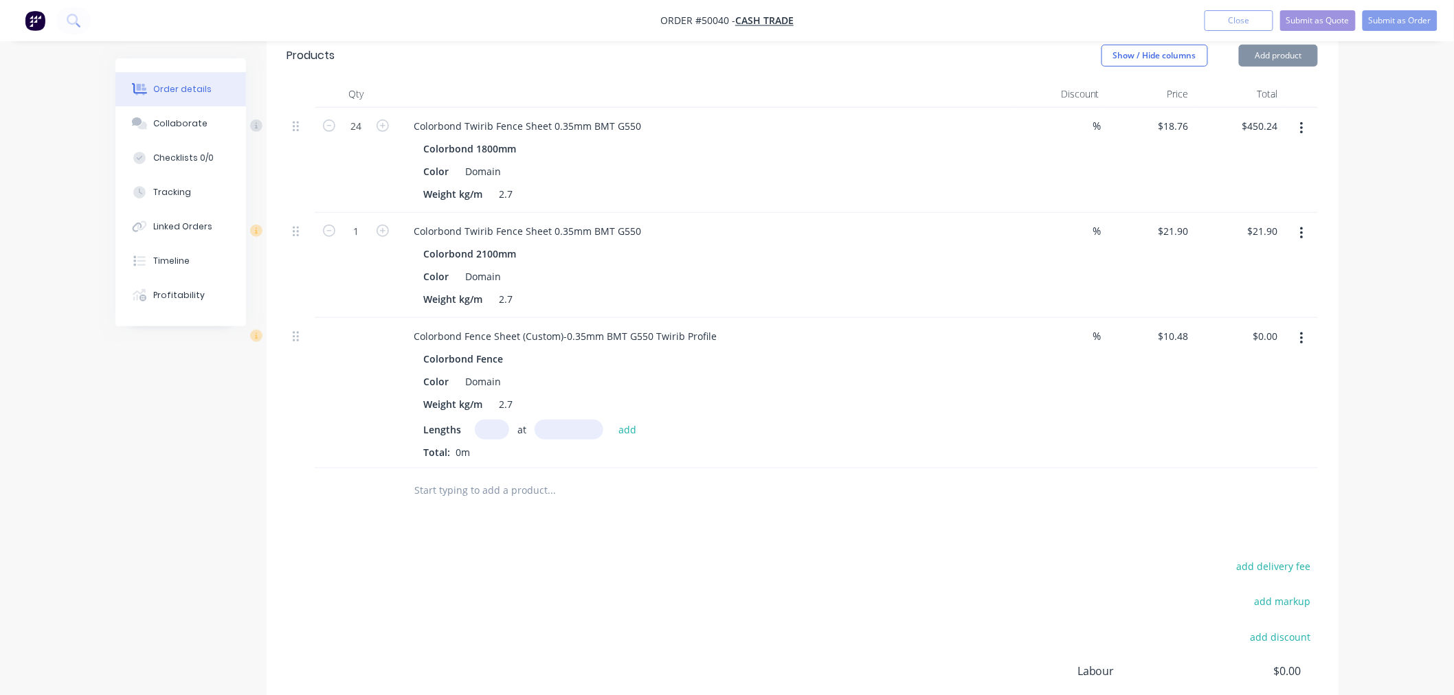
scroll to position [381, 0]
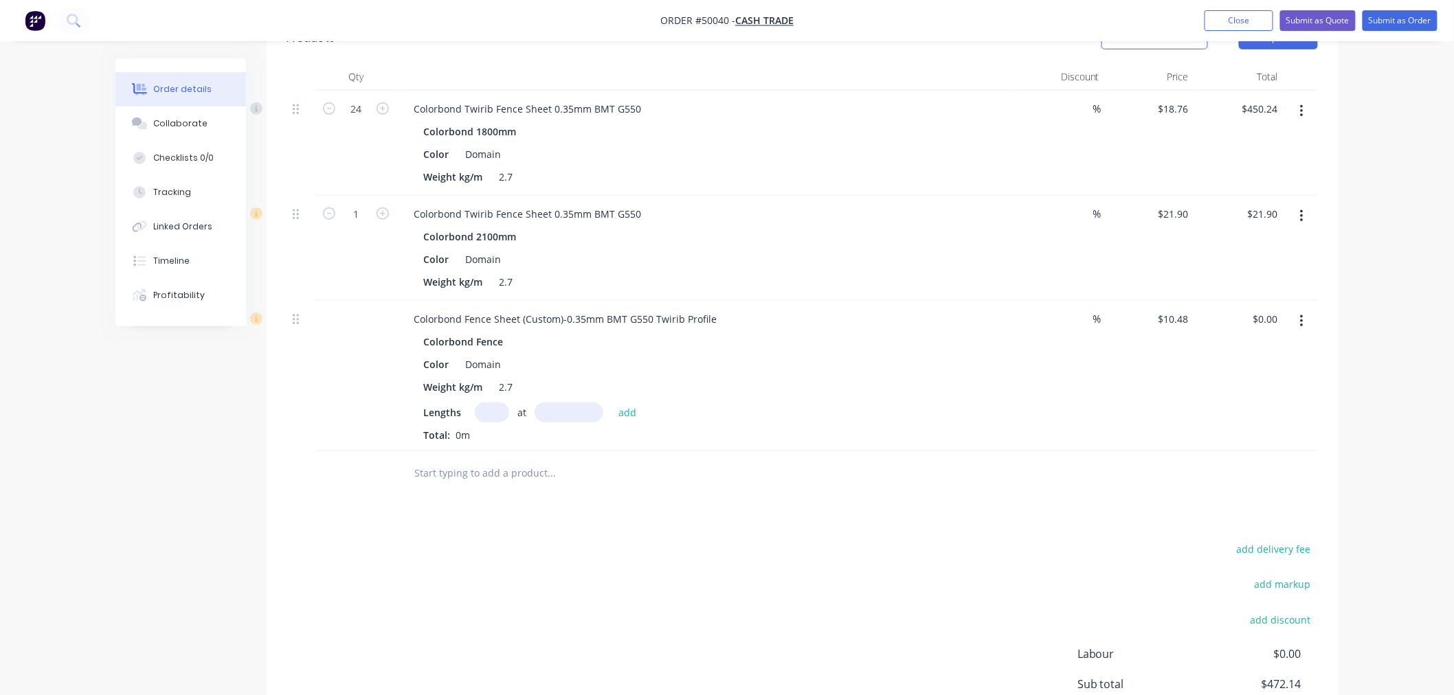
click at [493, 415] on input "text" at bounding box center [492, 413] width 34 height 20
type input "2"
type input "900"
click at [612, 403] on button "add" at bounding box center [628, 412] width 32 height 19
type input "$18.86"
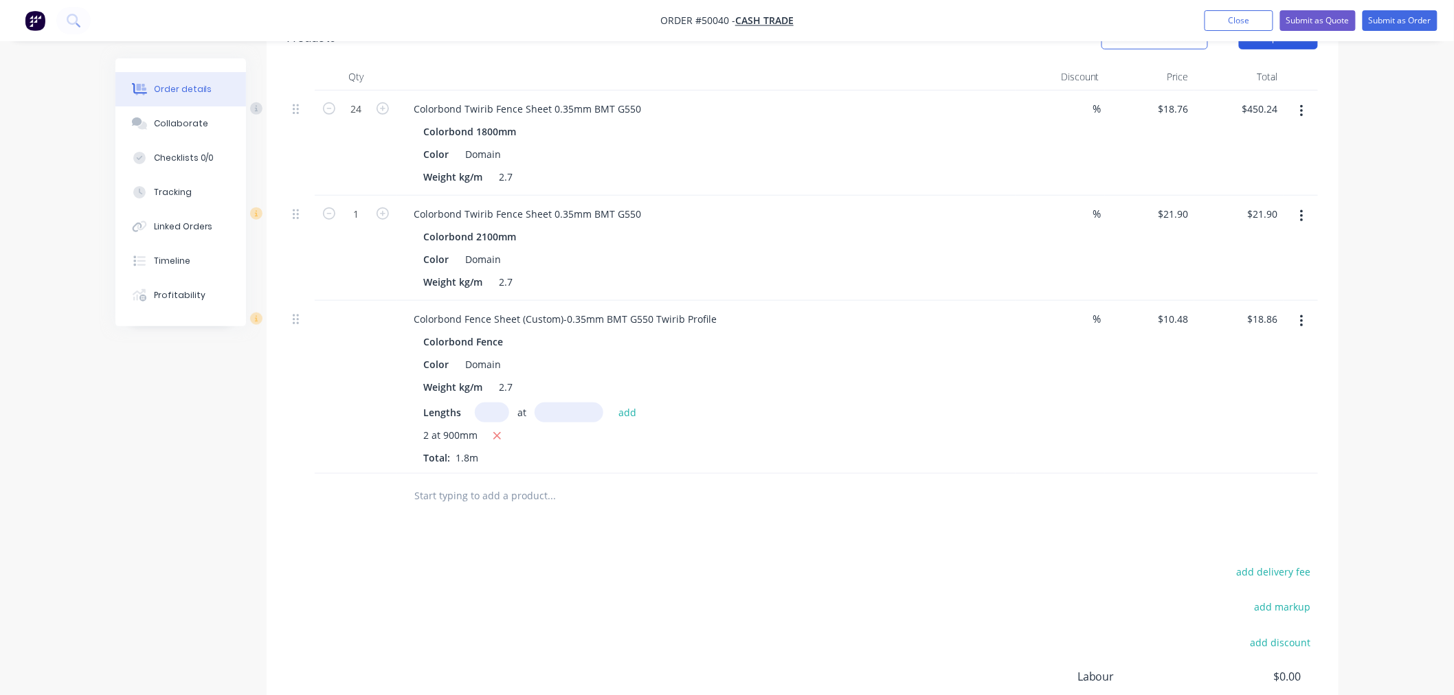
click at [1276, 45] on button "Add product" at bounding box center [1278, 38] width 79 height 22
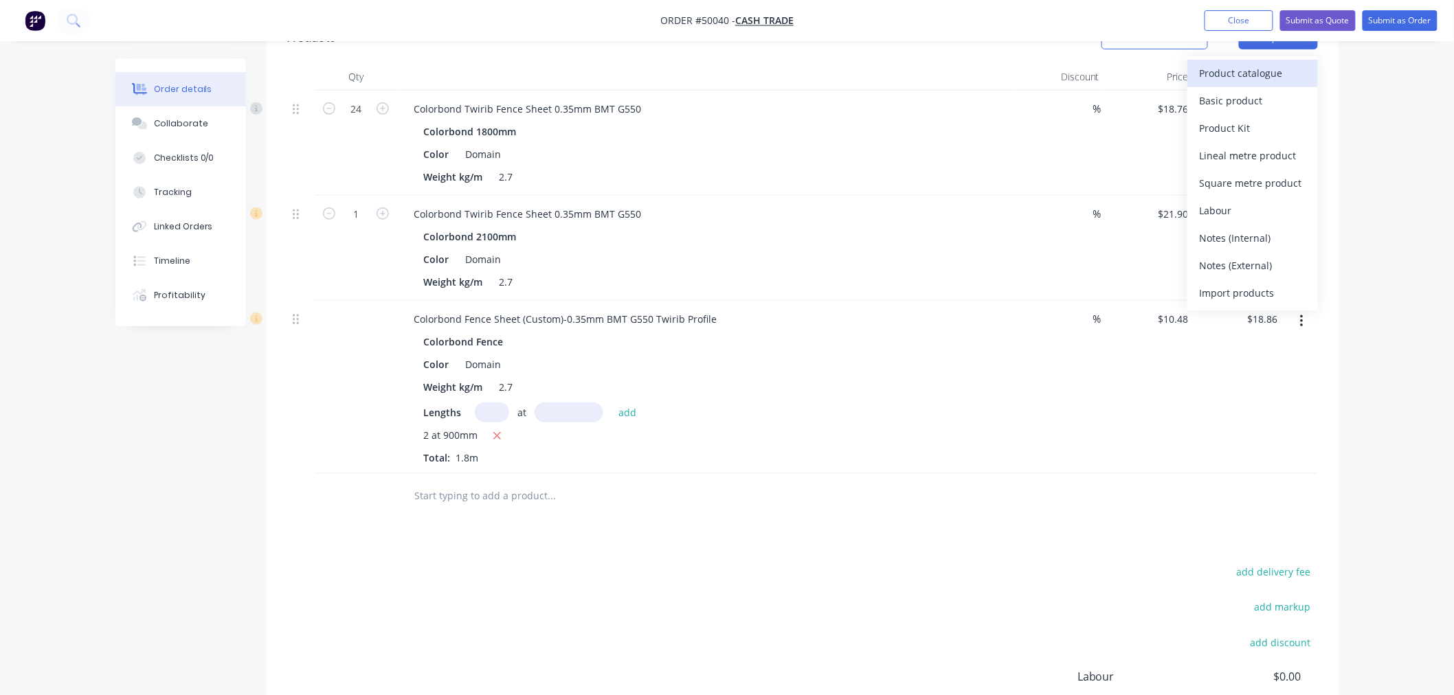
click at [1274, 71] on div "Product catalogue" at bounding box center [1253, 73] width 106 height 20
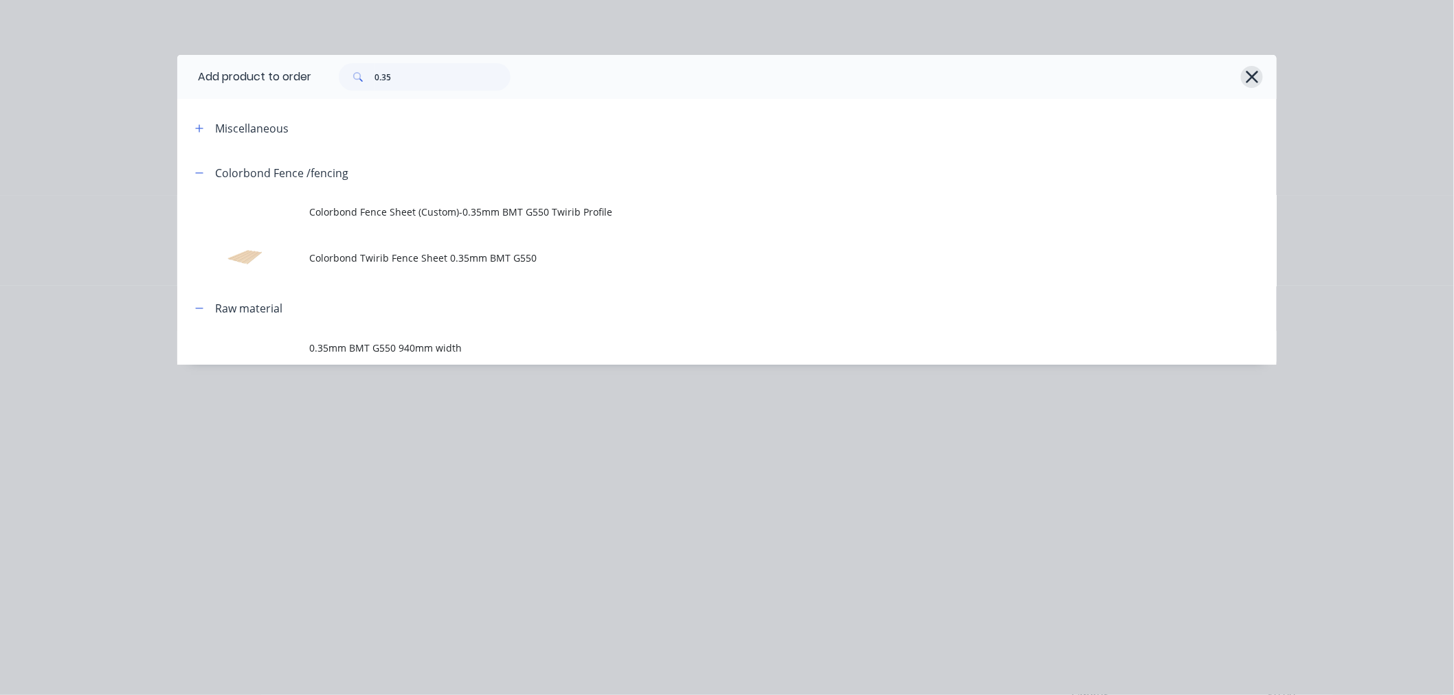
click at [1253, 76] on icon "button" at bounding box center [1252, 77] width 12 height 12
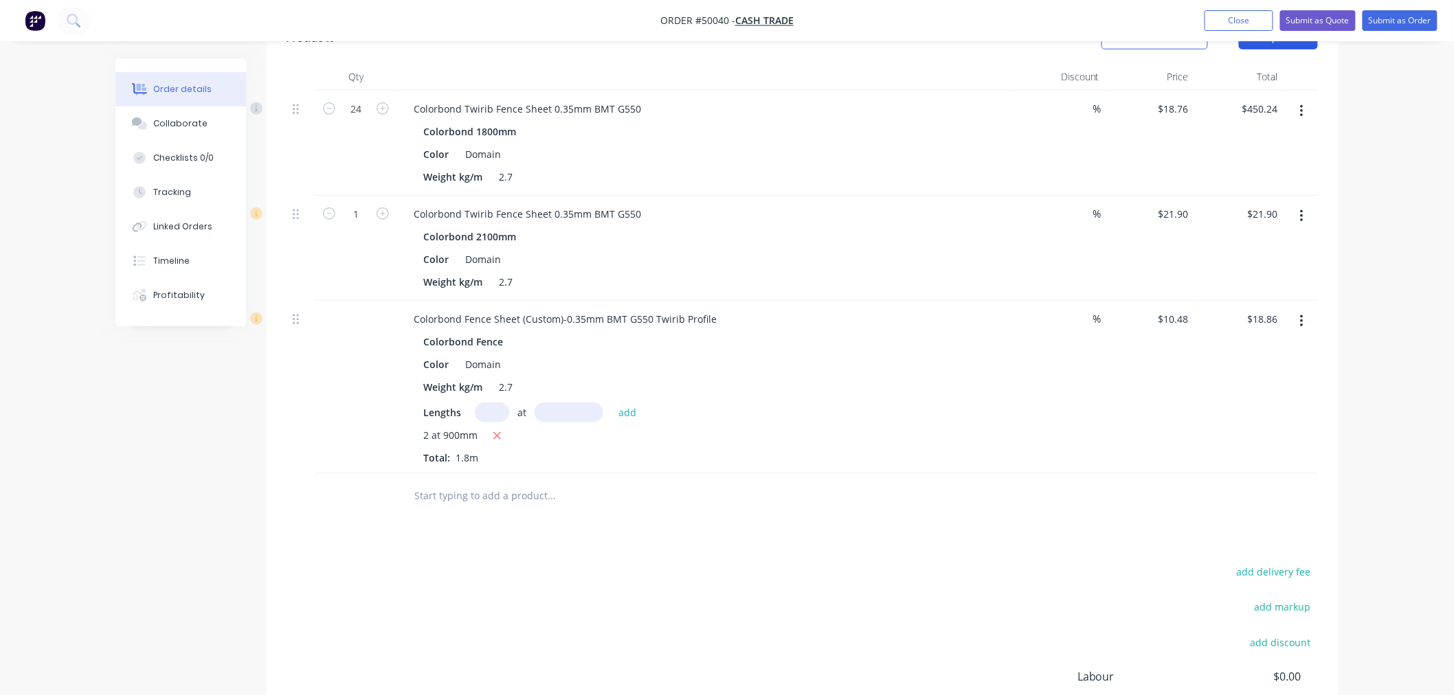
click at [1275, 46] on button "Add product" at bounding box center [1278, 38] width 79 height 22
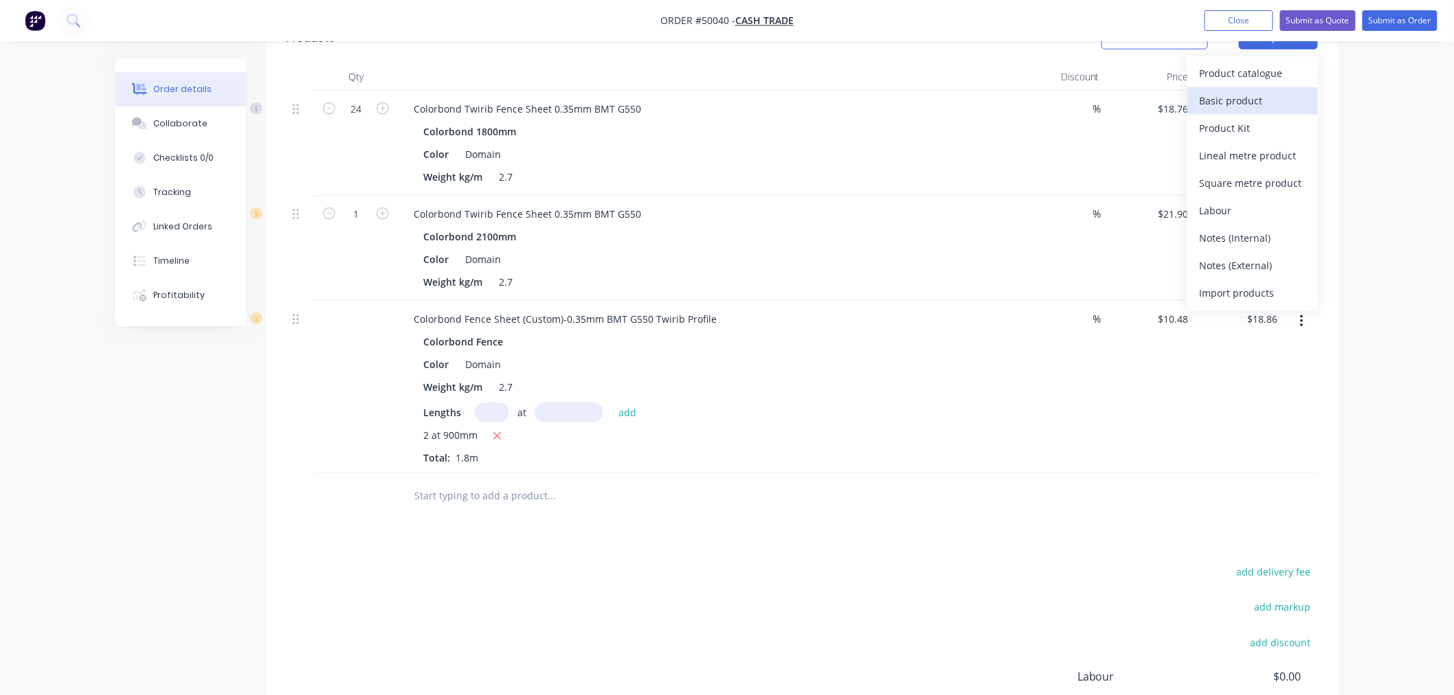
click at [1269, 100] on div "Basic product" at bounding box center [1253, 101] width 106 height 20
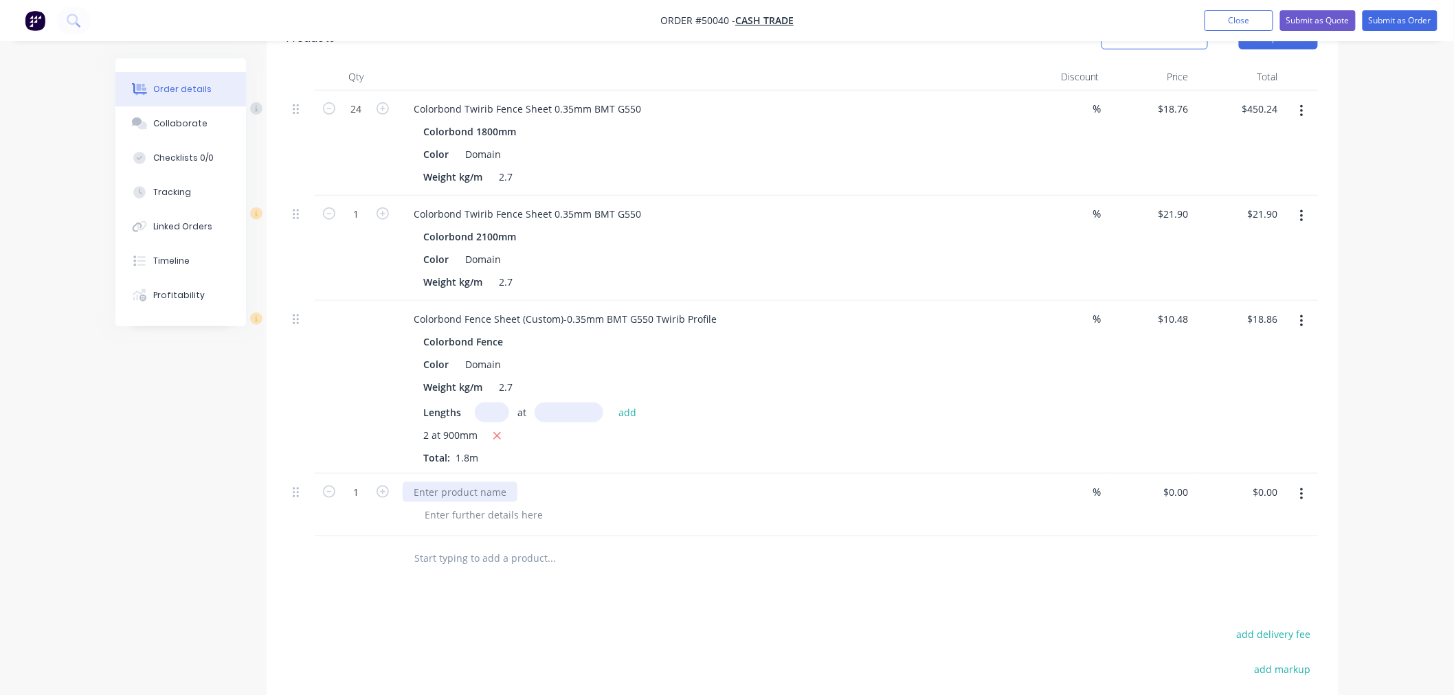
click at [456, 491] on div at bounding box center [460, 492] width 115 height 20
click at [1172, 489] on div "0 0" at bounding box center [1149, 505] width 89 height 63
type input "$5.24"
click at [939, 574] on div at bounding box center [802, 559] width 1031 height 45
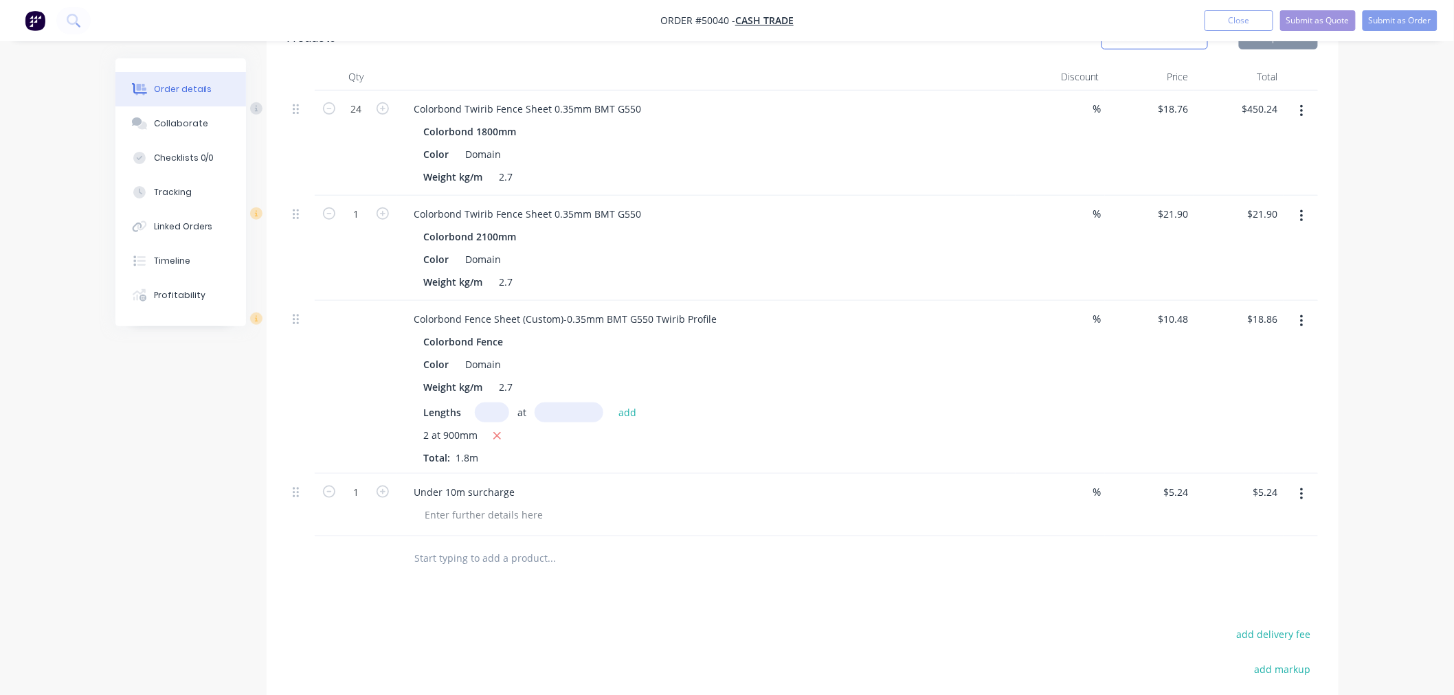
click at [1043, 562] on div at bounding box center [802, 559] width 1031 height 45
click at [365, 213] on input "1" at bounding box center [356, 214] width 36 height 21
type input "20"
type input "$438.00"
click at [965, 307] on div "Colorbond Fence Sheet (Custom)-0.35mm BMT G550 Twirib Profile Colorbond Fence C…" at bounding box center [706, 387] width 618 height 173
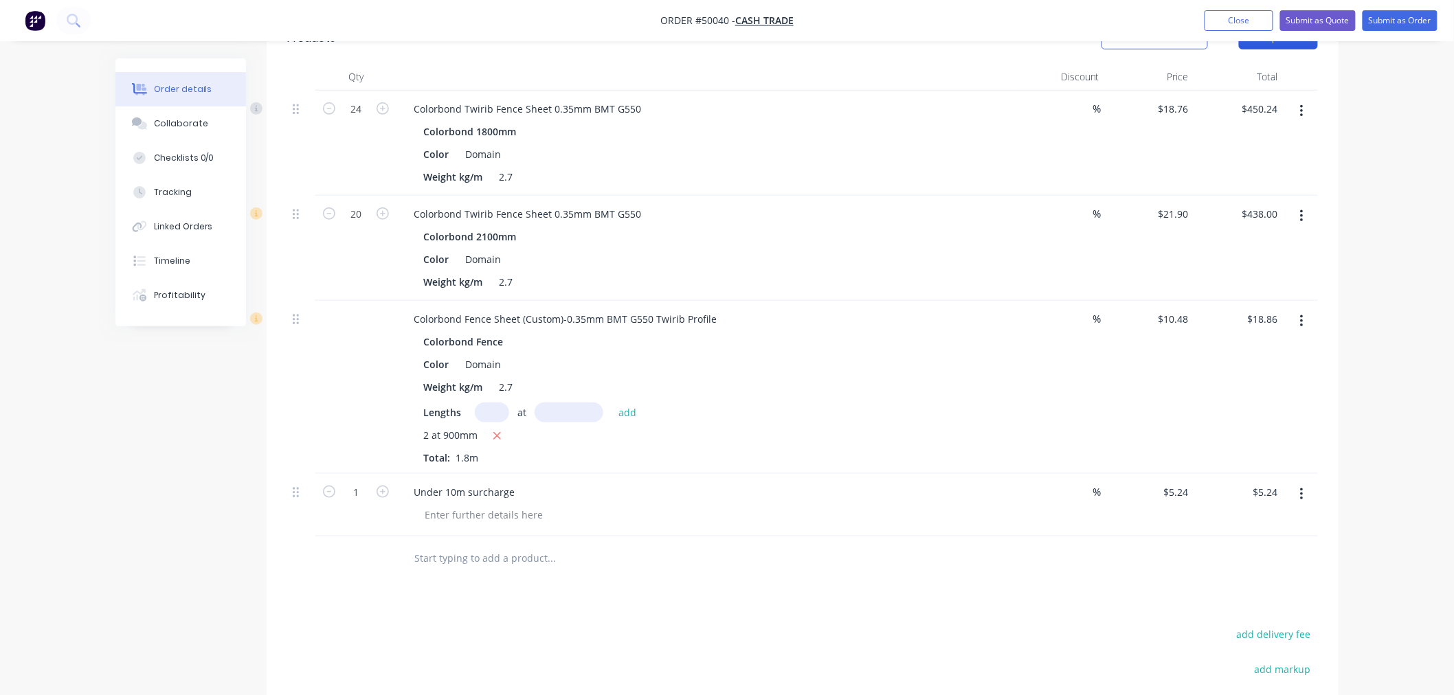
click at [1275, 48] on button "Add product" at bounding box center [1278, 38] width 79 height 22
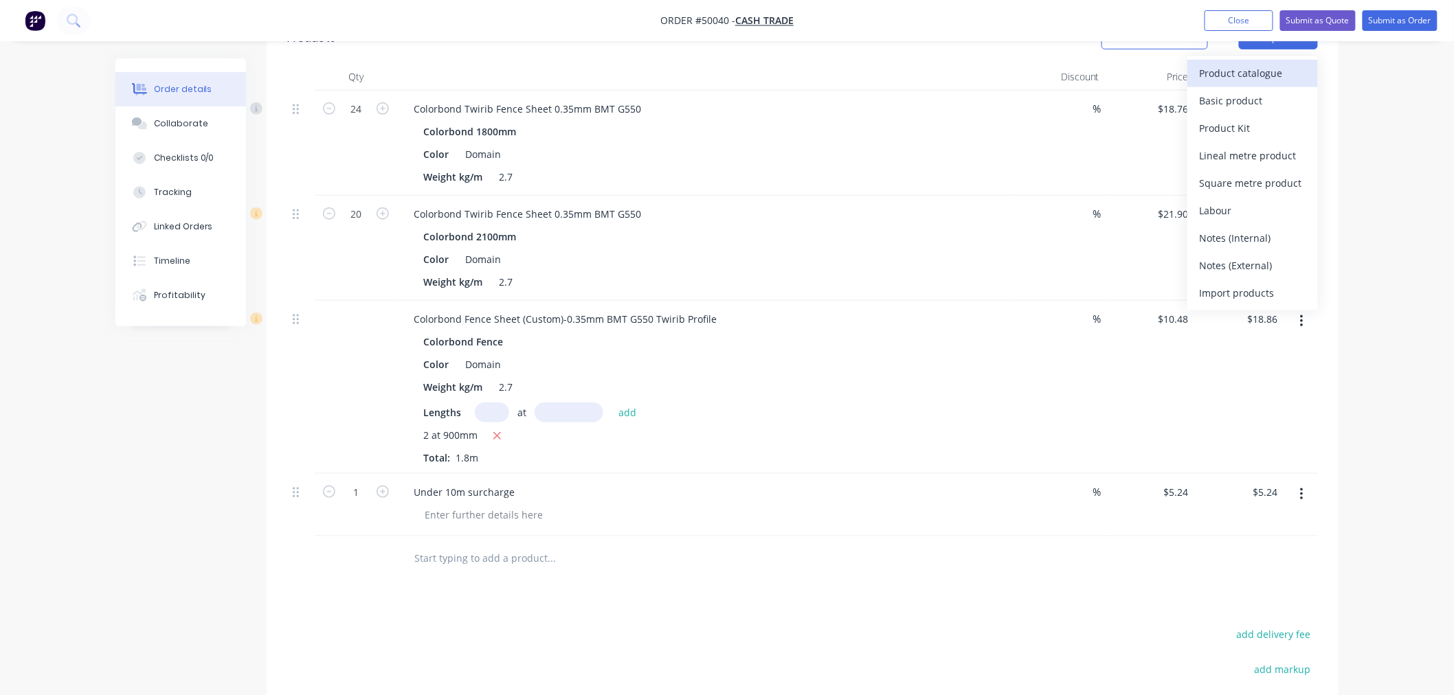
click at [1275, 71] on div "Product catalogue" at bounding box center [1253, 73] width 106 height 20
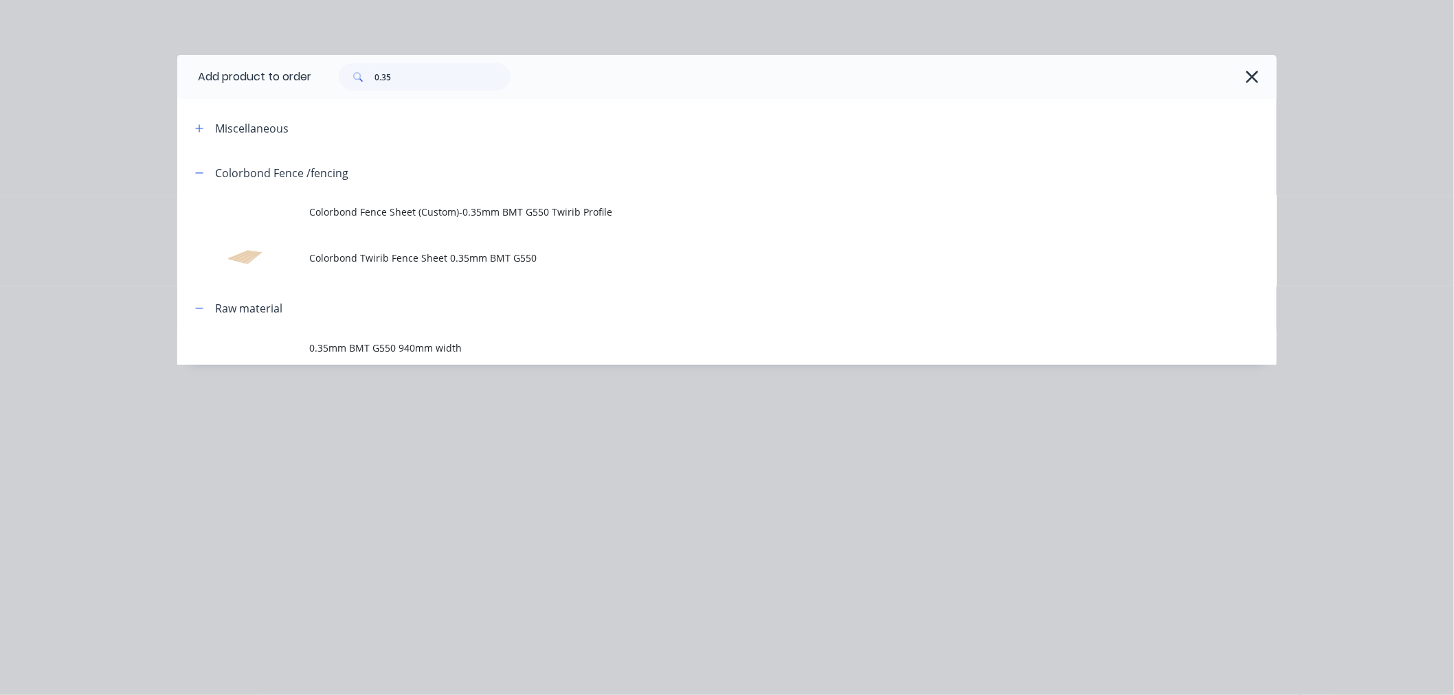
drag, startPoint x: 428, startPoint y: 57, endPoint x: 433, endPoint y: 80, distance: 23.9
click at [428, 63] on div "Add product to order 0.35 Miscellaneous Colorbond Fence /fencing Colorbond Fenc…" at bounding box center [727, 347] width 1454 height 695
click at [433, 78] on input "0.35" at bounding box center [443, 76] width 136 height 27
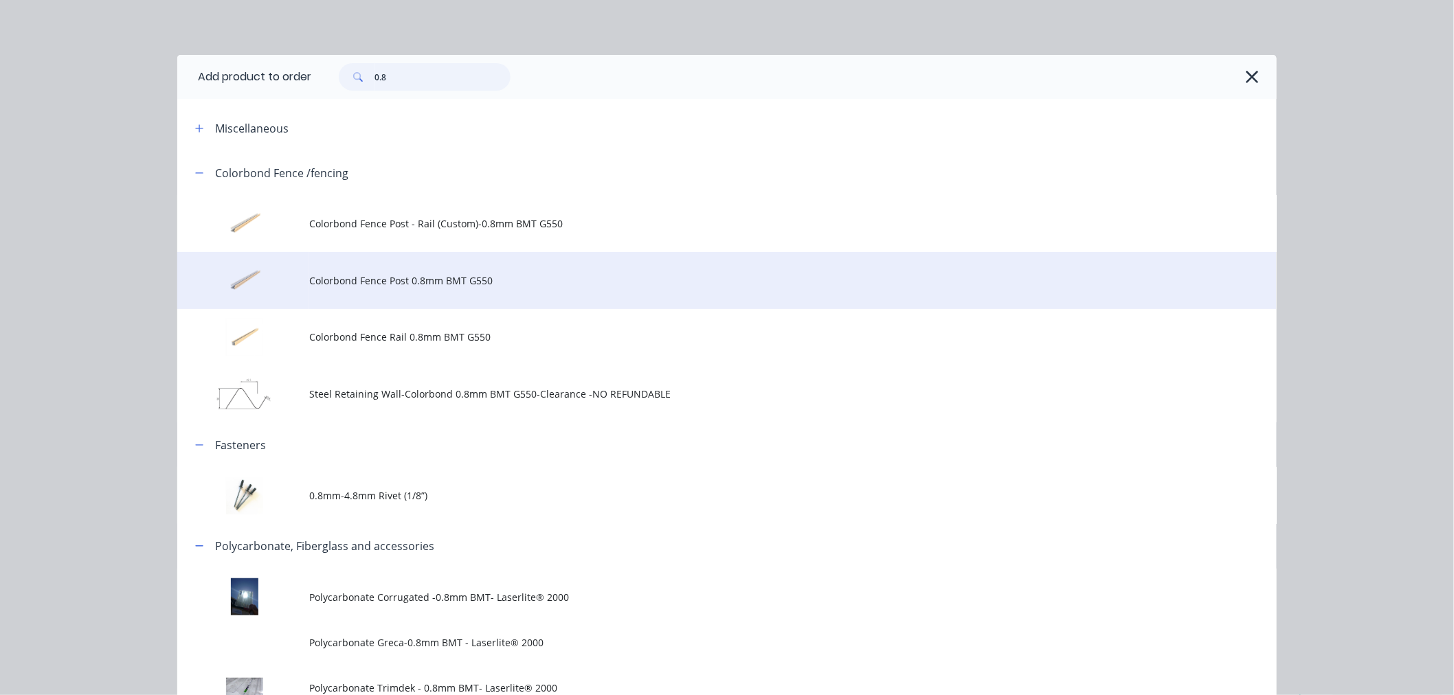
type input "0.8"
click at [404, 280] on span "Colorbond Fence Post 0.8mm BMT G550" at bounding box center [696, 281] width 774 height 14
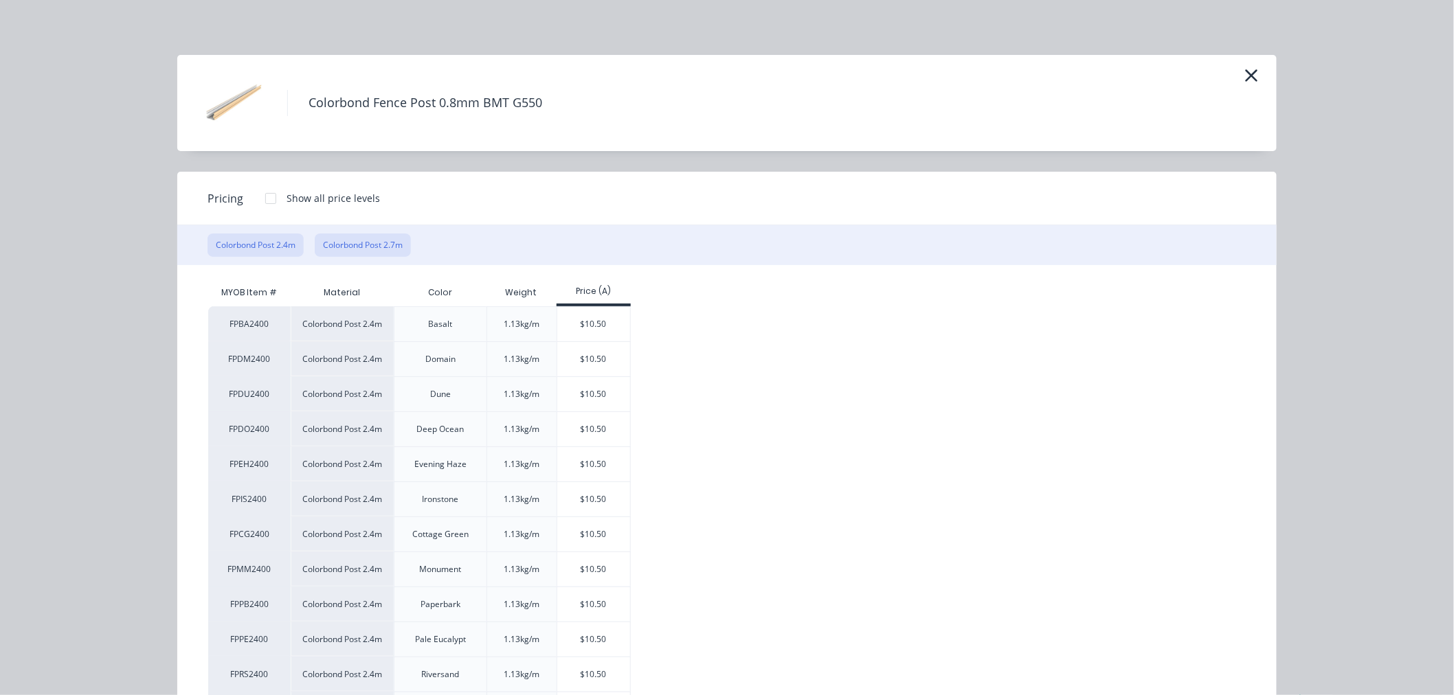
click at [370, 237] on button "Colorbond Post 2.7m" at bounding box center [363, 245] width 96 height 23
click at [585, 388] on div "$11.81" at bounding box center [594, 394] width 74 height 34
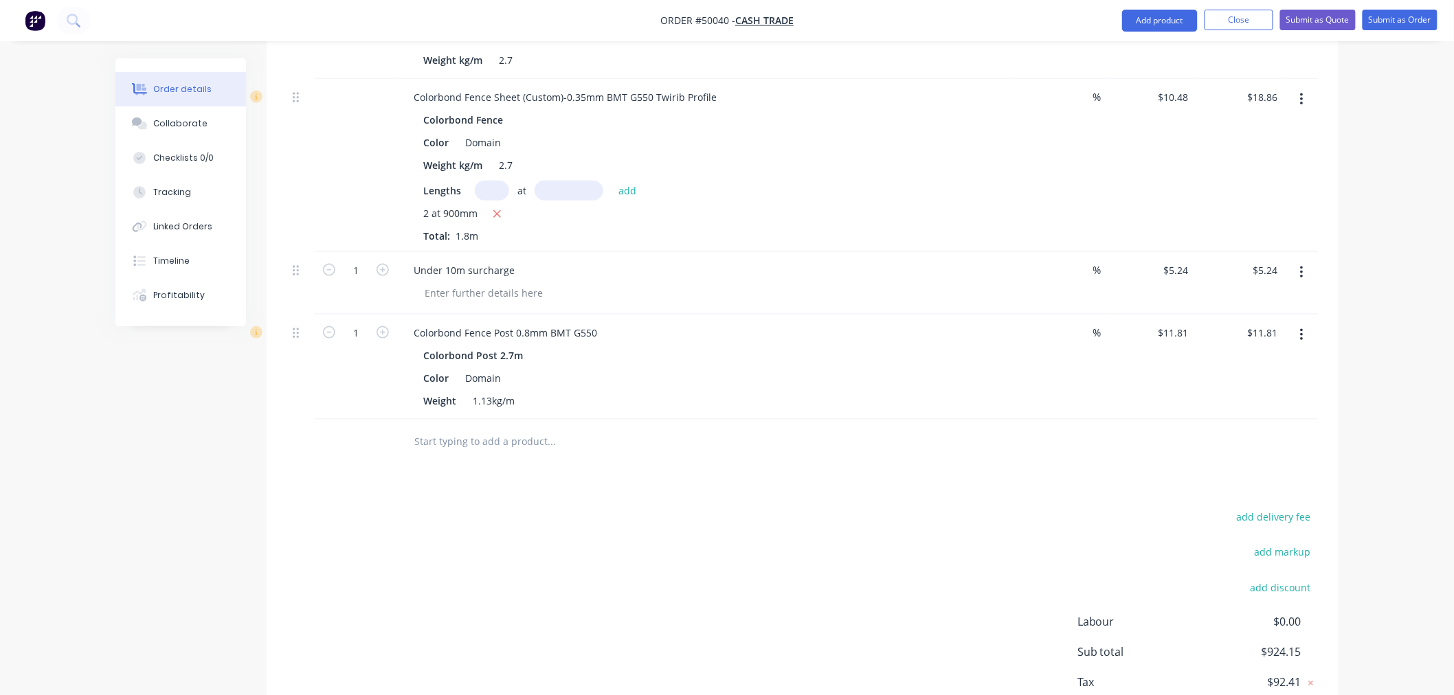
scroll to position [610, 0]
click at [372, 328] on input "1" at bounding box center [356, 326] width 36 height 21
type input "16"
type input "$188.96"
click at [1093, 495] on div "Drawings Add drawing Products Show / Hide columns Add product Qty Discount Pric…" at bounding box center [803, 246] width 1072 height 1022
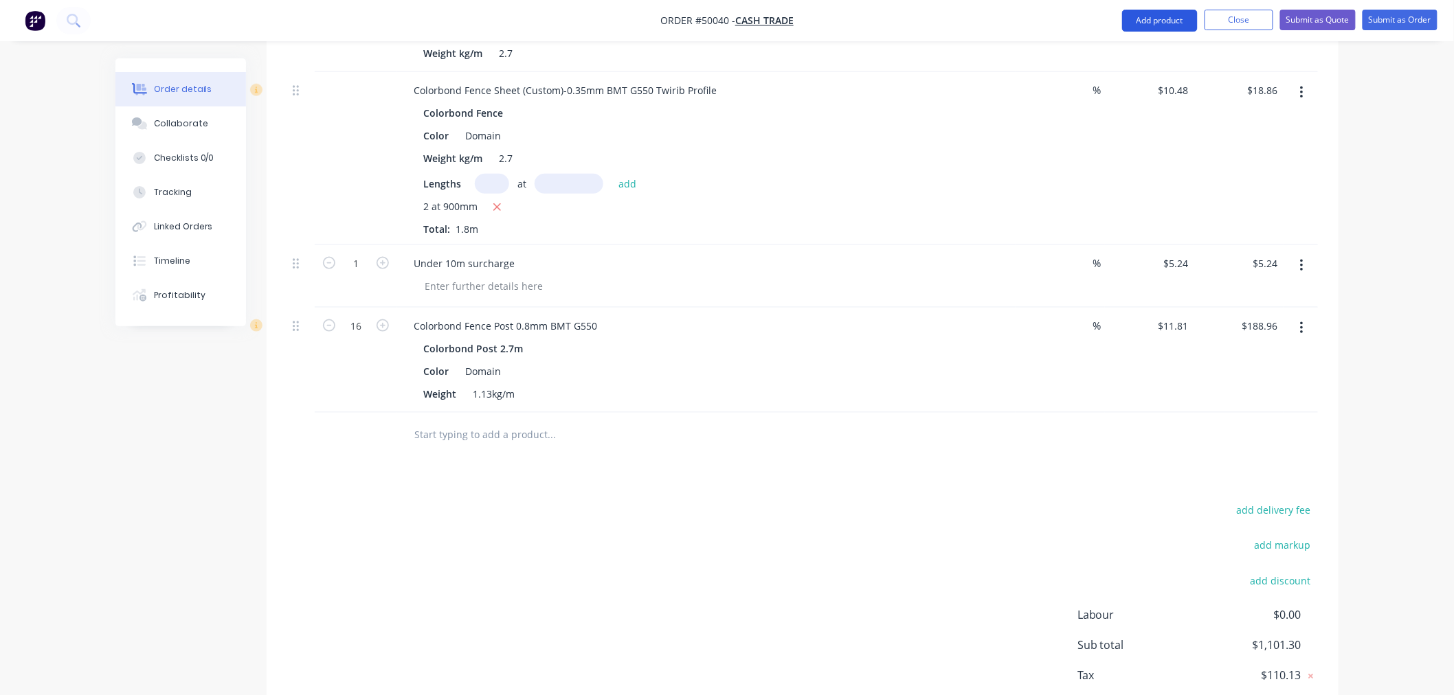
click at [1139, 17] on button "Add product" at bounding box center [1160, 21] width 76 height 22
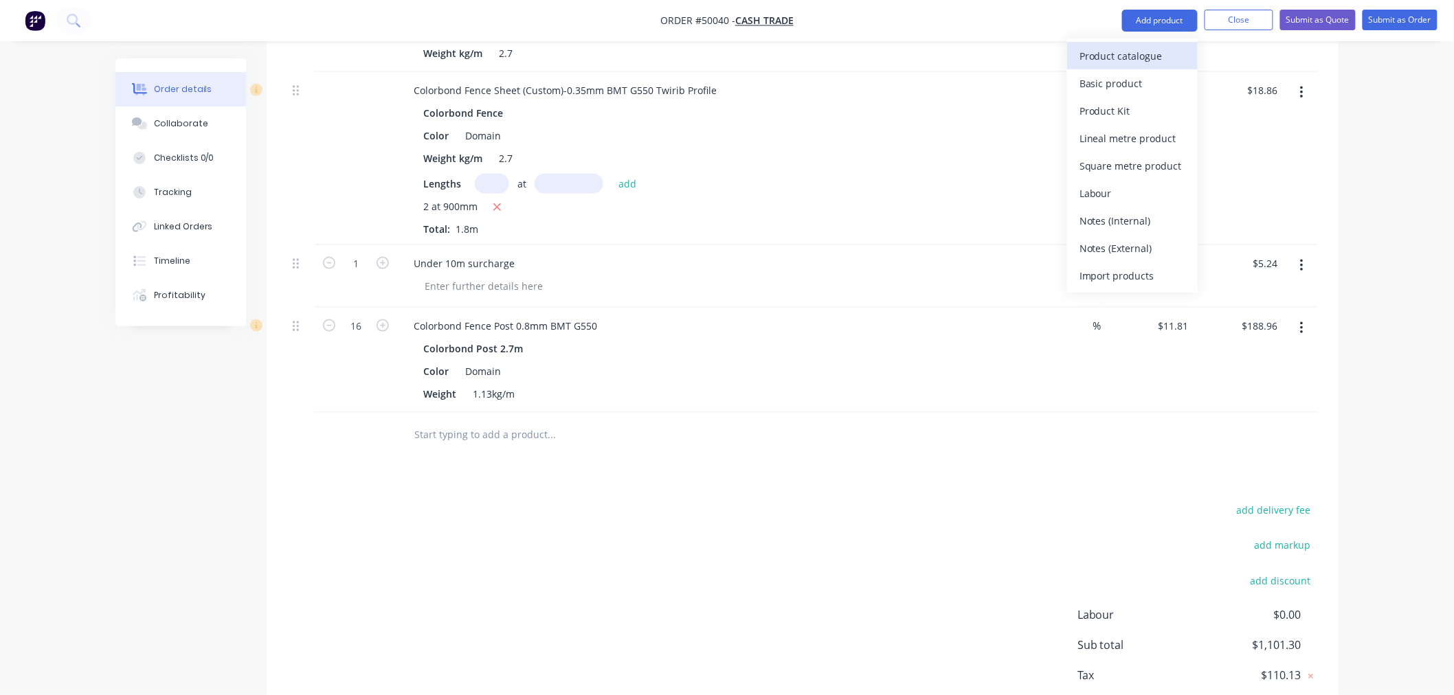
click at [1151, 48] on div "Product catalogue" at bounding box center [1133, 56] width 106 height 20
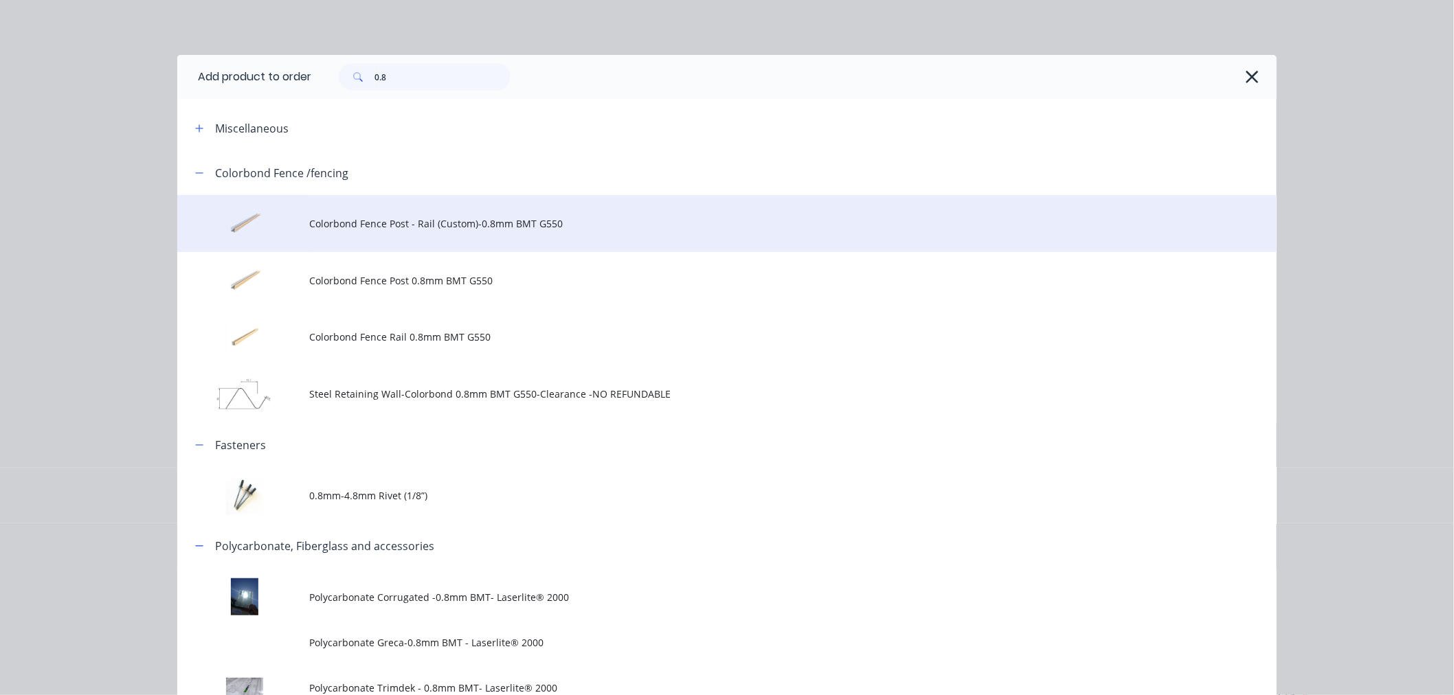
click at [420, 224] on span "Colorbond Fence Post - Rail (Custom)-0.8mm BMT G550" at bounding box center [696, 223] width 774 height 14
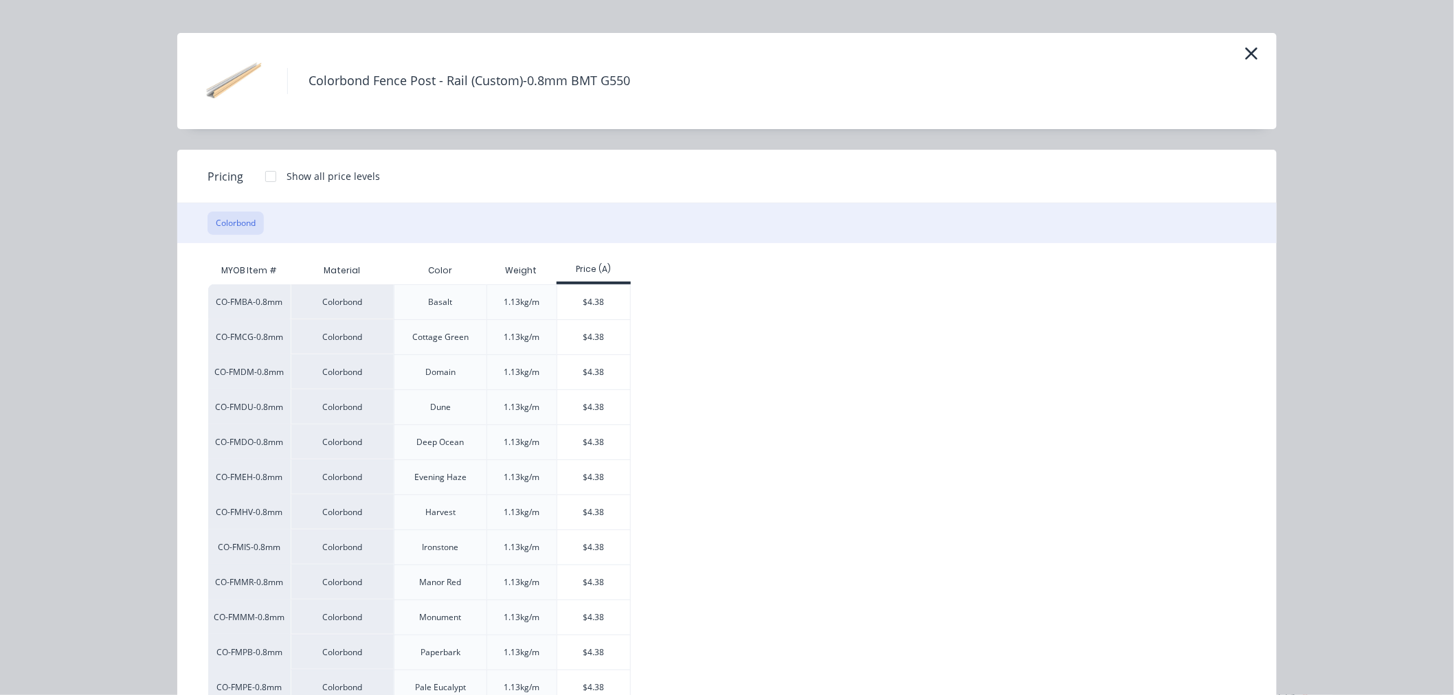
scroll to position [12, 0]
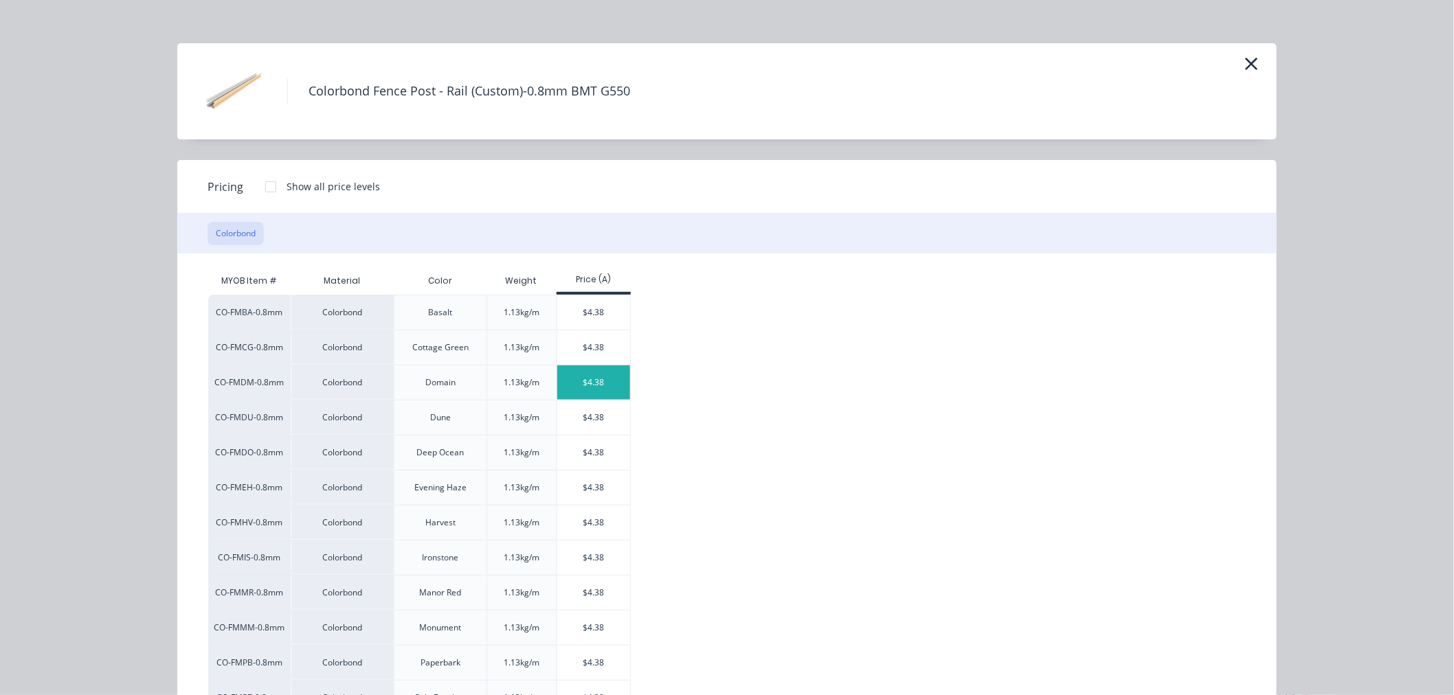
click at [599, 389] on div "$4.38" at bounding box center [594, 383] width 74 height 34
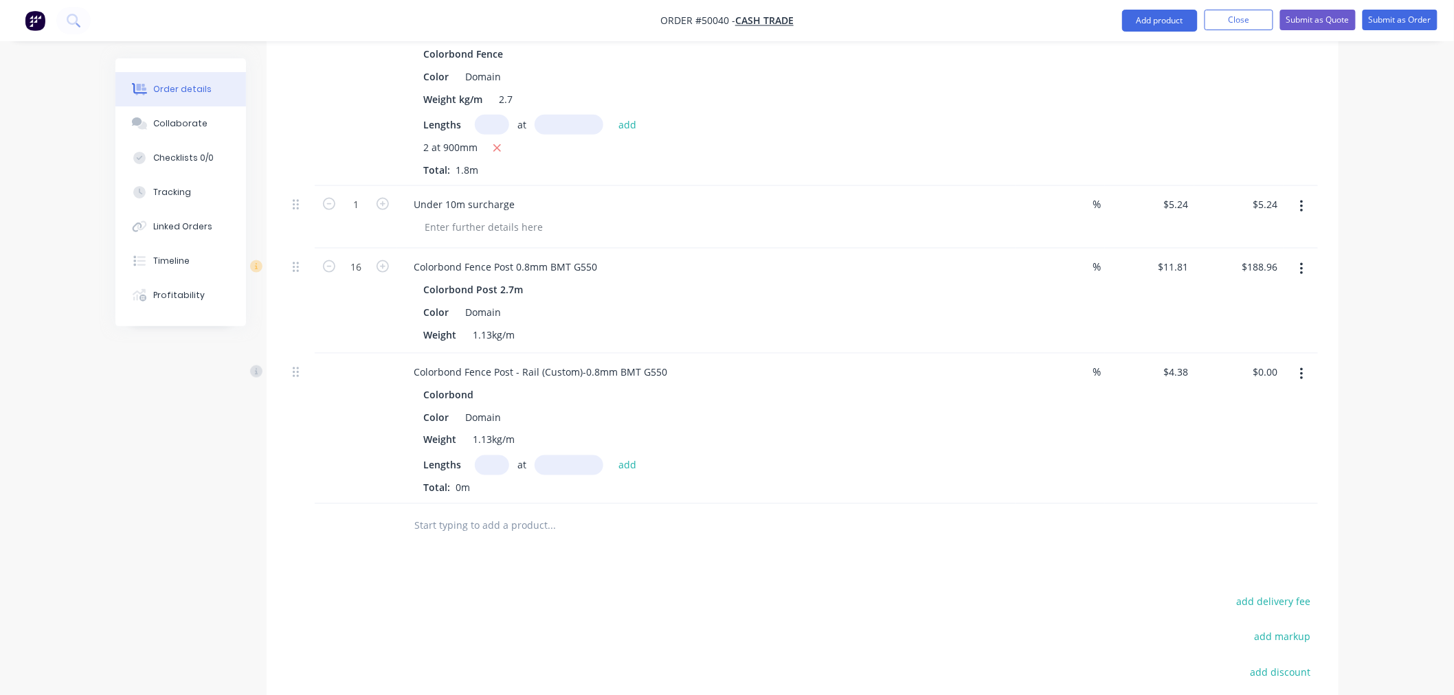
scroll to position [840, 0]
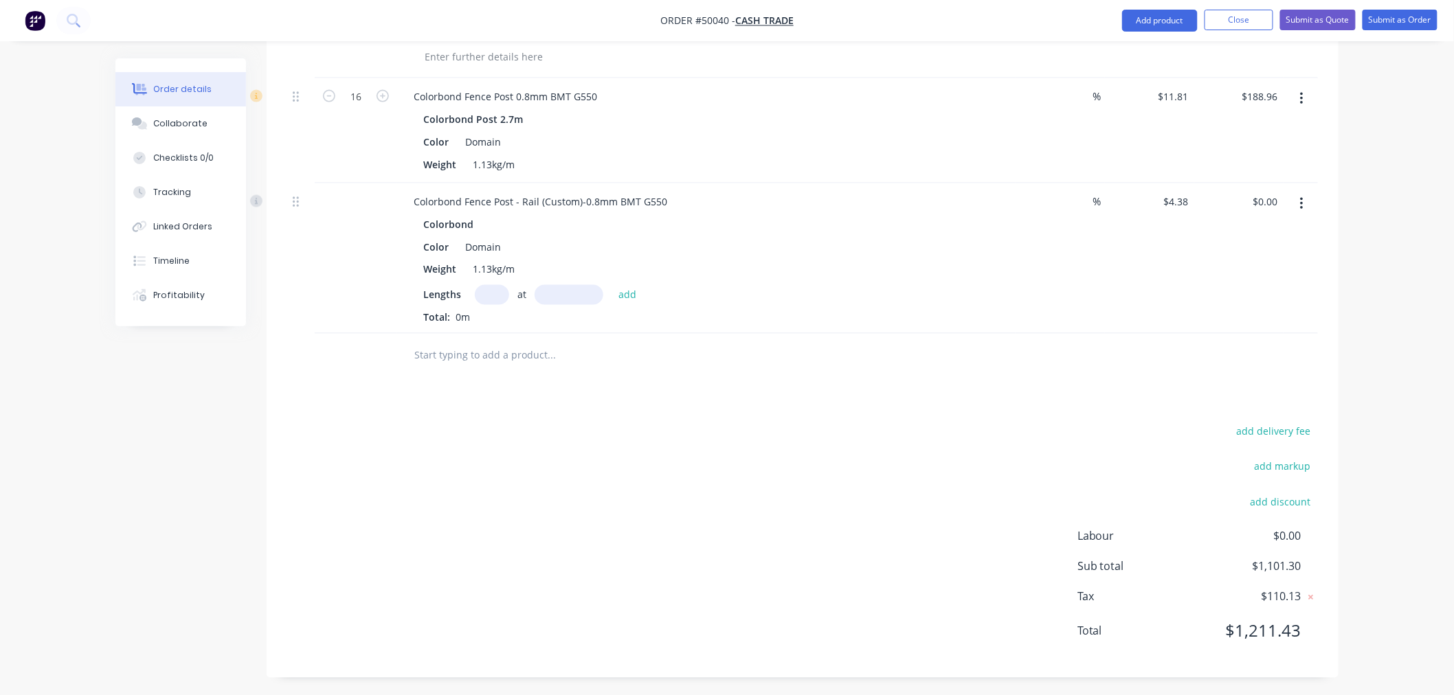
click at [488, 296] on input "text" at bounding box center [492, 295] width 34 height 20
drag, startPoint x: 513, startPoint y: 199, endPoint x: 537, endPoint y: 195, distance: 23.7
click at [537, 195] on div "Colorbond Fence Post - Rail (Custom)-0.8mm BMT G550" at bounding box center [541, 202] width 276 height 20
click at [497, 294] on input "text" at bounding box center [492, 295] width 34 height 20
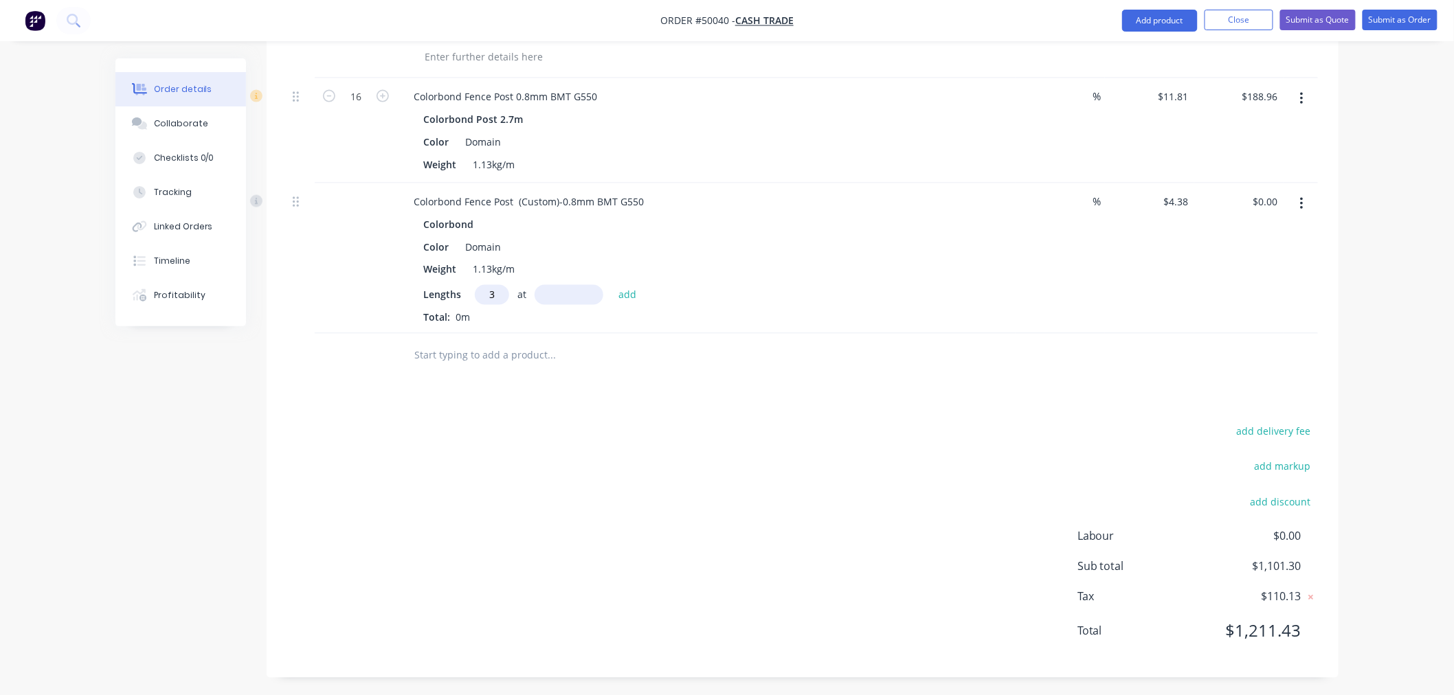
type input "3"
type input "900"
click at [612, 285] on button "add" at bounding box center [628, 294] width 32 height 19
type input "$11.83"
click at [746, 177] on div "Colorbond Fence Post 0.8mm BMT G550 Colorbond Post 2.7m Color Domain Weight 1.1…" at bounding box center [706, 130] width 618 height 105
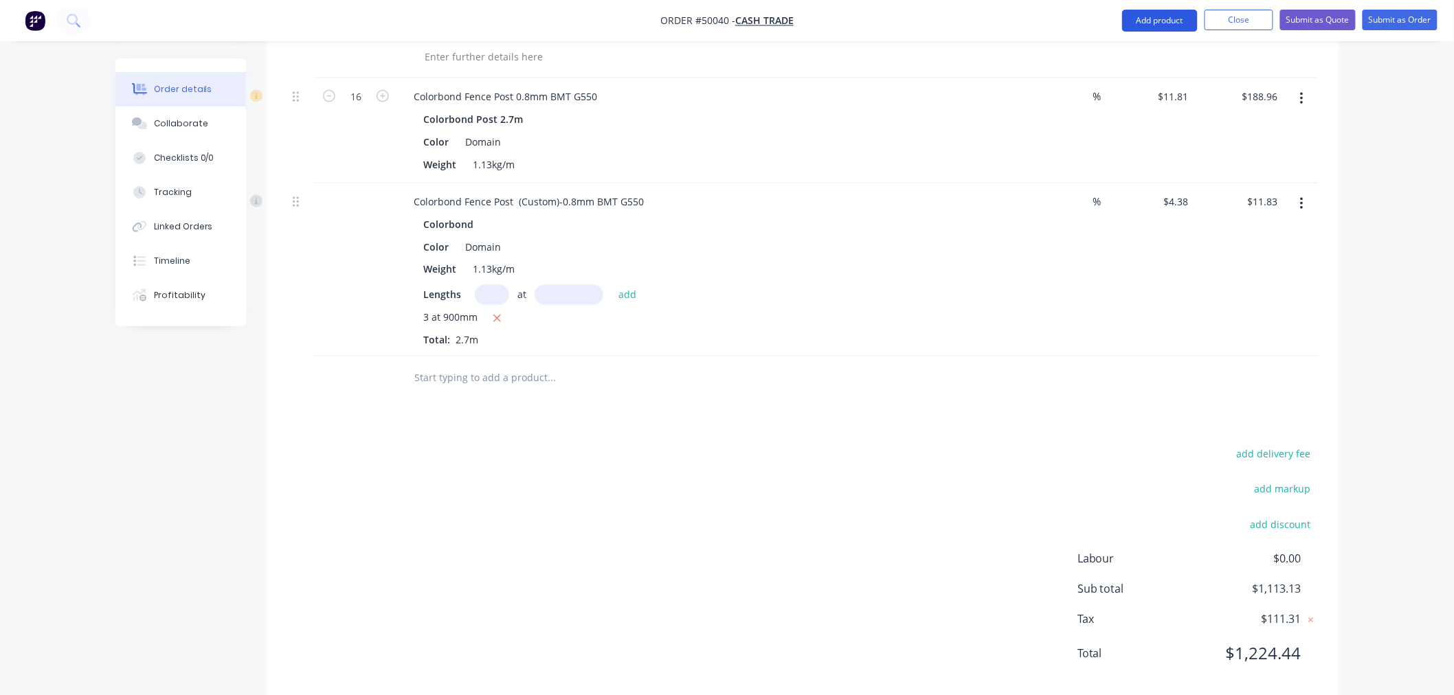
click at [1144, 14] on button "Add product" at bounding box center [1160, 21] width 76 height 22
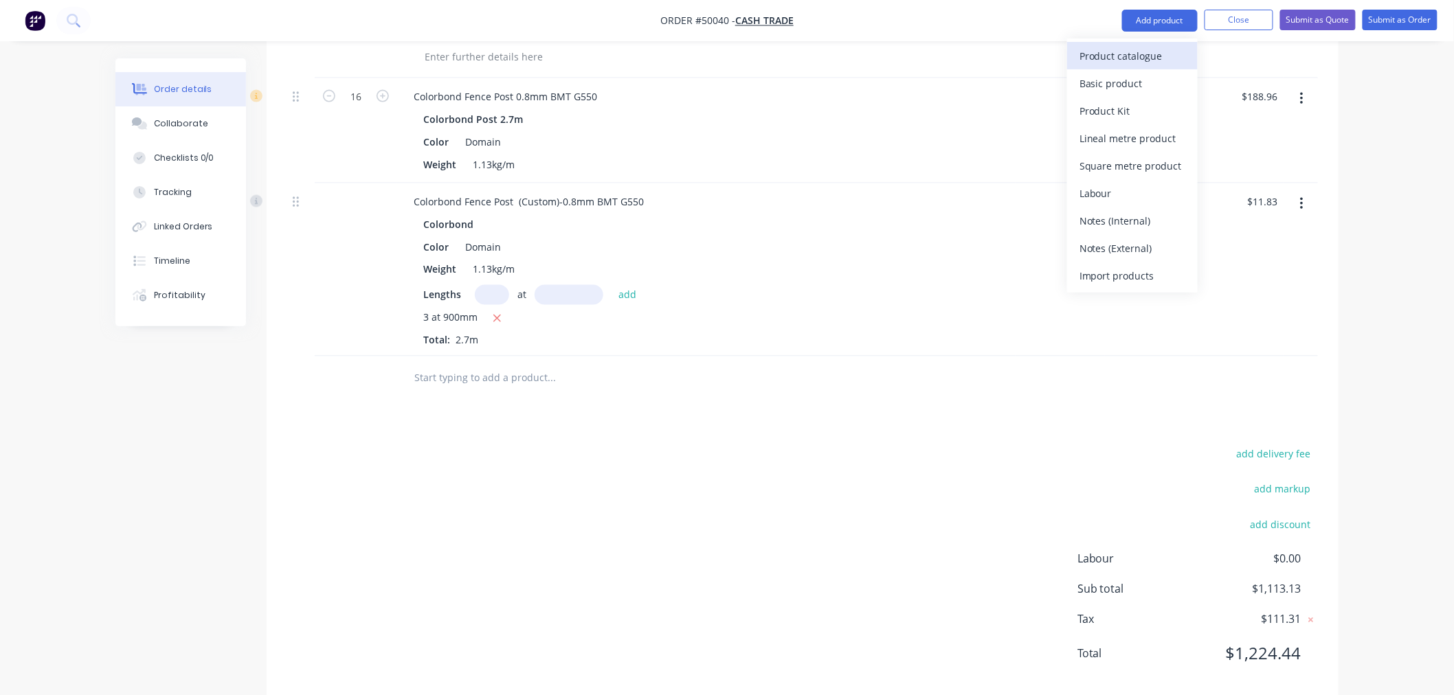
click at [1149, 54] on div "Product catalogue" at bounding box center [1133, 56] width 106 height 20
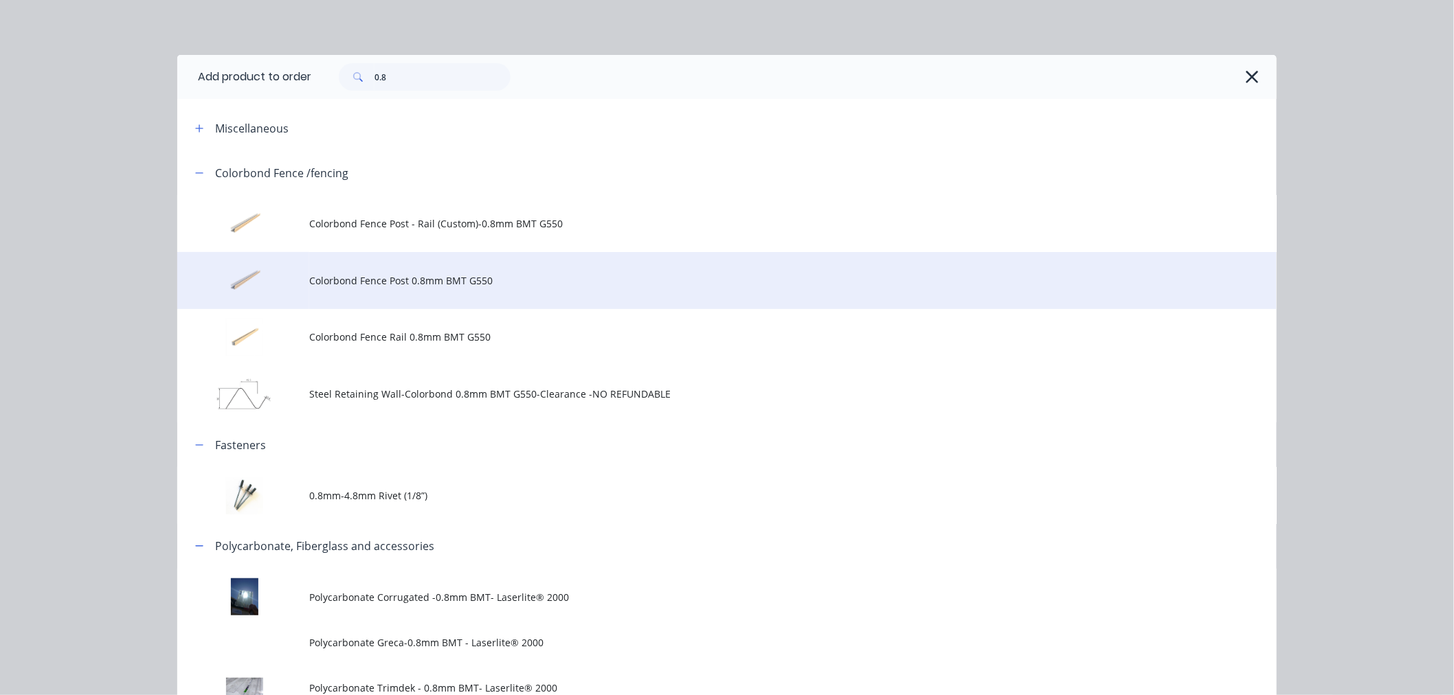
click at [379, 279] on span "Colorbond Fence Post 0.8mm BMT G550" at bounding box center [696, 281] width 774 height 14
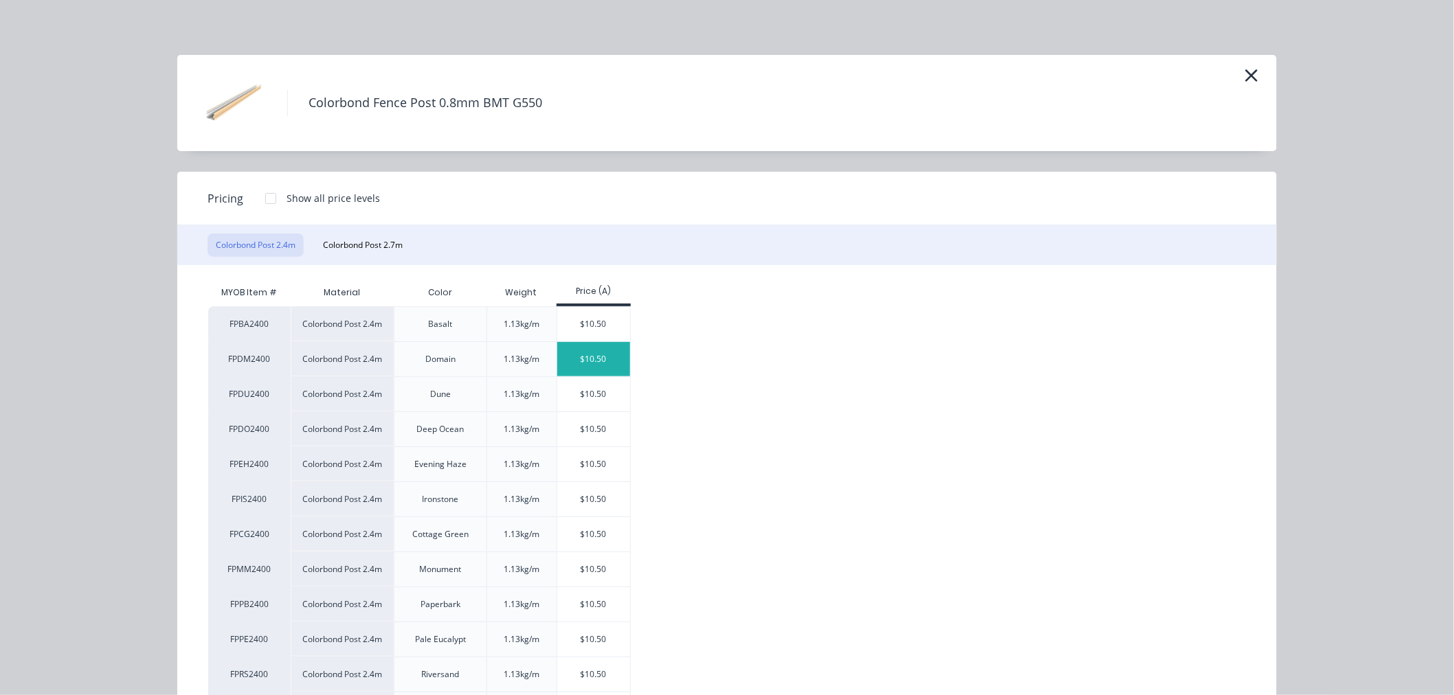
click at [579, 358] on div "$10.50" at bounding box center [594, 359] width 74 height 34
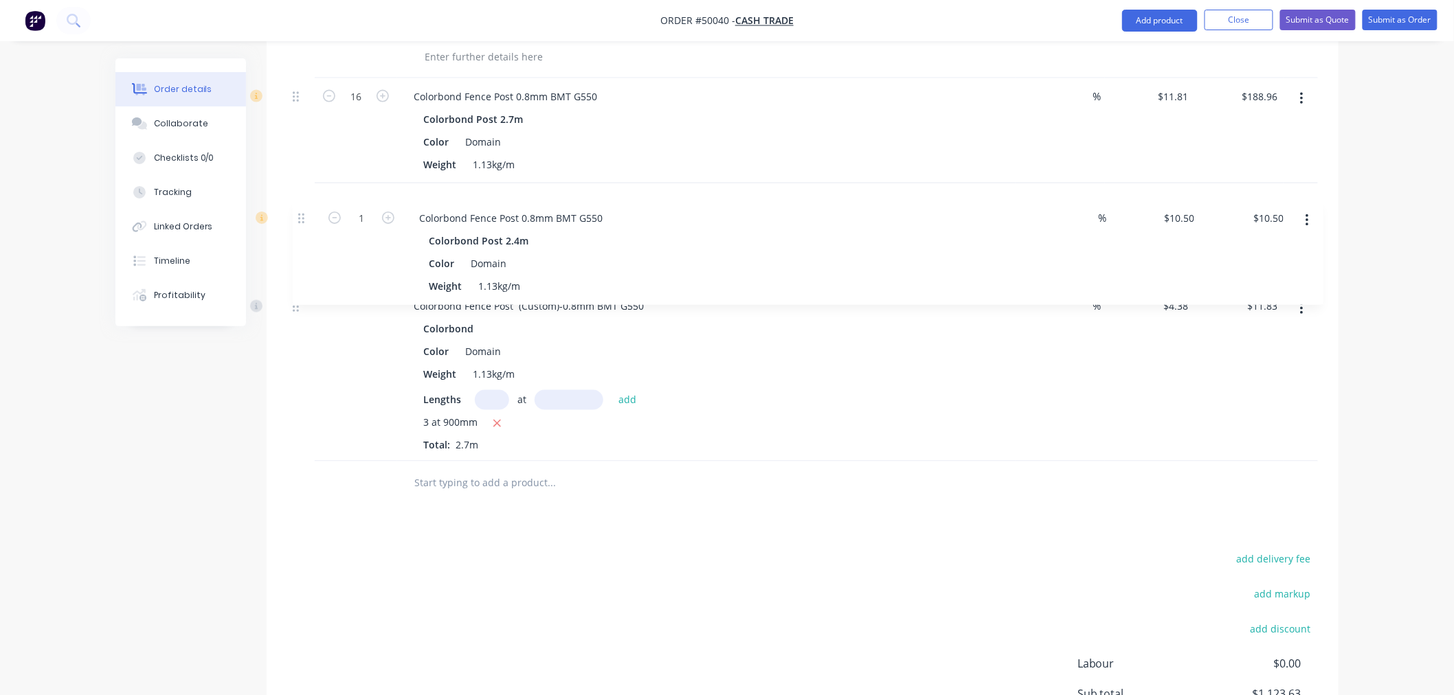
drag, startPoint x: 300, startPoint y: 377, endPoint x: 307, endPoint y: 201, distance: 175.4
click at [307, 201] on div "24 Colorbond Twirib Fence Sheet 0.35mm BMT G550 Colorbond 1800mm Color Domain W…" at bounding box center [802, 46] width 1031 height 829
click at [636, 524] on div "Drawings Add drawing Products Show / Hide columns Add product Qty Discount Pric…" at bounding box center [803, 156] width 1072 height 1300
drag, startPoint x: 1143, startPoint y: 18, endPoint x: 1146, endPoint y: 27, distance: 10.0
click at [1143, 17] on button "Add product" at bounding box center [1160, 21] width 76 height 22
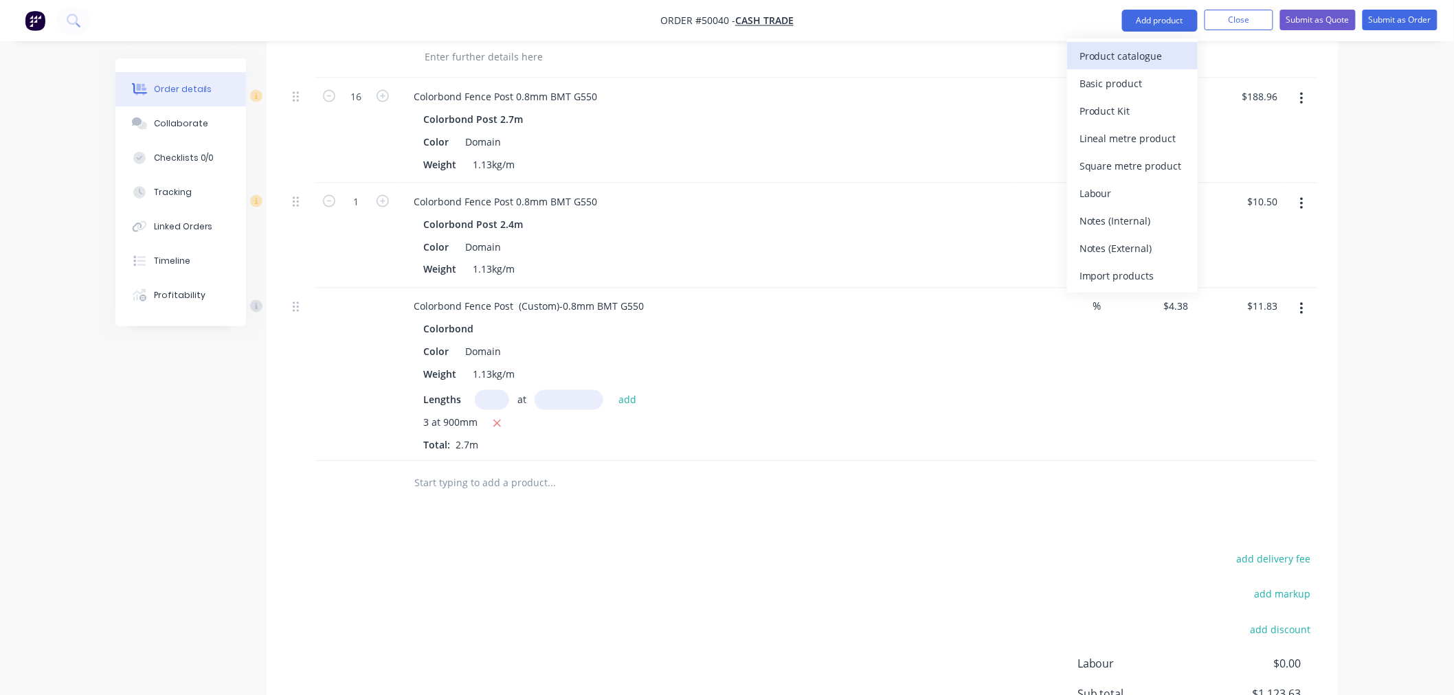
click at [1149, 49] on div "Product catalogue" at bounding box center [1133, 56] width 106 height 20
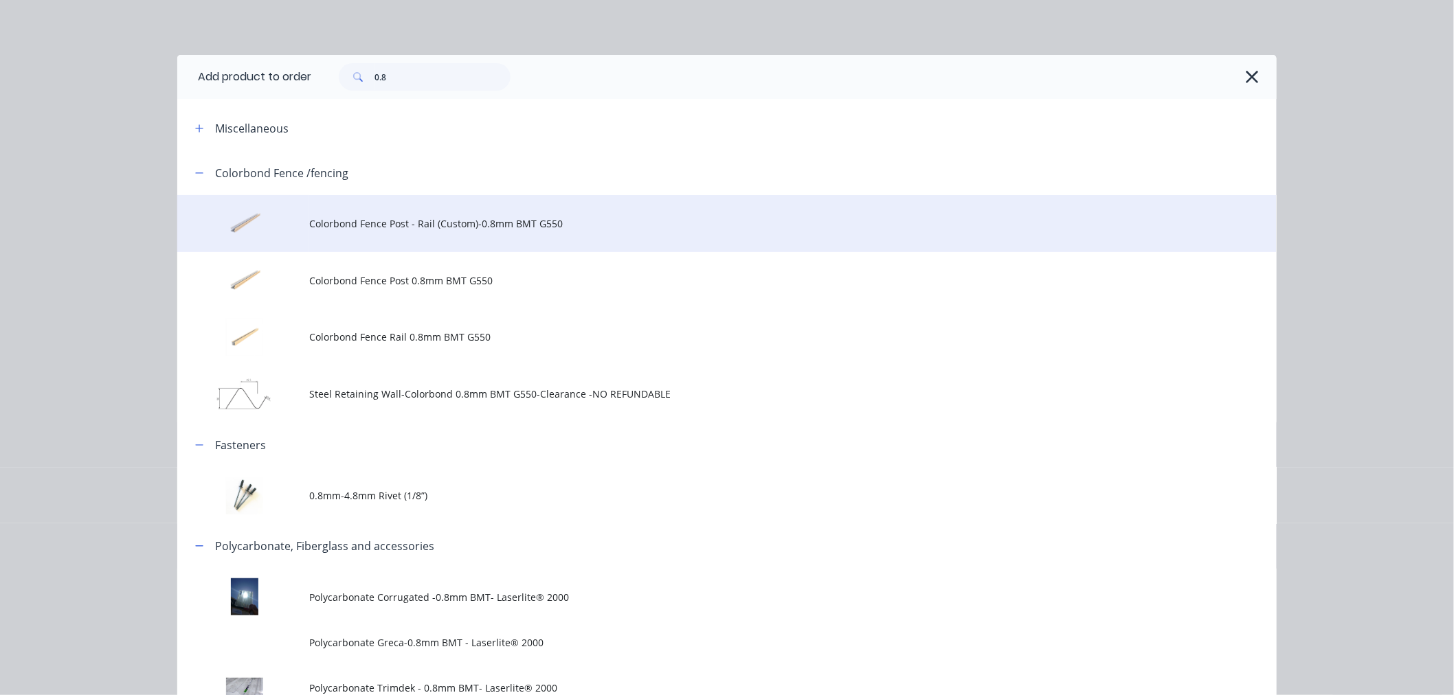
click at [410, 224] on span "Colorbond Fence Post - Rail (Custom)-0.8mm BMT G550" at bounding box center [696, 223] width 774 height 14
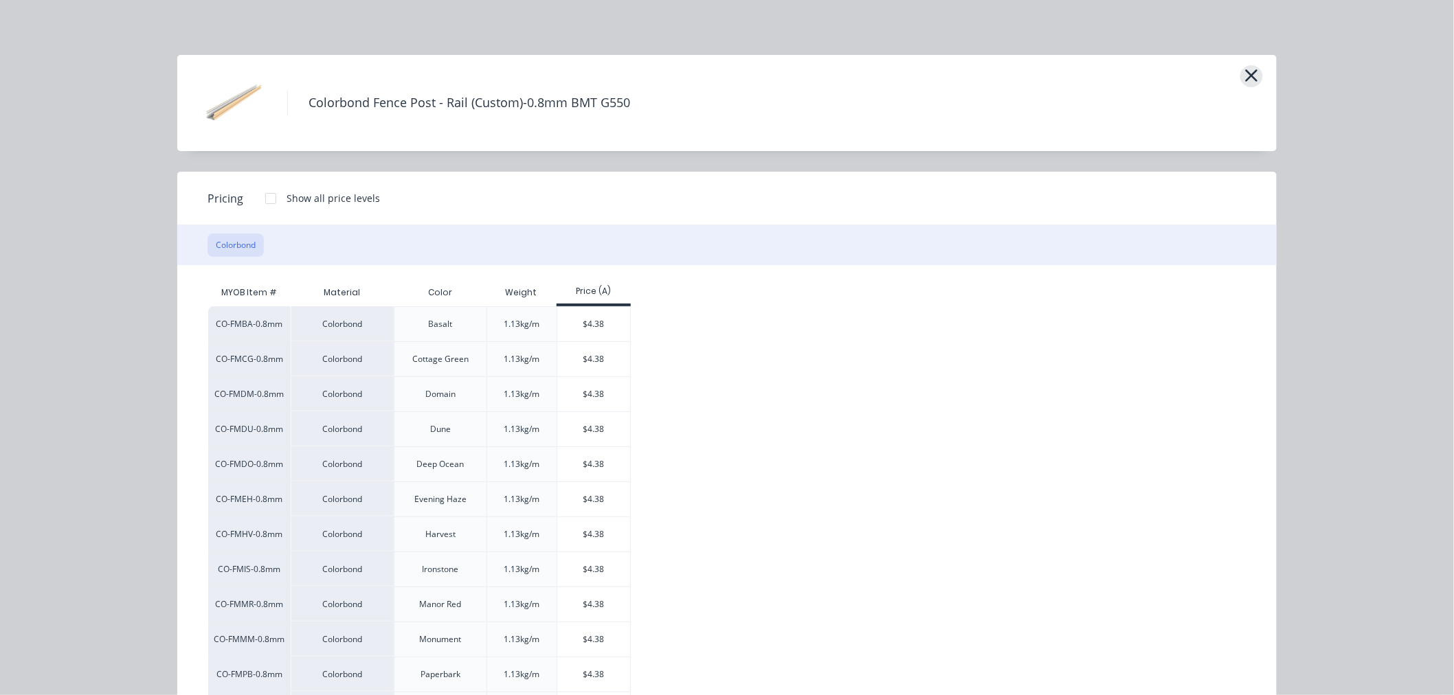
click at [1248, 78] on icon "button" at bounding box center [1252, 75] width 12 height 12
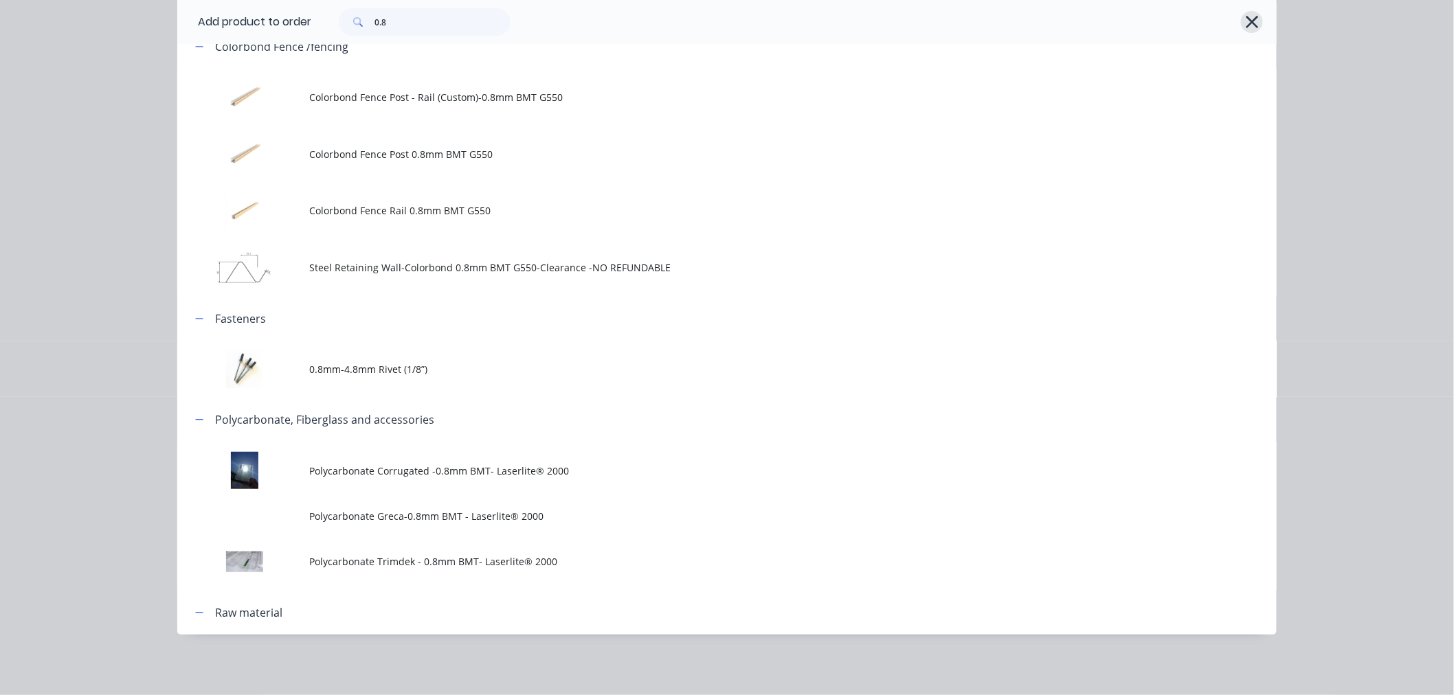
click at [1241, 17] on button "button" at bounding box center [1252, 22] width 22 height 22
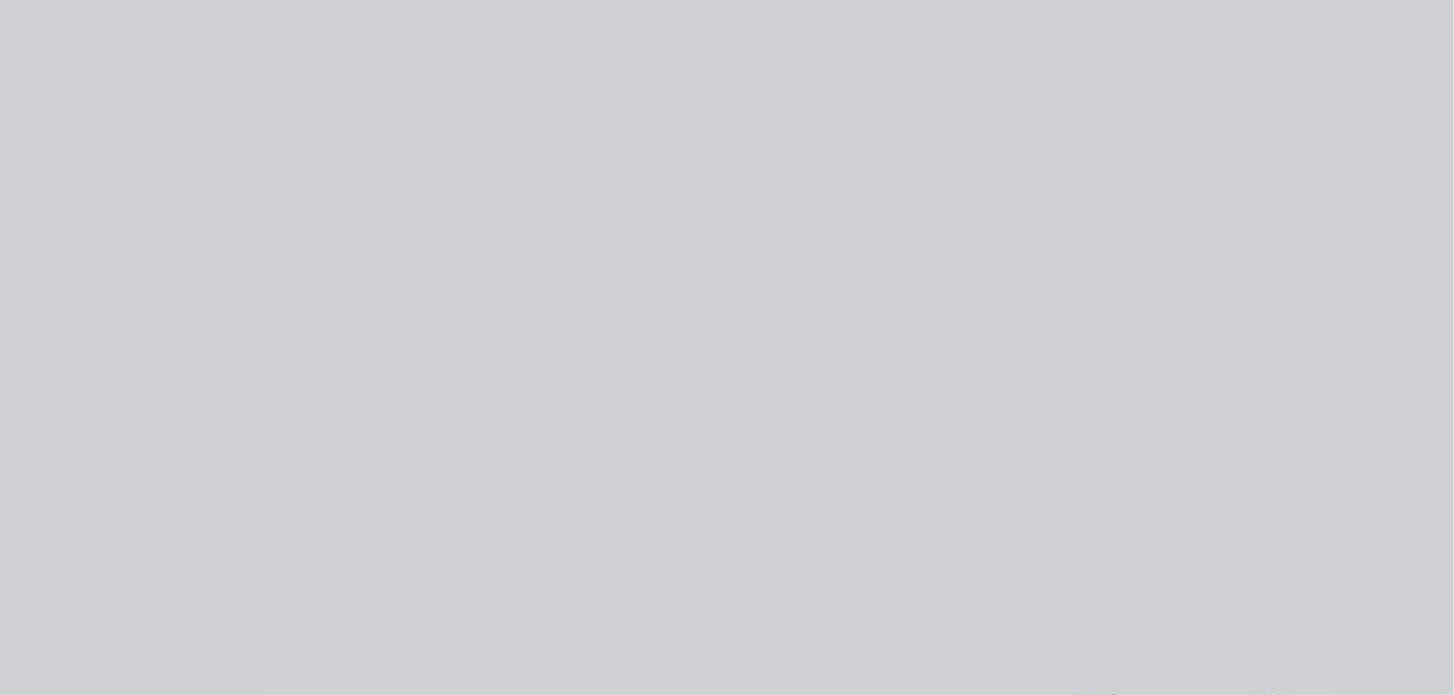
scroll to position [0, 0]
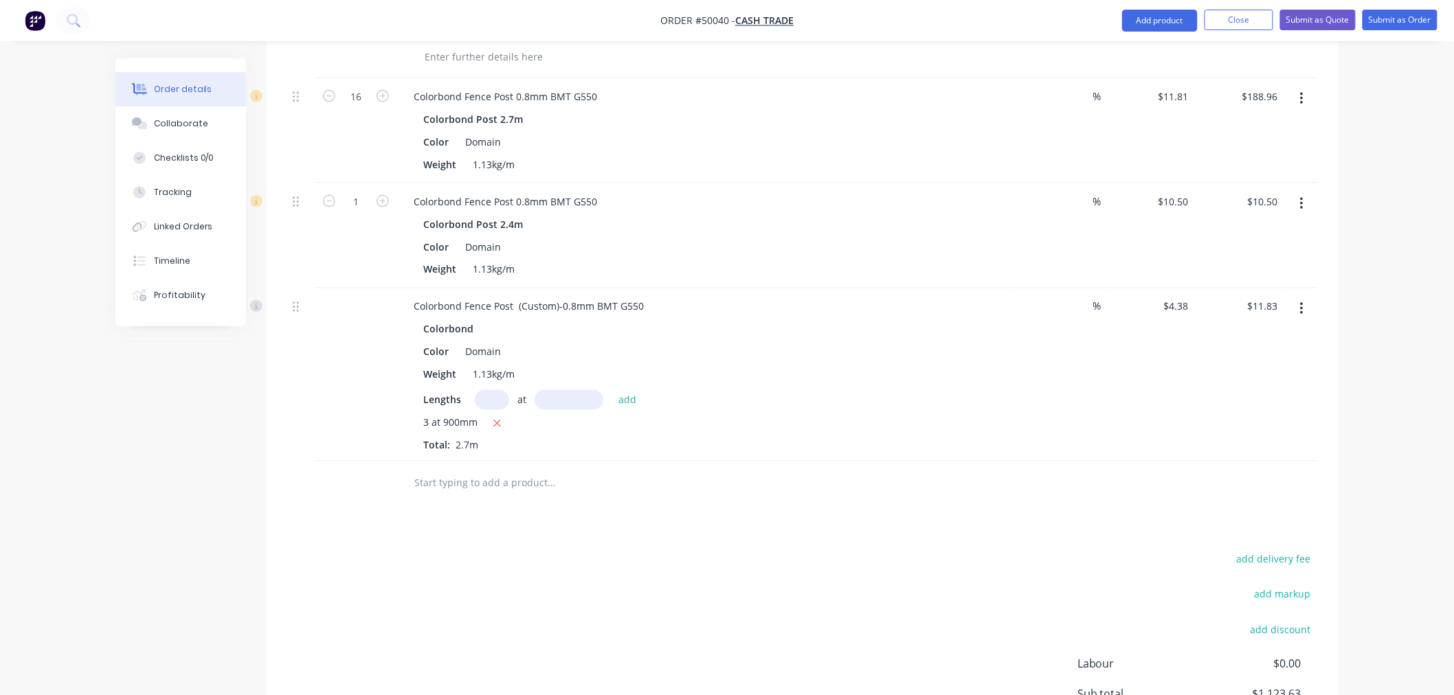
click at [489, 401] on input "text" at bounding box center [492, 400] width 34 height 20
type input "14"
type input "3000"
click at [612, 390] on button "add" at bounding box center [628, 399] width 32 height 19
type input "$195.79"
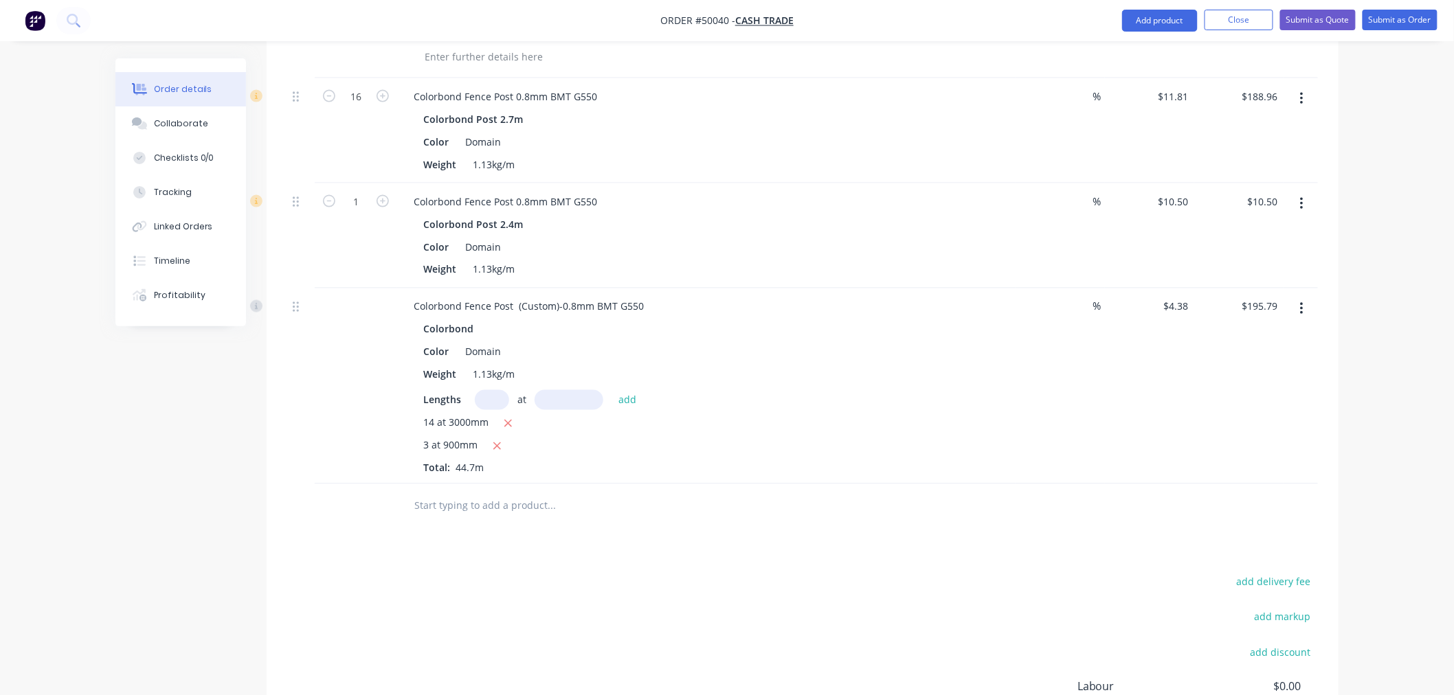
click at [1163, 3] on nav "Order #50040 - Cash Trade Add product Close Submit as Quote Submit as Order" at bounding box center [727, 20] width 1454 height 41
click at [1151, 21] on button "Add product" at bounding box center [1160, 21] width 76 height 22
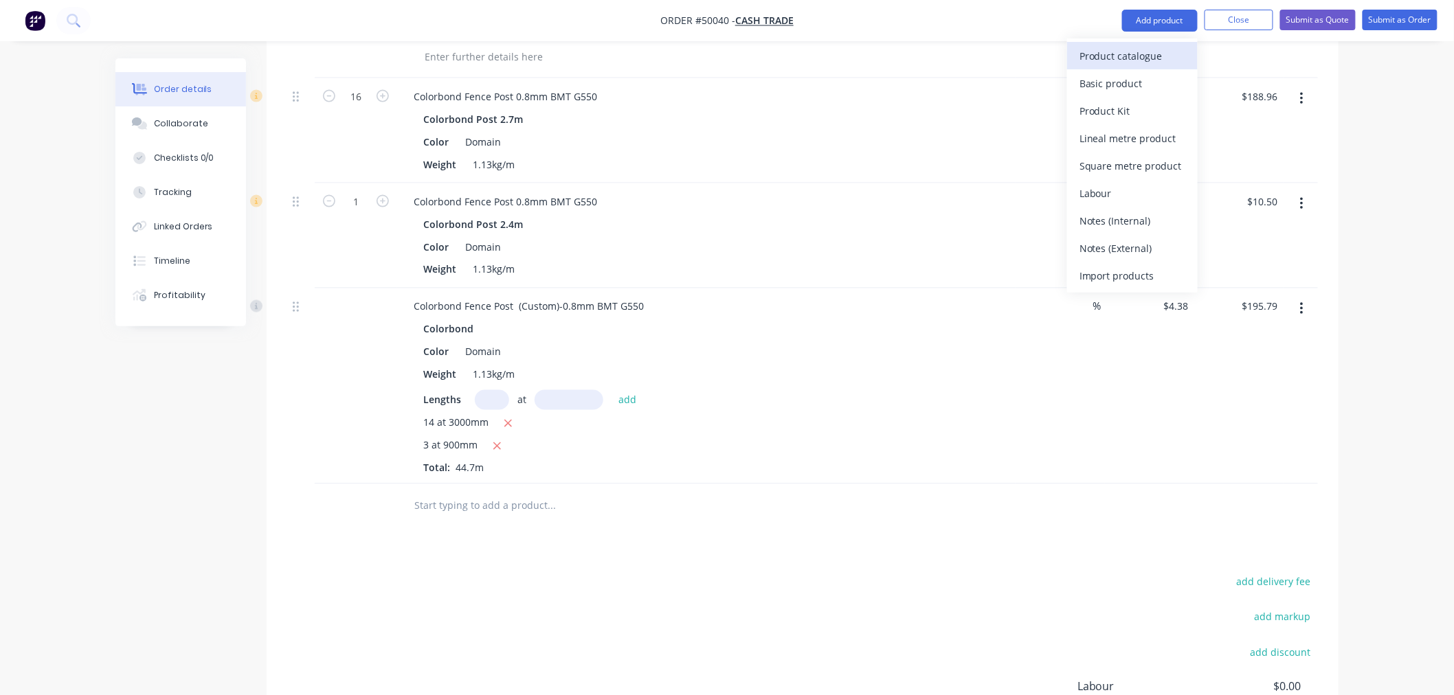
click at [1152, 46] on div "Product catalogue" at bounding box center [1133, 56] width 106 height 20
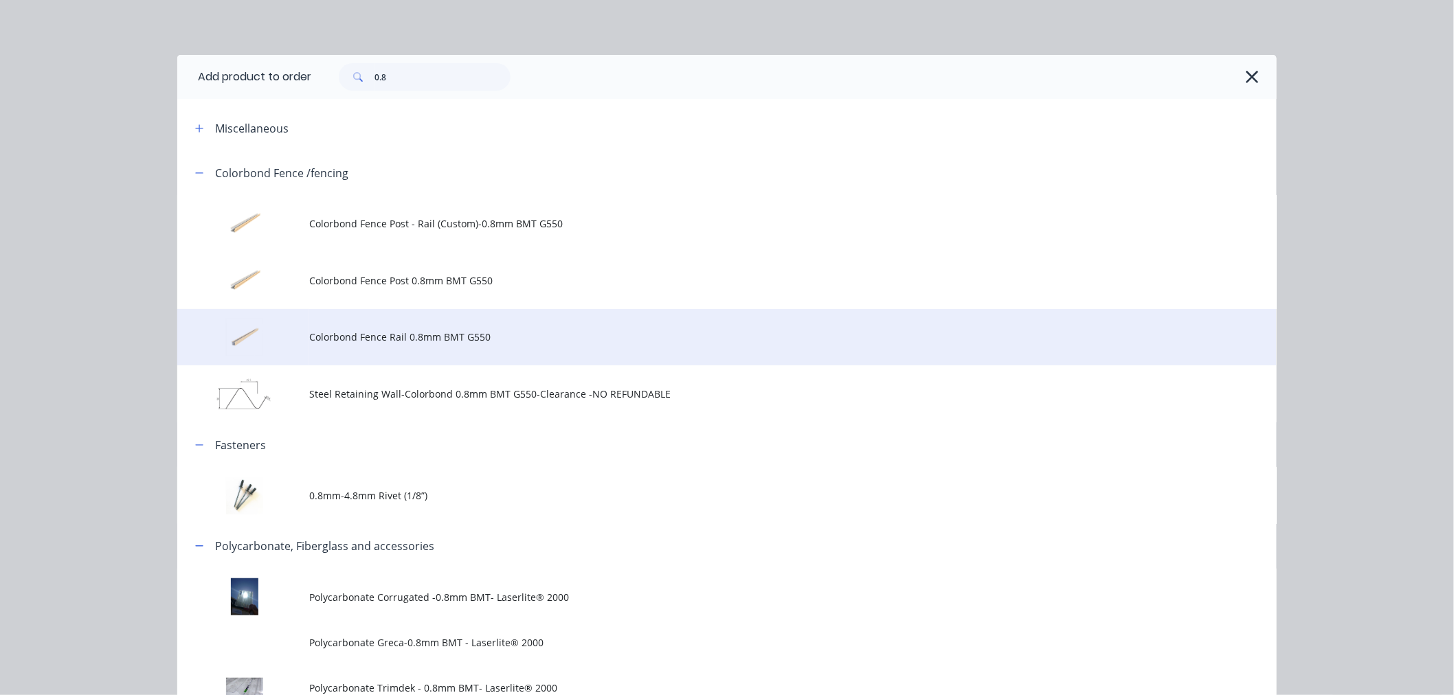
click at [435, 346] on td "Colorbond Fence Rail 0.8mm BMT G550" at bounding box center [793, 337] width 968 height 57
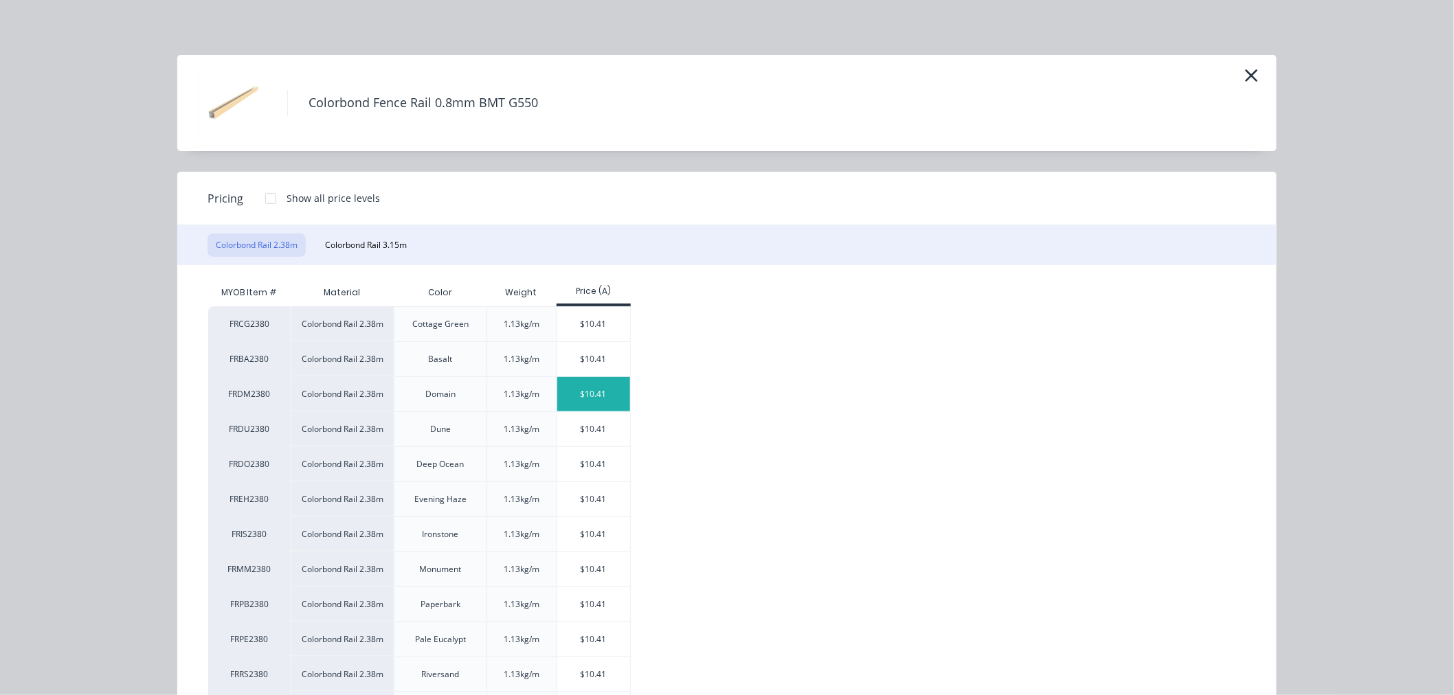
click at [599, 403] on div "$10.41" at bounding box center [594, 394] width 74 height 34
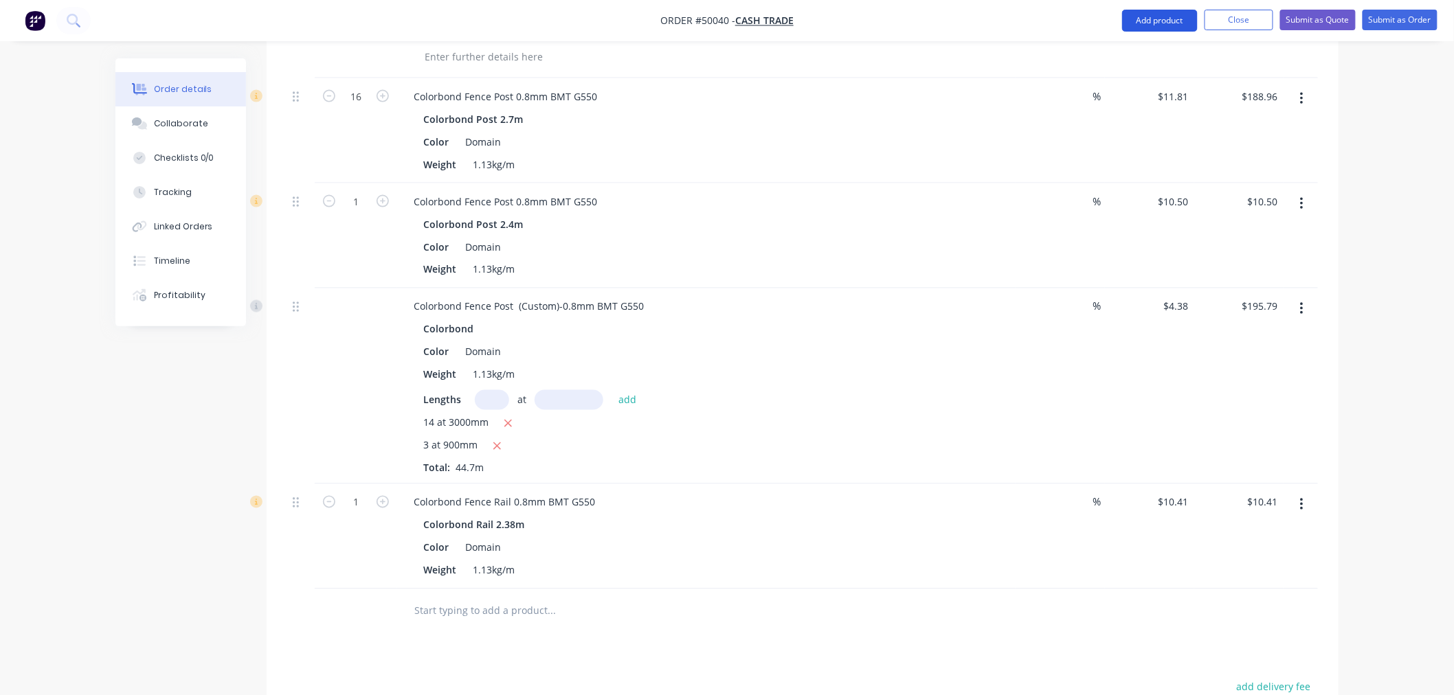
drag, startPoint x: 1152, startPoint y: 16, endPoint x: 1151, endPoint y: 31, distance: 14.4
click at [1152, 19] on button "Add product" at bounding box center [1160, 21] width 76 height 22
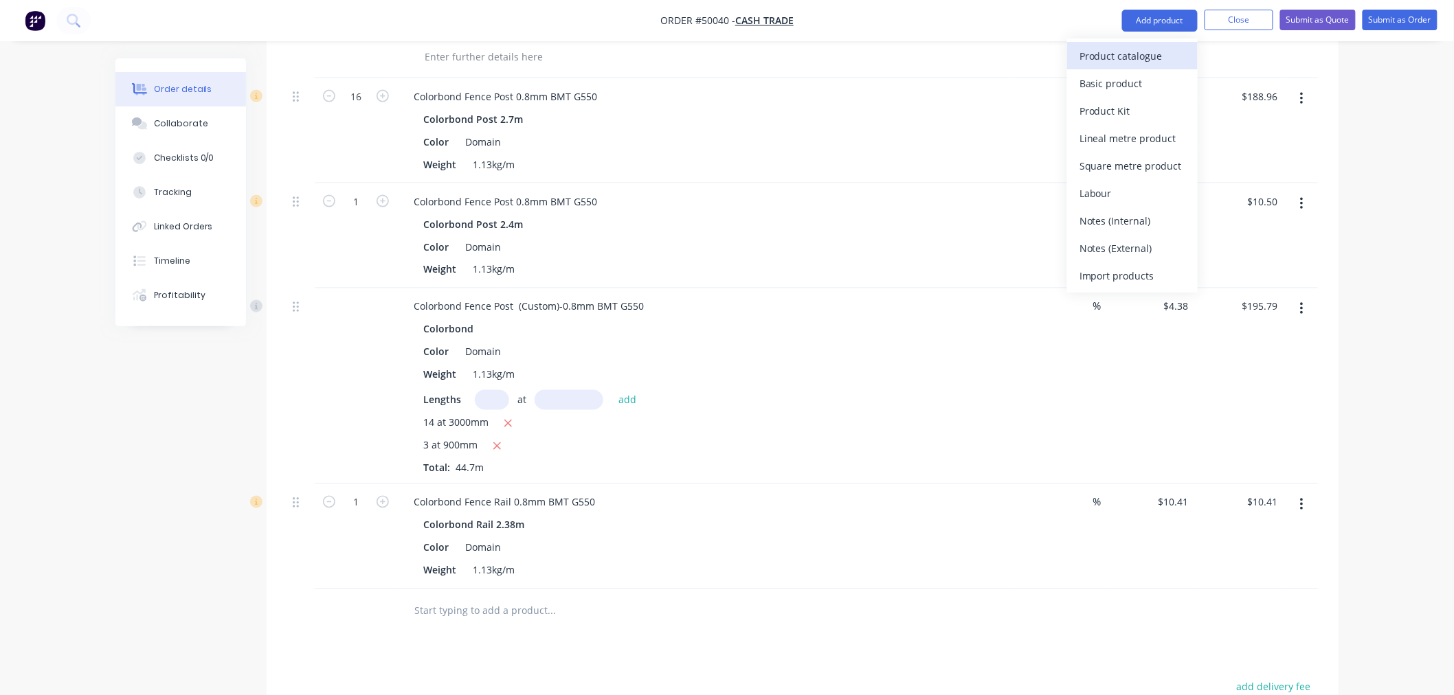
click at [1149, 52] on div "Product catalogue" at bounding box center [1133, 56] width 106 height 20
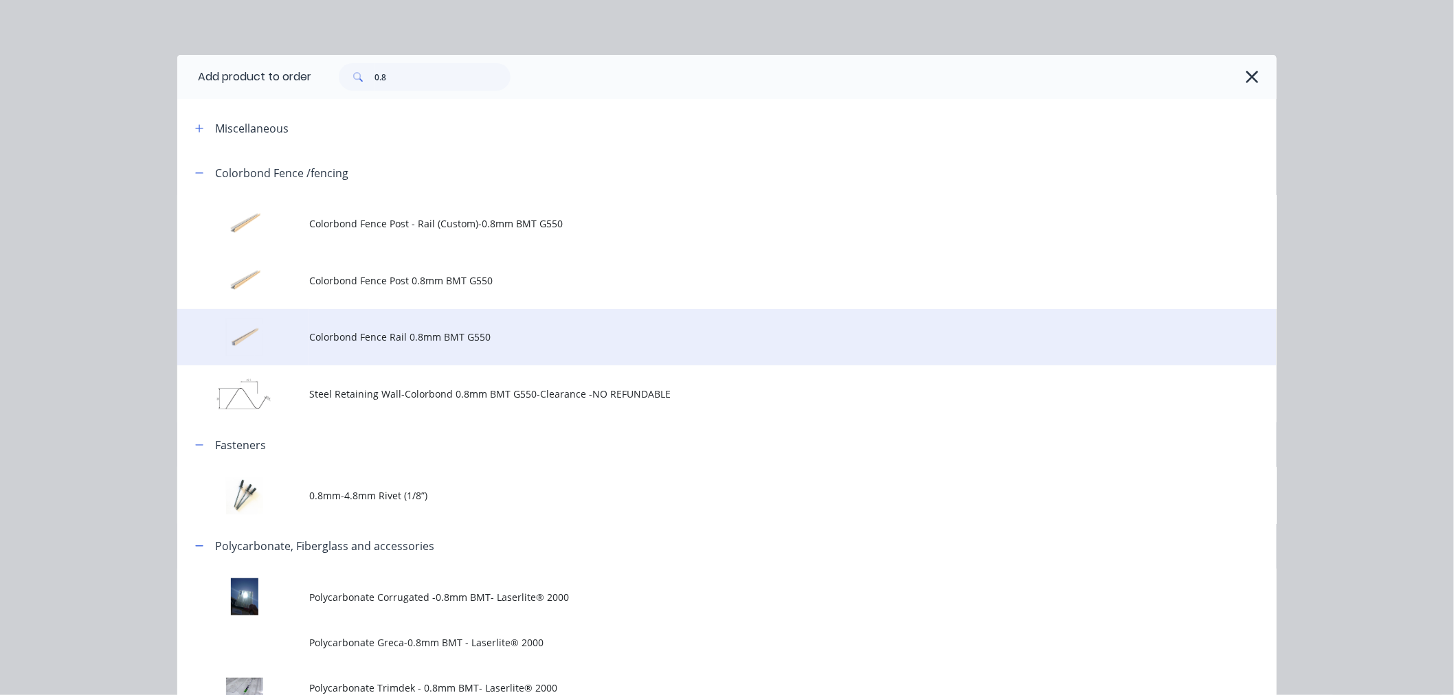
click at [428, 339] on span "Colorbond Fence Rail 0.8mm BMT G550" at bounding box center [696, 337] width 774 height 14
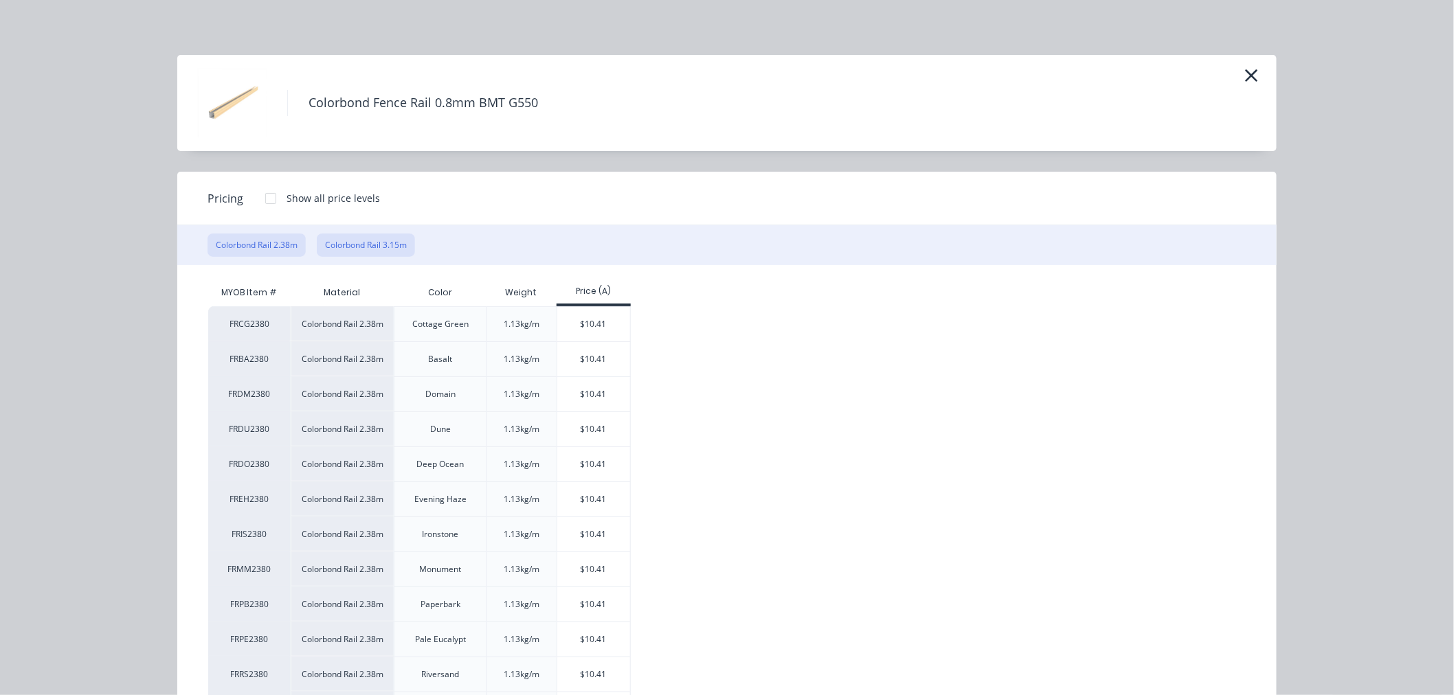
click at [363, 243] on button "Colorbond Rail 3.15m" at bounding box center [366, 245] width 98 height 23
click at [590, 326] on div "$13.78" at bounding box center [594, 324] width 74 height 34
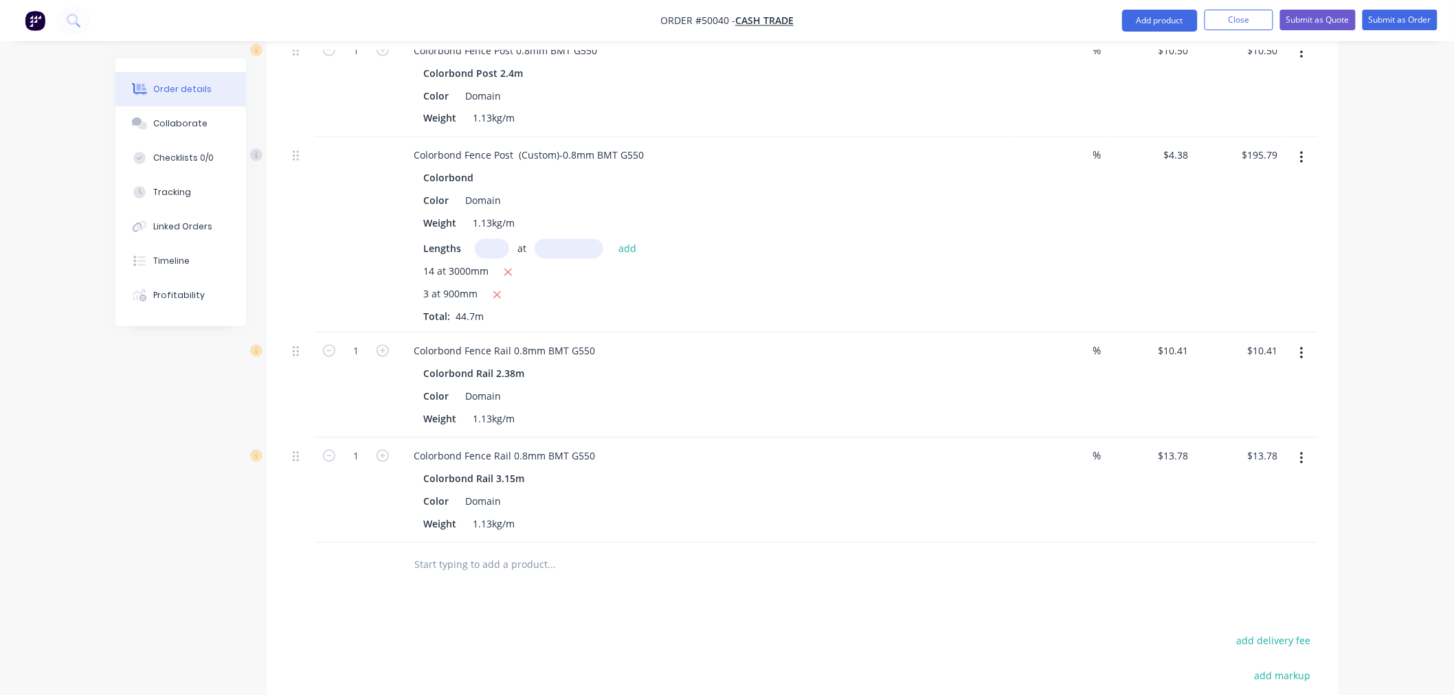
scroll to position [992, 0]
drag, startPoint x: 293, startPoint y: 455, endPoint x: 301, endPoint y: 320, distance: 134.9
click at [301, 320] on div "24 Colorbond Twirib Fence Sheet 0.35mm BMT G550 Colorbond 1800mm Color Domain W…" at bounding box center [802, 11] width 1031 height 1062
click at [361, 455] on input "1" at bounding box center [356, 455] width 36 height 21
type input "31"
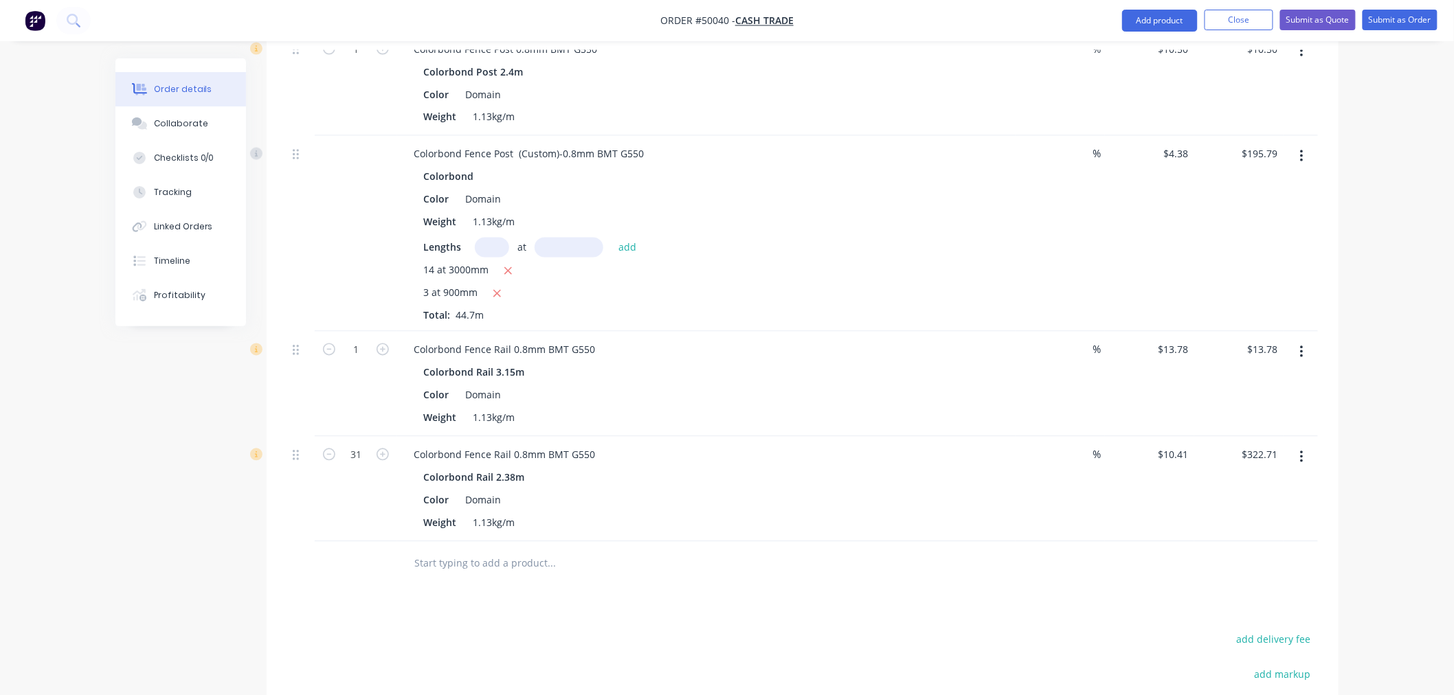
type input "$322.71"
click at [629, 594] on div "Drawings Add drawing Products Show / Hide columns Add product Qty Discount Pric…" at bounding box center [803, 119] width 1072 height 1533
click at [667, 575] on input "text" at bounding box center [551, 563] width 275 height 27
click at [668, 574] on input "text" at bounding box center [551, 563] width 275 height 27
click at [1157, 21] on button "Add product" at bounding box center [1160, 21] width 76 height 22
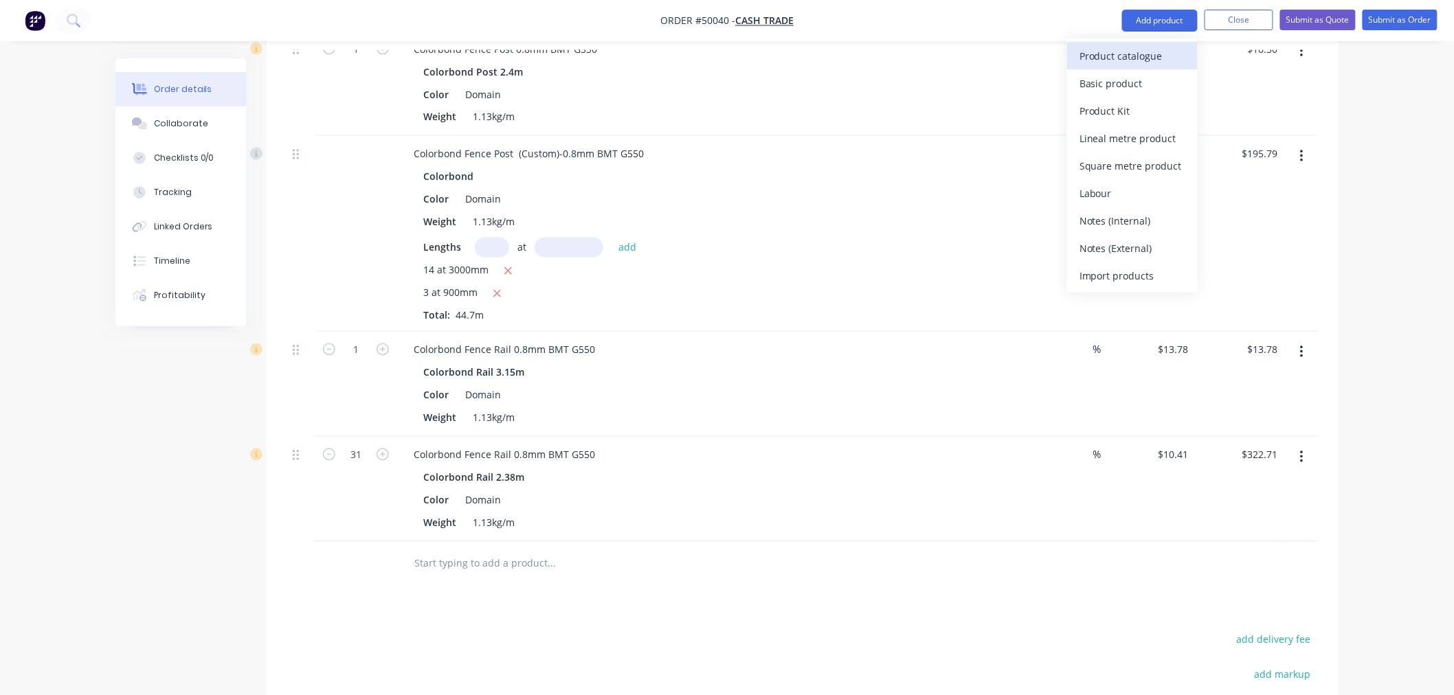
click at [1157, 48] on div "Product catalogue" at bounding box center [1133, 56] width 106 height 20
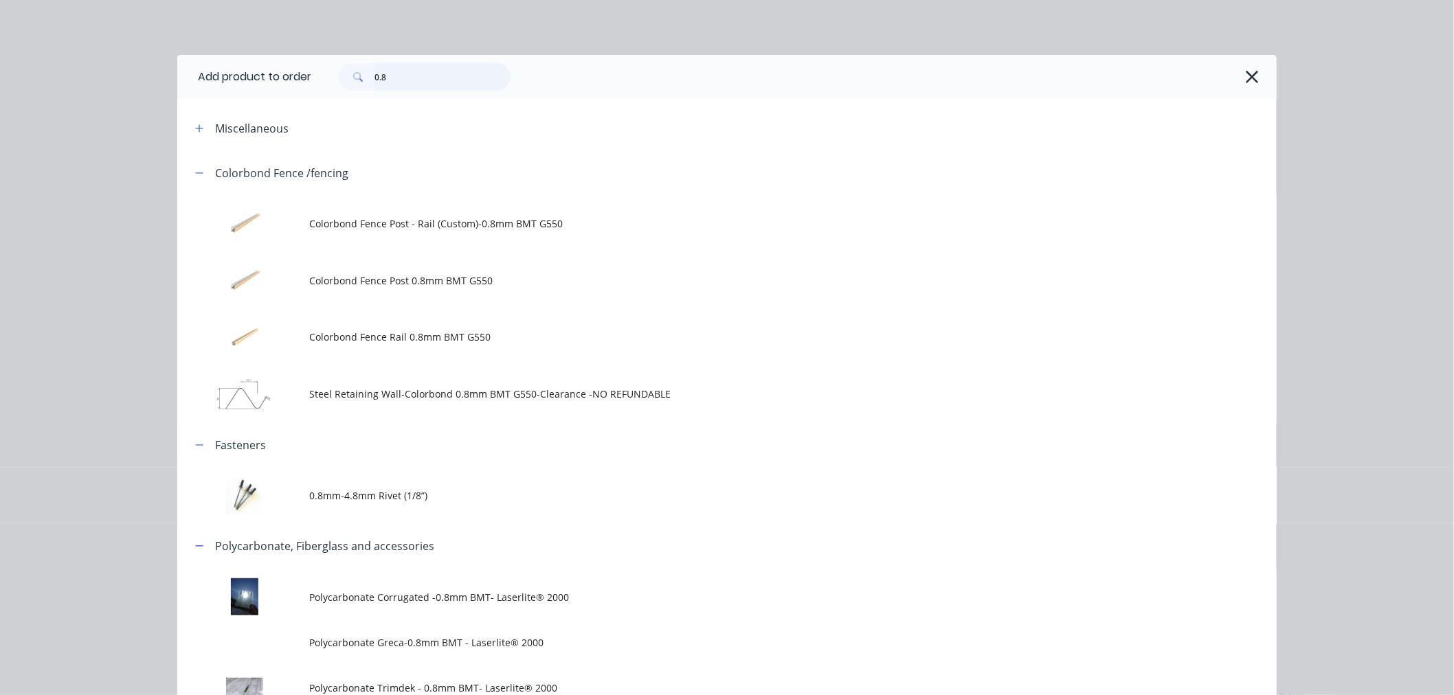
click at [414, 85] on input "0.8" at bounding box center [443, 76] width 136 height 27
click at [414, 83] on input "0.8" at bounding box center [443, 76] width 136 height 27
drag, startPoint x: 402, startPoint y: 78, endPoint x: 339, endPoint y: 85, distance: 63.7
click at [339, 85] on div "0.8" at bounding box center [425, 76] width 172 height 27
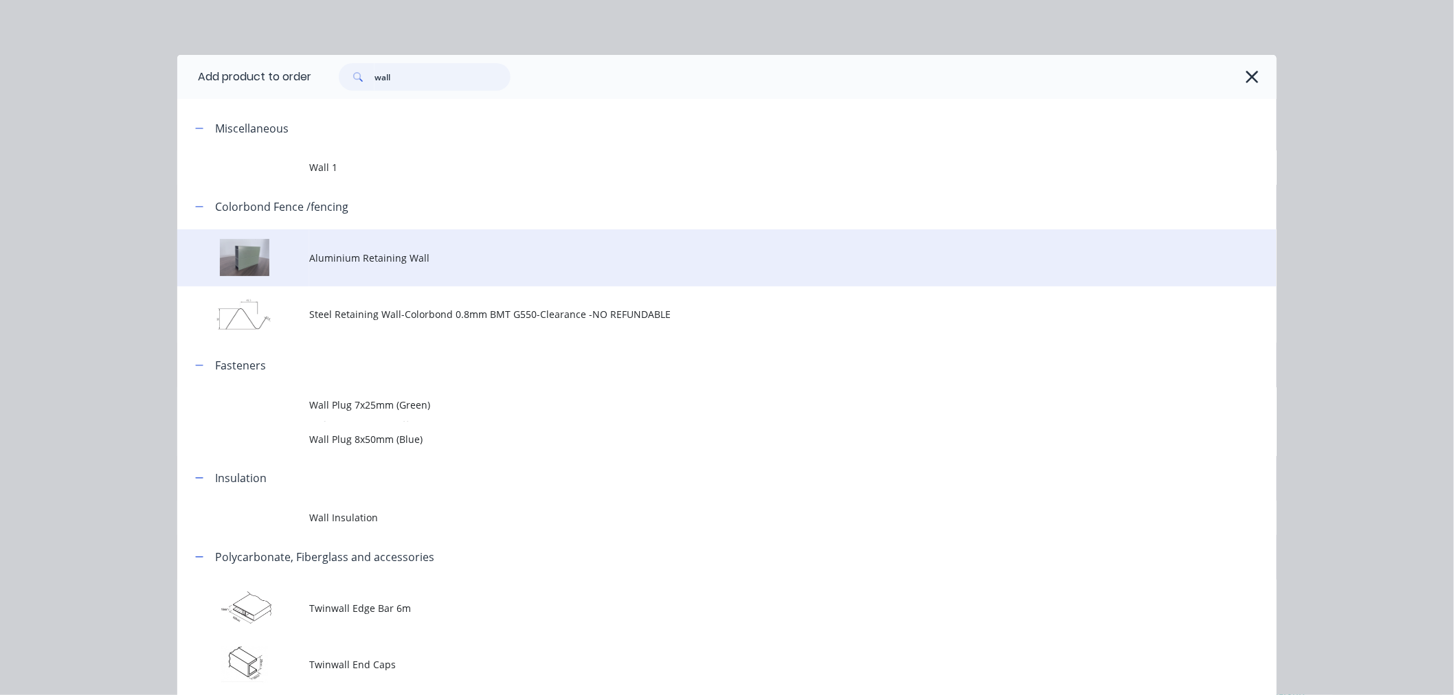
type input "wall"
click at [377, 249] on td "Aluminium Retaining Wall" at bounding box center [793, 258] width 968 height 57
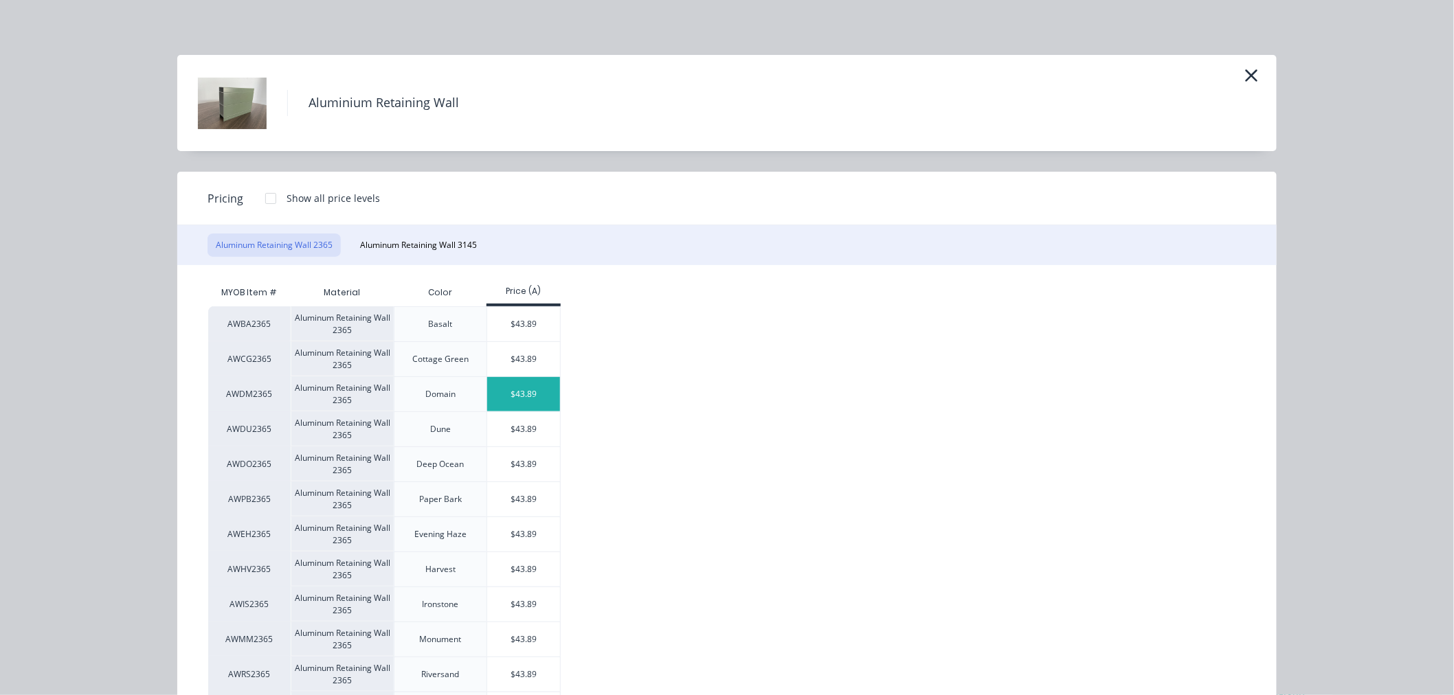
click at [533, 392] on div "$43.89" at bounding box center [524, 394] width 74 height 34
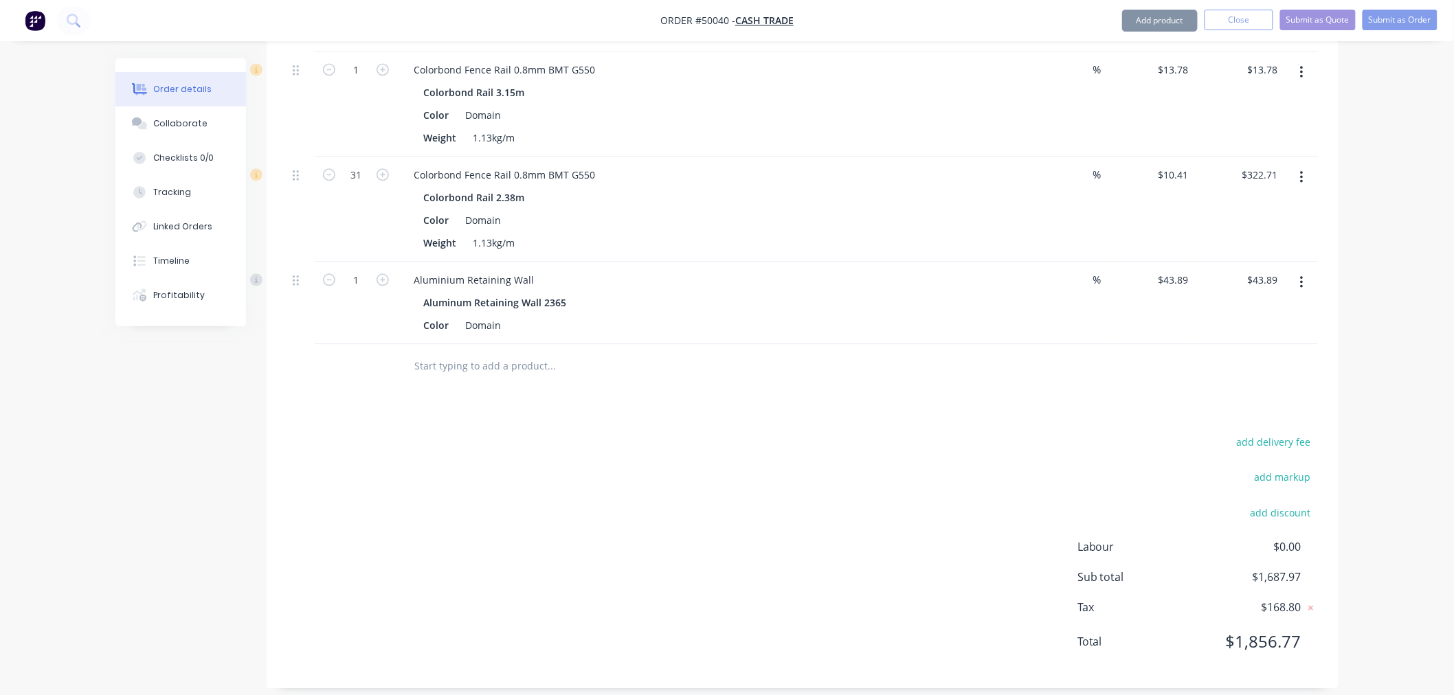
scroll to position [1286, 0]
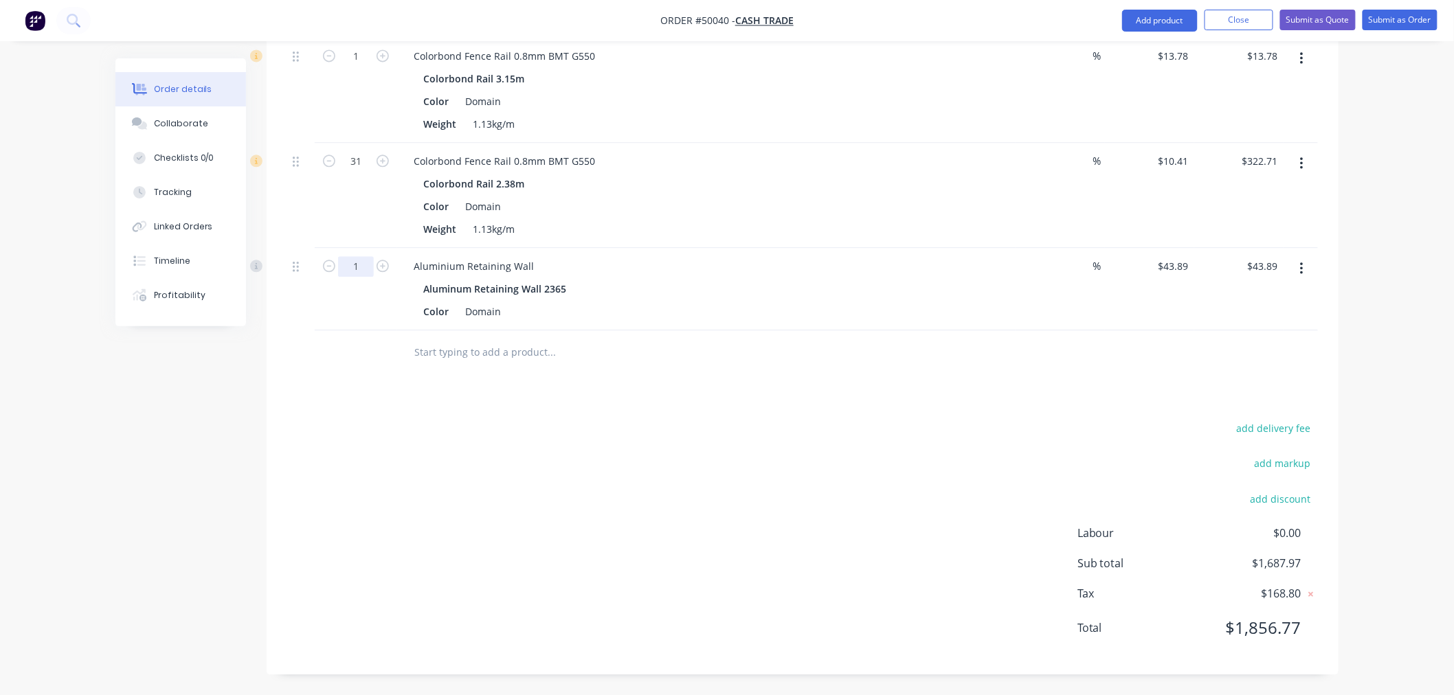
click at [361, 262] on input "1" at bounding box center [356, 266] width 36 height 21
type input "28"
type input "$1,228.92"
click at [846, 457] on div "add delivery fee add markup add discount Labour $0.00 Sub total $2,873.00 Tax $…" at bounding box center [802, 536] width 1031 height 235
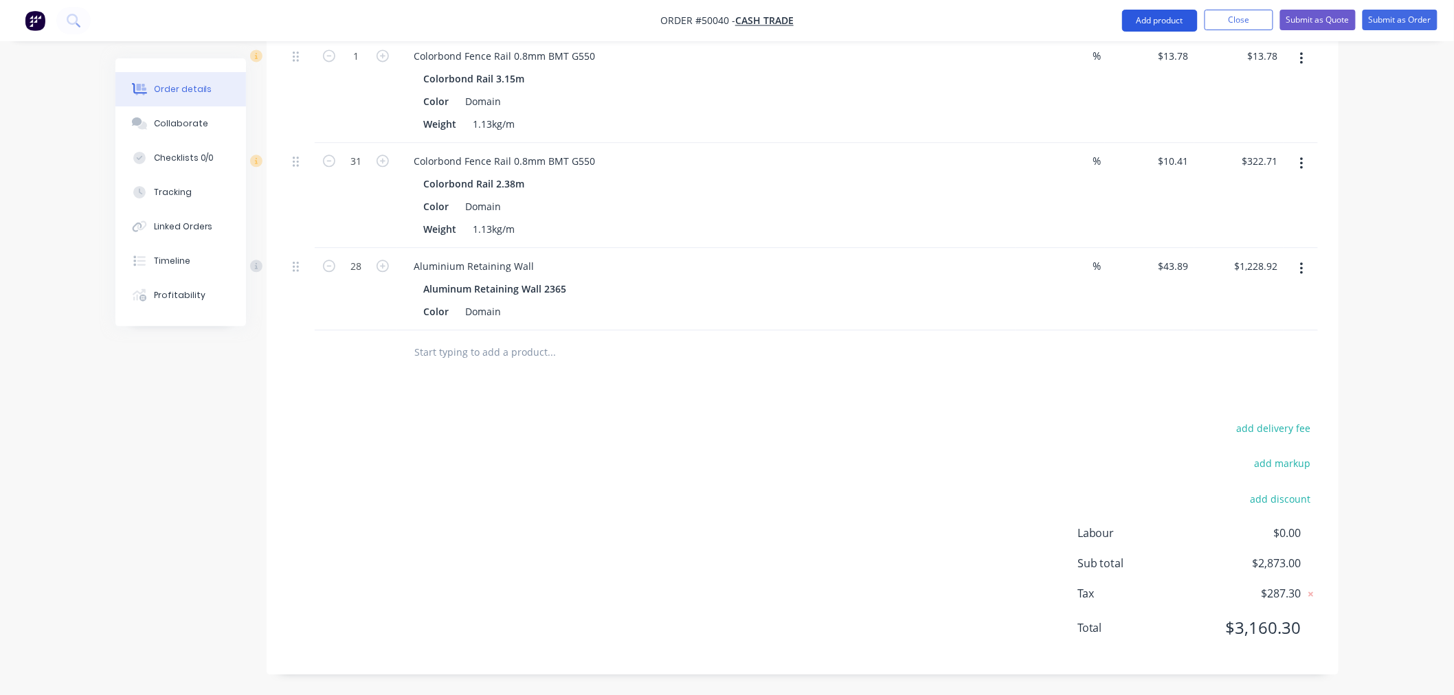
click at [1157, 23] on button "Add product" at bounding box center [1160, 21] width 76 height 22
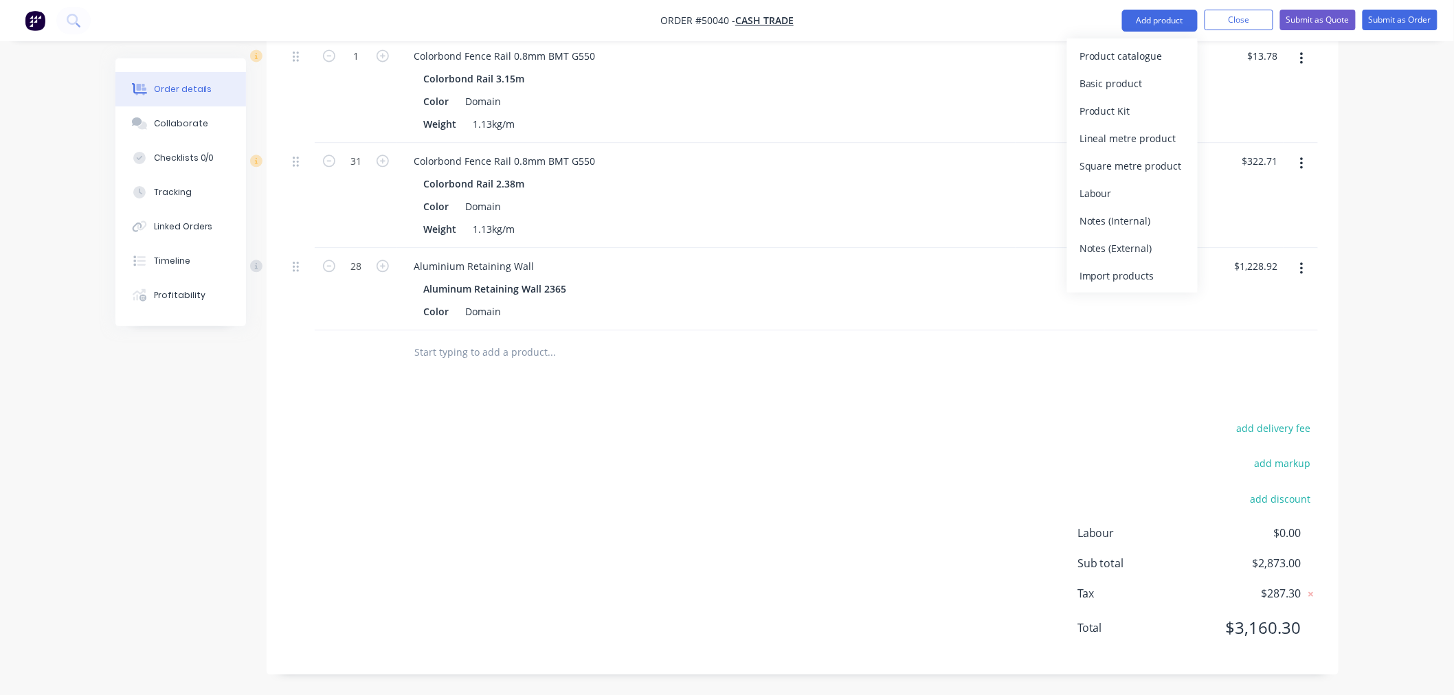
click at [1153, 58] on div "Product catalogue" at bounding box center [1133, 56] width 106 height 20
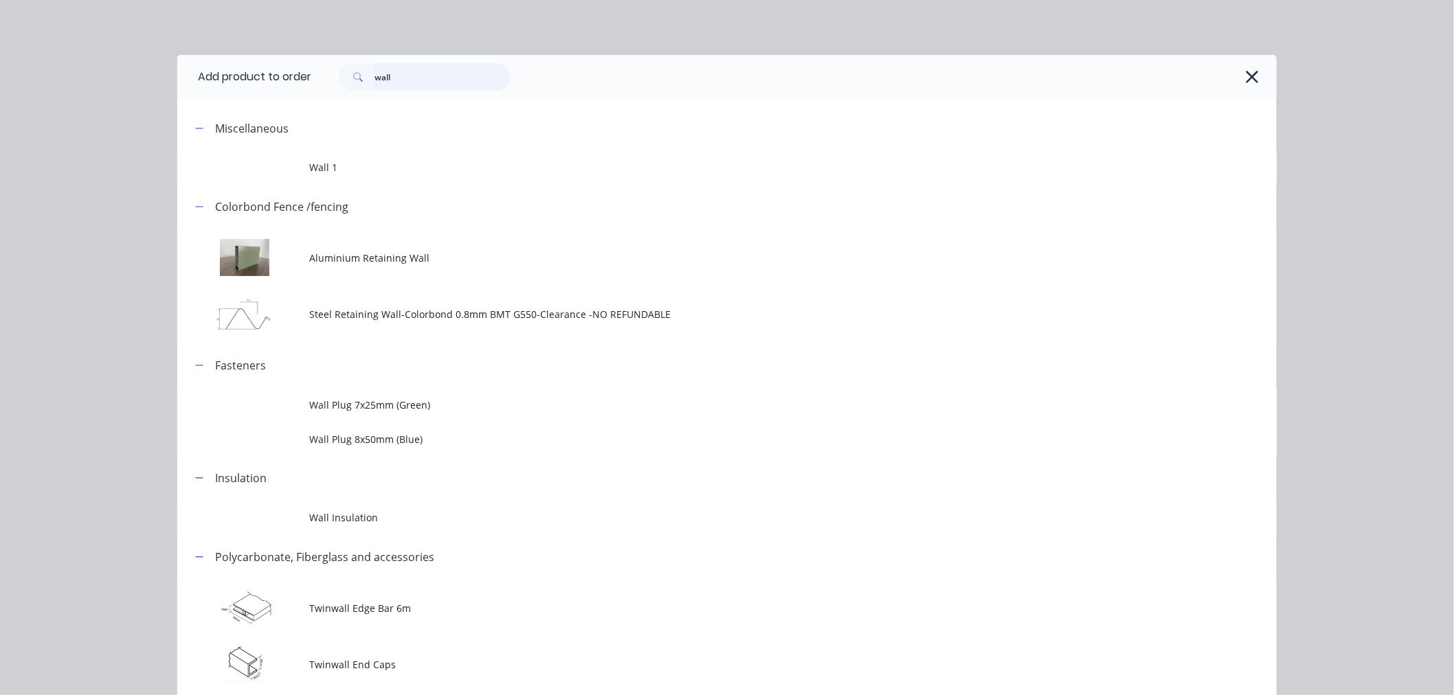
click at [431, 83] on input "wall" at bounding box center [443, 76] width 136 height 27
click at [435, 80] on input "wall" at bounding box center [443, 76] width 136 height 27
drag, startPoint x: 434, startPoint y: 80, endPoint x: 328, endPoint y: 82, distance: 105.9
click at [325, 82] on div "wall" at bounding box center [418, 76] width 186 height 27
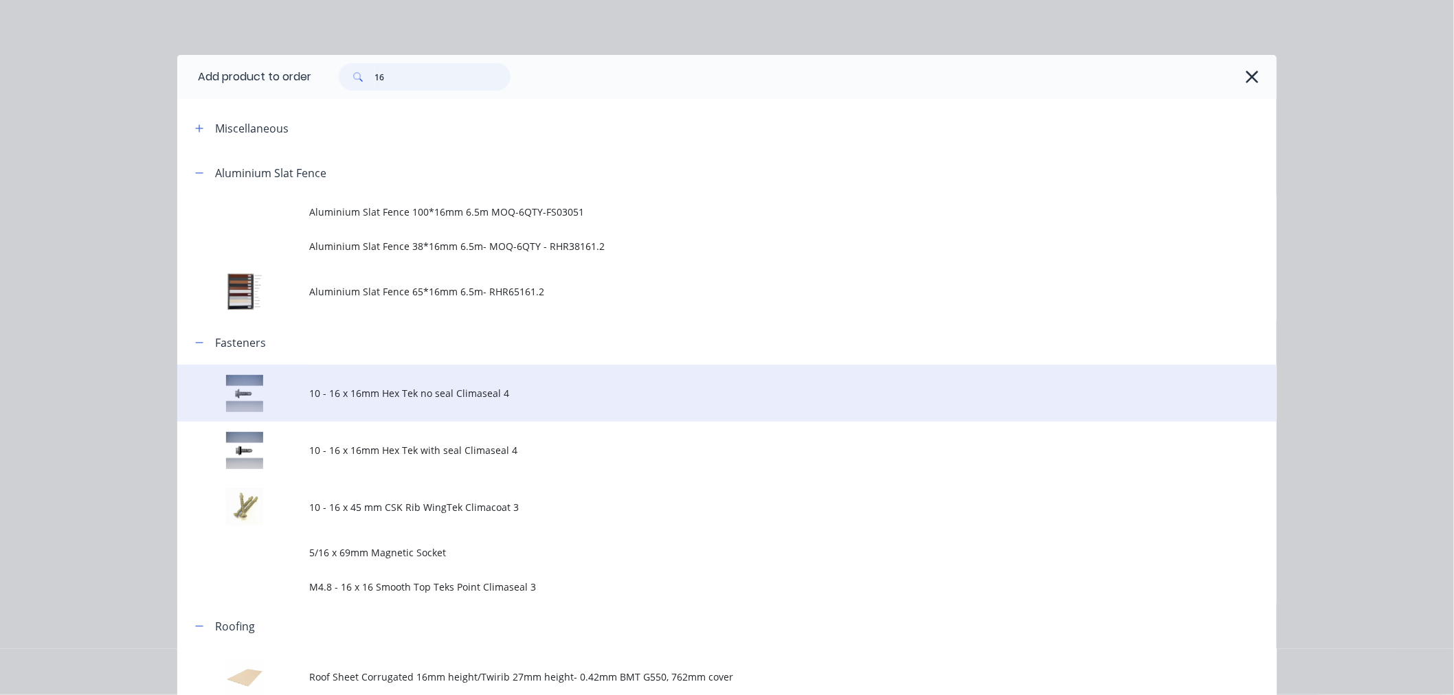
type input "16"
click at [397, 399] on span "10 - 16 x 16mm Hex Tek no seal Climaseal 4" at bounding box center [696, 393] width 774 height 14
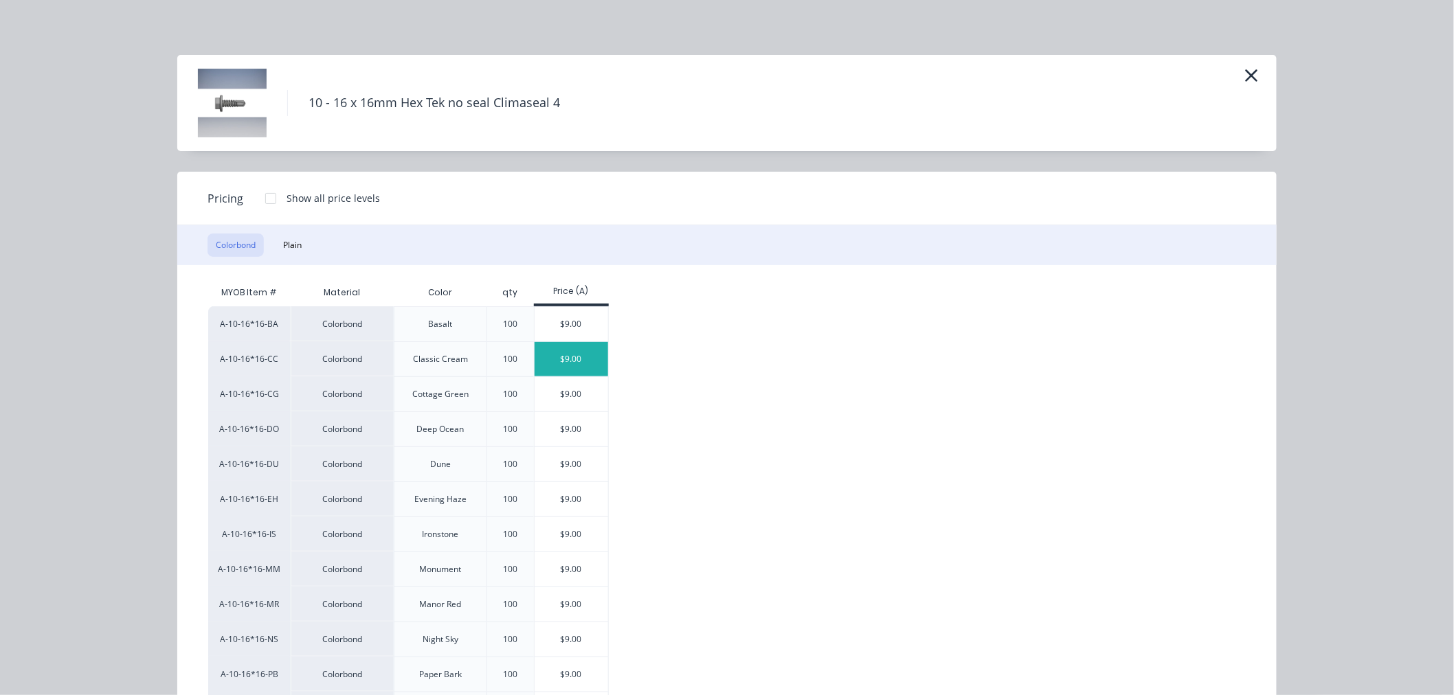
click at [574, 353] on div "$9.00" at bounding box center [572, 359] width 74 height 34
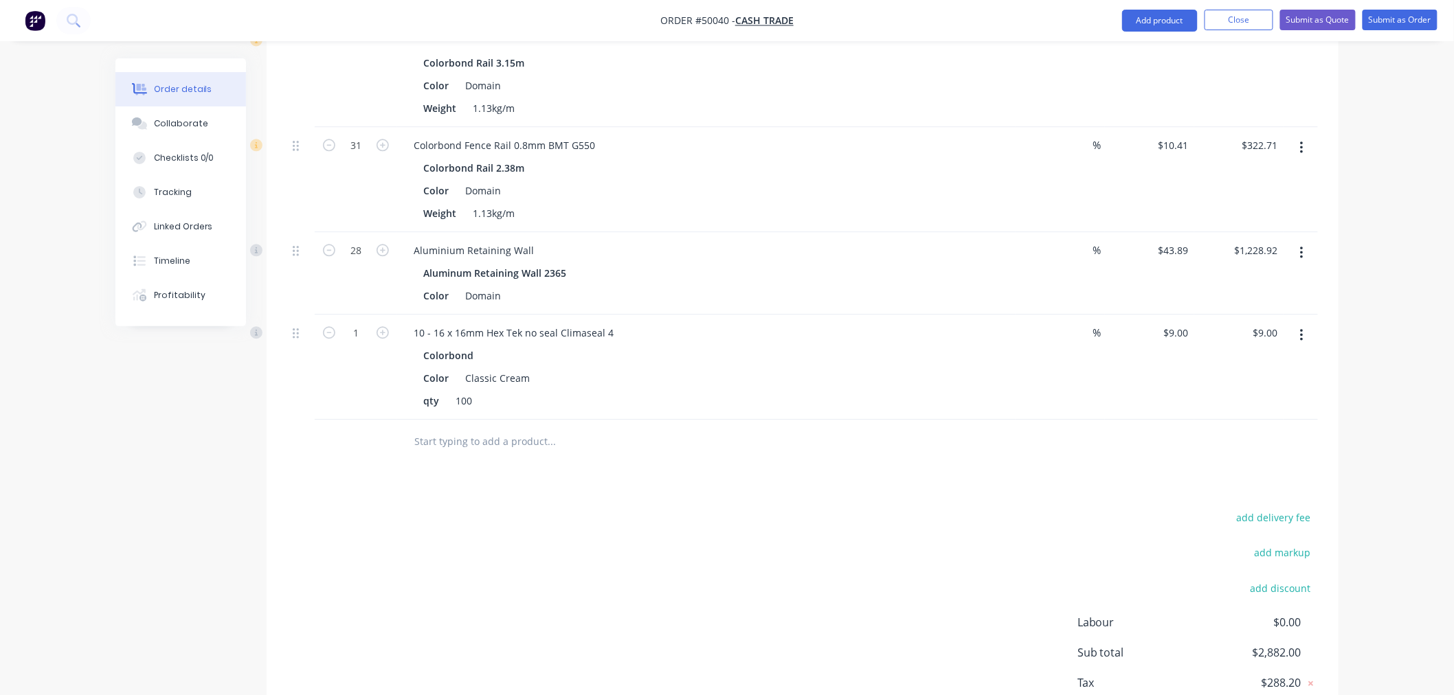
scroll to position [1363, 0]
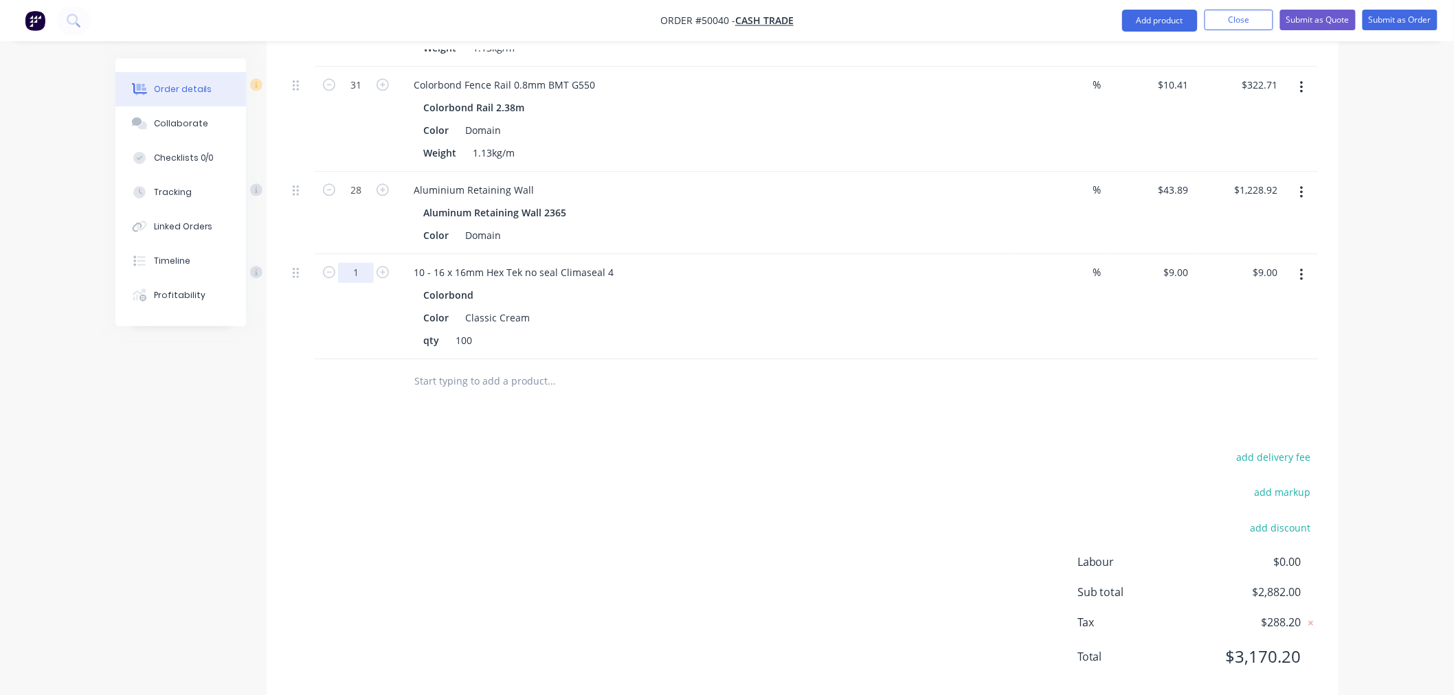
click at [366, 270] on input "1" at bounding box center [356, 273] width 36 height 21
type input "3.8"
type input "$34.20"
click at [1130, 360] on div at bounding box center [802, 381] width 1031 height 45
click at [1172, 272] on div "9 9" at bounding box center [1149, 306] width 89 height 105
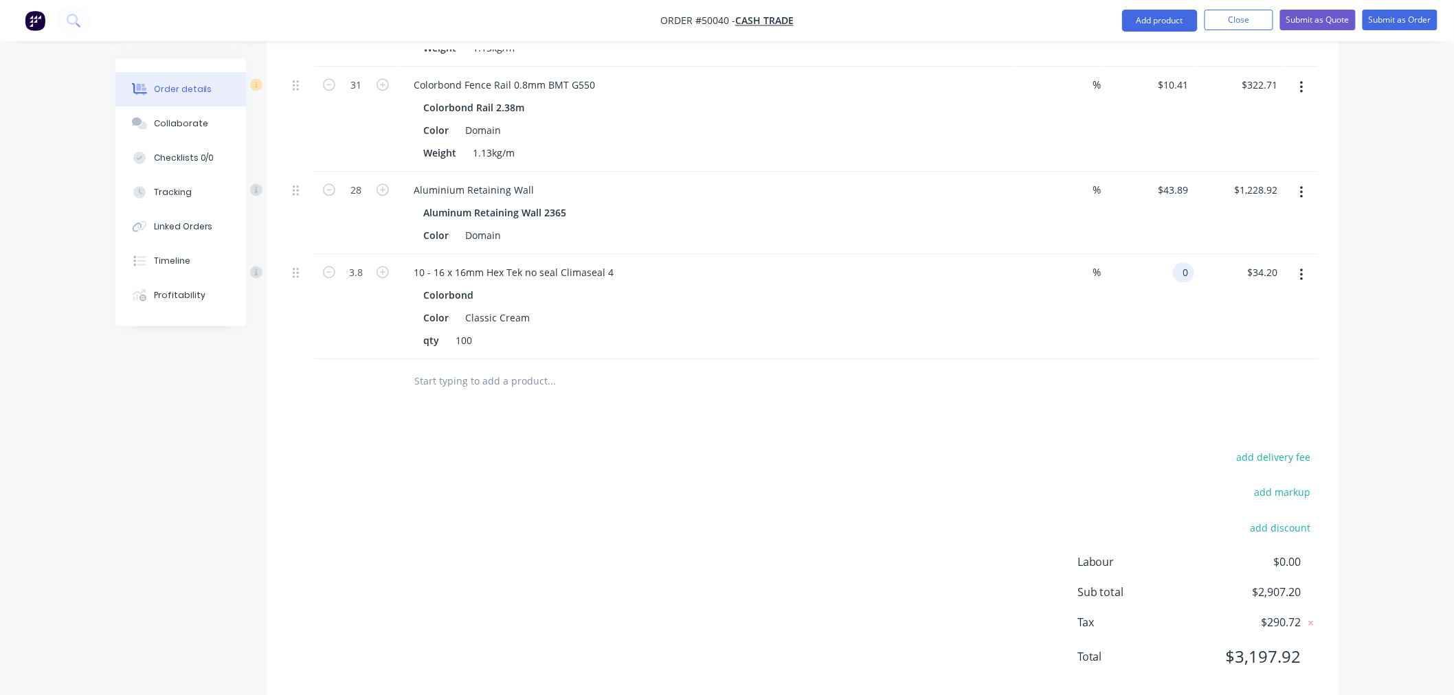
type input "$0.00"
click at [1141, 377] on div at bounding box center [802, 381] width 1031 height 45
click at [1133, 372] on div at bounding box center [802, 381] width 1031 height 45
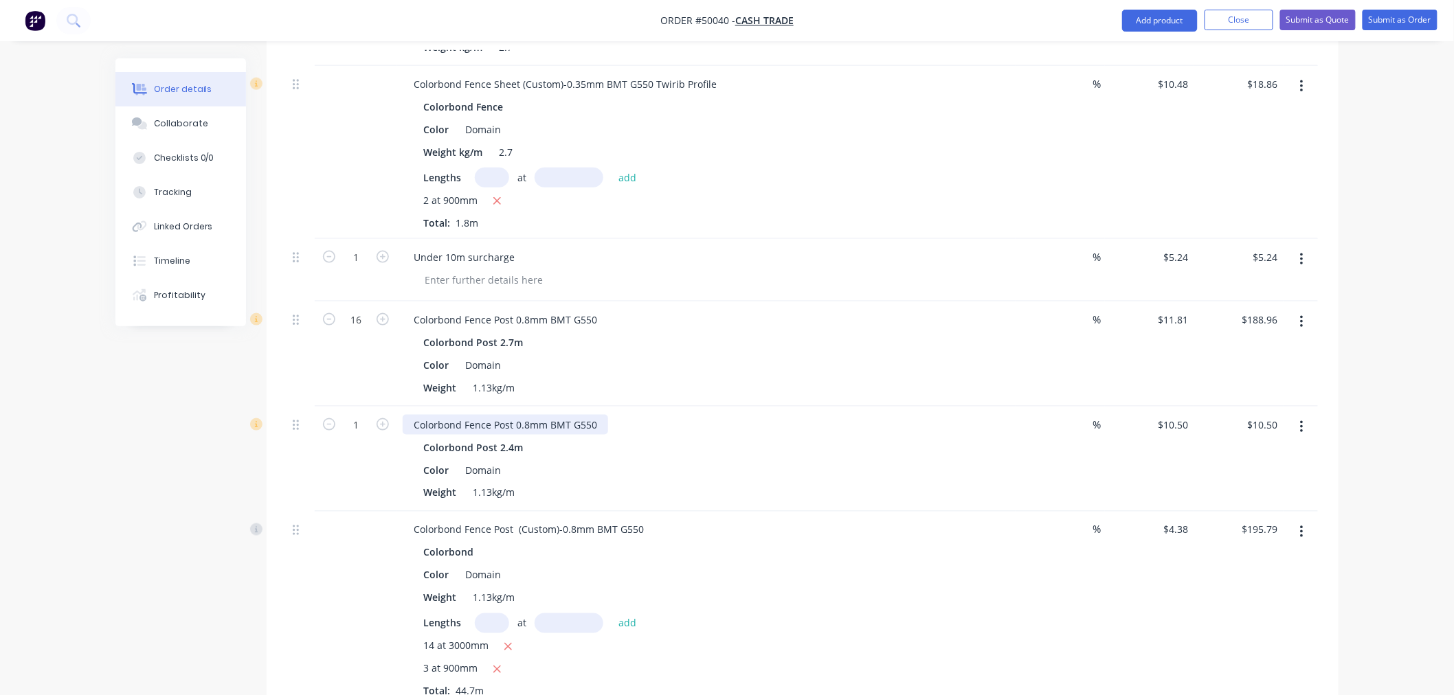
scroll to position [610, 0]
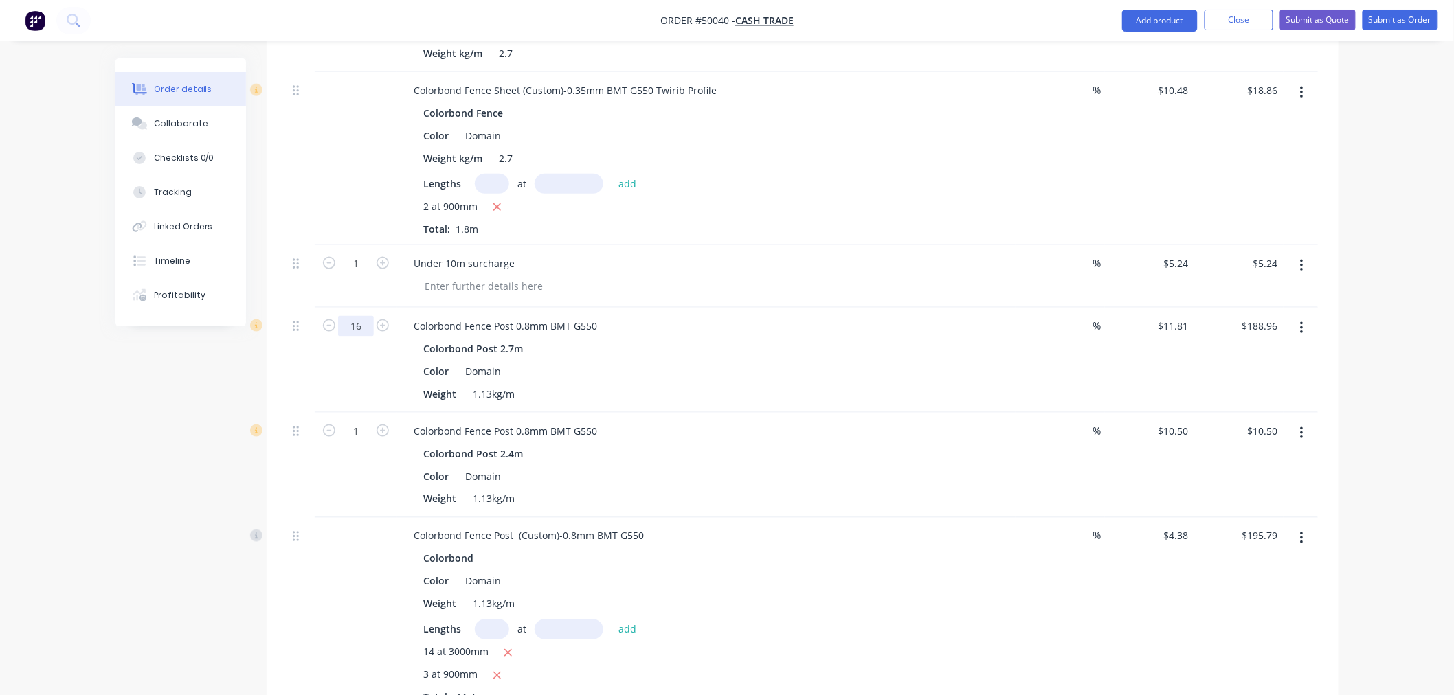
click at [363, 325] on input "16" at bounding box center [356, 326] width 36 height 21
type input "14"
type input "$165.34"
click at [259, 372] on div "Created by [PERSON_NAME] Created [DATE] Required [DATE] Assigned to Add team me…" at bounding box center [726, 462] width 1223 height 2029
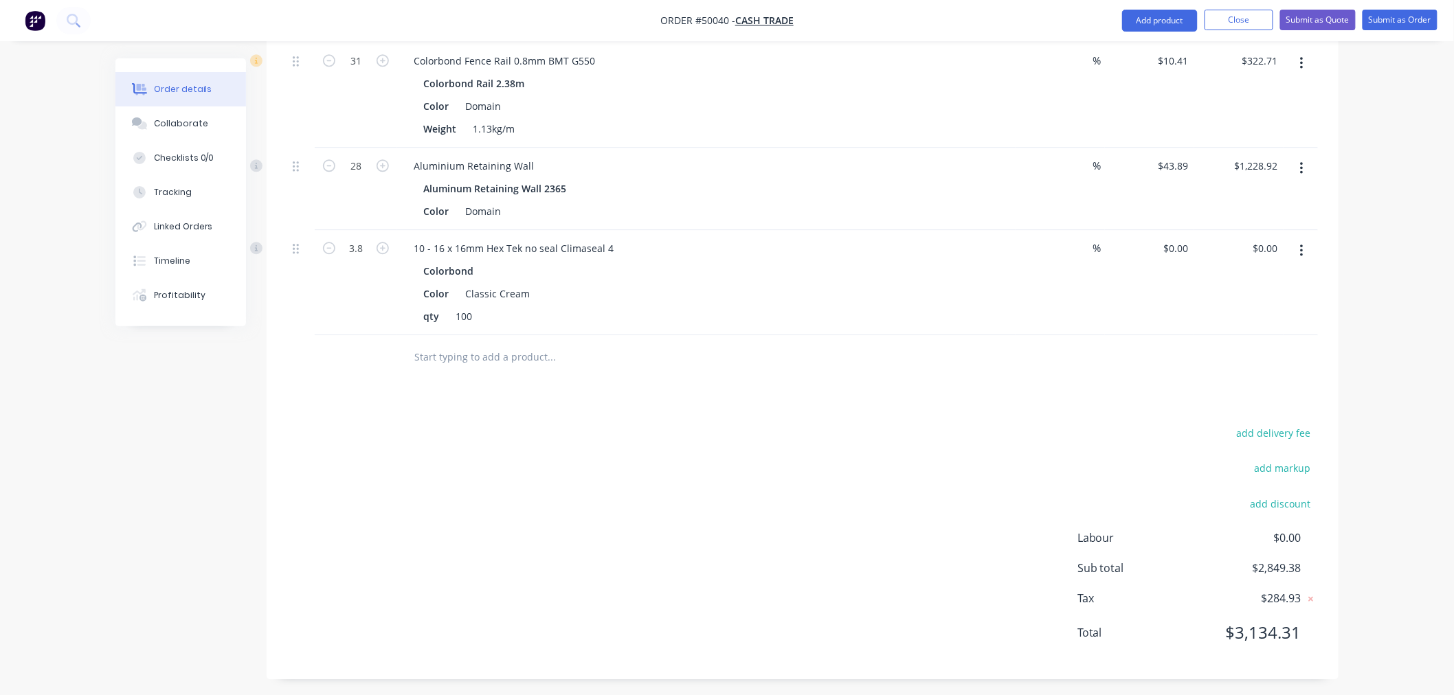
scroll to position [1391, 0]
click at [368, 243] on input "3.8" at bounding box center [356, 244] width 36 height 21
click at [1061, 430] on div "add delivery fee add markup add discount Labour $0.00 Sub total $2,849.38 Tax $…" at bounding box center [802, 537] width 1031 height 235
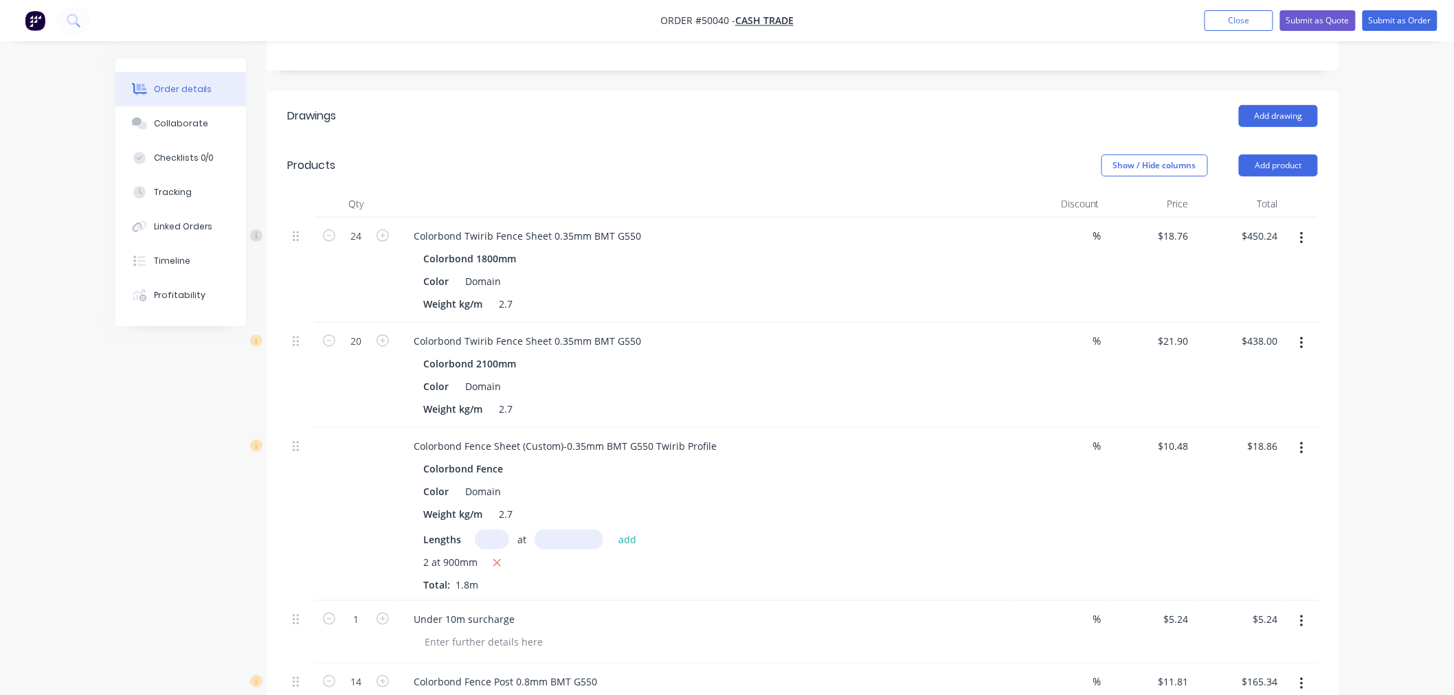
scroll to position [245, 0]
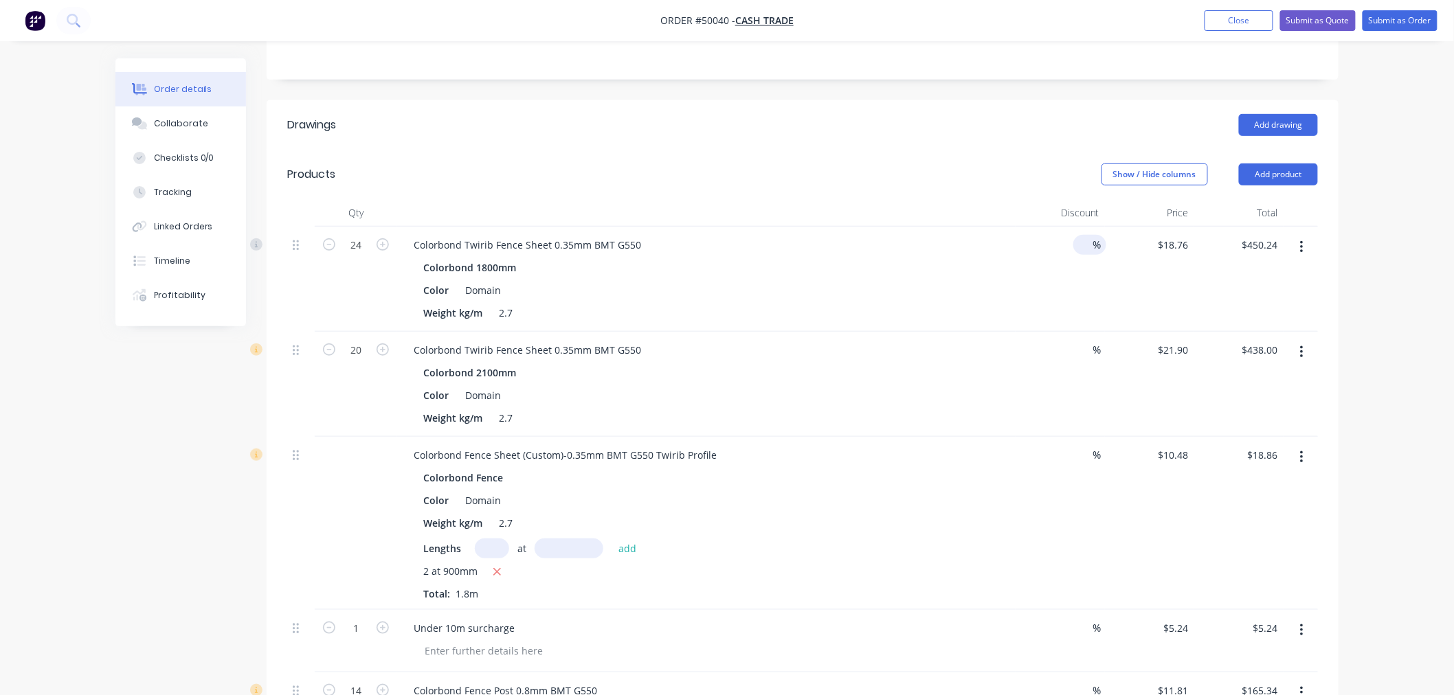
click at [1077, 249] on input at bounding box center [1082, 245] width 19 height 20
type input "5"
type input "$427.73"
click at [1089, 348] on input at bounding box center [1082, 350] width 19 height 20
type input "5"
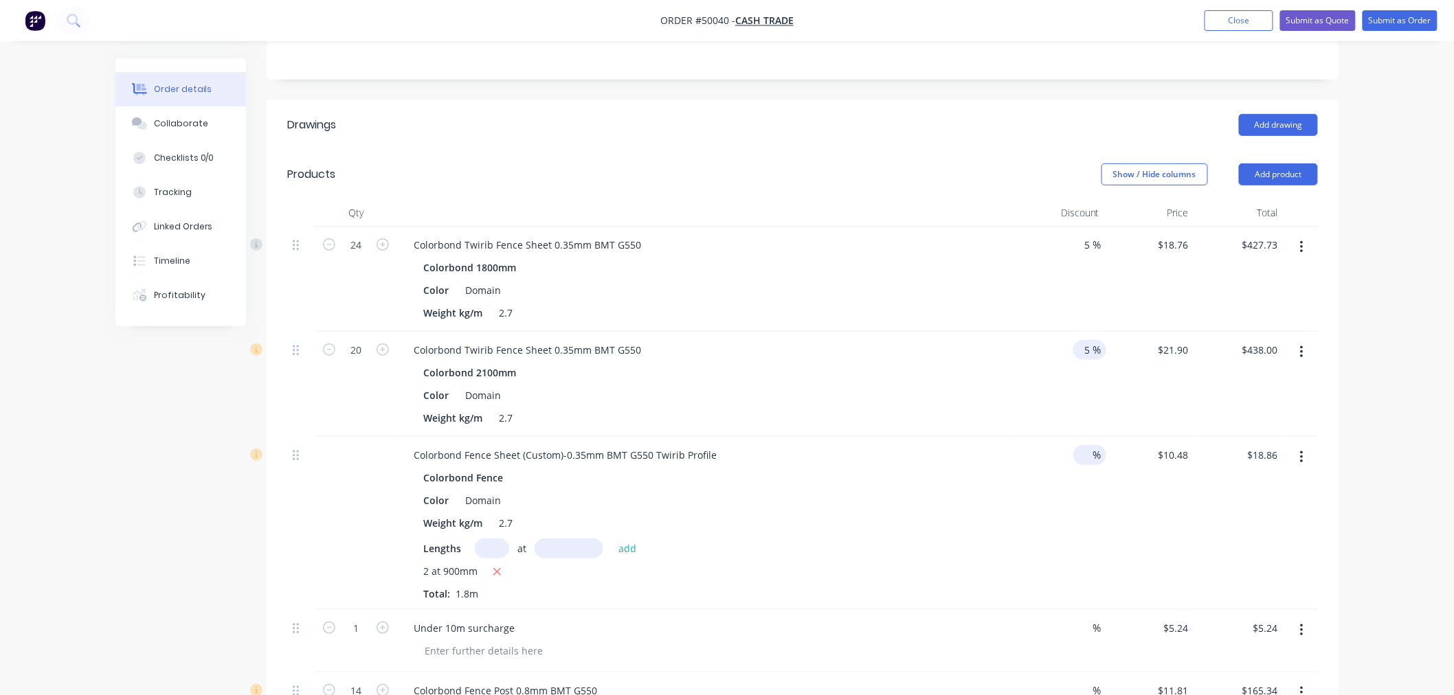
type input "$416.10"
click at [1086, 454] on input at bounding box center [1082, 455] width 19 height 20
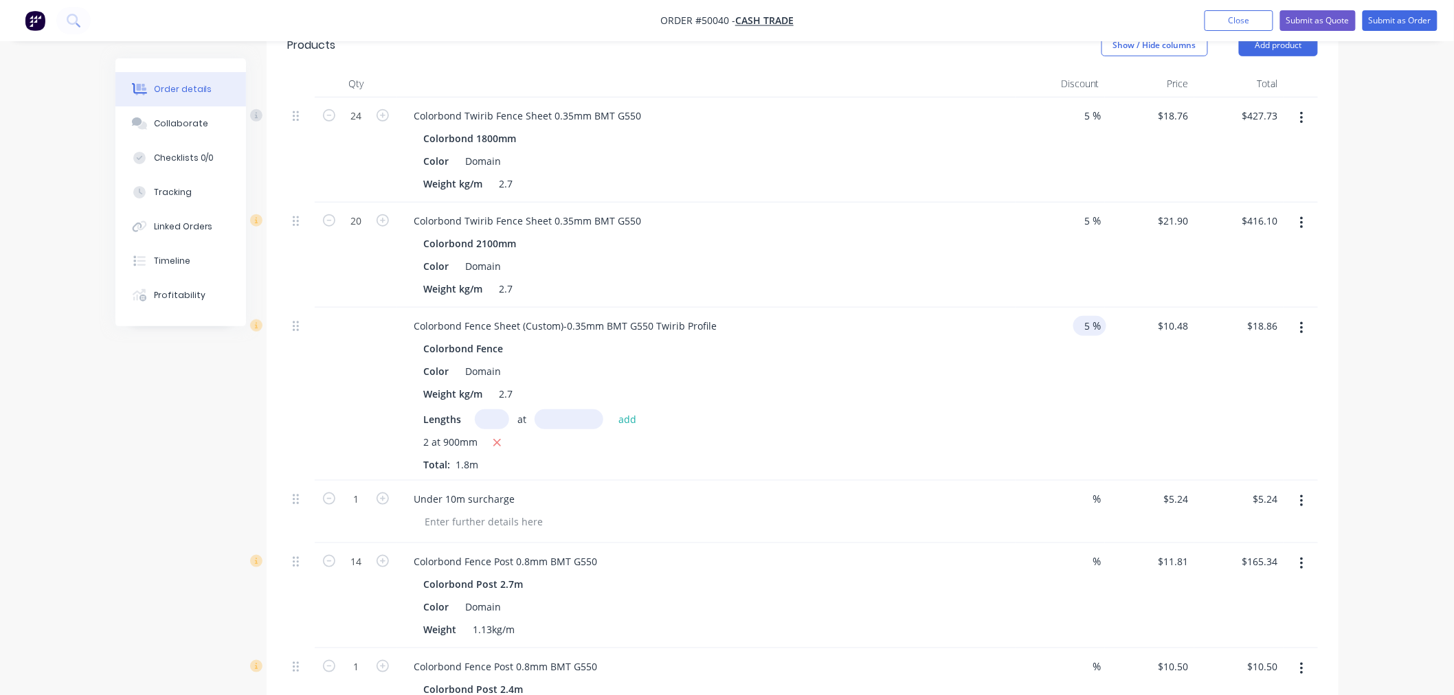
scroll to position [475, 0]
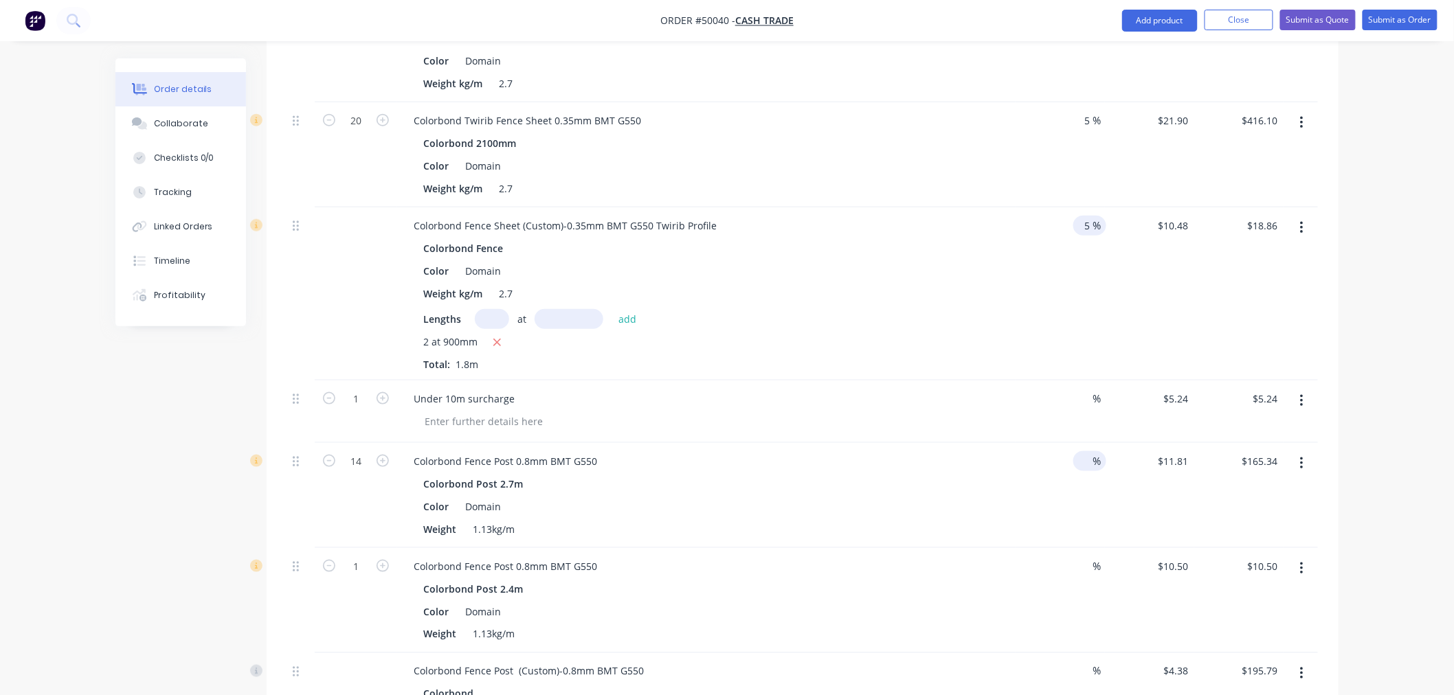
type input "5"
type input "$17.92"
click at [1080, 461] on input at bounding box center [1082, 461] width 19 height 20
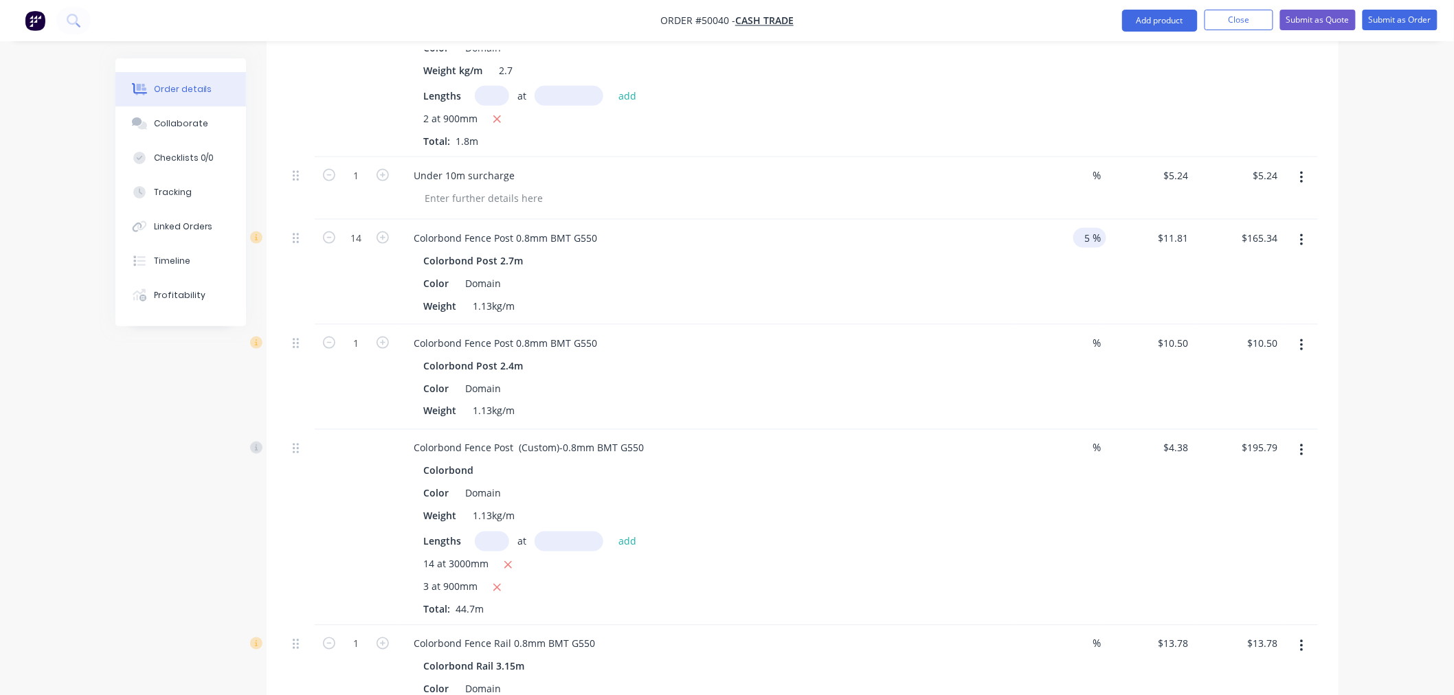
scroll to position [704, 0]
type input "5"
type input "$157.07"
click at [1079, 337] on input at bounding box center [1082, 338] width 19 height 20
type input "5"
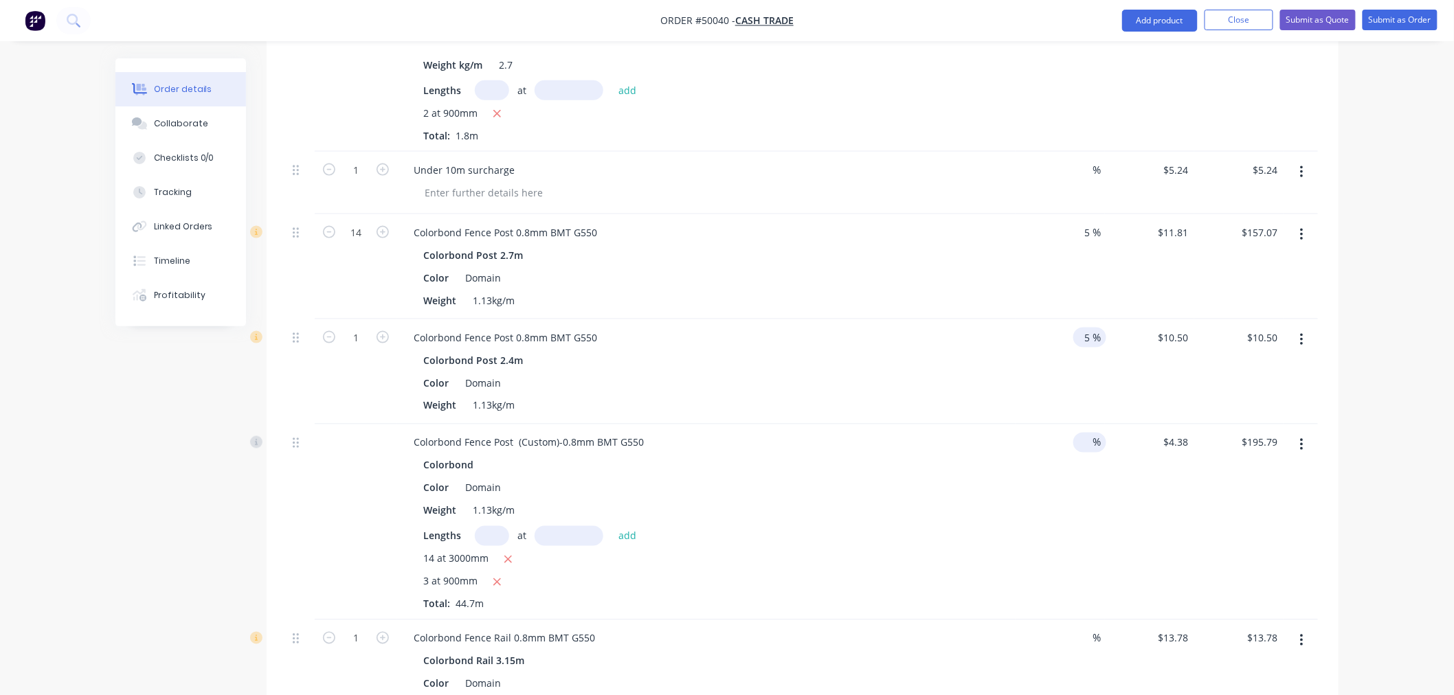
type input "$9.98"
click at [1087, 448] on input at bounding box center [1082, 443] width 19 height 20
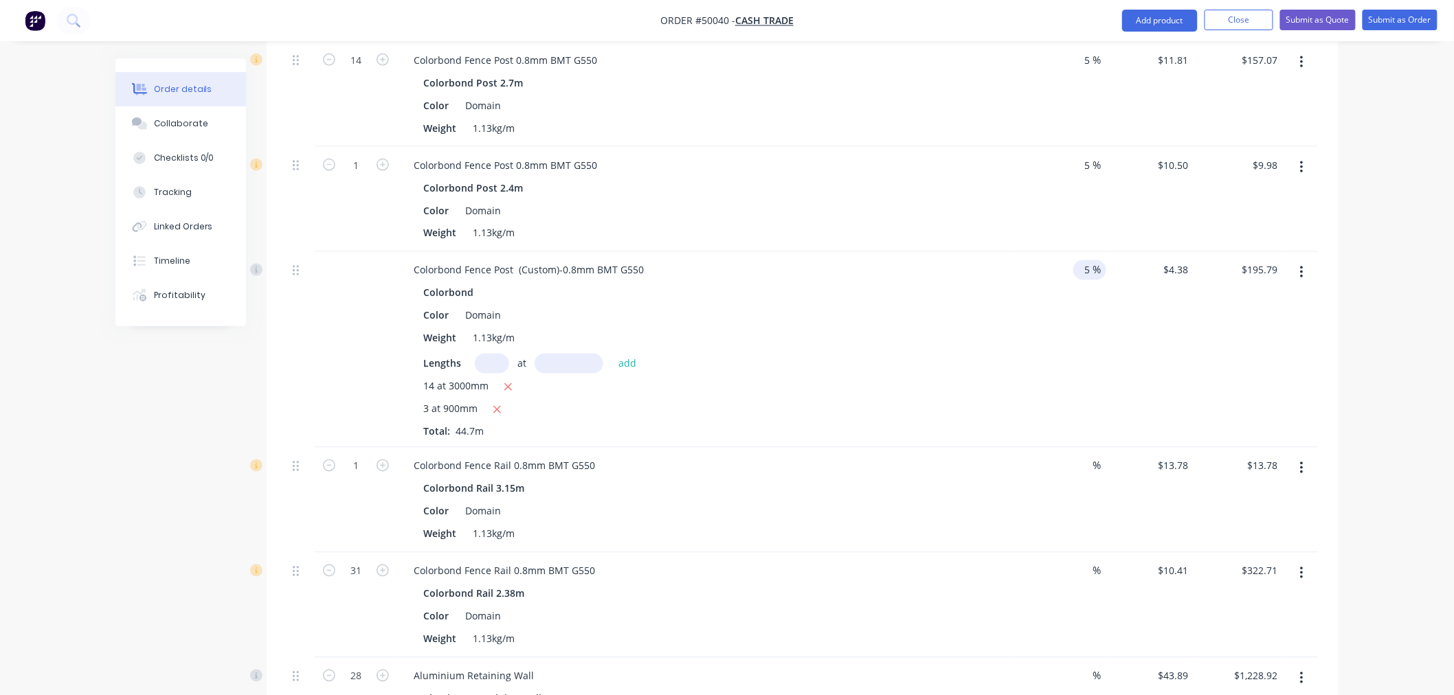
scroll to position [933, 0]
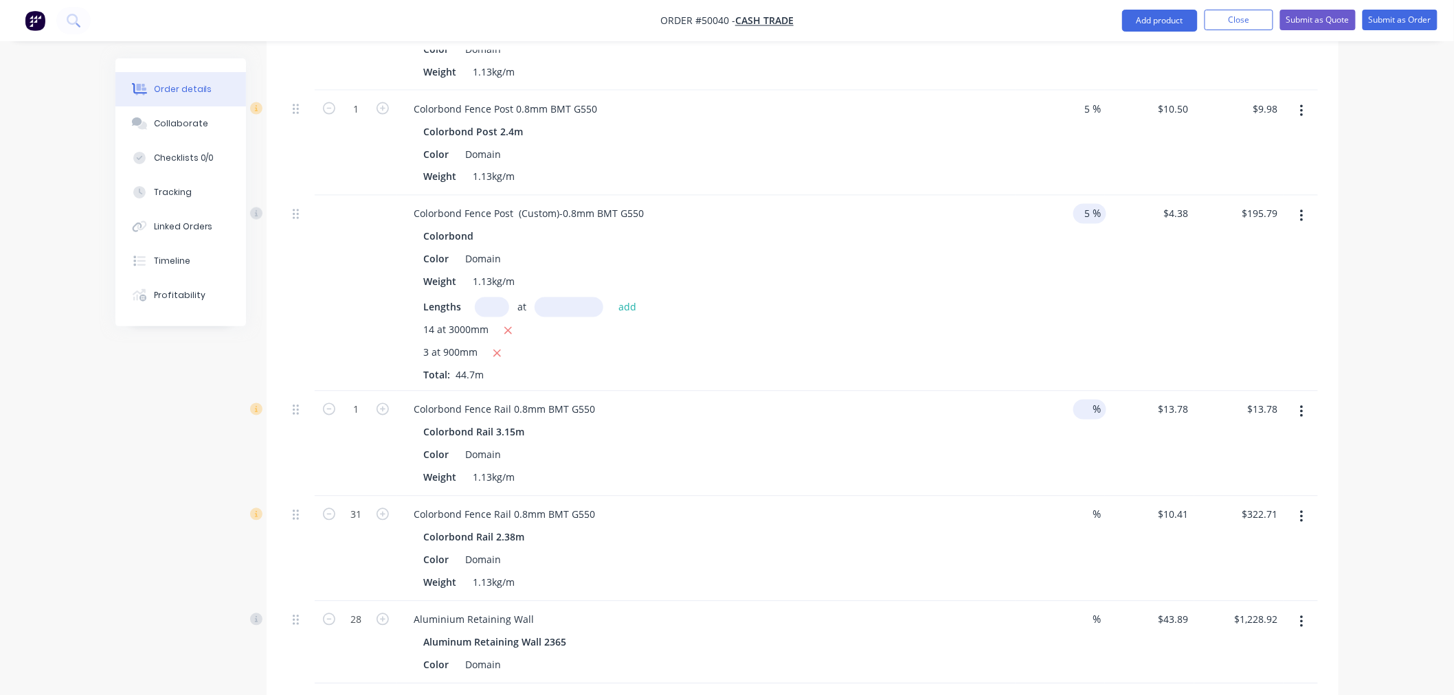
type input "5"
type input "$186.00"
click at [1078, 415] on input at bounding box center [1082, 410] width 19 height 20
type input "5"
type input "$13.09"
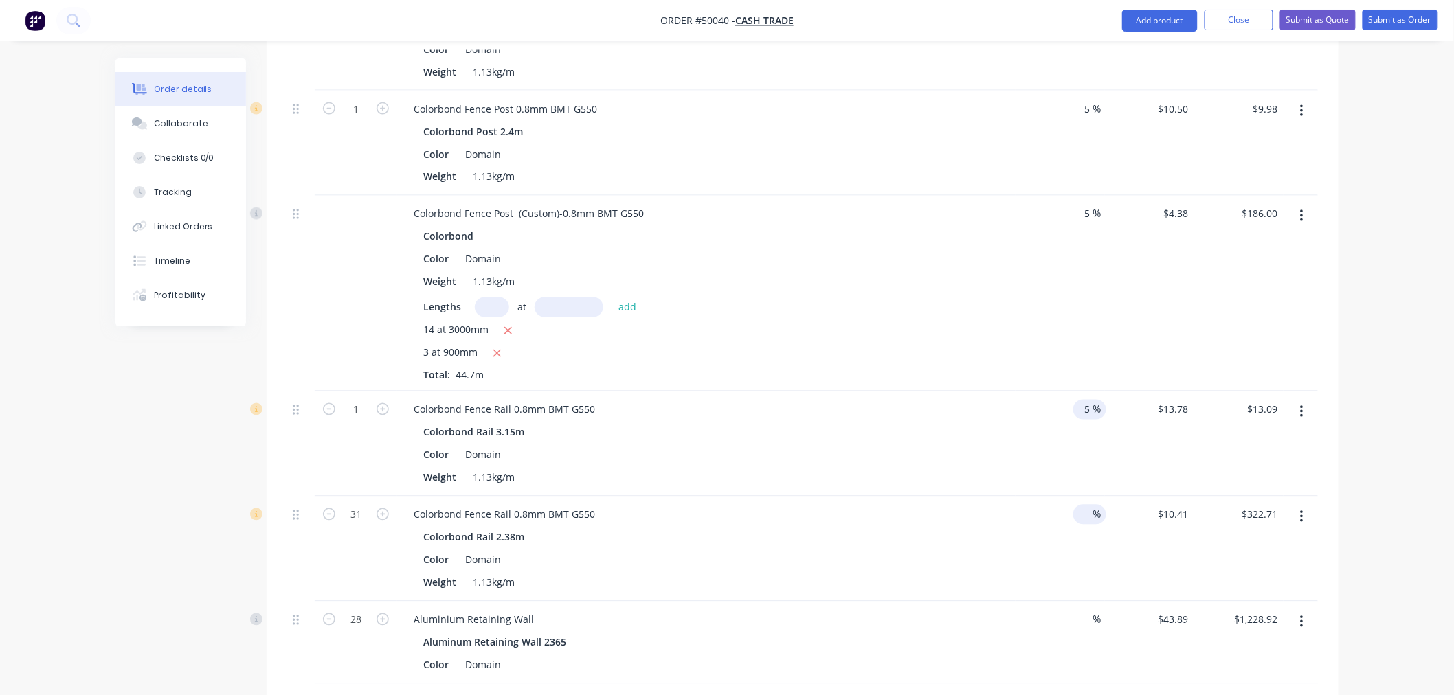
click at [1088, 520] on input at bounding box center [1082, 515] width 19 height 20
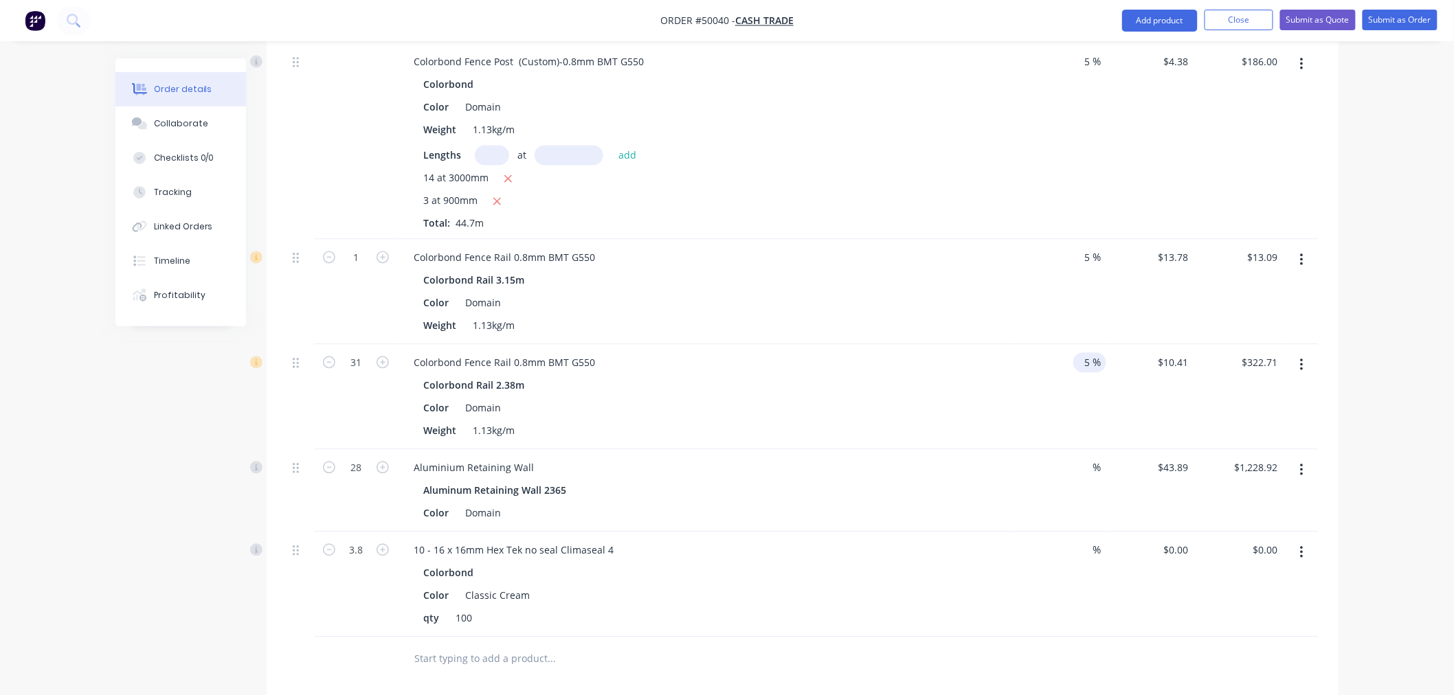
scroll to position [1086, 0]
type input "5"
type input "$306.57"
click at [1086, 468] on input at bounding box center [1082, 467] width 19 height 20
type input "5"
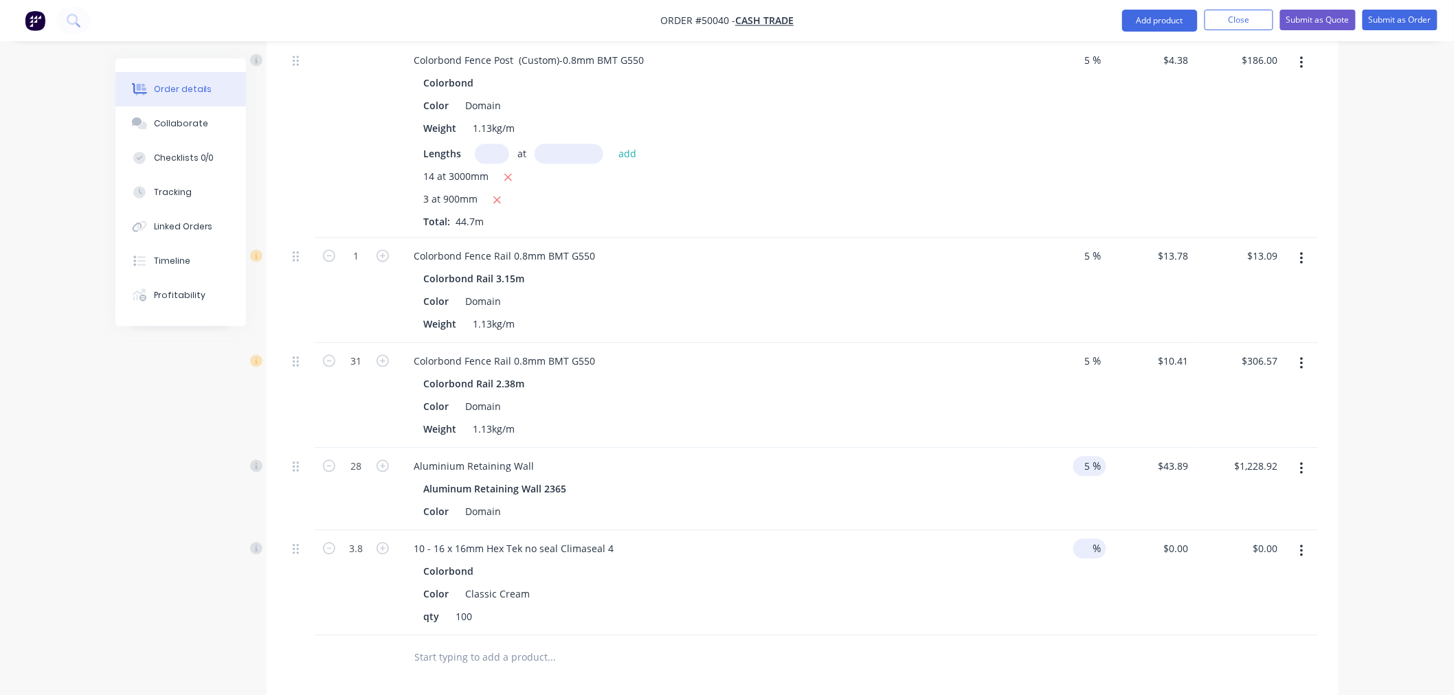
type input "$1,167.47"
click at [1087, 544] on input at bounding box center [1082, 549] width 19 height 20
type input "5"
click at [1111, 592] on div "$0.00 $0.00" at bounding box center [1149, 583] width 89 height 105
click at [1086, 546] on input "5" at bounding box center [1082, 549] width 19 height 20
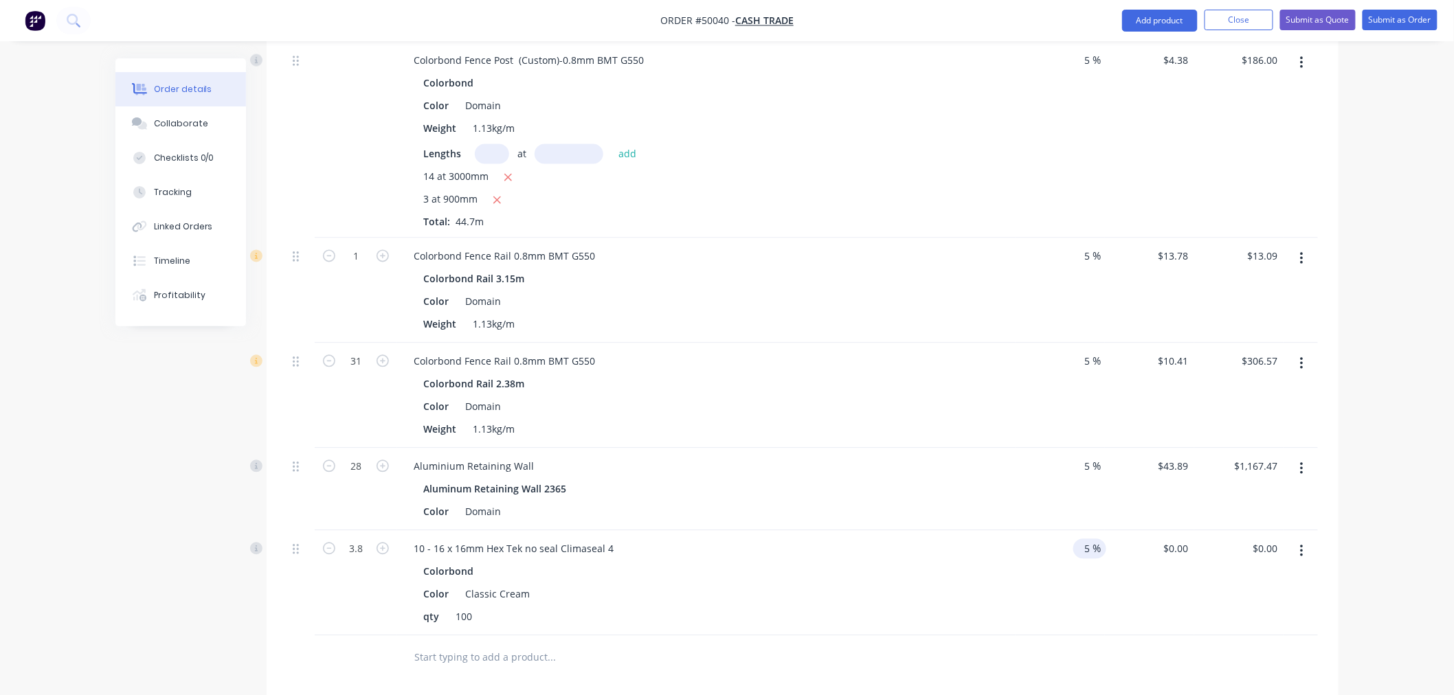
drag, startPoint x: 1082, startPoint y: 548, endPoint x: 1121, endPoint y: 571, distance: 45.3
click at [1115, 548] on div "3.8 10 - 16 x 16mm Hex Tek no seal Climaseal 4 Colorbond Color Classic Cream qt…" at bounding box center [802, 583] width 1031 height 105
click at [1118, 593] on div "$0.00 $0.00" at bounding box center [1149, 583] width 89 height 105
drag, startPoint x: 1088, startPoint y: 545, endPoint x: 1110, endPoint y: 548, distance: 22.3
click at [1110, 548] on div "3.8 10 - 16 x 16mm Hex Tek no seal Climaseal 4 Colorbond Color Classic Cream qt…" at bounding box center [802, 583] width 1031 height 105
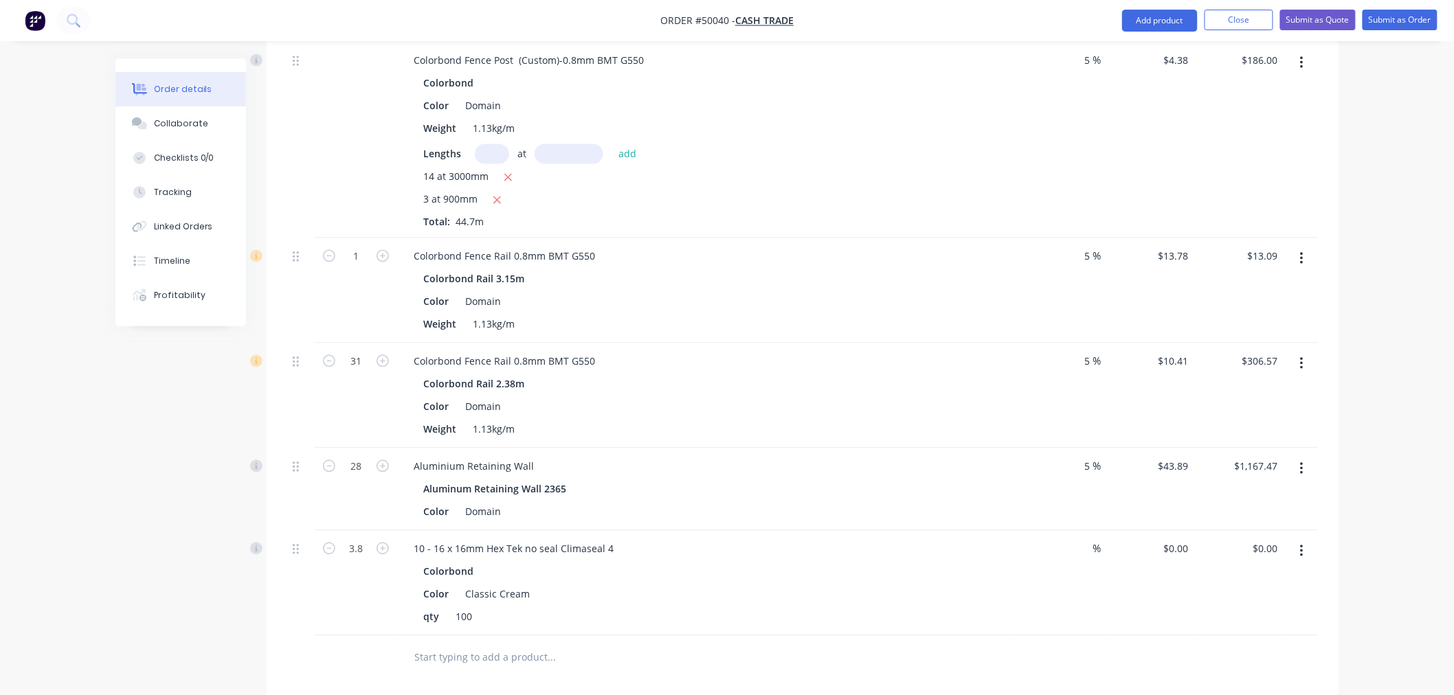
click at [1084, 603] on div "%" at bounding box center [1060, 583] width 89 height 105
click at [1205, 588] on div "$0.00 $0.00" at bounding box center [1238, 583] width 89 height 105
click at [1201, 592] on div "$0.00 $0.00" at bounding box center [1238, 583] width 89 height 105
drag, startPoint x: 1150, startPoint y: 610, endPoint x: 1138, endPoint y: 531, distance: 80.0
click at [1151, 608] on div "$0.00 $0.00" at bounding box center [1149, 583] width 89 height 105
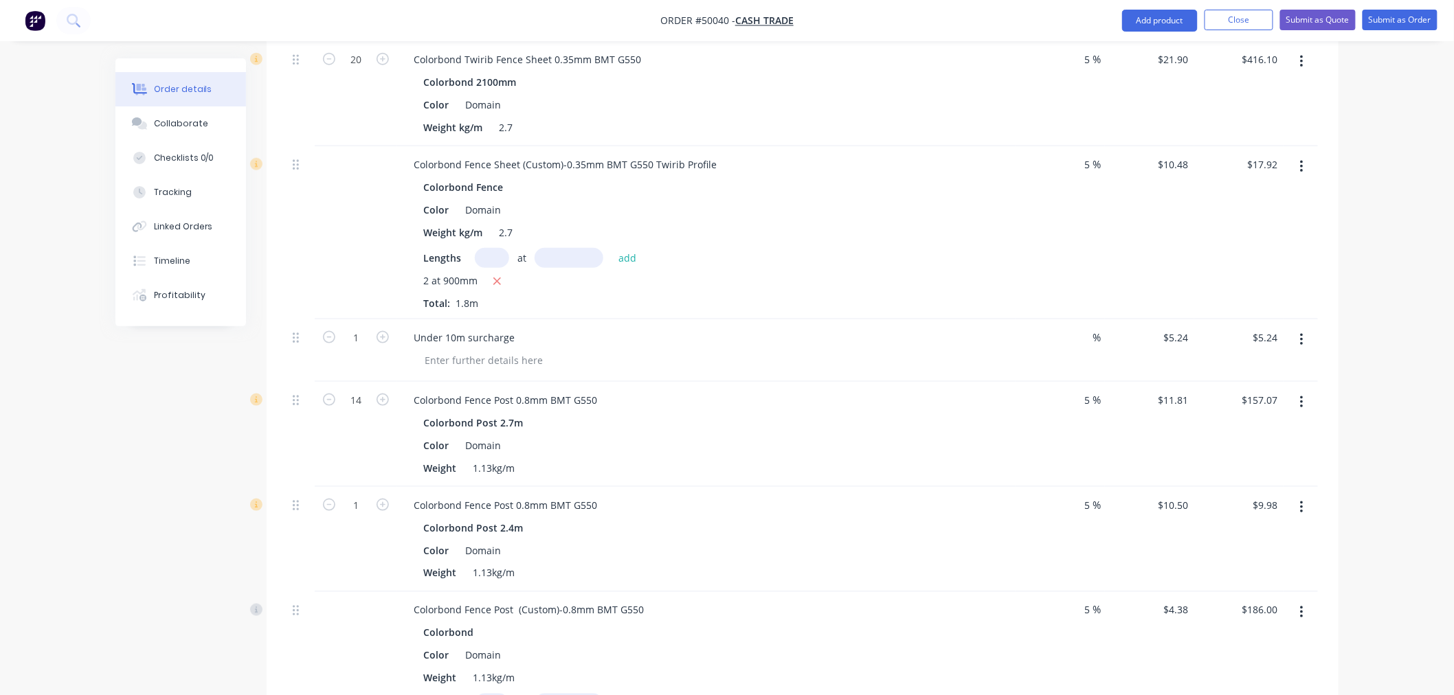
scroll to position [169, 0]
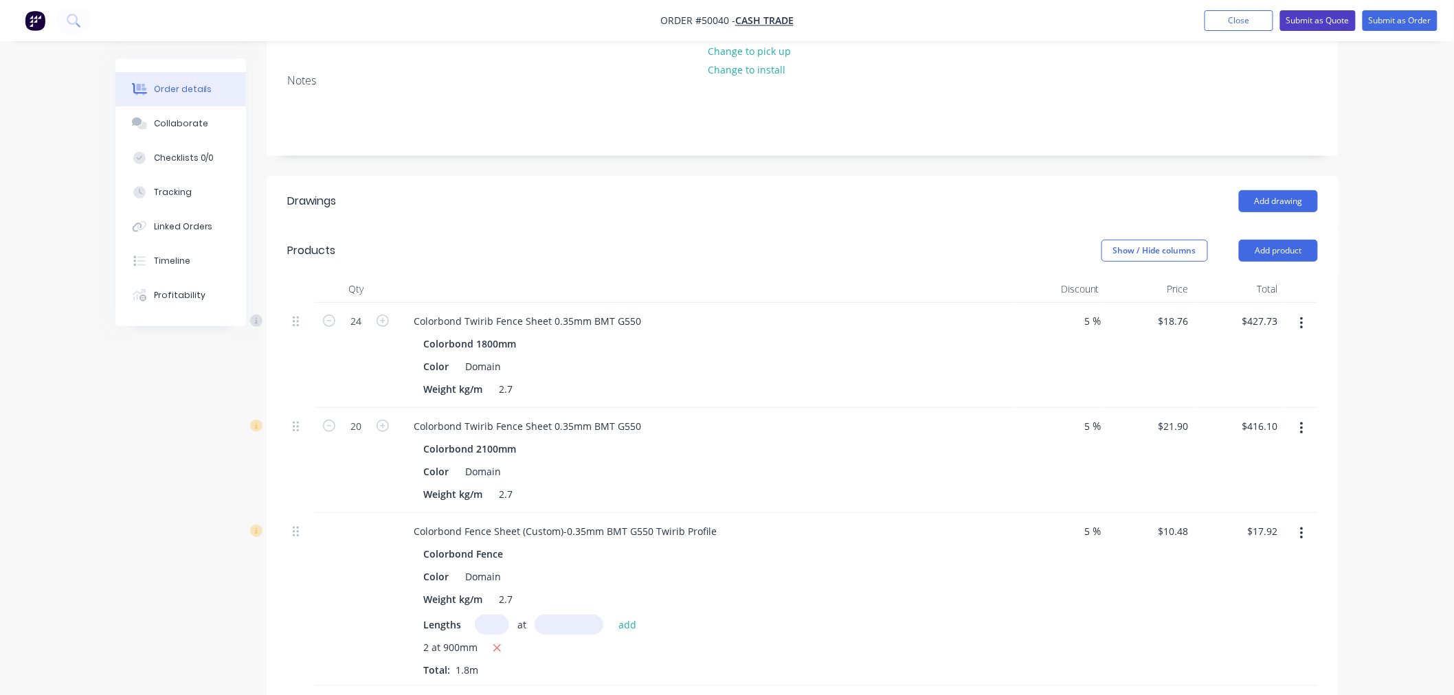
click at [1335, 19] on button "Submit as Quote" at bounding box center [1318, 20] width 76 height 21
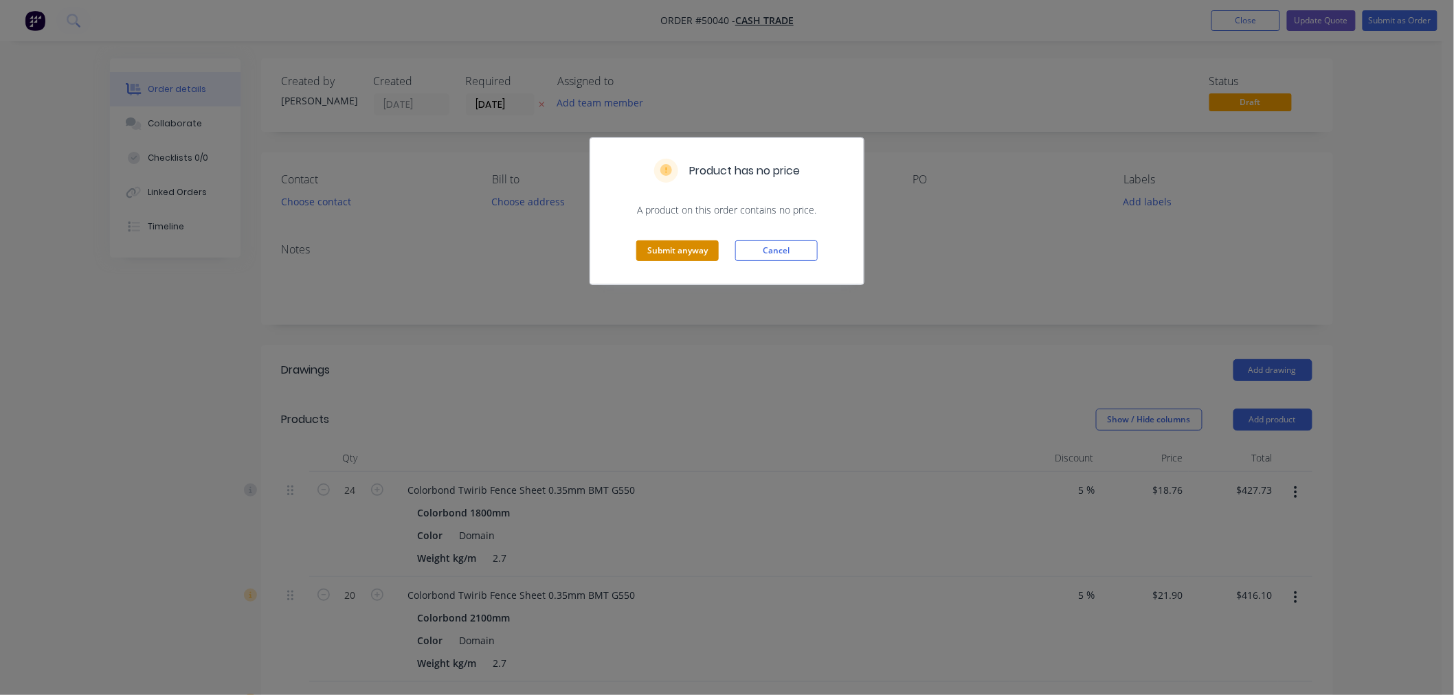
click at [704, 255] on button "Submit anyway" at bounding box center [677, 251] width 82 height 21
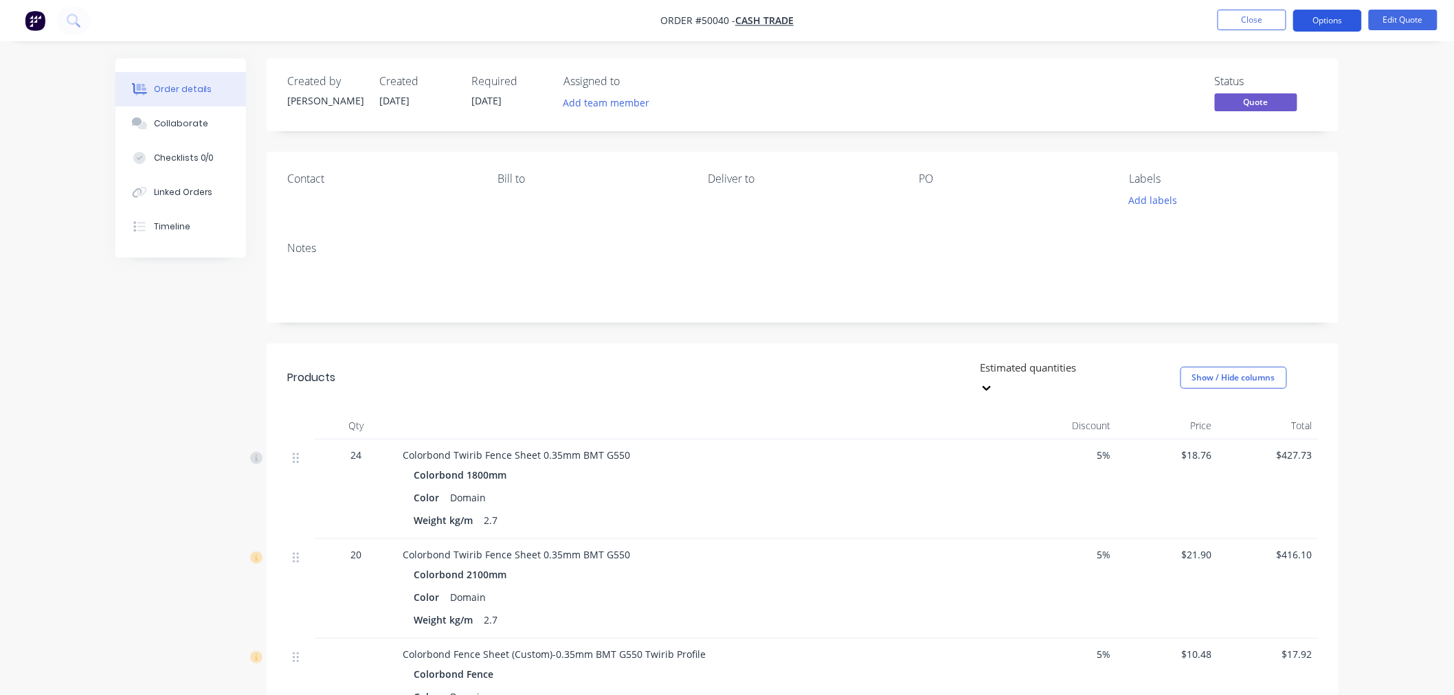
click at [1318, 16] on button "Options" at bounding box center [1327, 21] width 69 height 22
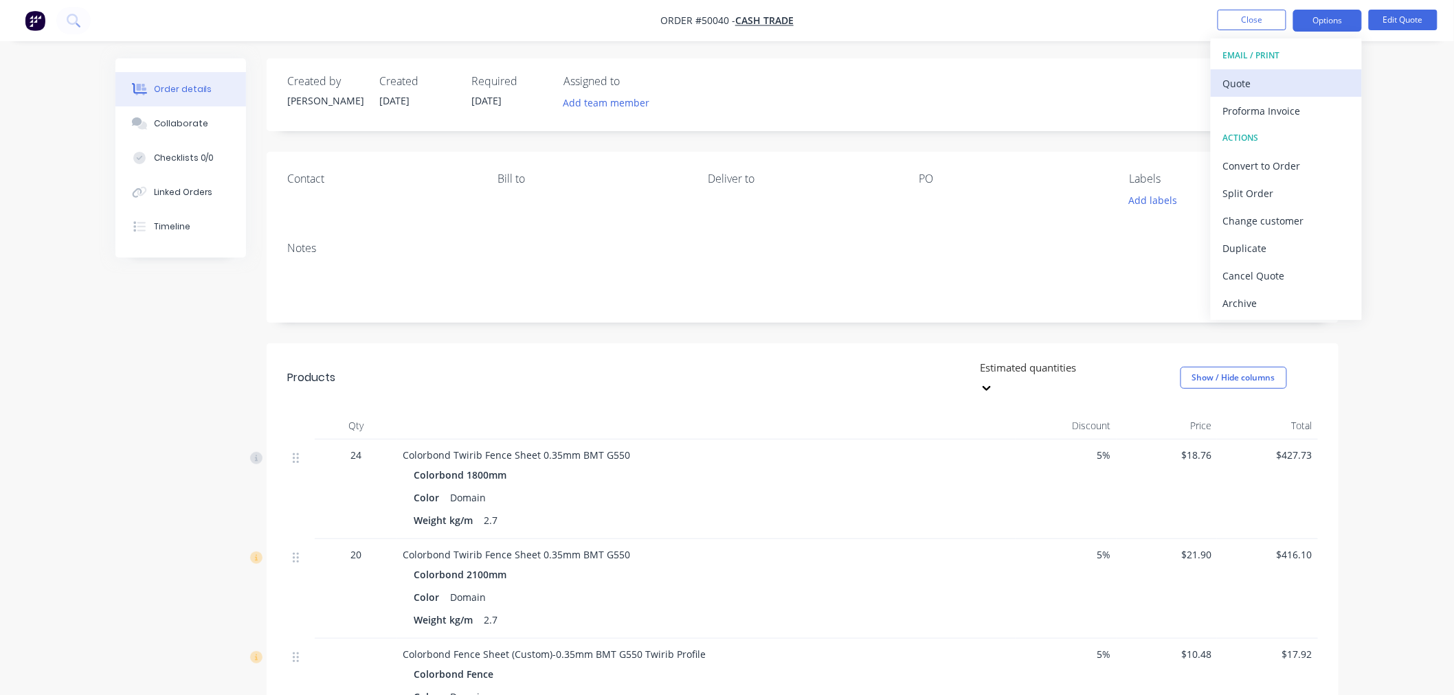
click at [1288, 81] on div "Quote" at bounding box center [1286, 84] width 126 height 20
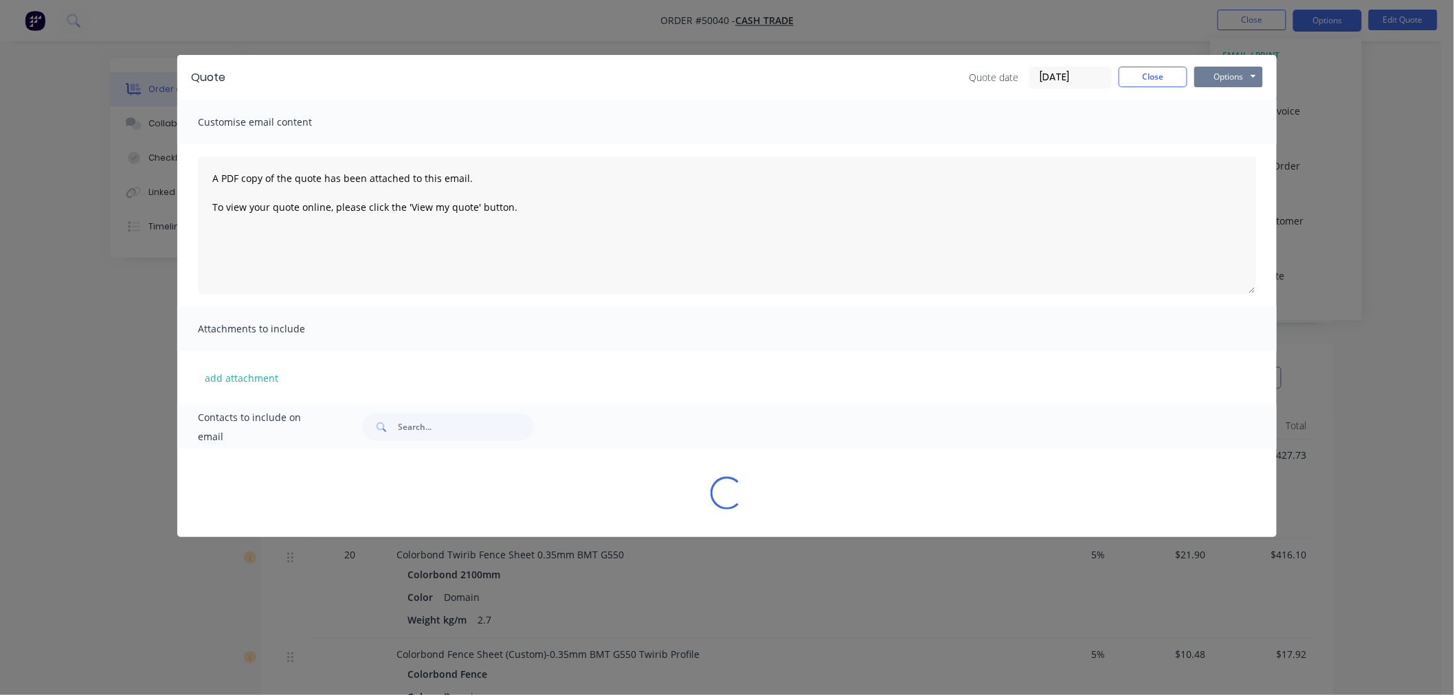
click at [1230, 77] on button "Options" at bounding box center [1228, 77] width 69 height 21
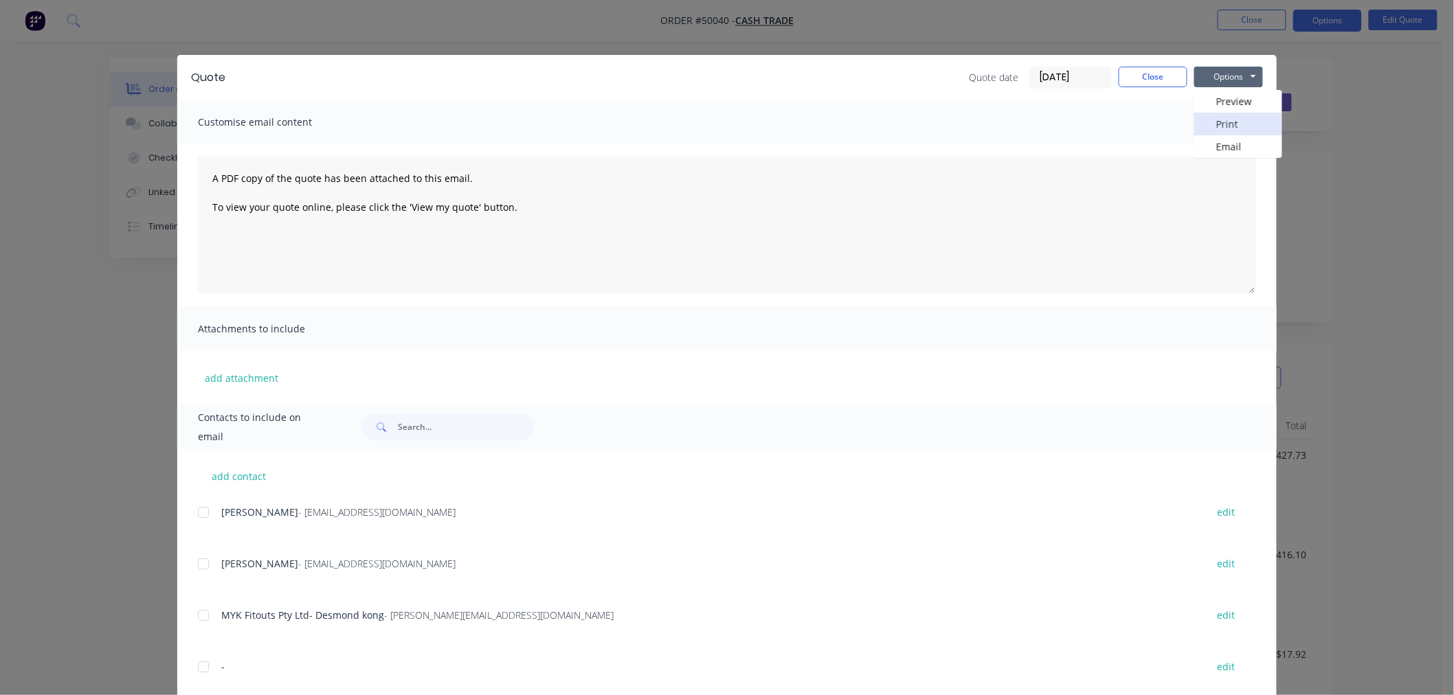
click at [1241, 122] on button "Print" at bounding box center [1238, 124] width 88 height 23
click at [1131, 76] on button "Close" at bounding box center [1153, 77] width 69 height 21
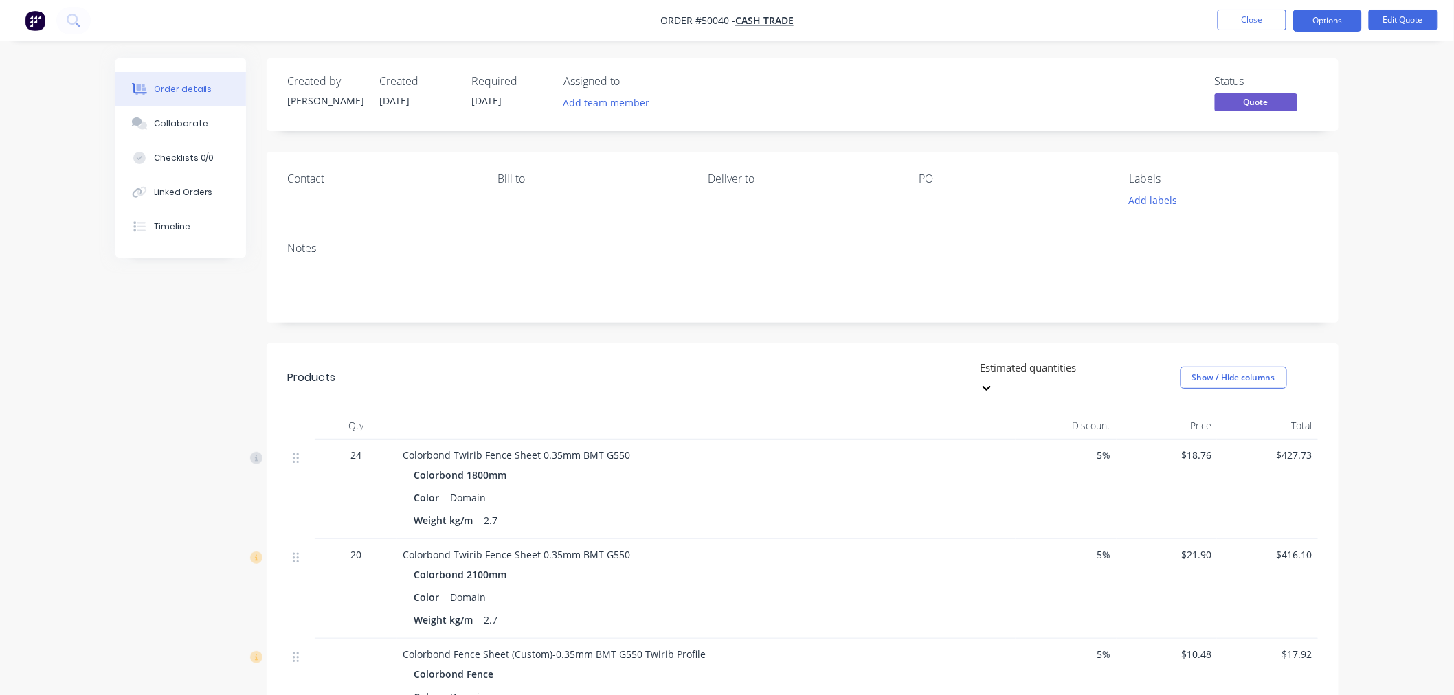
click at [1418, 8] on nav "Order #50040 - Cash Trade Close Options Edit Quote" at bounding box center [727, 20] width 1454 height 41
click at [1418, 22] on button "Edit Quote" at bounding box center [1403, 20] width 69 height 21
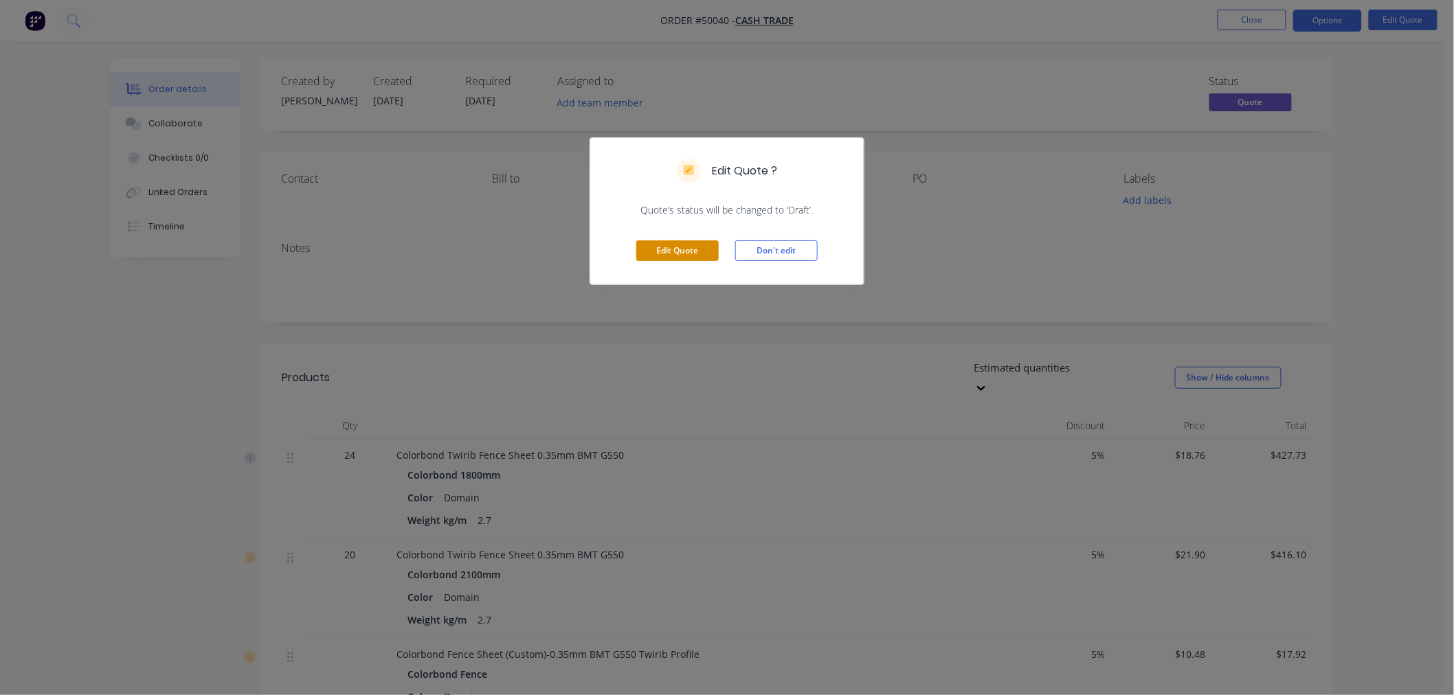
click at [713, 244] on button "Edit Quote" at bounding box center [677, 251] width 82 height 21
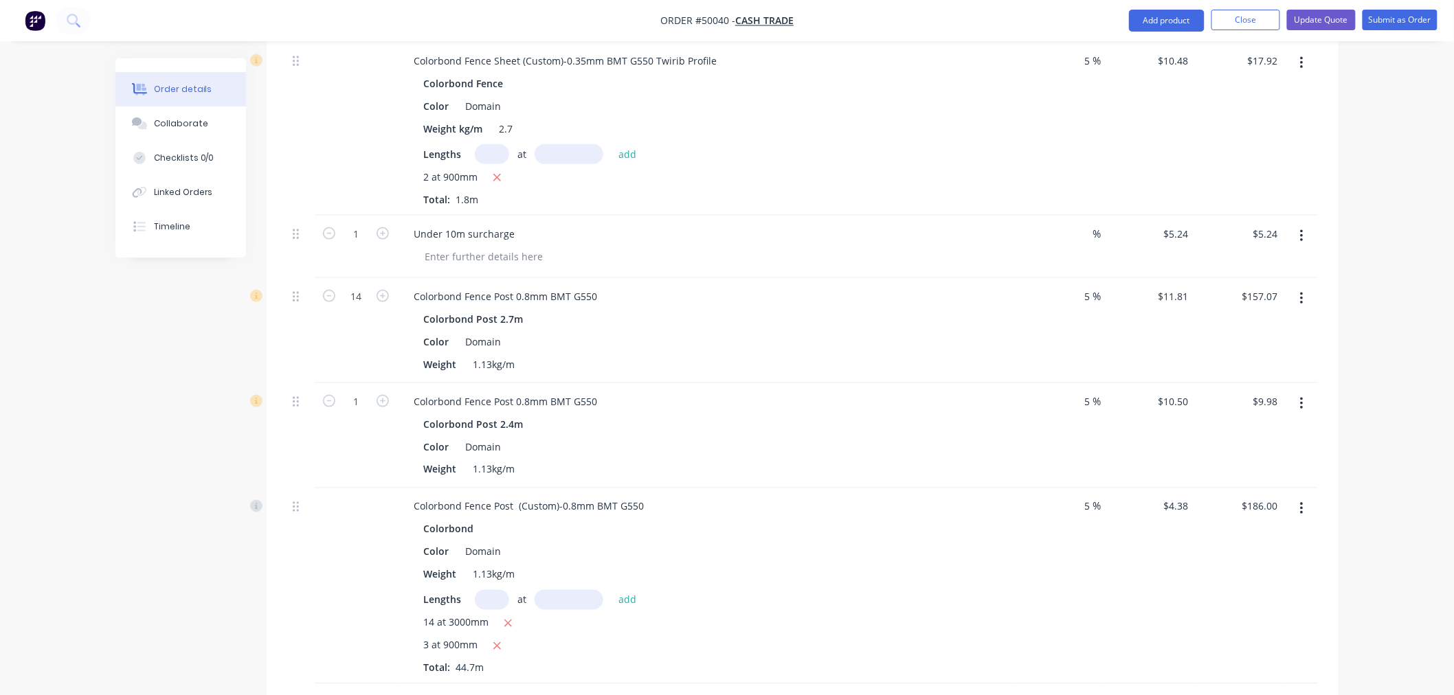
scroll to position [687, 0]
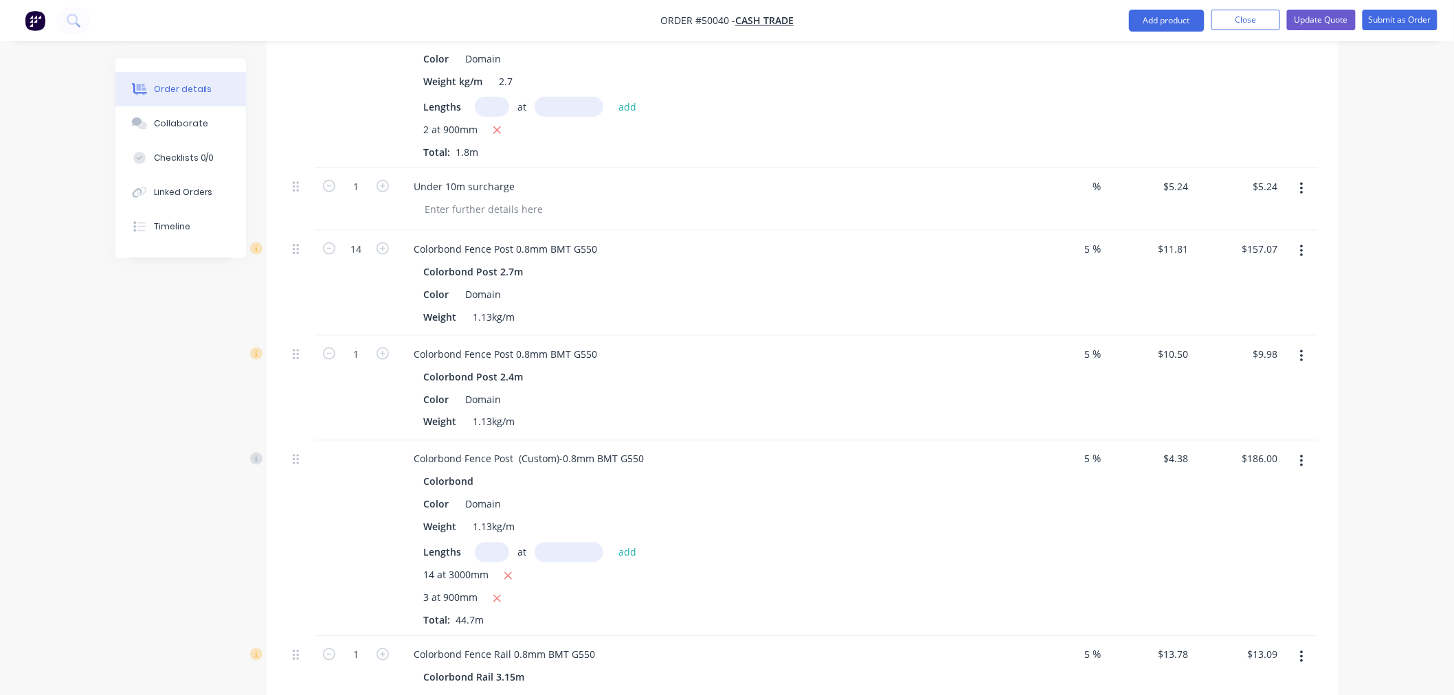
click at [495, 553] on input "text" at bounding box center [492, 553] width 34 height 20
type input "3"
type input "1800"
click at [612, 543] on button "add" at bounding box center [628, 552] width 32 height 19
click at [495, 623] on icon "button" at bounding box center [497, 622] width 9 height 12
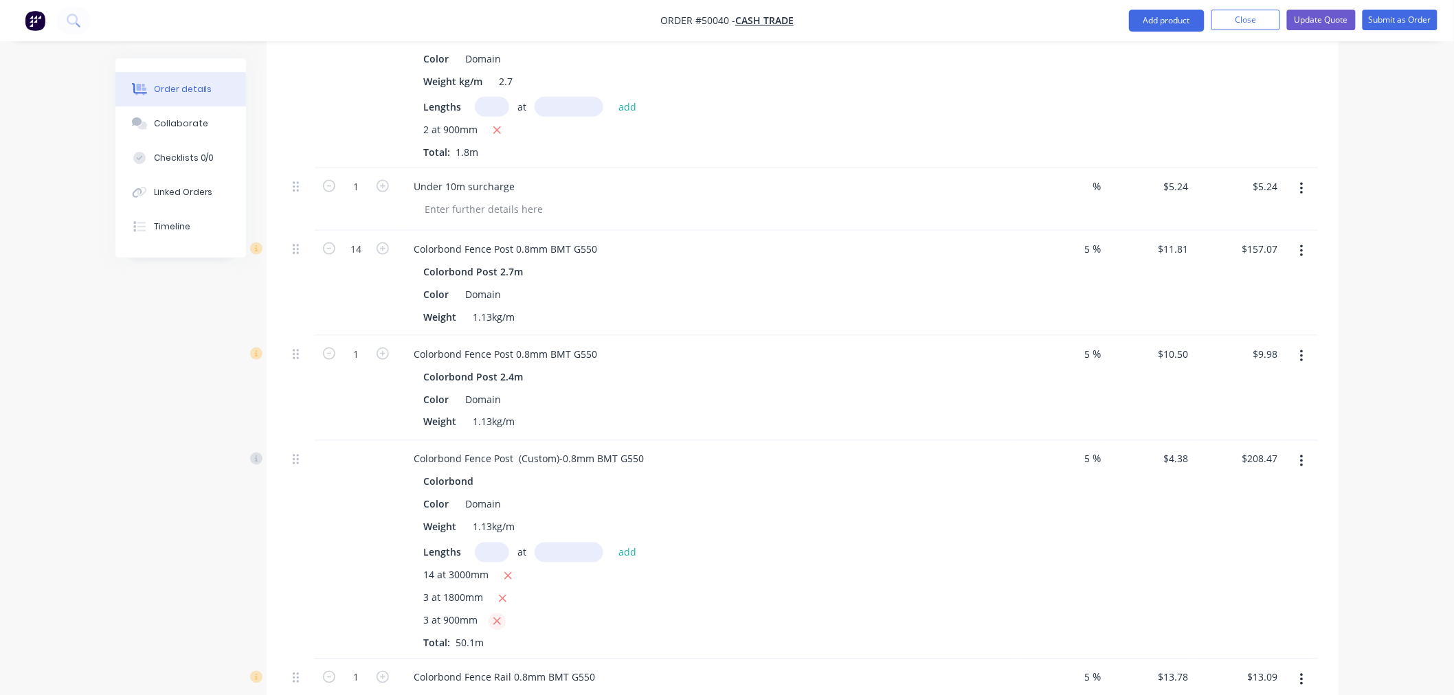
type input "$197.23"
click at [486, 558] on input "text" at bounding box center [492, 553] width 34 height 20
type input "3"
type input "1500"
click at [612, 543] on button "add" at bounding box center [628, 552] width 32 height 19
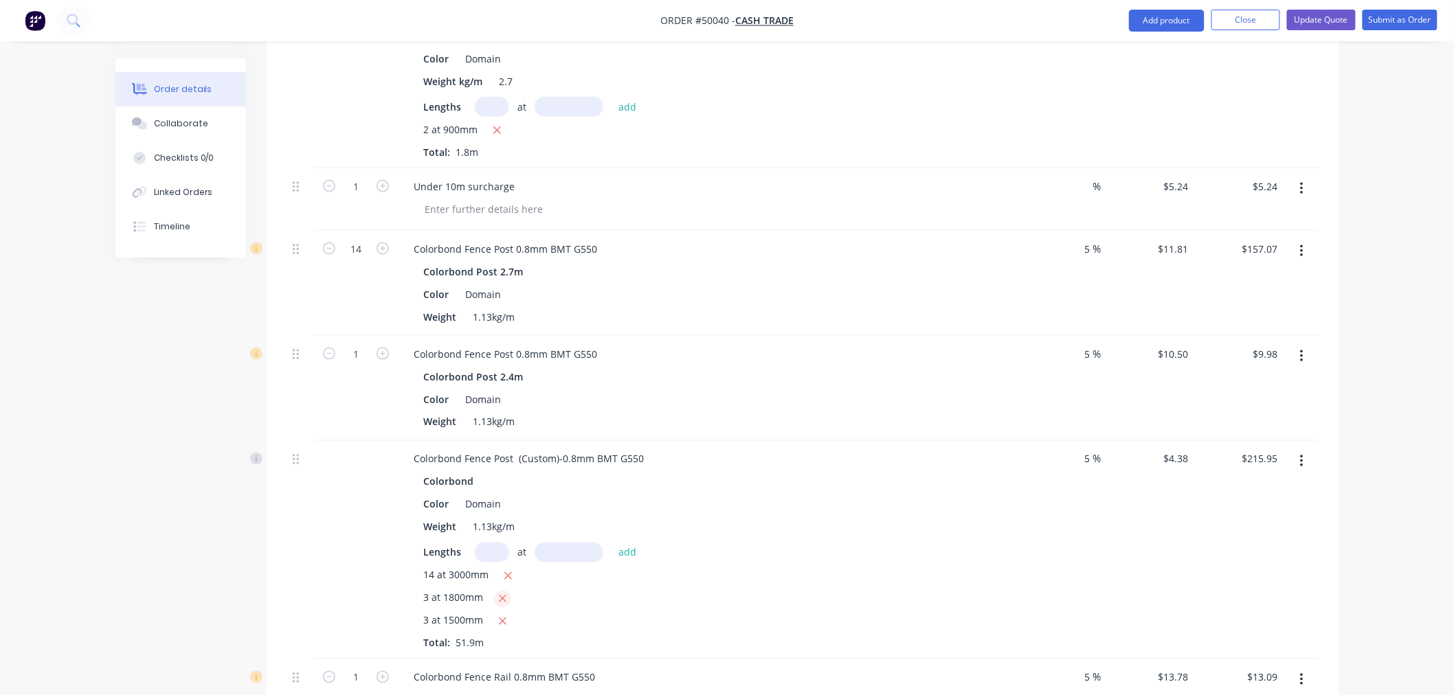
click at [506, 600] on button "button" at bounding box center [502, 599] width 17 height 17
type input "$193.49"
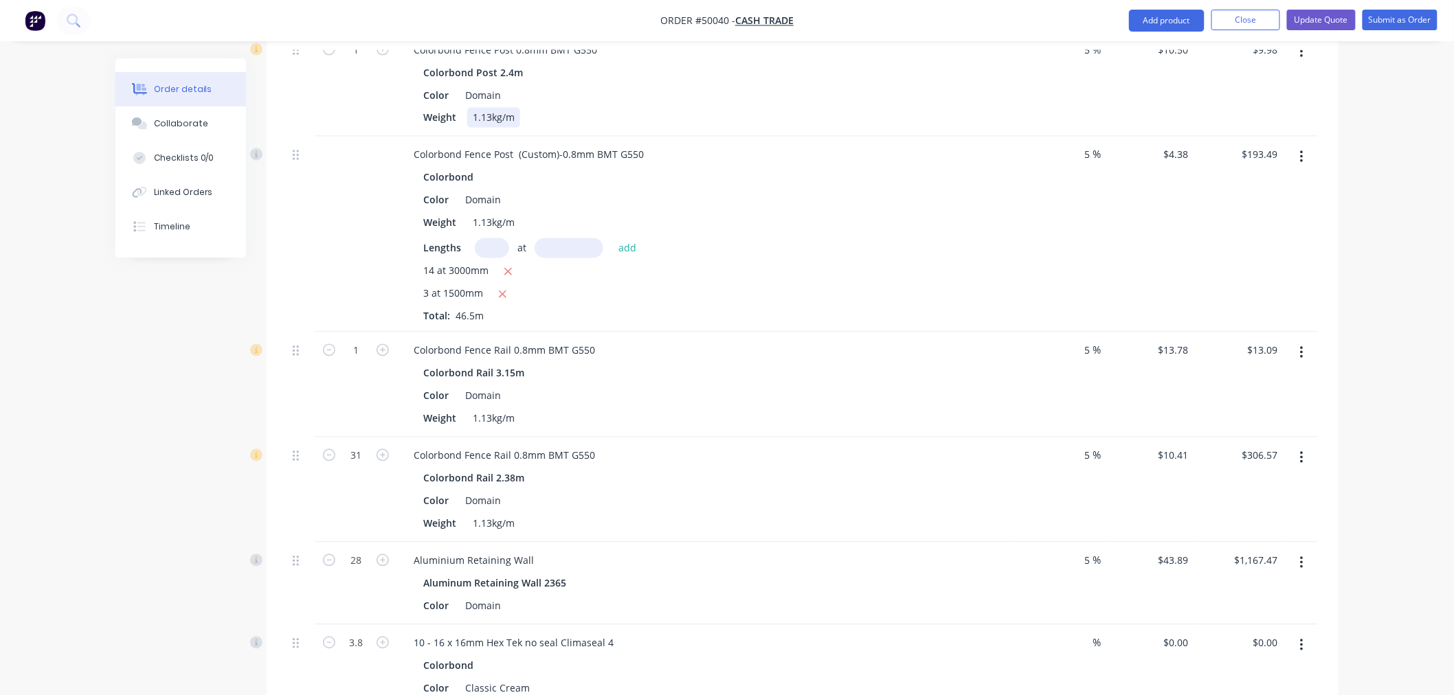
scroll to position [992, 0]
click at [328, 455] on icon "button" at bounding box center [329, 455] width 12 height 12
type input "30"
type input "$296.69"
click at [208, 403] on div "Created by [PERSON_NAME] Created [DATE] Required [DATE] Assigned to Add team me…" at bounding box center [726, 80] width 1223 height 2029
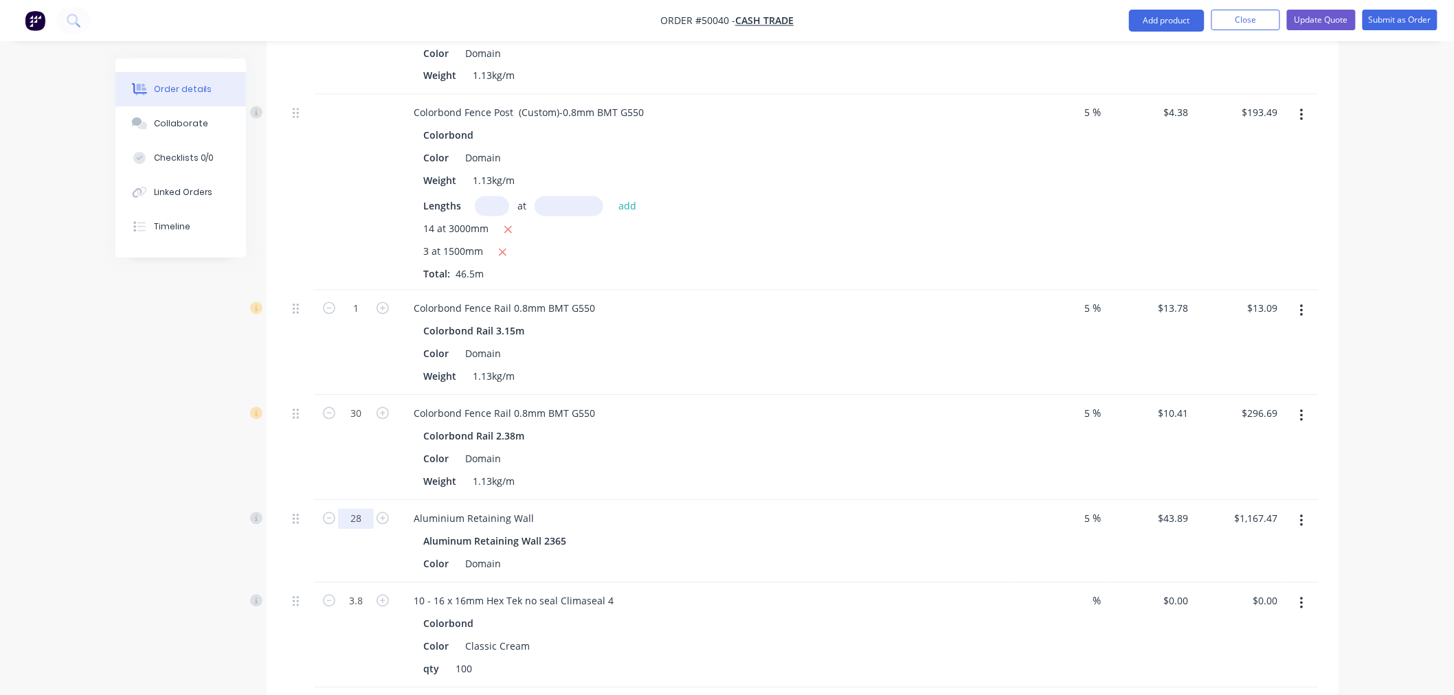
scroll to position [1069, 0]
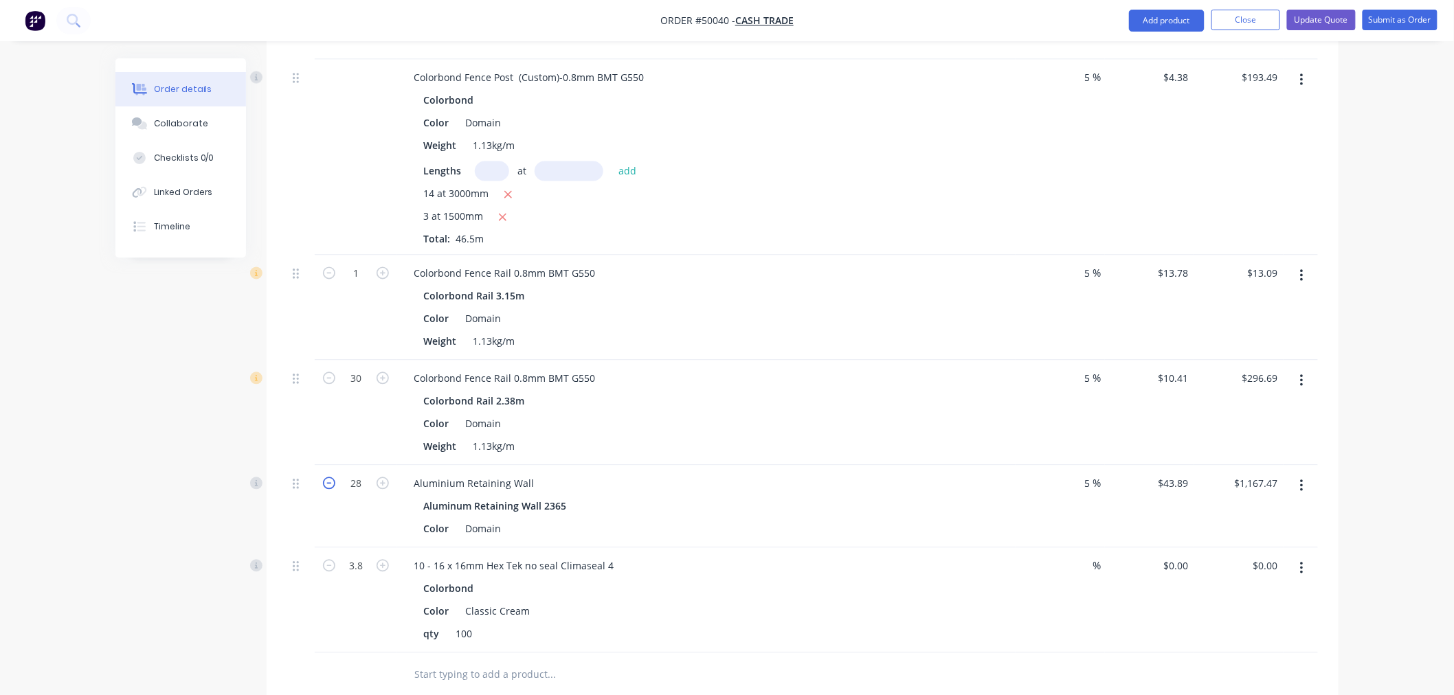
click at [325, 484] on icon "button" at bounding box center [329, 484] width 12 height 12
type input "27"
type input "$1,125.78"
click at [383, 510] on div "27" at bounding box center [356, 507] width 82 height 82
click at [357, 562] on input "3.8" at bounding box center [356, 567] width 36 height 21
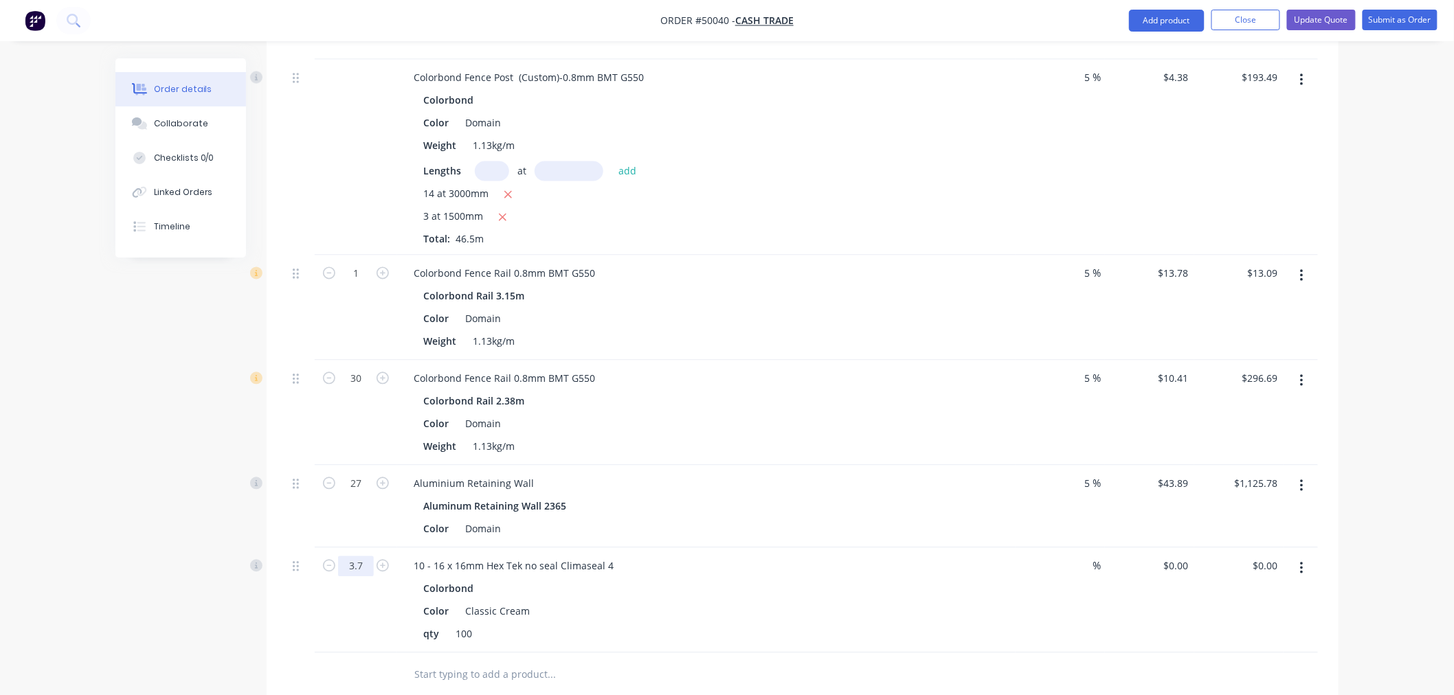
type input "3.7"
click at [873, 584] on div "Colorbond" at bounding box center [706, 589] width 566 height 20
click at [1018, 612] on div "%" at bounding box center [1060, 600] width 89 height 105
click at [1324, 24] on button "Update Quote" at bounding box center [1321, 20] width 69 height 21
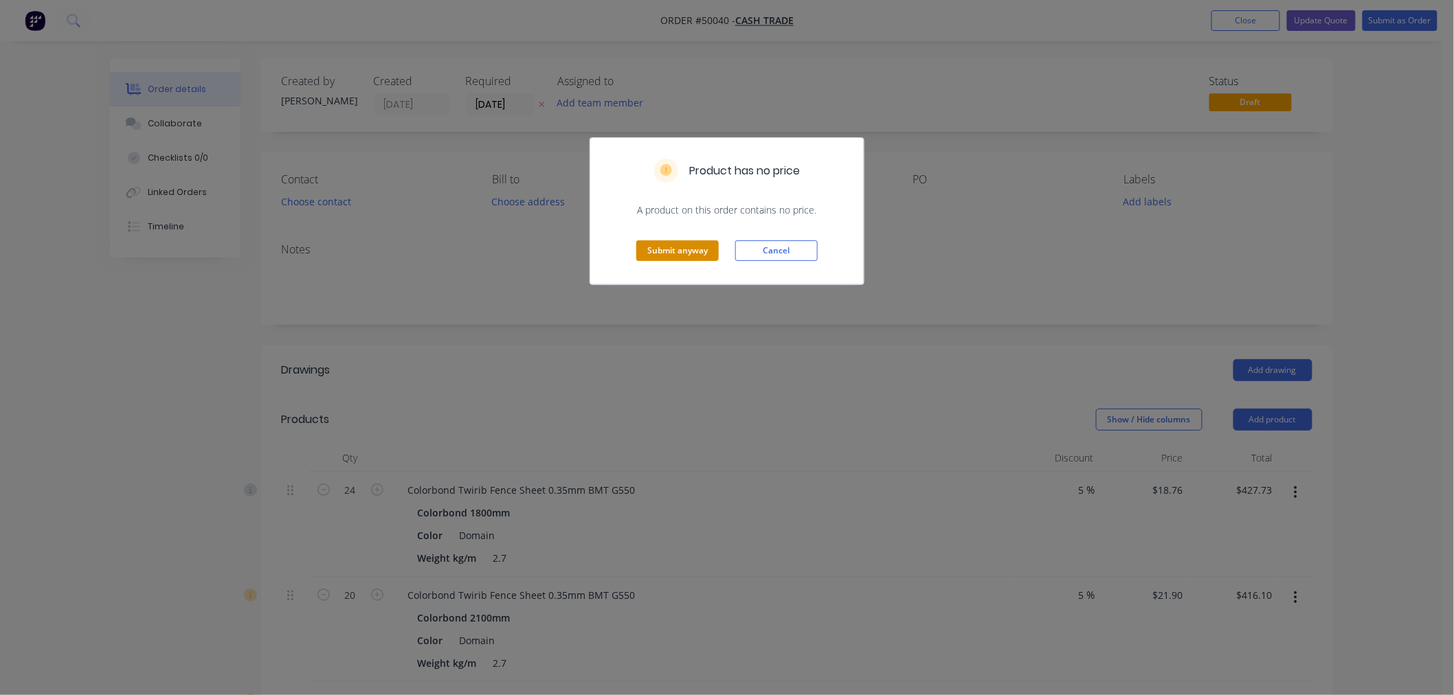
click at [667, 255] on button "Submit anyway" at bounding box center [677, 251] width 82 height 21
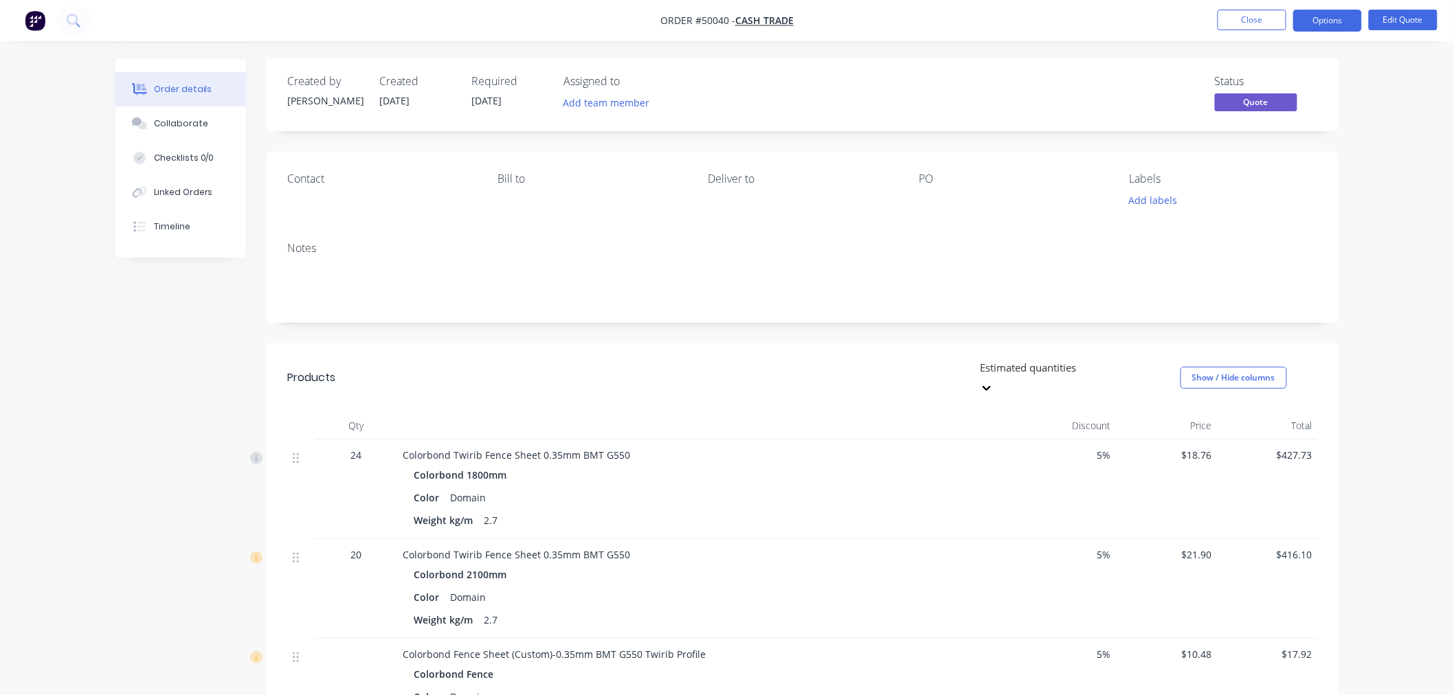
click at [305, 197] on div "Contact" at bounding box center [381, 191] width 188 height 38
click at [1383, 25] on button "Edit Quote" at bounding box center [1403, 20] width 69 height 21
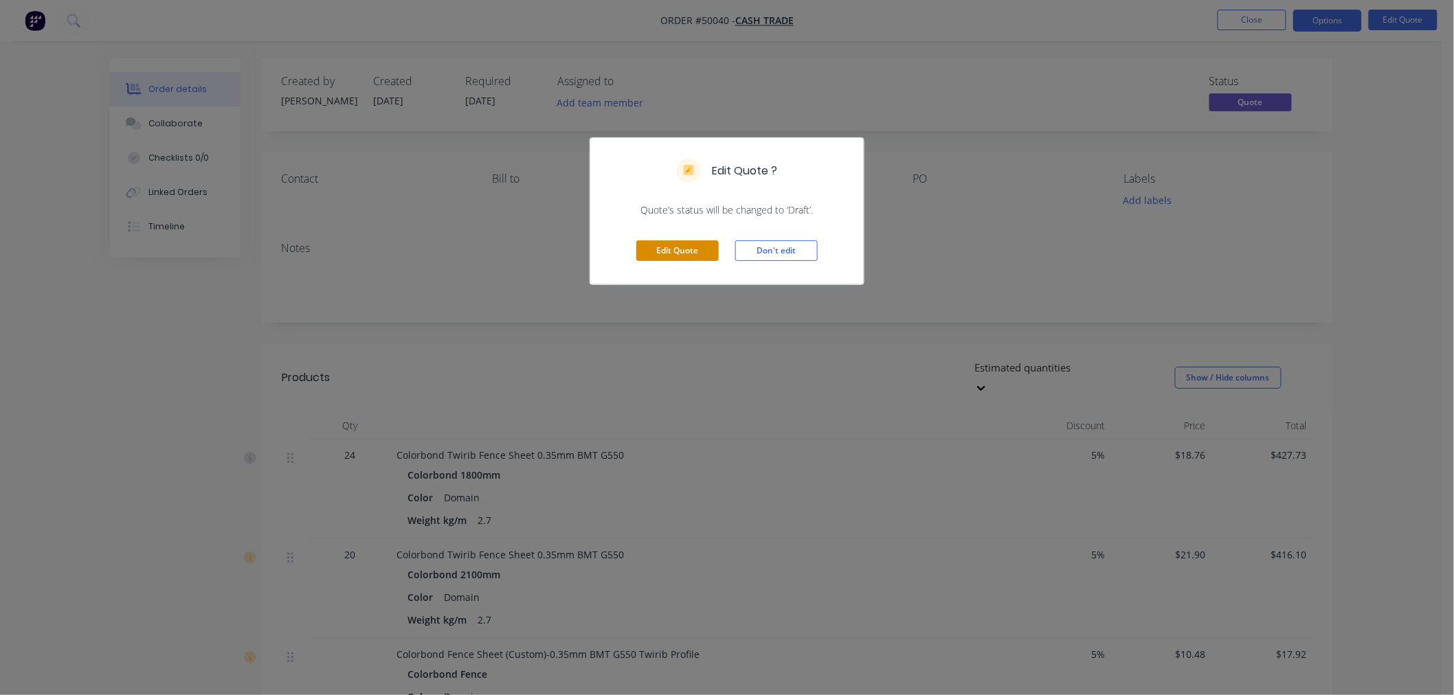
click at [646, 245] on button "Edit Quote" at bounding box center [677, 251] width 82 height 21
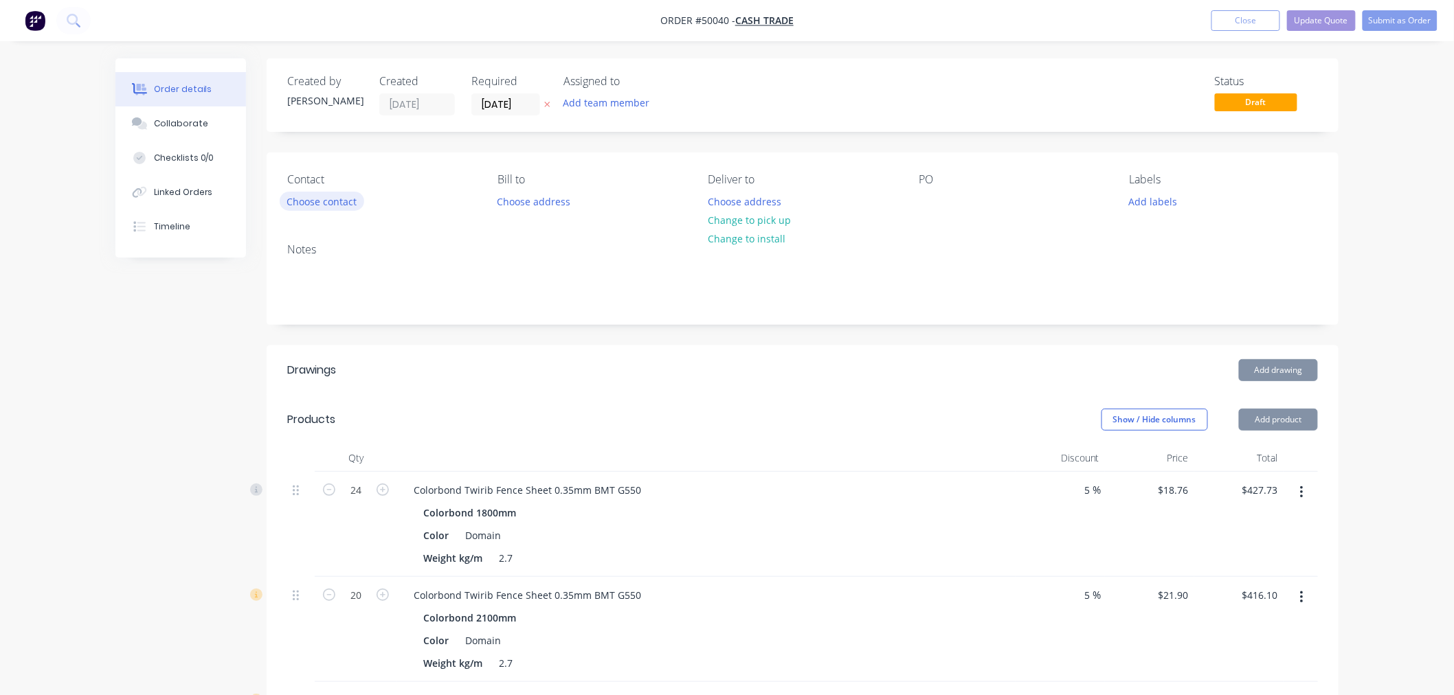
click at [324, 198] on button "Choose contact" at bounding box center [322, 201] width 85 height 19
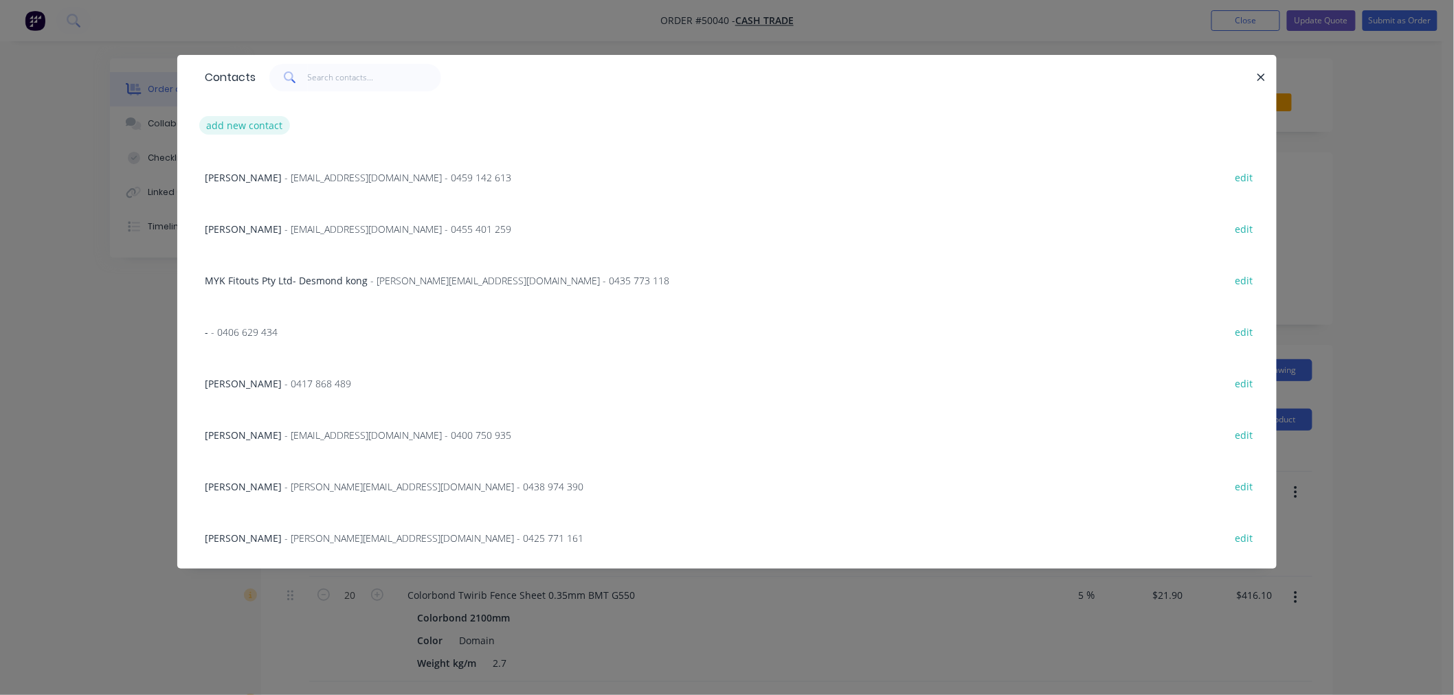
click at [230, 129] on button "add new contact" at bounding box center [244, 125] width 91 height 19
select select "AU"
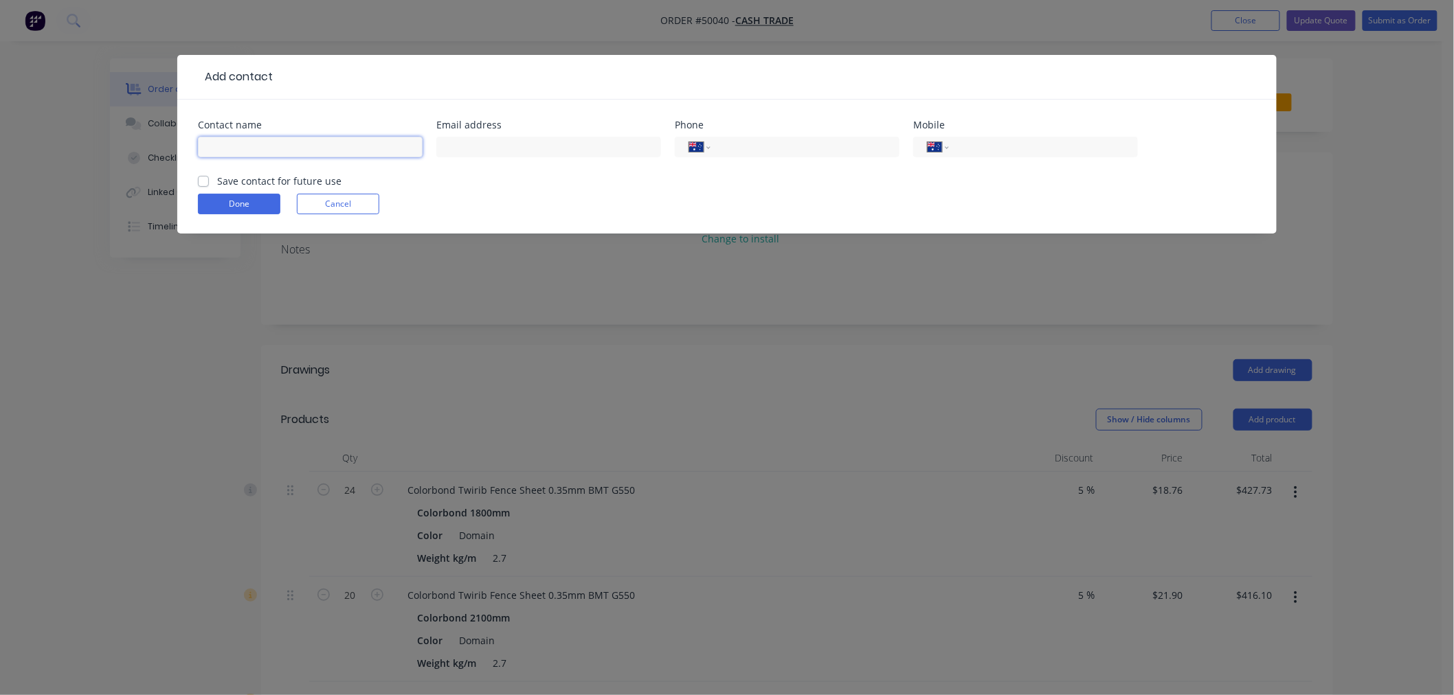
click at [234, 152] on input "text" at bounding box center [310, 147] width 225 height 21
type input "[PERSON_NAME]"
type input "0456 888 812"
click at [602, 183] on form "Contact name [PERSON_NAME] fu Email address Phone International [GEOGRAPHIC_DAT…" at bounding box center [727, 176] width 1058 height 113
click at [237, 206] on button "Done" at bounding box center [239, 204] width 82 height 21
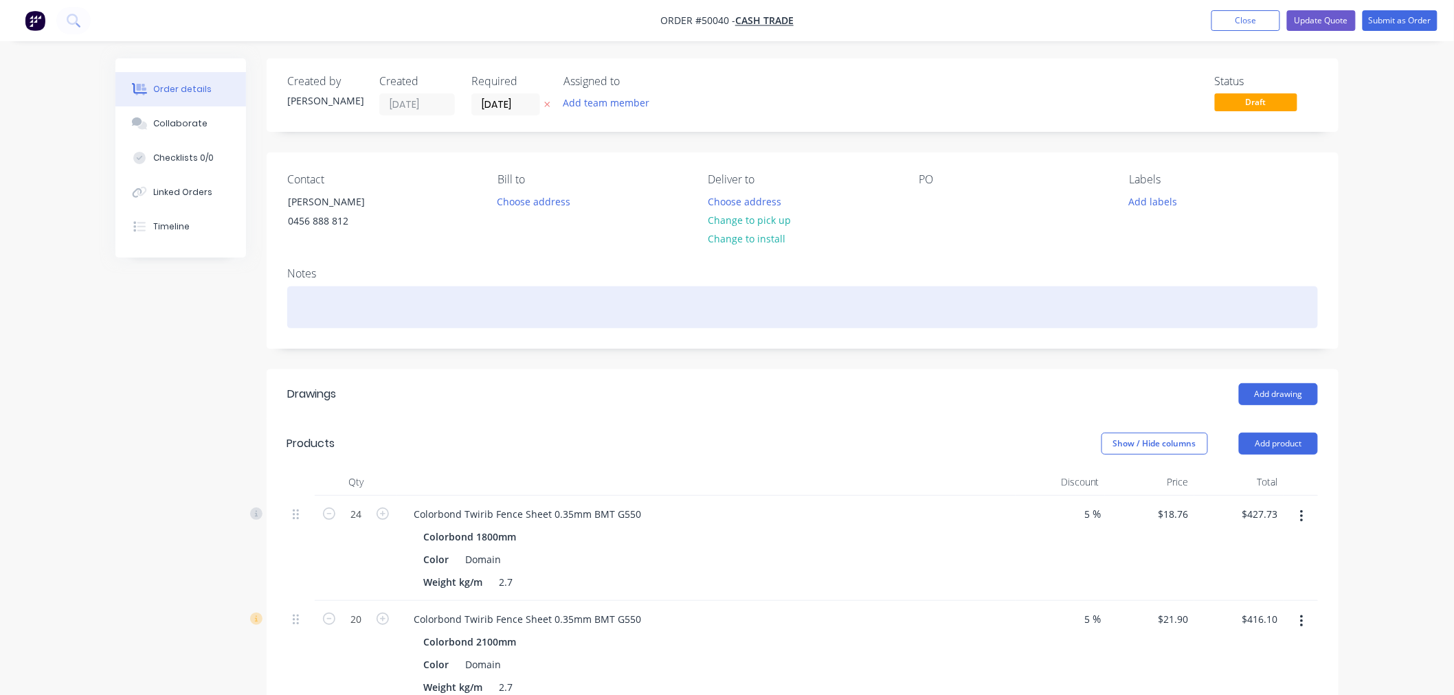
click at [807, 346] on div "Notes" at bounding box center [803, 302] width 1072 height 92
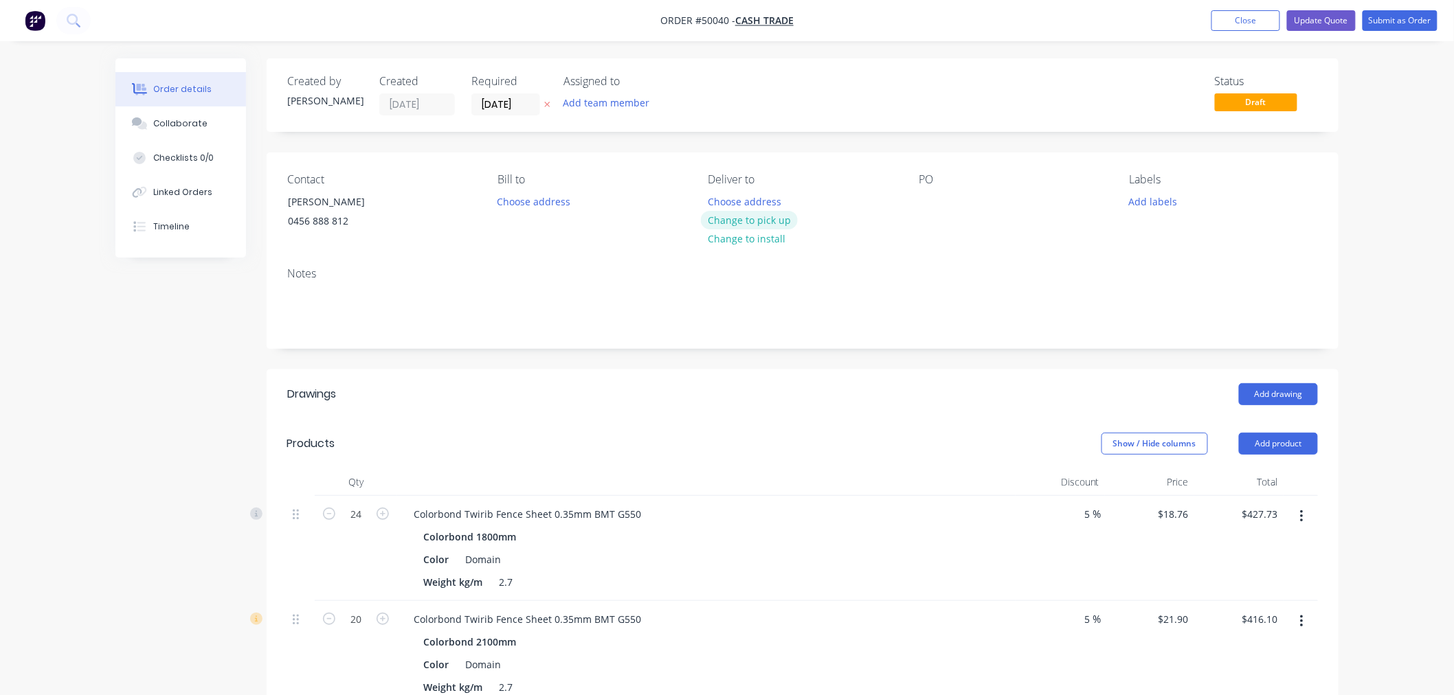
click at [764, 223] on button "Change to pick up" at bounding box center [750, 220] width 98 height 19
drag, startPoint x: 837, startPoint y: 331, endPoint x: 1238, endPoint y: 148, distance: 440.7
click at [839, 331] on div "Notes" at bounding box center [803, 302] width 1072 height 92
click at [1317, 25] on button "Update Quote" at bounding box center [1321, 20] width 69 height 21
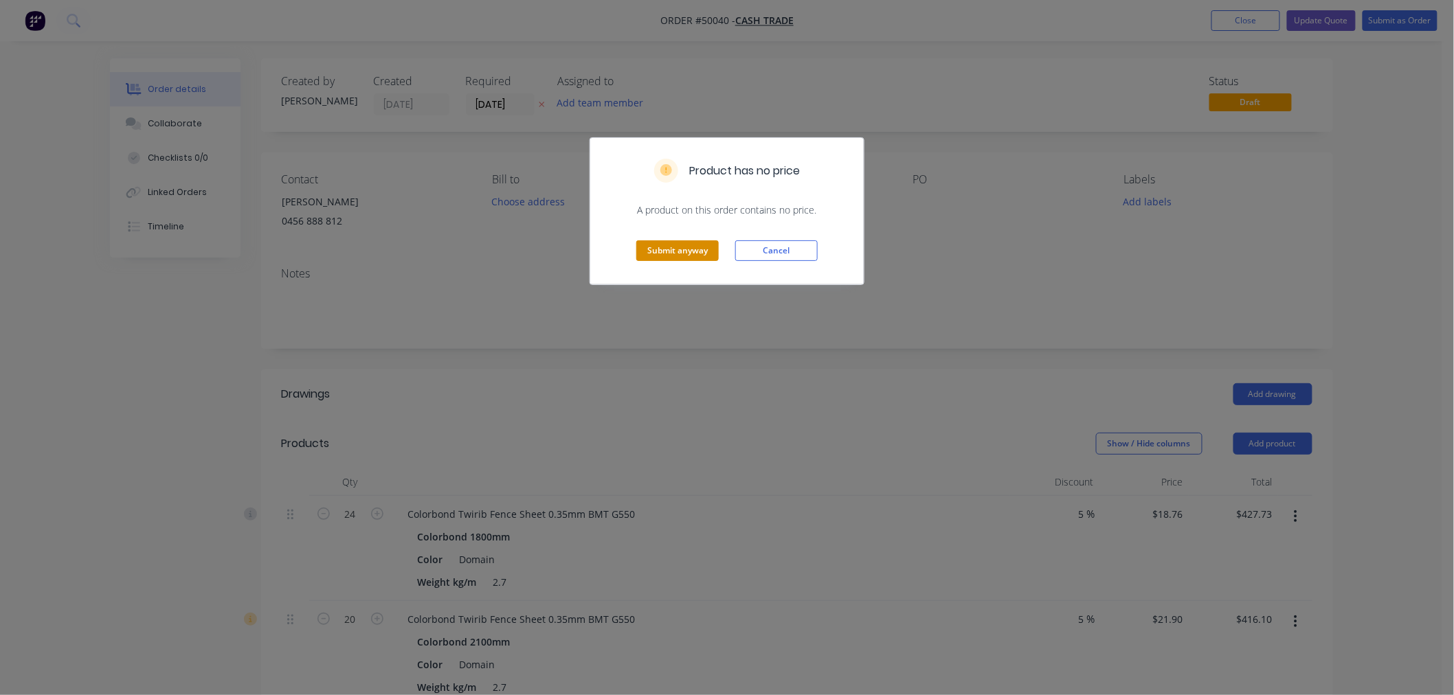
click at [702, 251] on button "Submit anyway" at bounding box center [677, 251] width 82 height 21
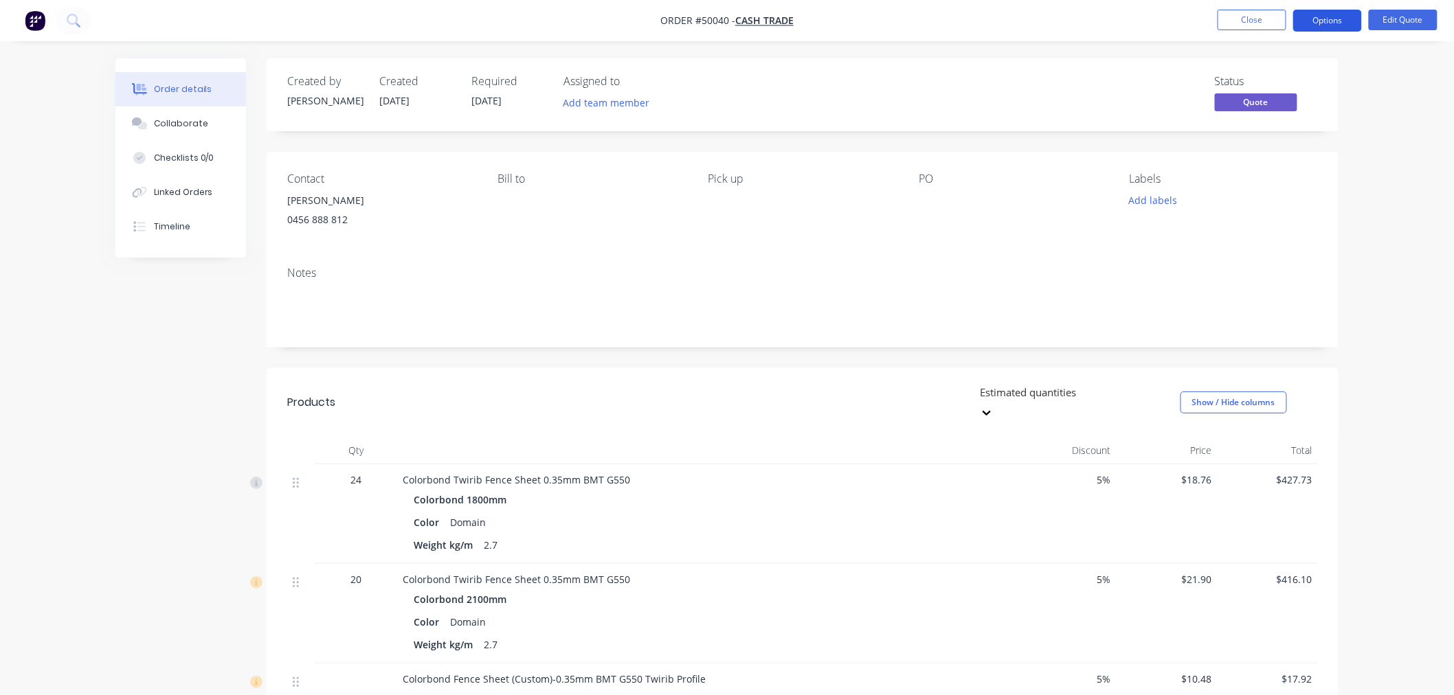
click at [1334, 25] on button "Options" at bounding box center [1327, 21] width 69 height 22
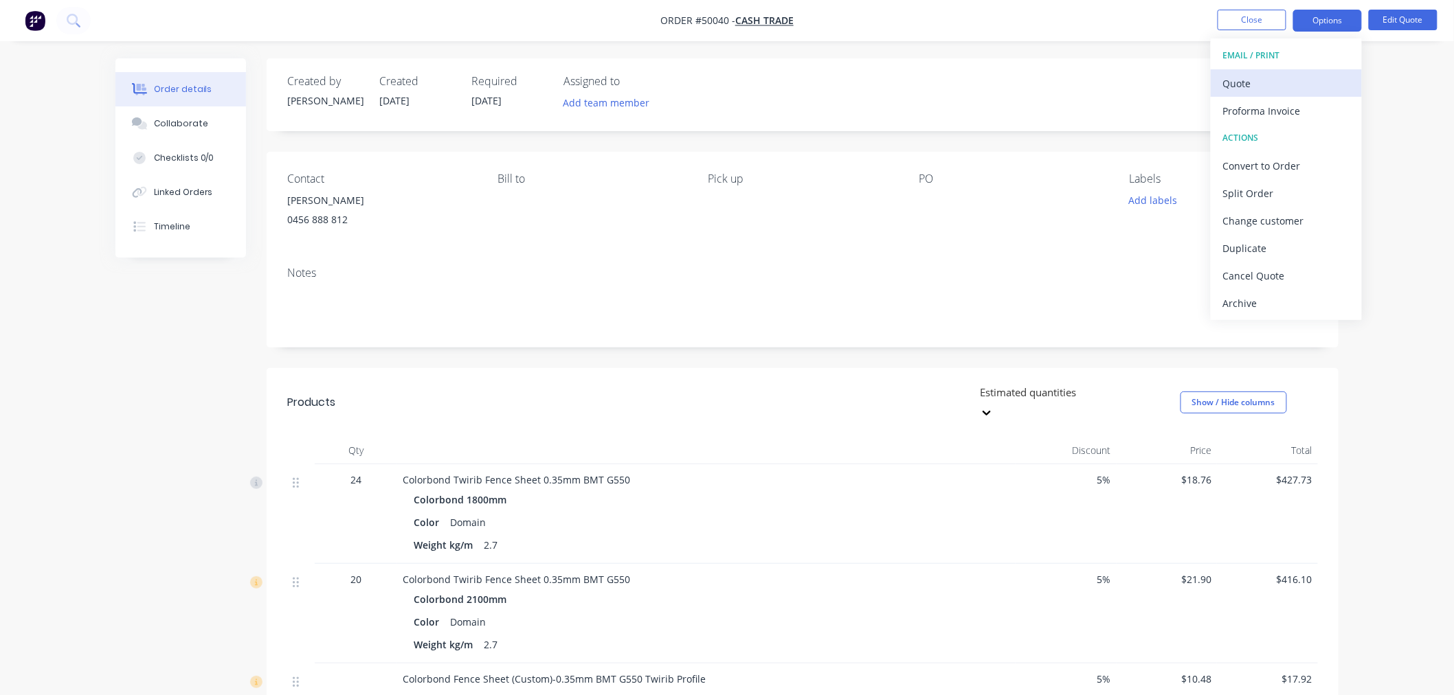
click at [1260, 77] on div "Quote" at bounding box center [1286, 84] width 126 height 20
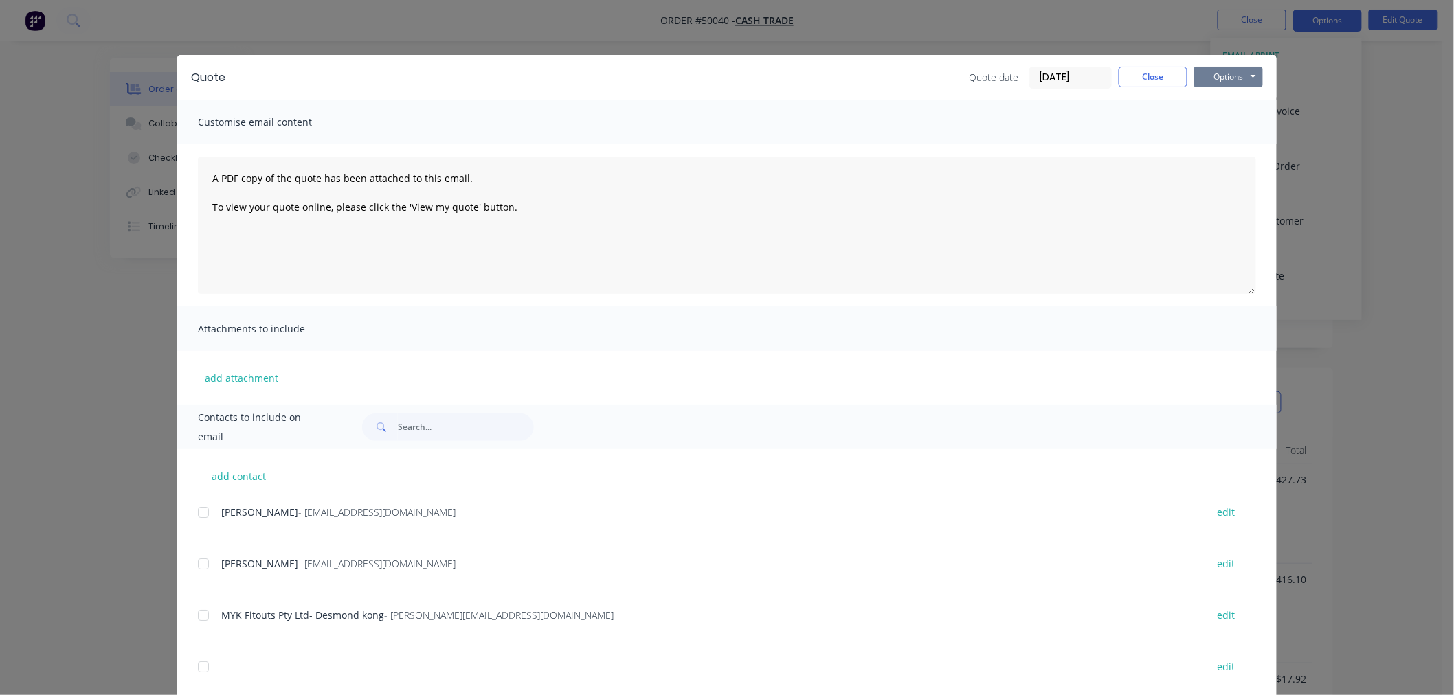
click at [1242, 71] on button "Options" at bounding box center [1228, 77] width 69 height 21
click at [1230, 126] on button "Print" at bounding box center [1238, 124] width 88 height 23
click at [1158, 74] on button "Close" at bounding box center [1153, 77] width 69 height 21
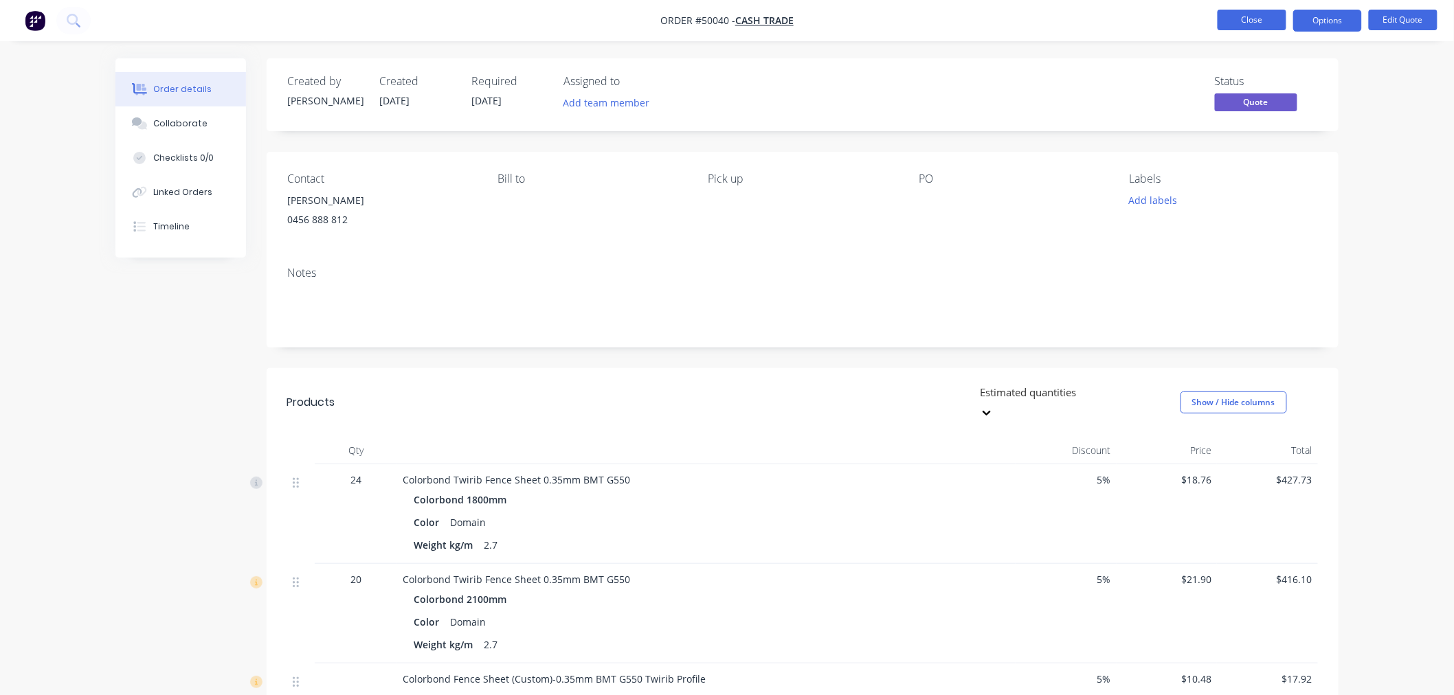
click at [1253, 16] on button "Close" at bounding box center [1252, 20] width 69 height 21
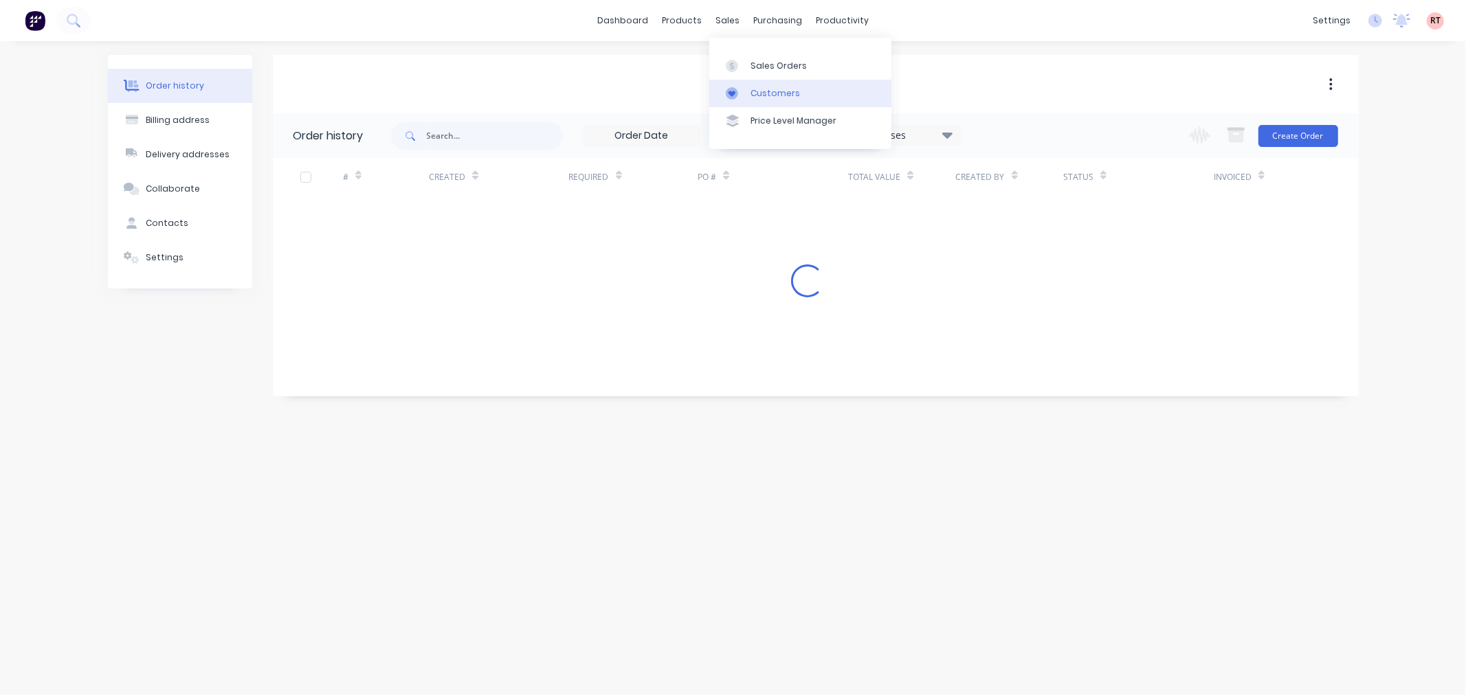
click at [747, 89] on link "Customers" at bounding box center [800, 93] width 182 height 27
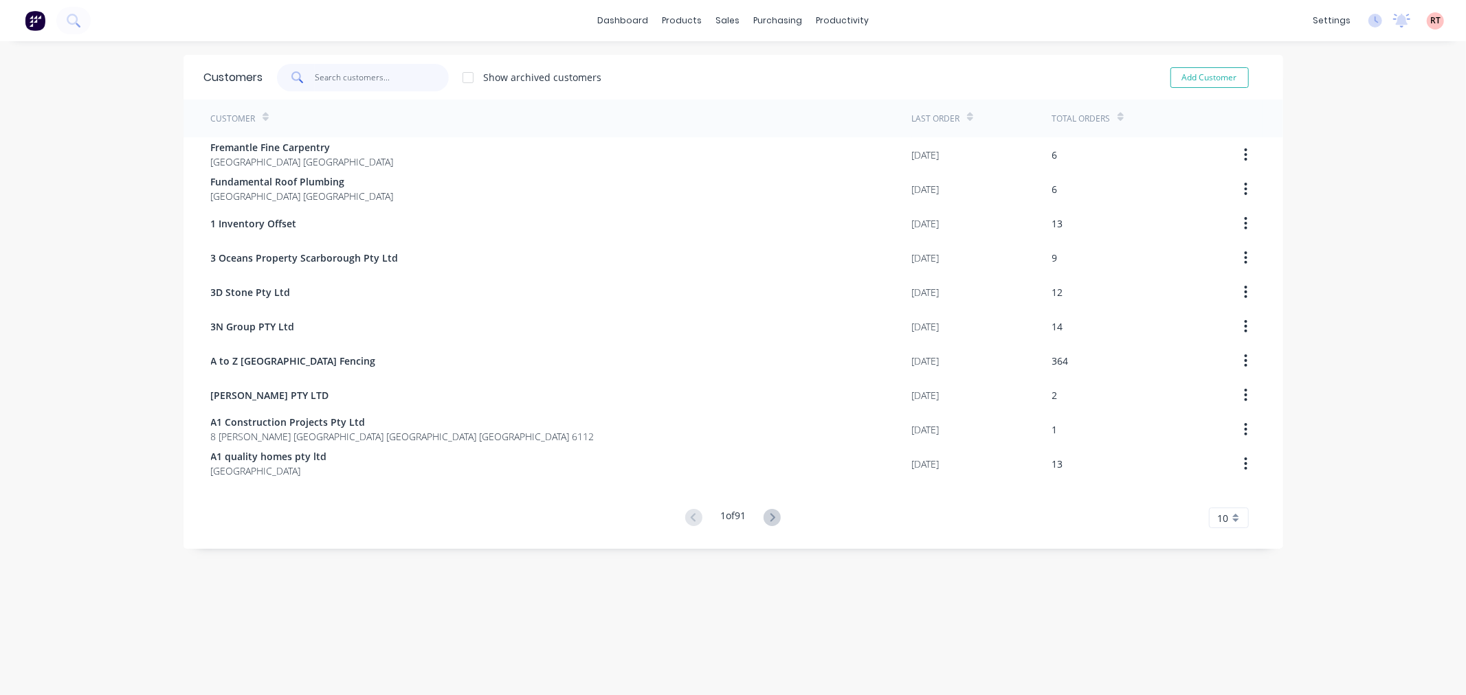
click at [353, 72] on input "text" at bounding box center [382, 77] width 134 height 27
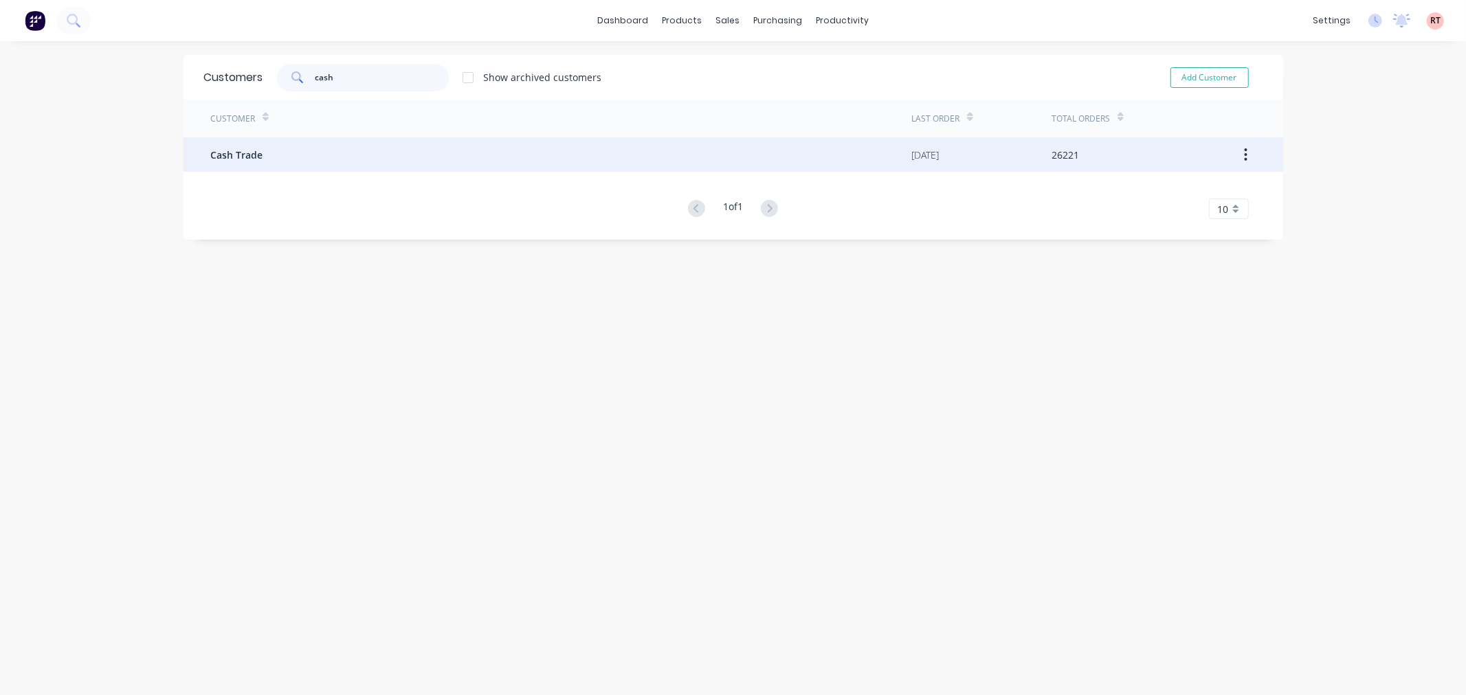
type input "cash"
click at [339, 142] on div "Cash Trade" at bounding box center [561, 154] width 701 height 34
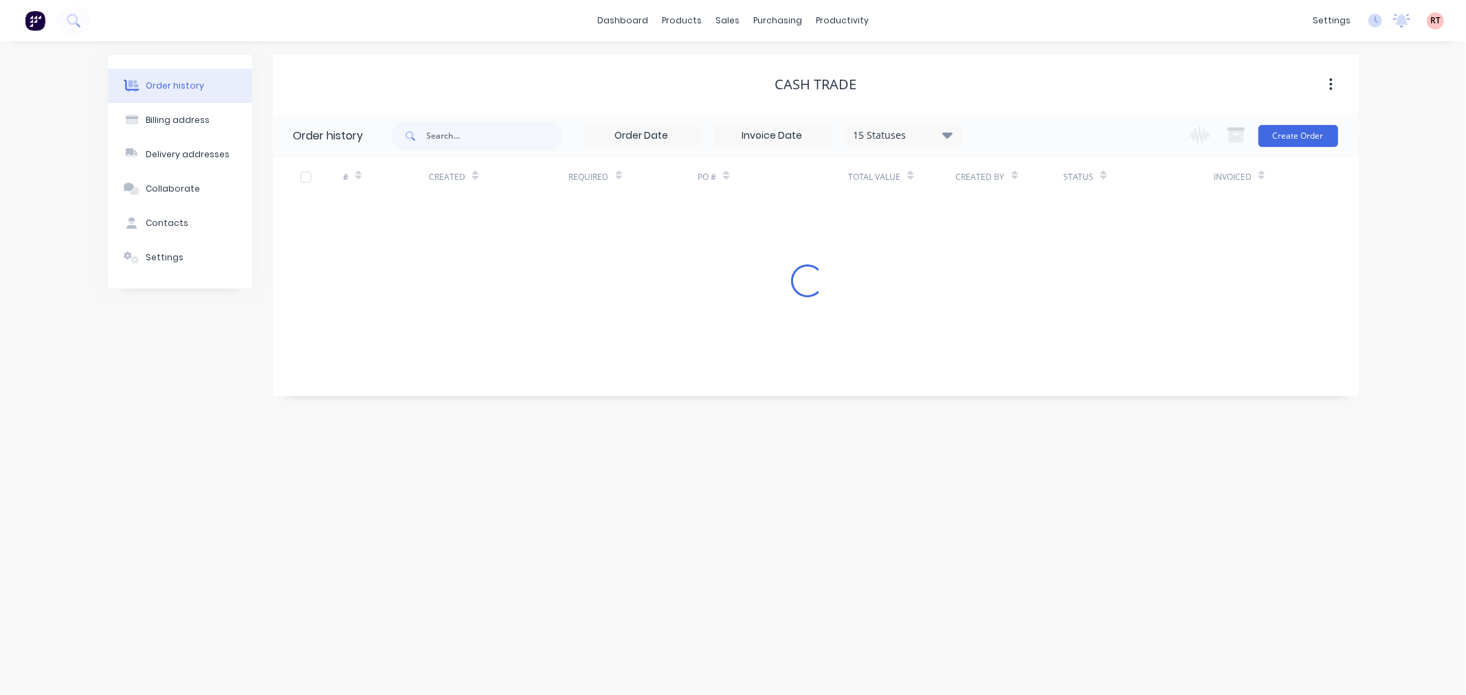
click at [1306, 122] on div "Change order status Submitted Ready for Delivery Ready To Pick Up [DATE] [DATE]…" at bounding box center [1259, 135] width 157 height 45
click at [1304, 140] on button "Create Order" at bounding box center [1298, 136] width 80 height 22
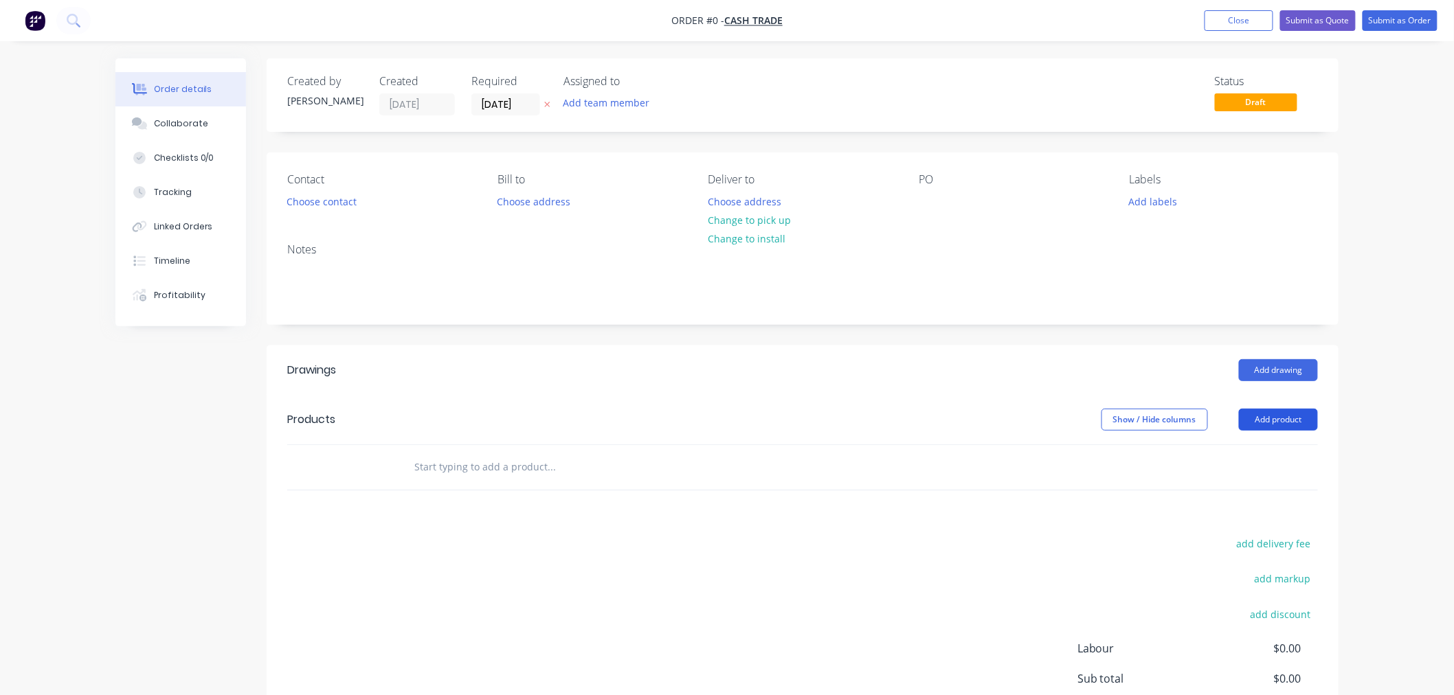
click at [1275, 418] on button "Add product" at bounding box center [1278, 420] width 79 height 22
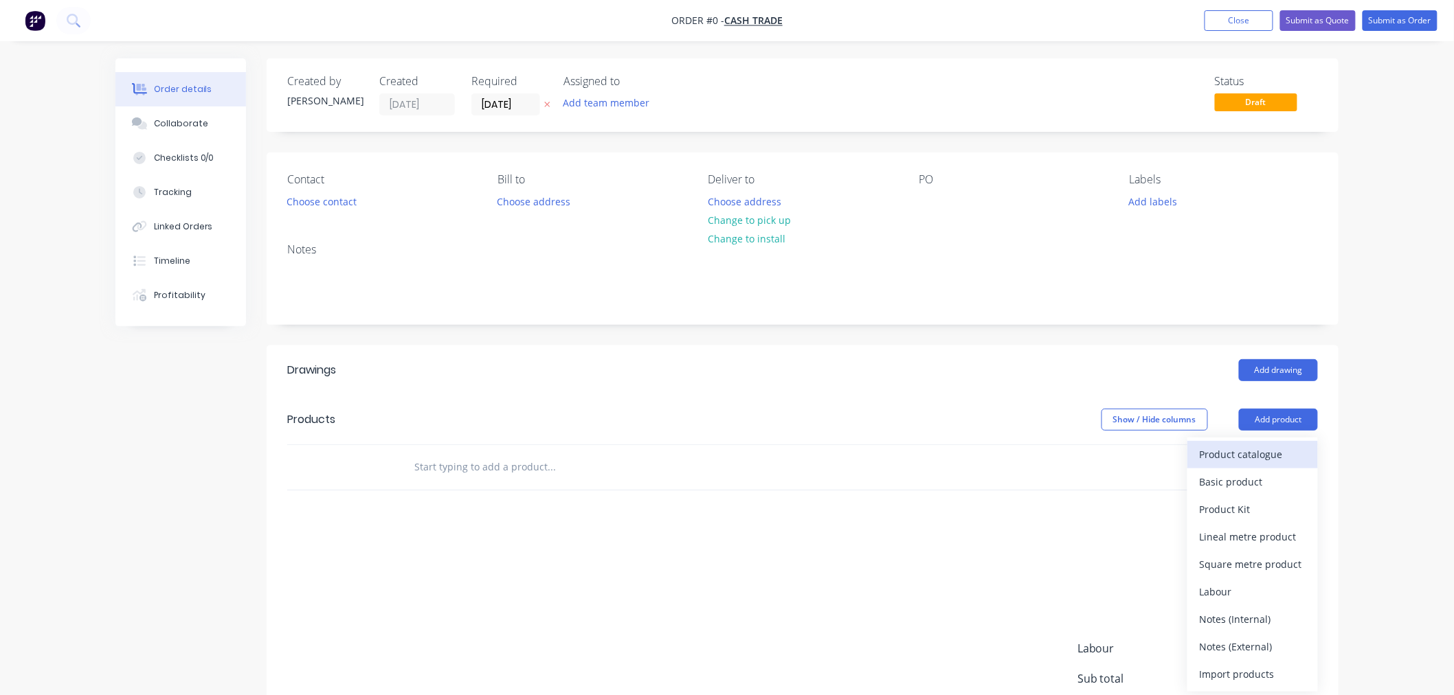
click at [1262, 449] on div "Product catalogue" at bounding box center [1253, 455] width 106 height 20
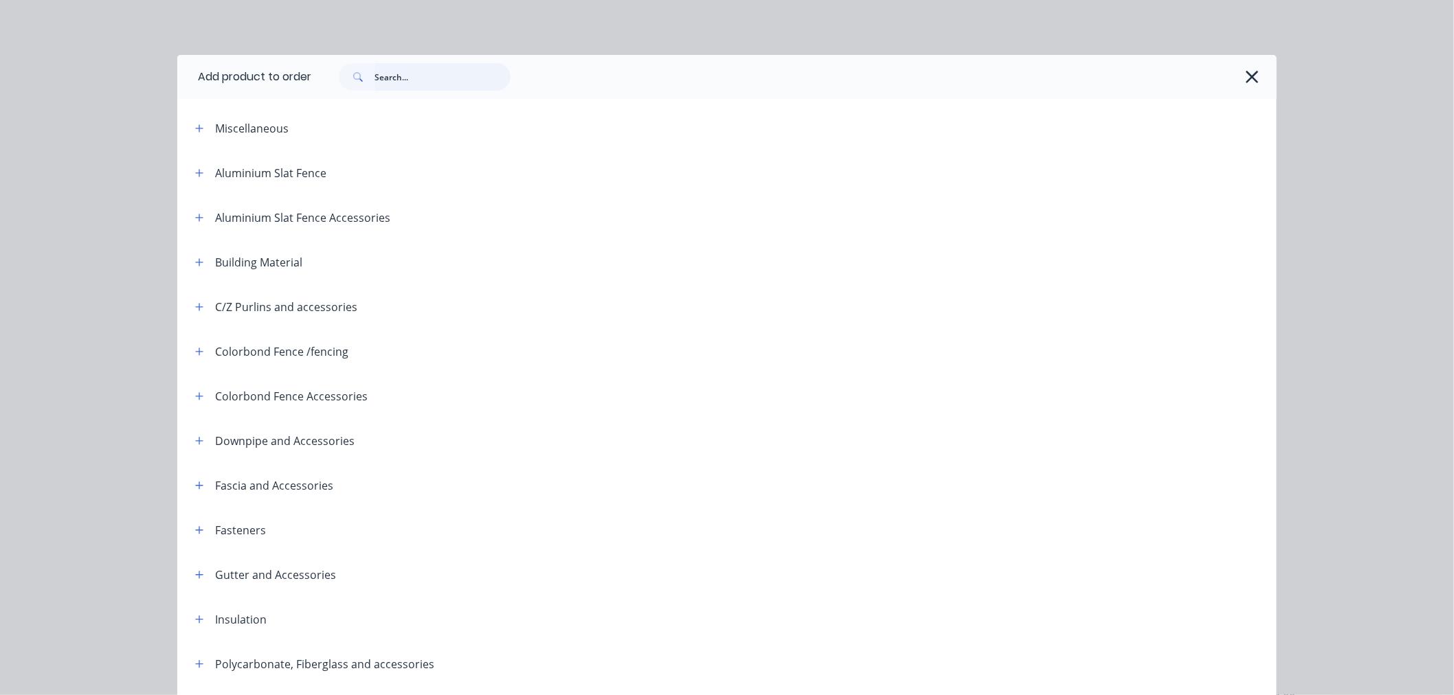
click at [388, 80] on input "text" at bounding box center [443, 76] width 136 height 27
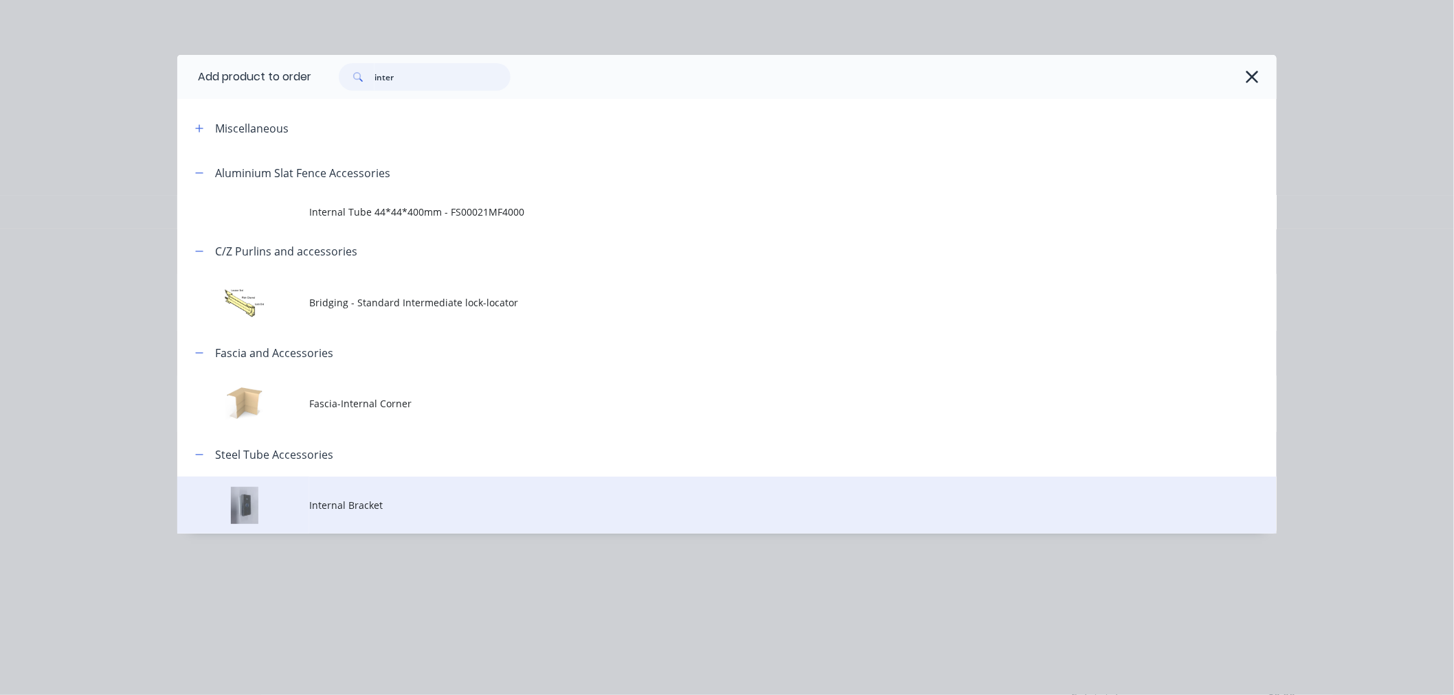
type input "inter"
click at [352, 503] on span "Internal Bracket" at bounding box center [696, 505] width 774 height 14
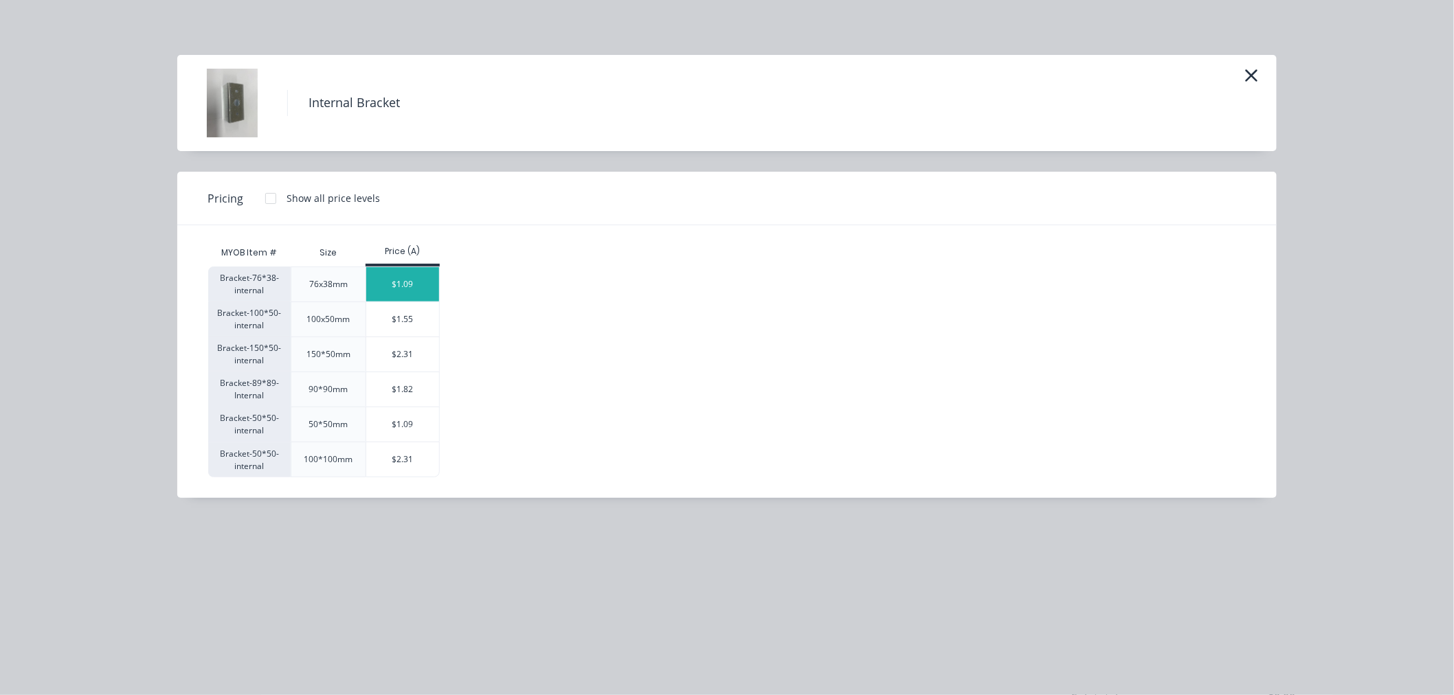
click at [423, 280] on div "$1.09" at bounding box center [403, 284] width 74 height 34
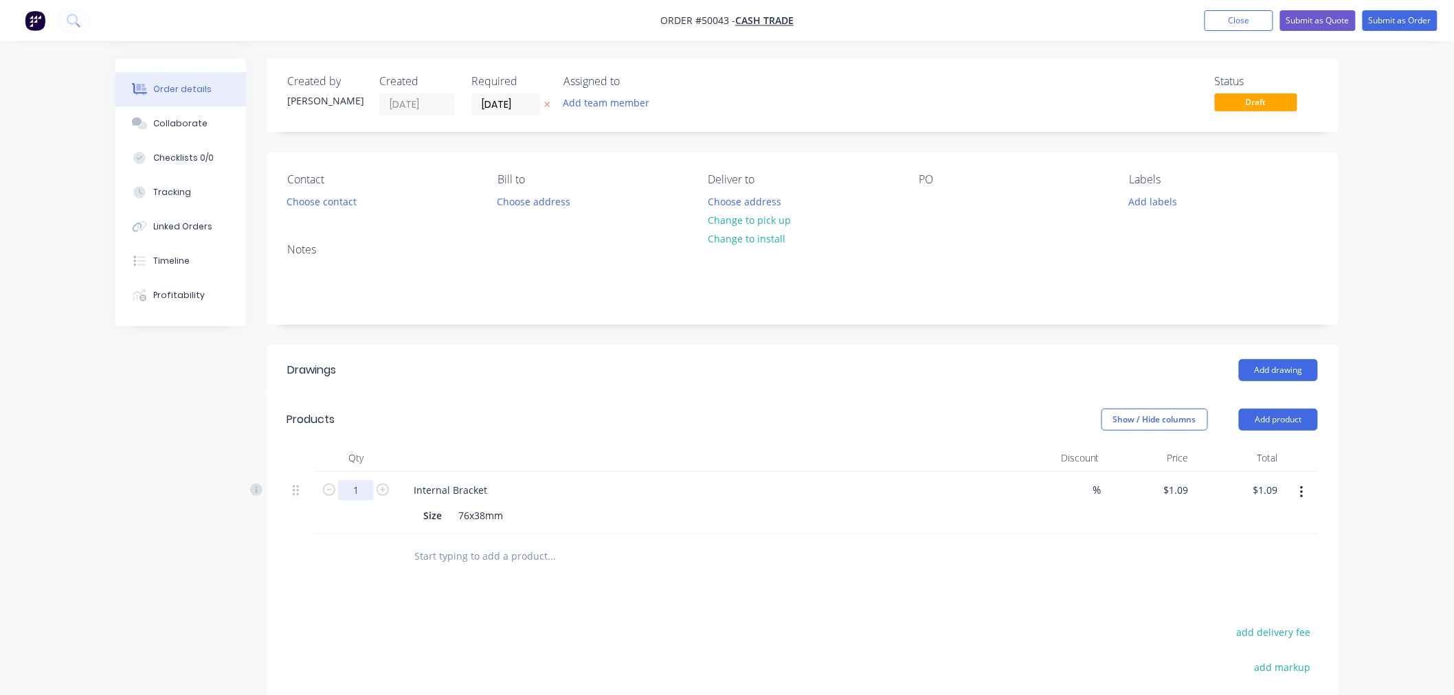
click at [370, 495] on input "1" at bounding box center [356, 490] width 36 height 21
type input "30"
type input "$32.70"
drag, startPoint x: 637, startPoint y: 361, endPoint x: 1031, endPoint y: 376, distance: 394.7
click at [637, 362] on div "Add drawing" at bounding box center [912, 370] width 812 height 22
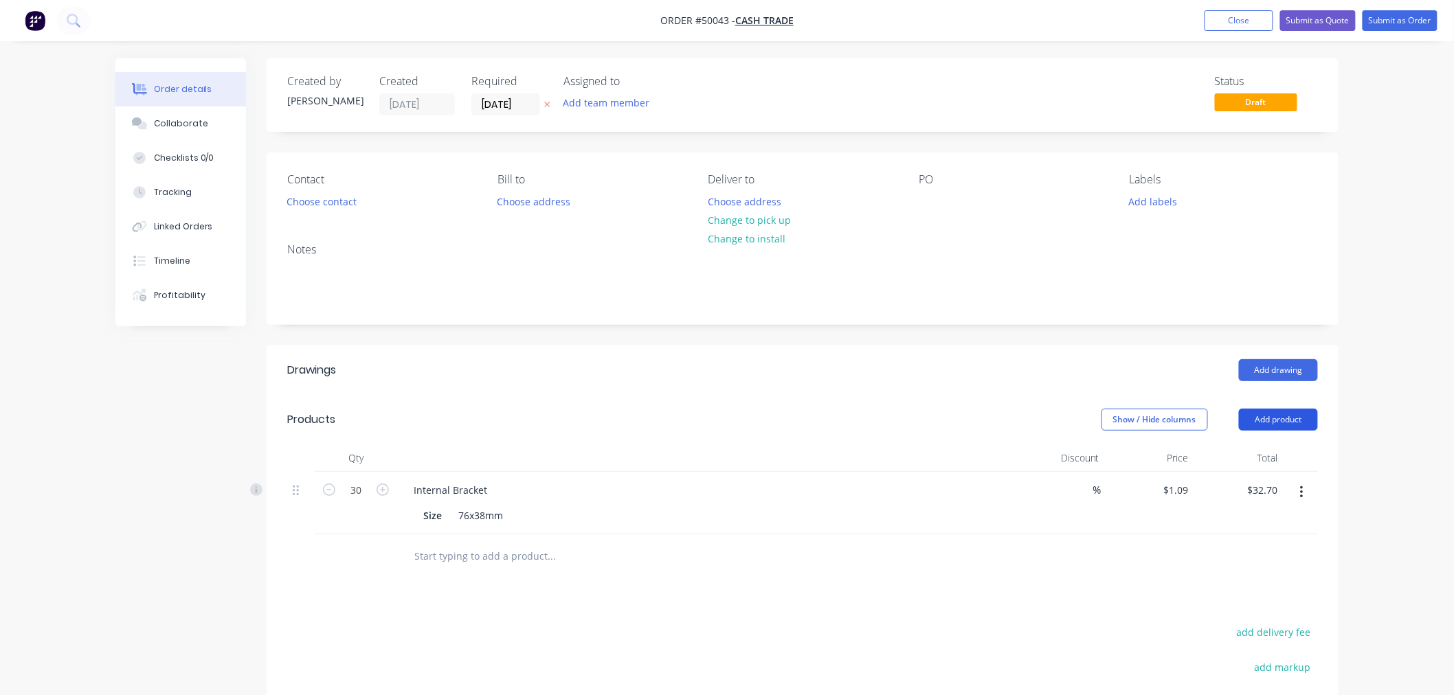
click at [1269, 421] on button "Add product" at bounding box center [1278, 420] width 79 height 22
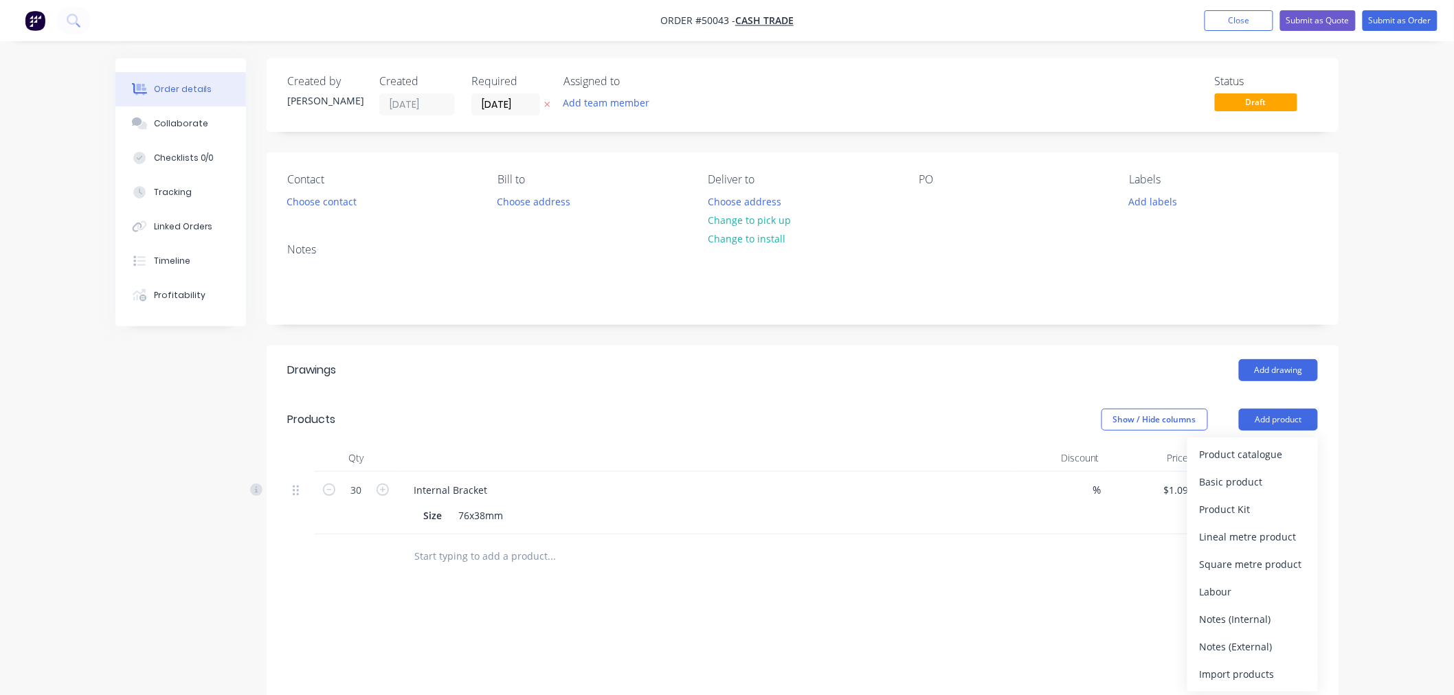
click at [1269, 448] on div "Product catalogue" at bounding box center [1253, 455] width 106 height 20
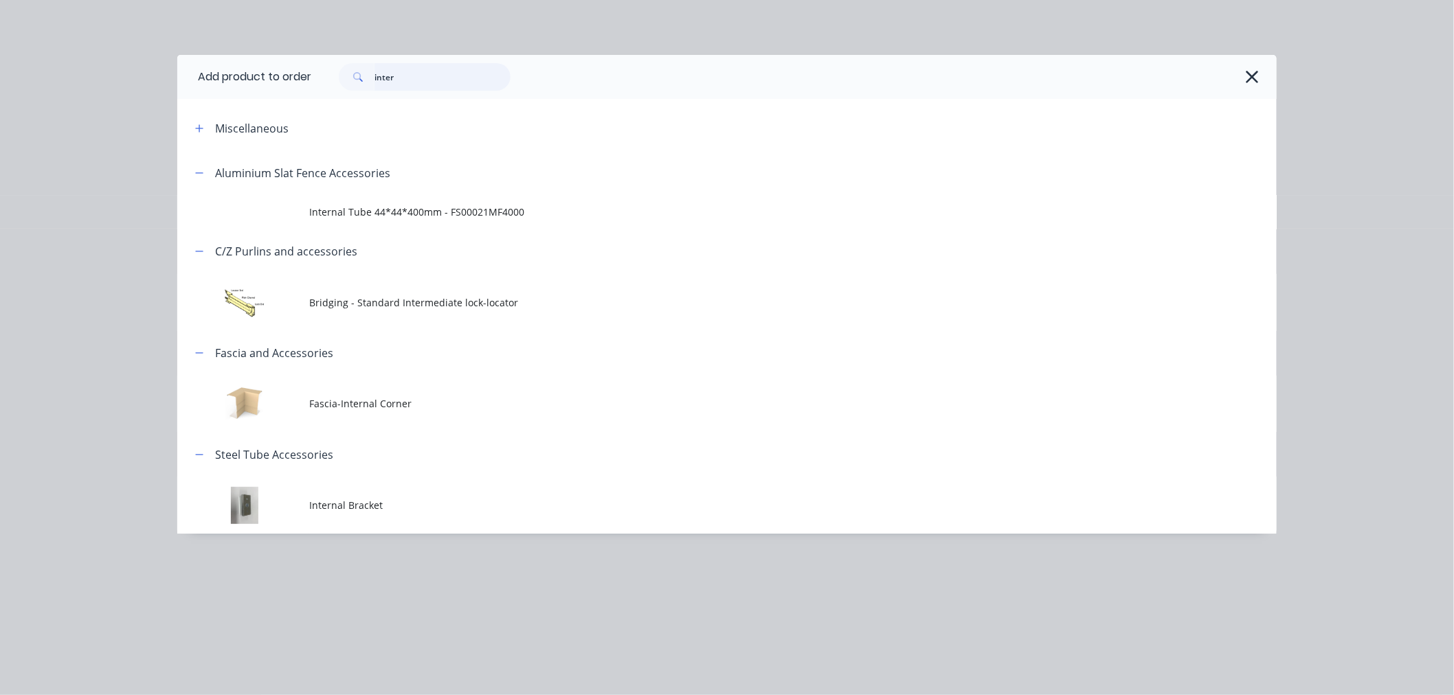
click at [434, 76] on input "inter" at bounding box center [443, 76] width 136 height 27
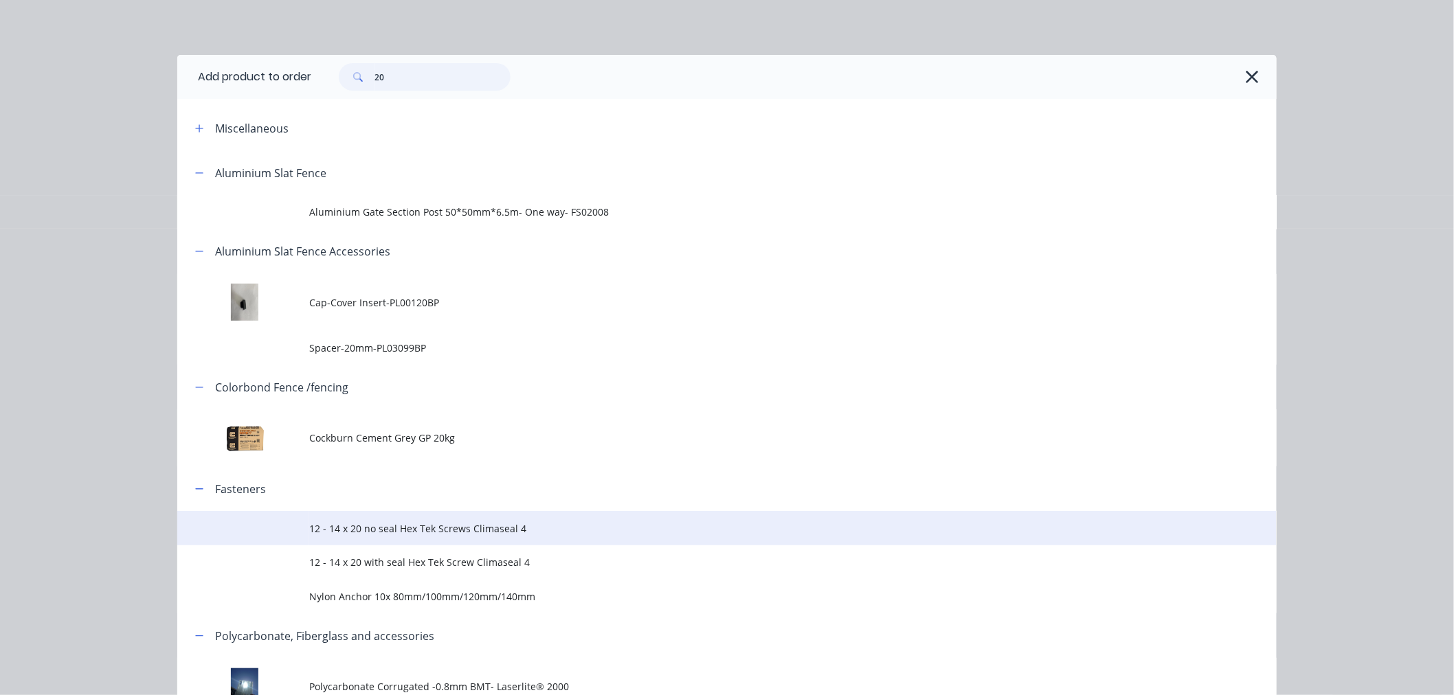
type input "20"
click at [403, 533] on span "12 - 14 x 20 no seal Hex Tek Screws Climaseal 4" at bounding box center [696, 529] width 774 height 14
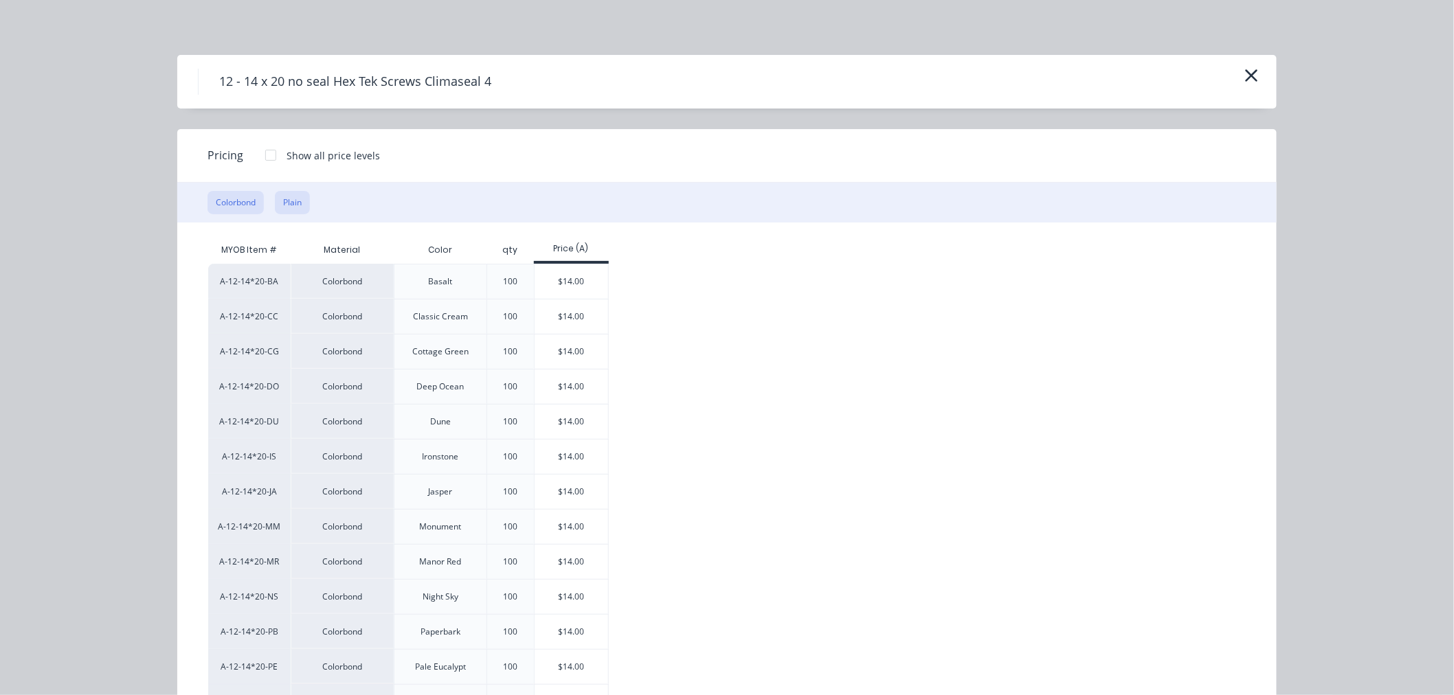
click at [276, 202] on button "Plain" at bounding box center [292, 202] width 35 height 23
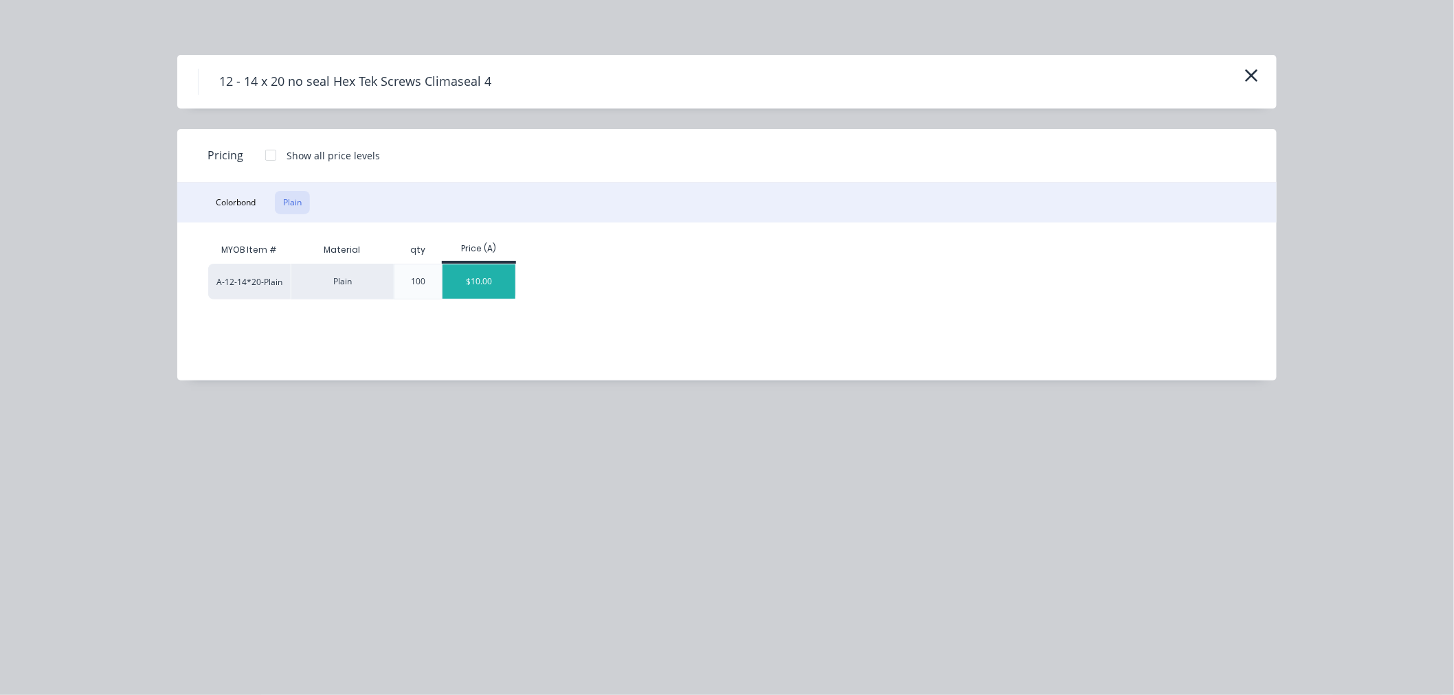
click at [495, 285] on div "$10.00" at bounding box center [480, 282] width 74 height 34
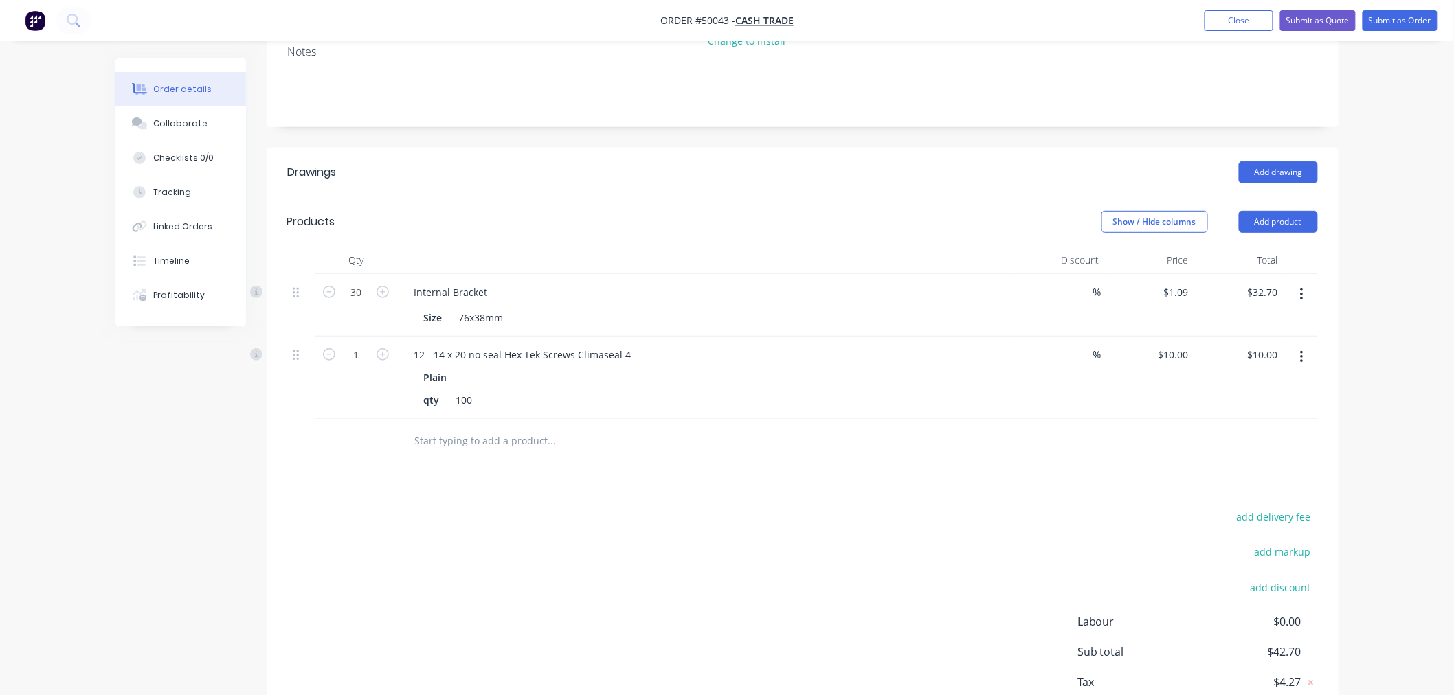
scroll to position [286, 0]
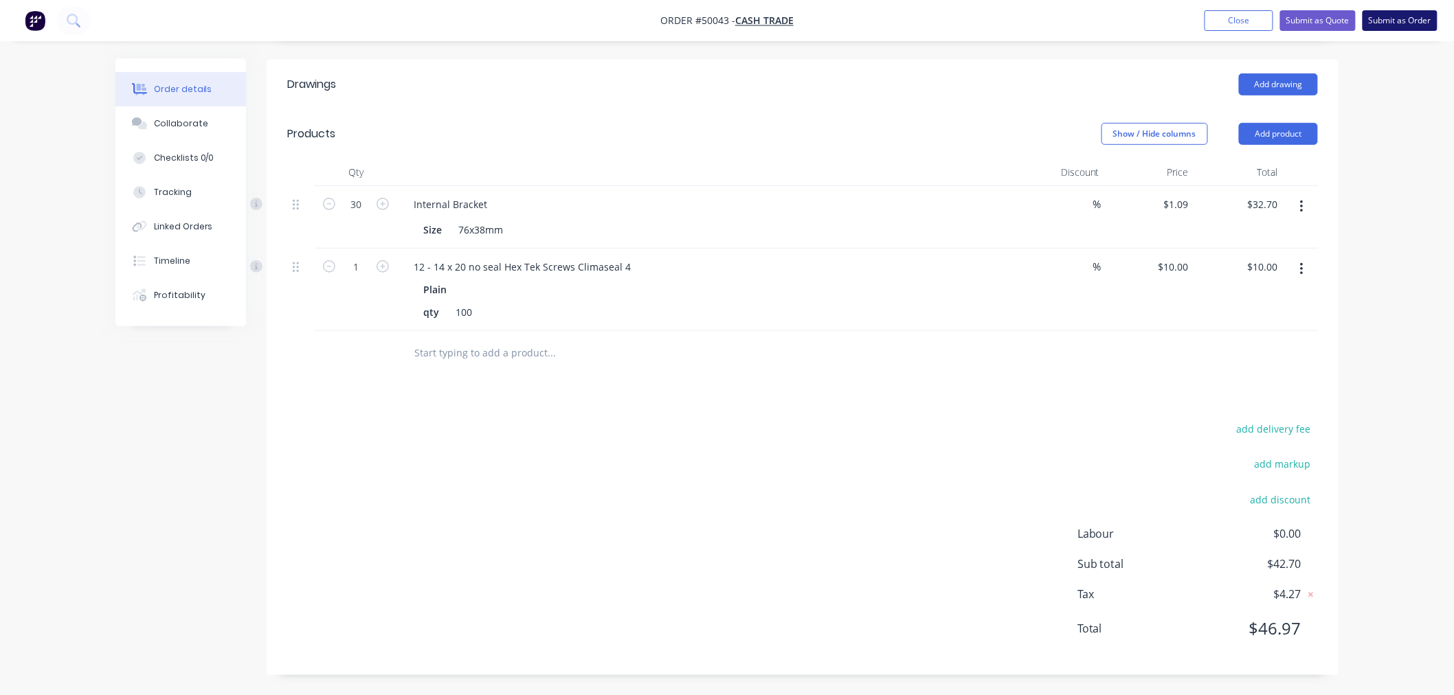
click at [1409, 23] on button "Submit as Order" at bounding box center [1400, 20] width 75 height 21
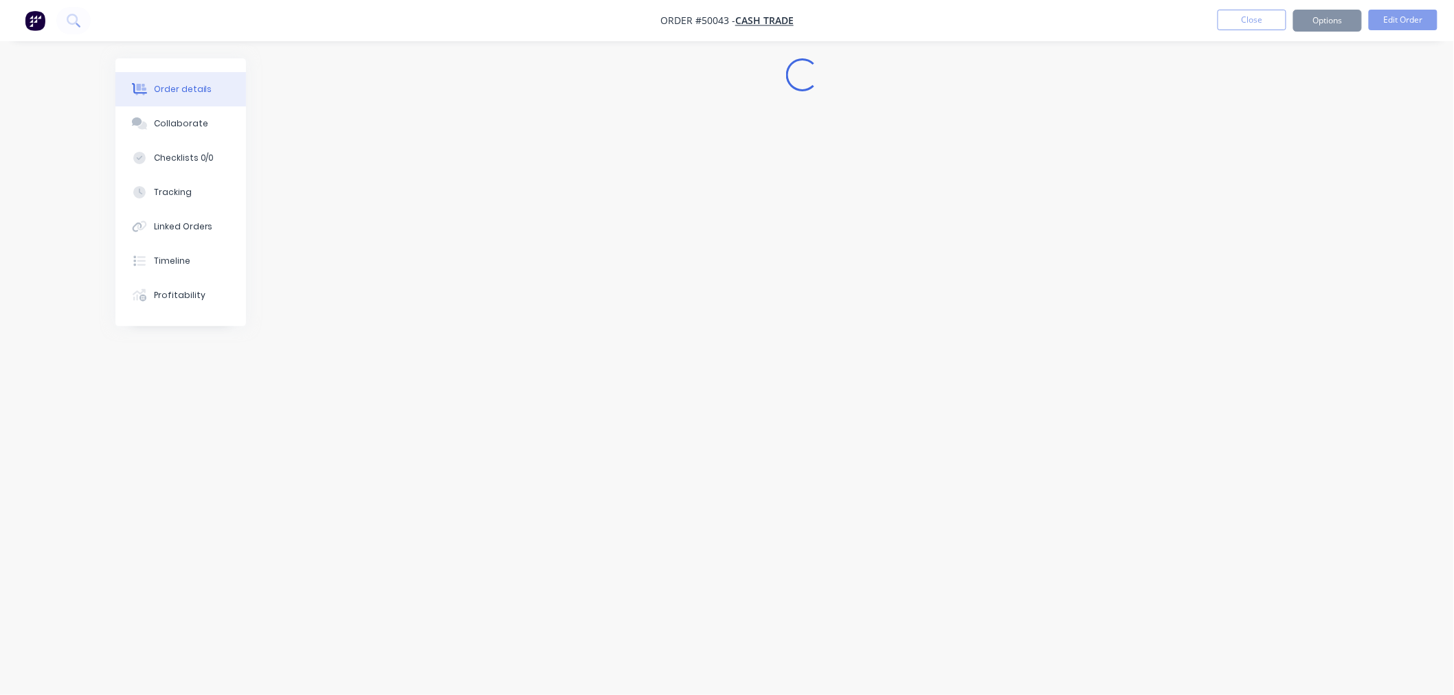
scroll to position [0, 0]
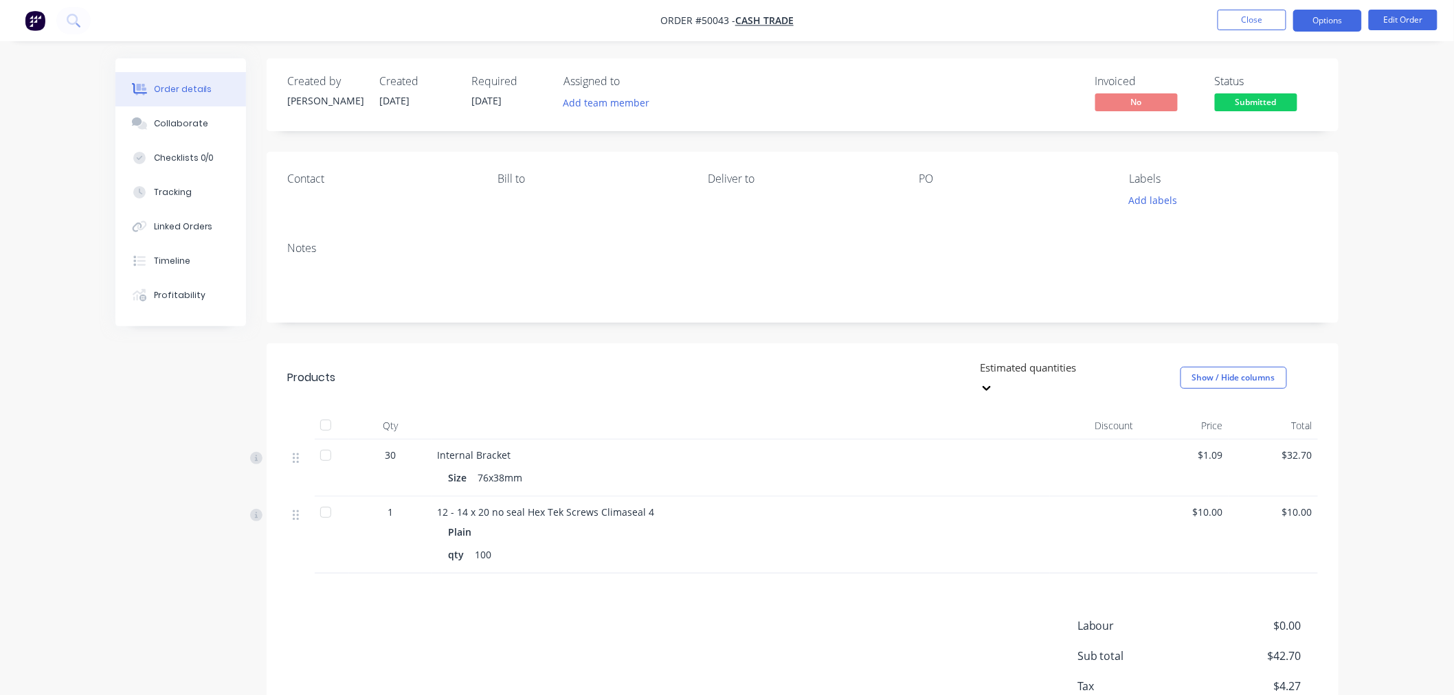
click at [1329, 23] on button "Options" at bounding box center [1327, 21] width 69 height 22
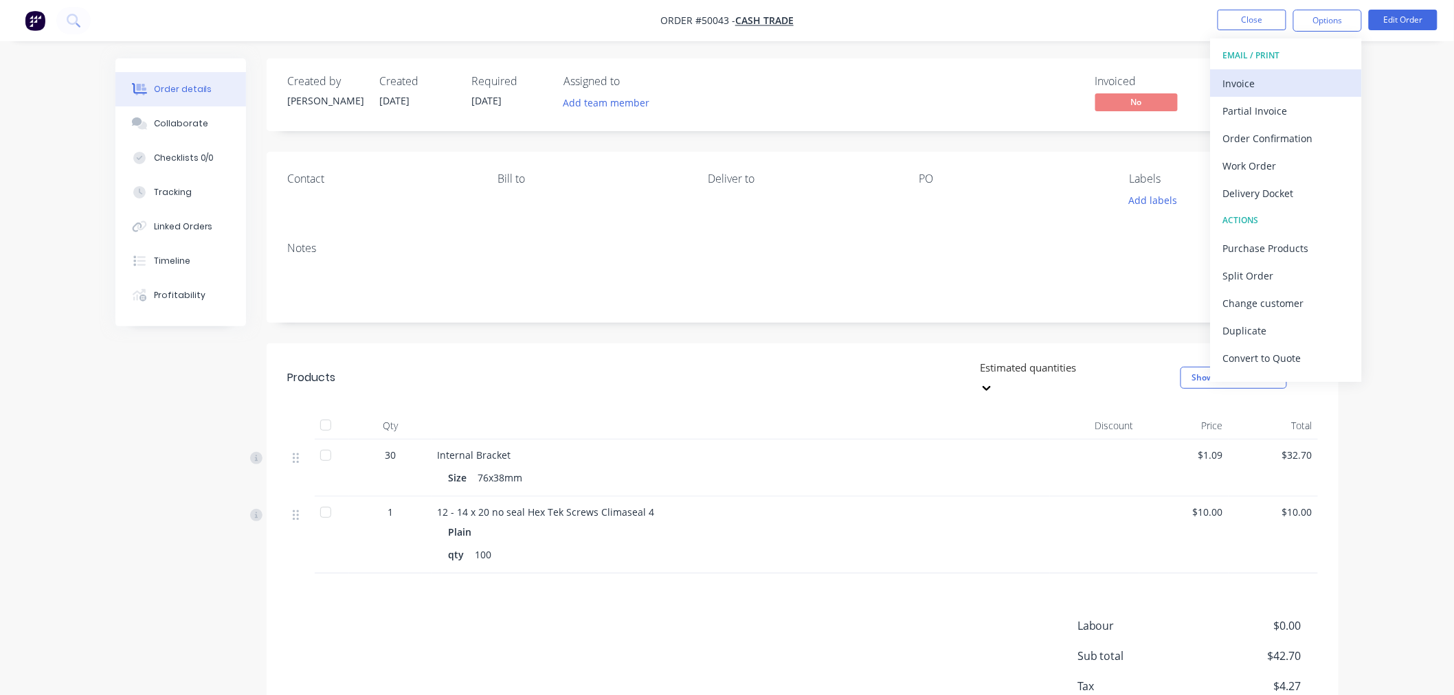
click at [1269, 74] on div "Invoice" at bounding box center [1286, 84] width 126 height 20
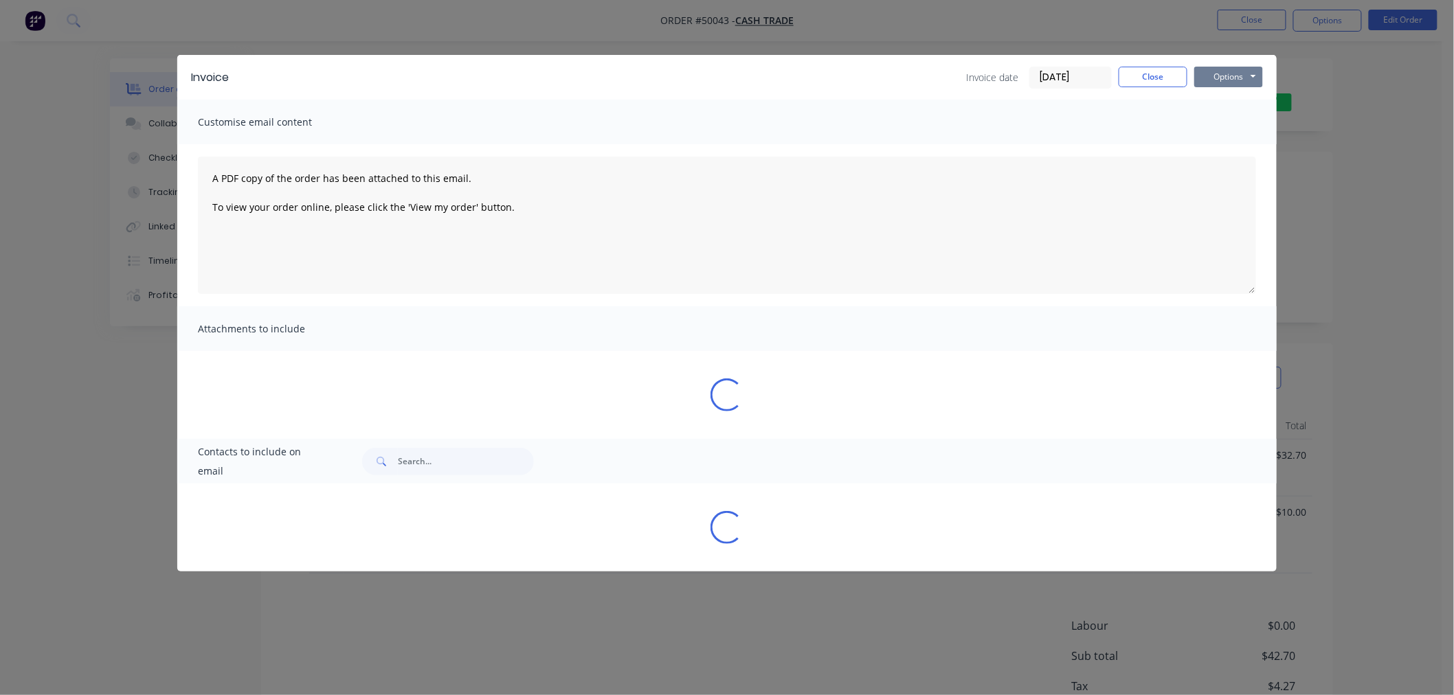
click at [1237, 72] on button "Options" at bounding box center [1228, 77] width 69 height 21
click at [1246, 118] on button "Print" at bounding box center [1238, 124] width 88 height 23
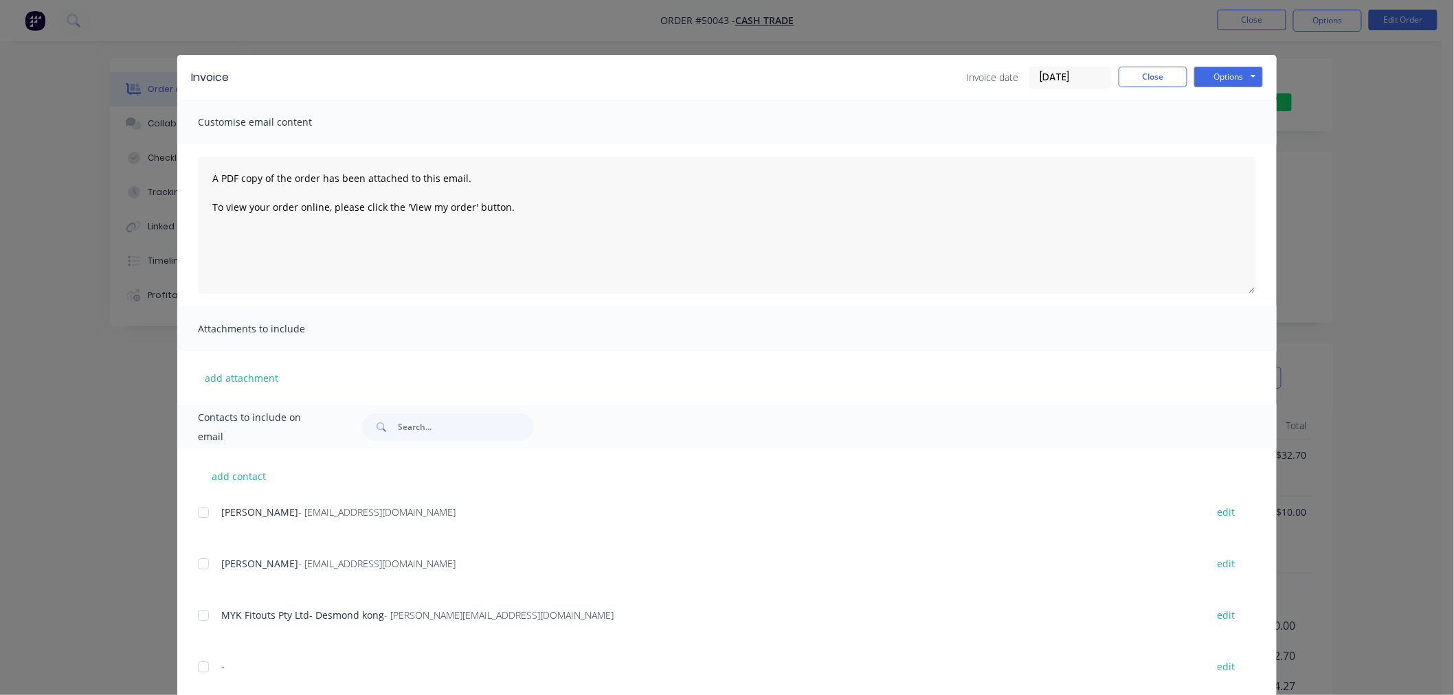
click at [1006, 27] on div "Invoice Invoice date [DATE] Close Options Preview Print Email Customise email c…" at bounding box center [727, 347] width 1454 height 695
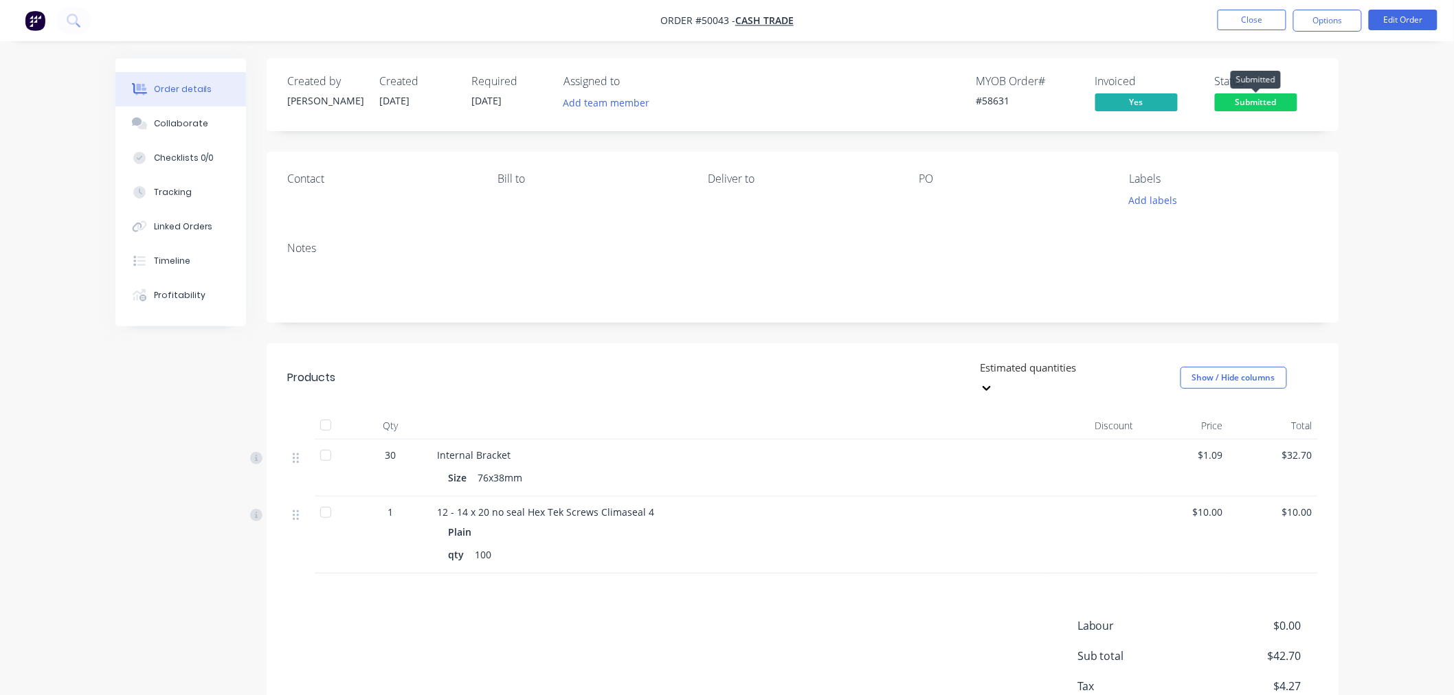
click at [1265, 105] on span "Submitted" at bounding box center [1256, 101] width 82 height 17
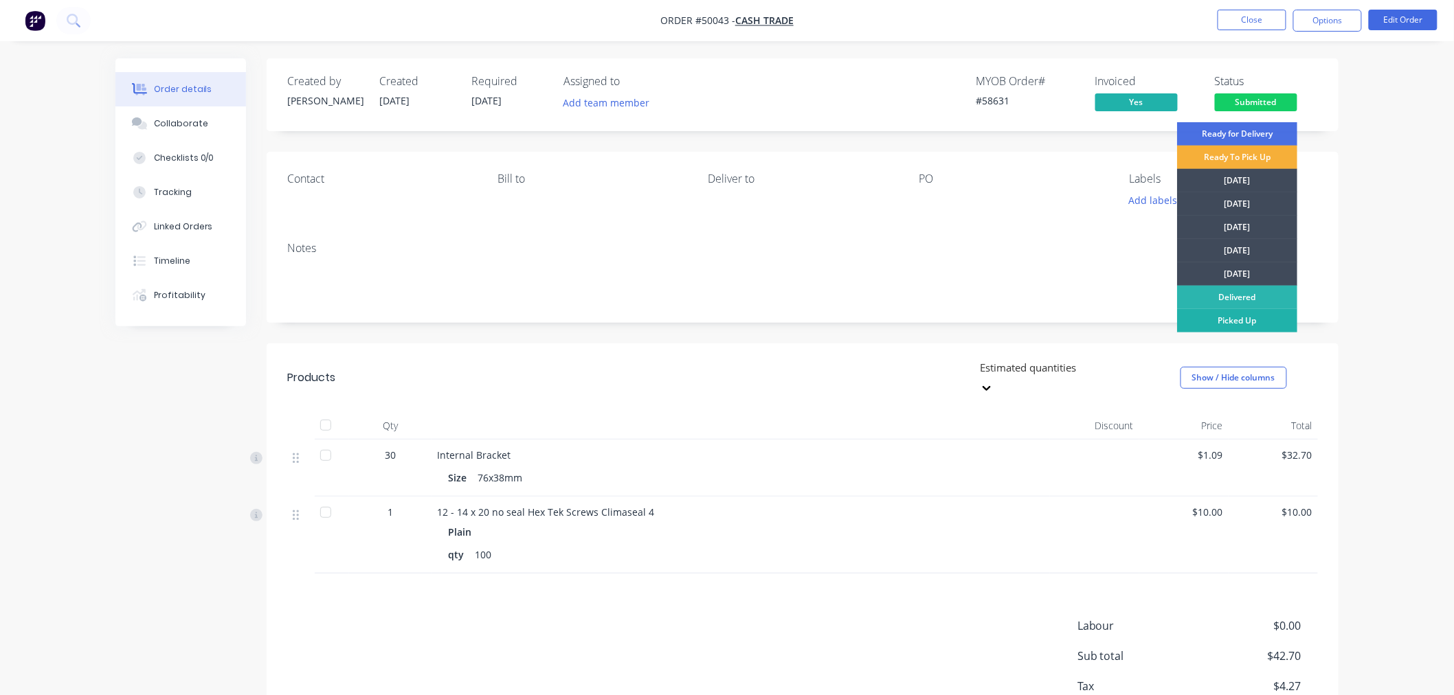
click at [1227, 323] on div "Picked Up" at bounding box center [1237, 320] width 120 height 23
